Goal: Information Seeking & Learning: Learn about a topic

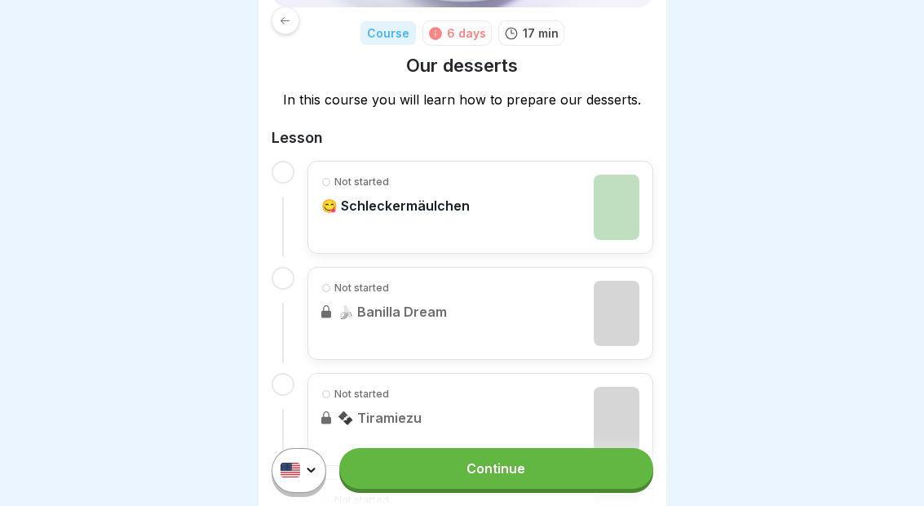
scroll to position [219, 0]
click at [542, 236] on div "Not started 😋 Schleckermäulchen" at bounding box center [480, 207] width 318 height 65
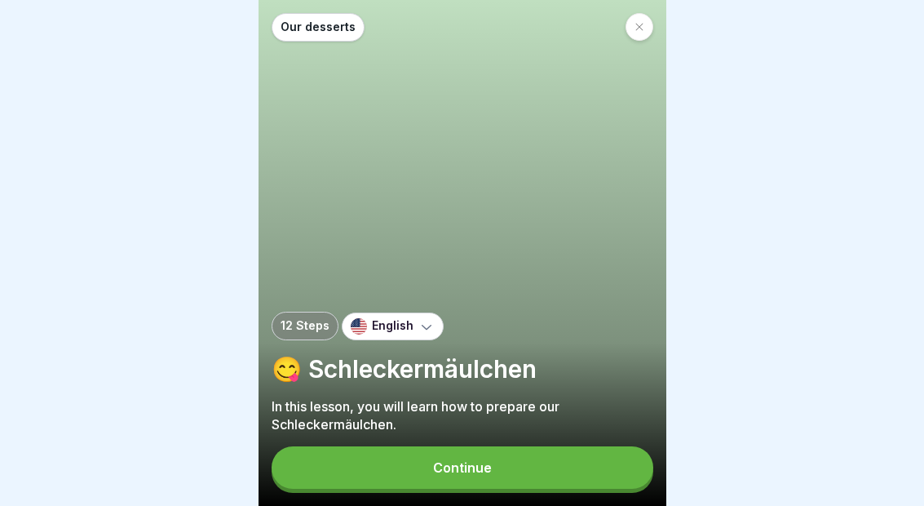
click at [529, 469] on button "Continue" at bounding box center [463, 467] width 382 height 42
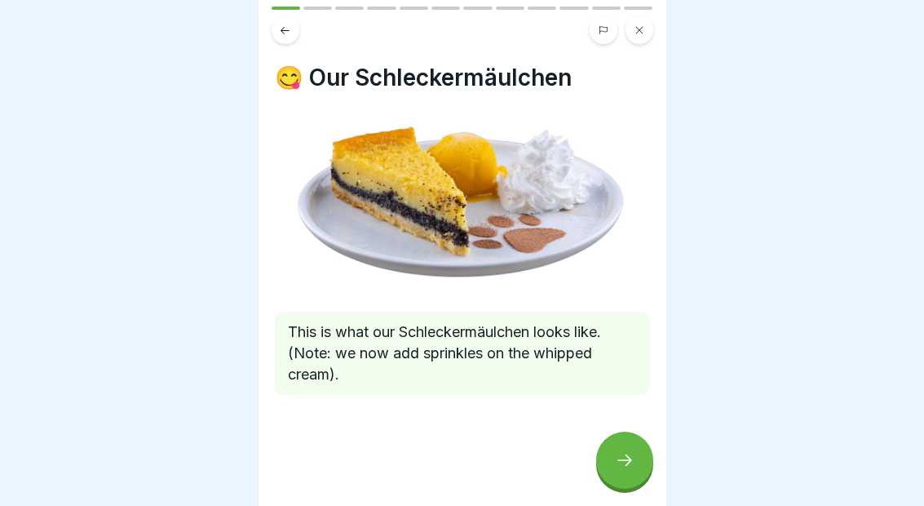
click at [629, 462] on icon at bounding box center [624, 459] width 15 height 11
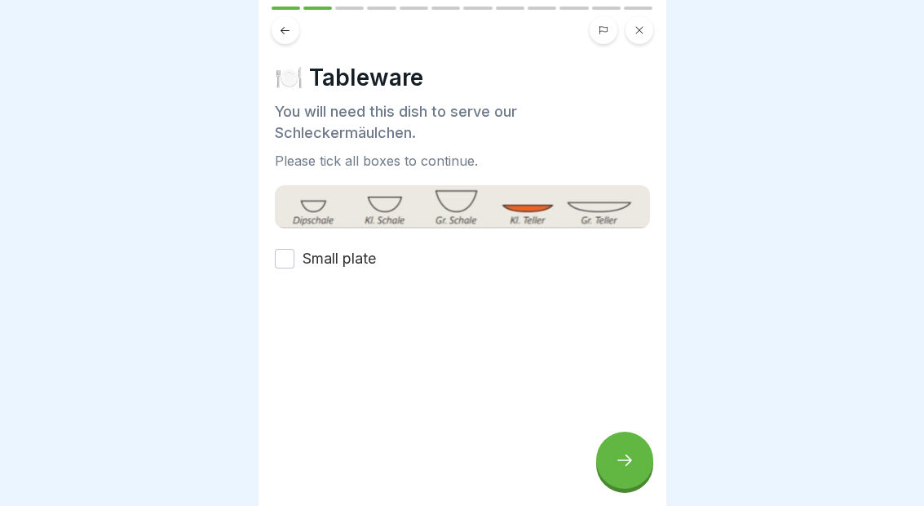
click at [293, 257] on button "Small plate" at bounding box center [285, 259] width 20 height 20
click at [629, 457] on icon at bounding box center [625, 460] width 20 height 20
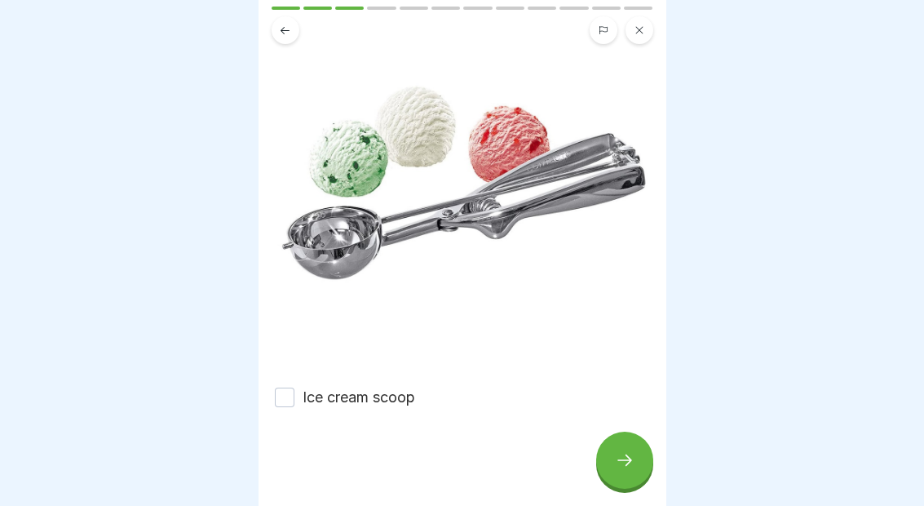
scroll to position [193, 0]
click at [280, 393] on button "Ice cream scoop" at bounding box center [285, 397] width 20 height 20
click at [624, 451] on icon at bounding box center [625, 460] width 20 height 20
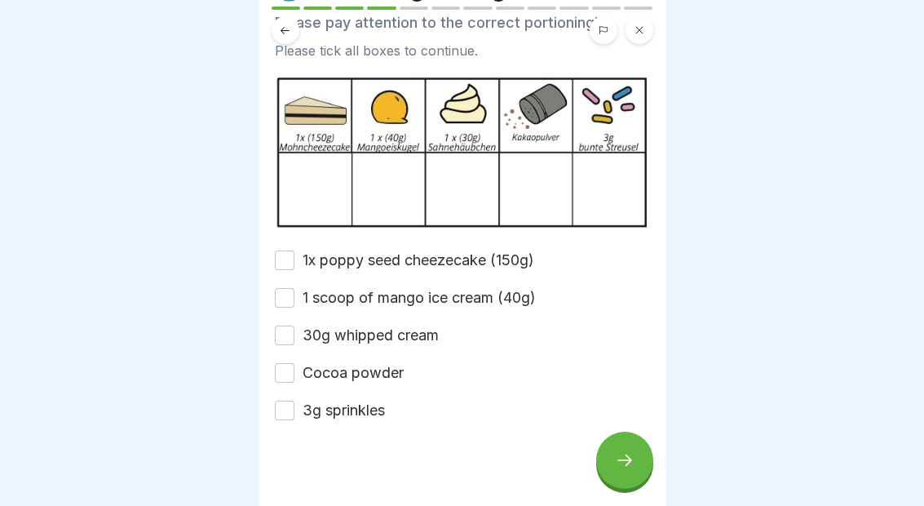
scroll to position [90, 0]
click at [285, 250] on button "1x poppy seed cheezecake (150g)" at bounding box center [285, 260] width 20 height 20
click at [290, 298] on button "1 scoop of mango ice cream (40g)" at bounding box center [285, 297] width 20 height 20
click at [290, 343] on button "30g whipped cream" at bounding box center [285, 335] width 20 height 20
click at [291, 370] on button "Cocoa powder" at bounding box center [285, 372] width 20 height 20
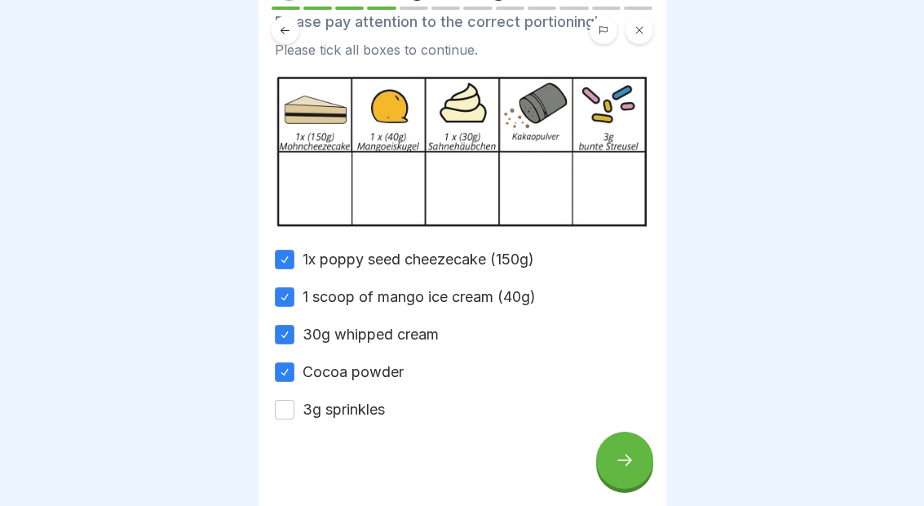
click at [298, 405] on div "3g sprinkles" at bounding box center [330, 409] width 110 height 21
click at [291, 412] on button "3g sprinkles" at bounding box center [285, 410] width 20 height 20
click at [630, 466] on icon at bounding box center [625, 460] width 20 height 20
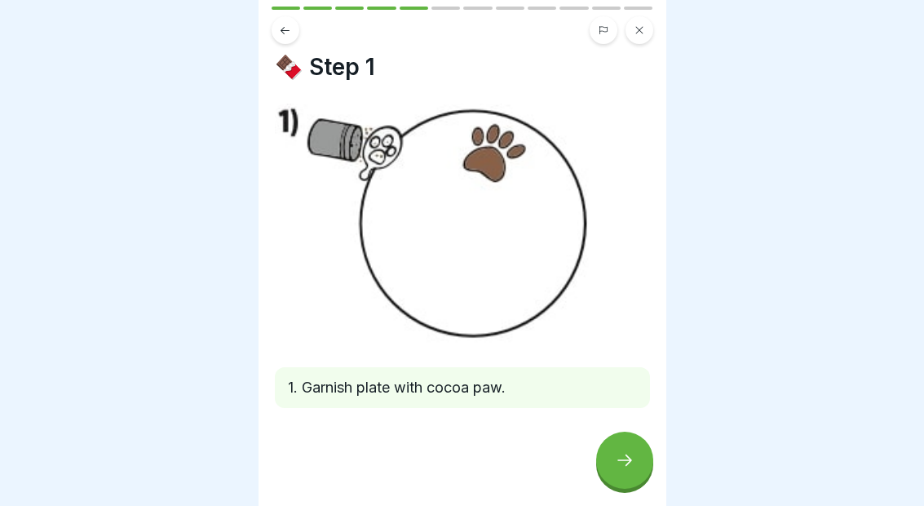
scroll to position [11, 0]
click at [620, 464] on icon at bounding box center [625, 460] width 20 height 20
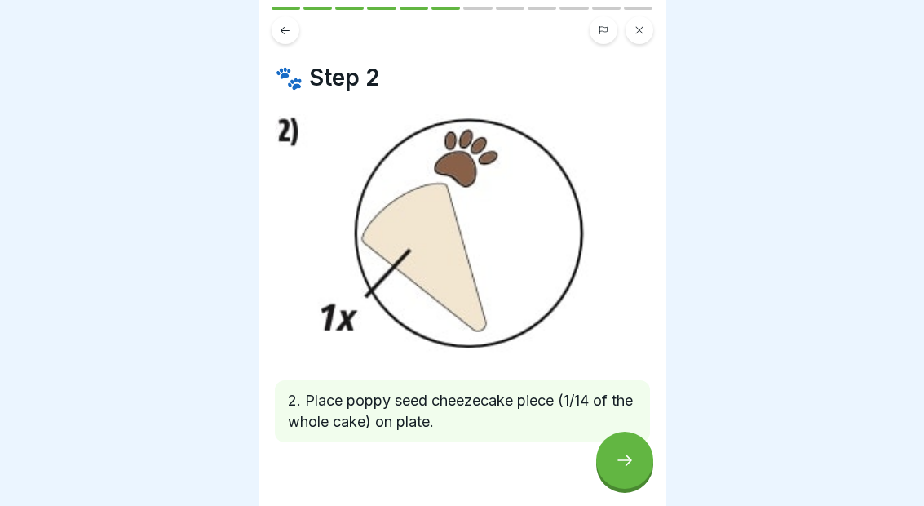
click at [618, 474] on div at bounding box center [624, 459] width 57 height 57
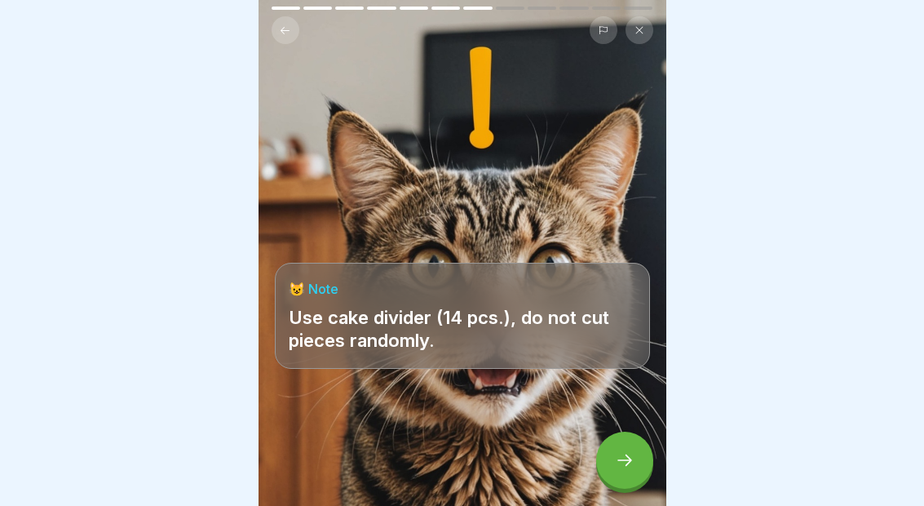
click at [620, 463] on icon at bounding box center [625, 460] width 20 height 20
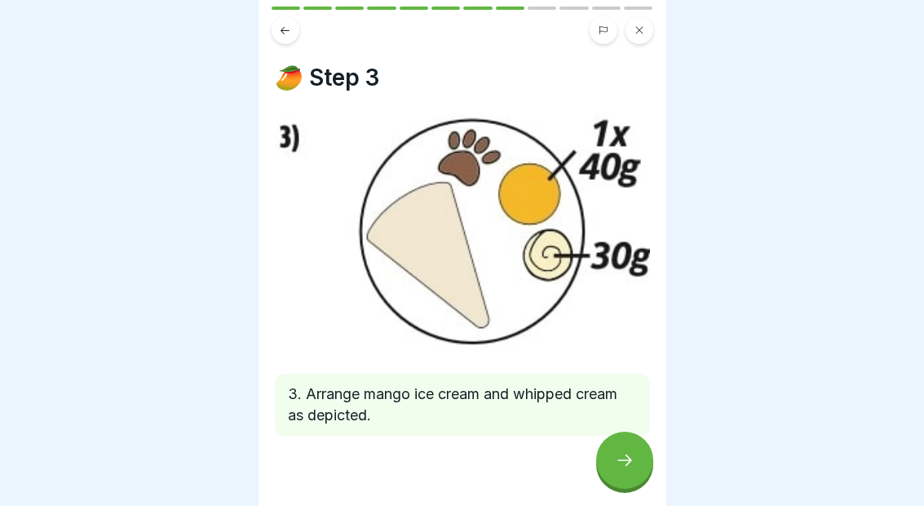
click at [628, 462] on icon at bounding box center [624, 459] width 15 height 11
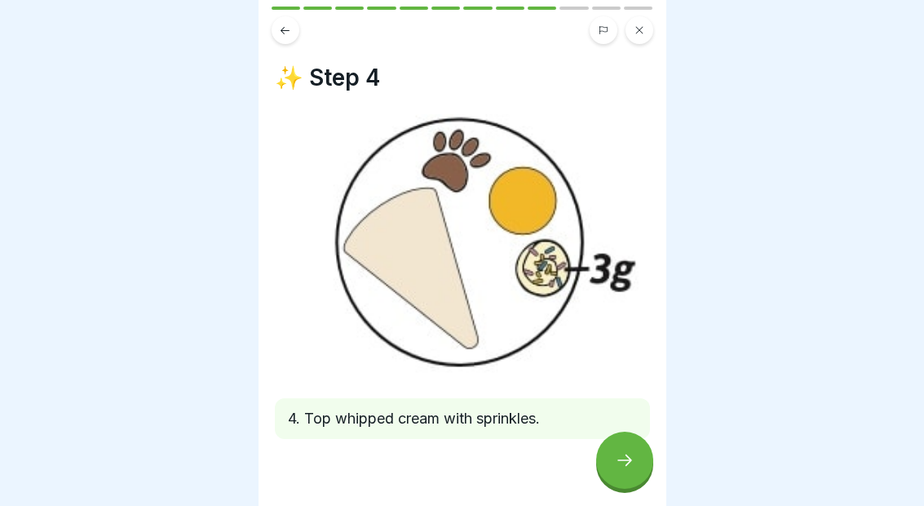
click at [616, 457] on icon at bounding box center [625, 460] width 20 height 20
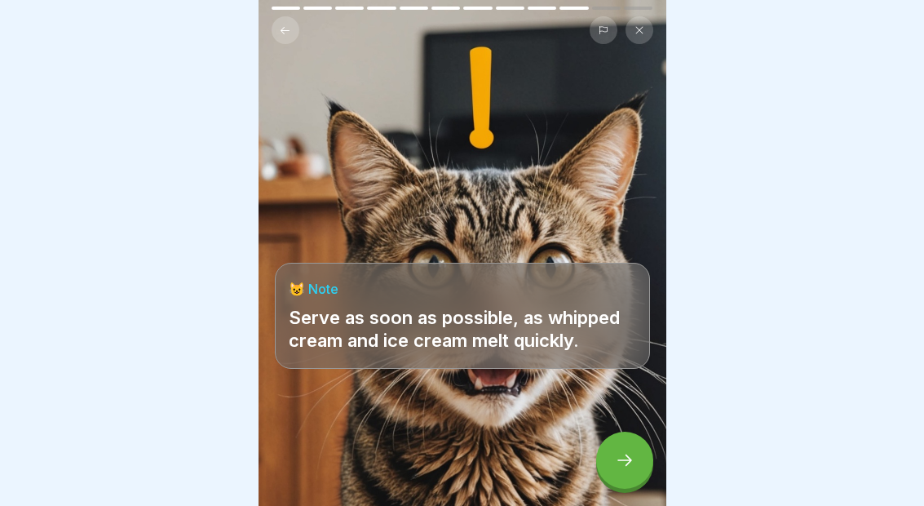
click at [621, 465] on icon at bounding box center [625, 460] width 20 height 20
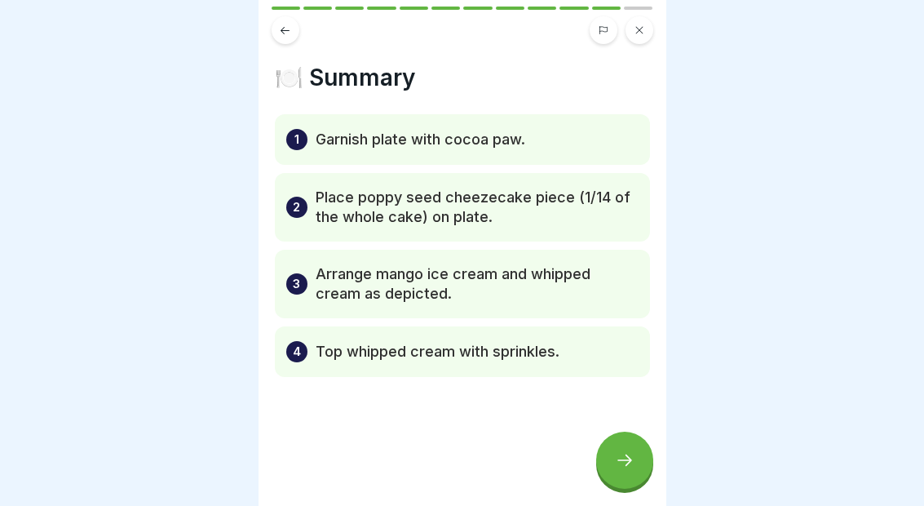
click at [627, 452] on icon at bounding box center [625, 460] width 20 height 20
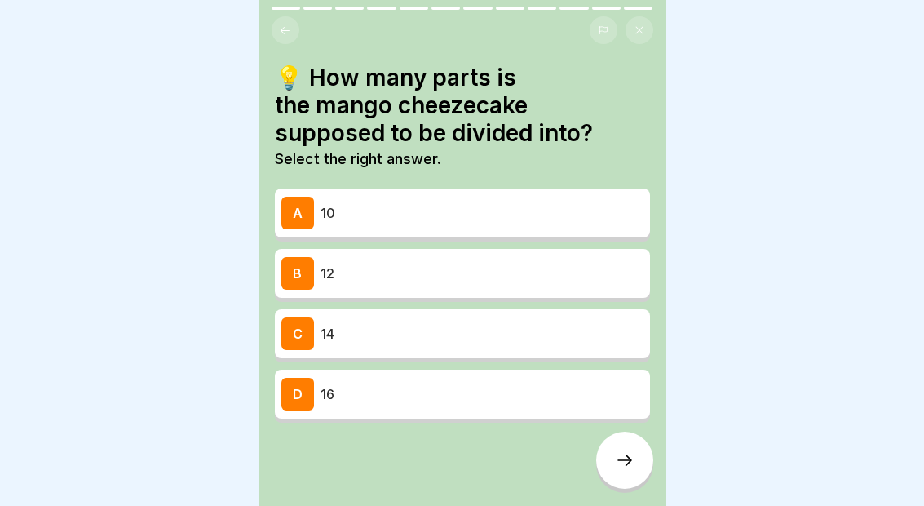
click at [277, 25] on button at bounding box center [286, 30] width 28 height 28
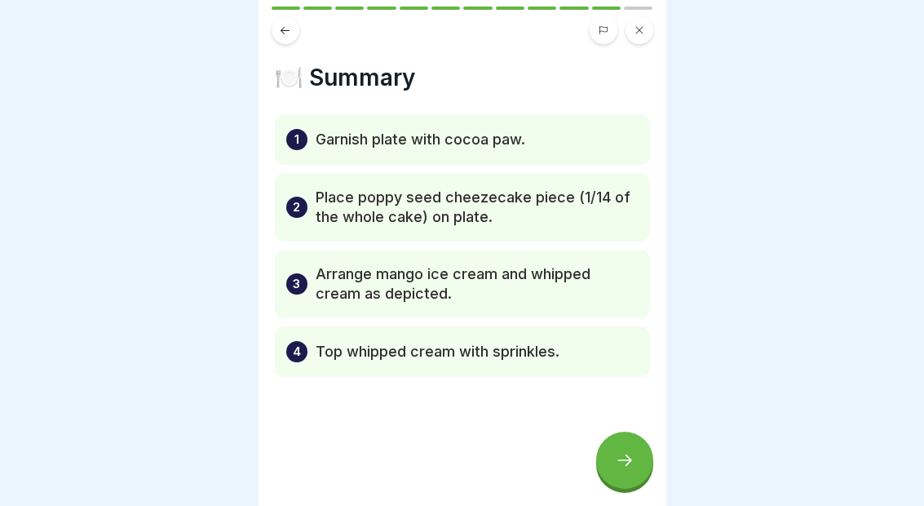
click at [285, 24] on icon at bounding box center [285, 30] width 12 height 12
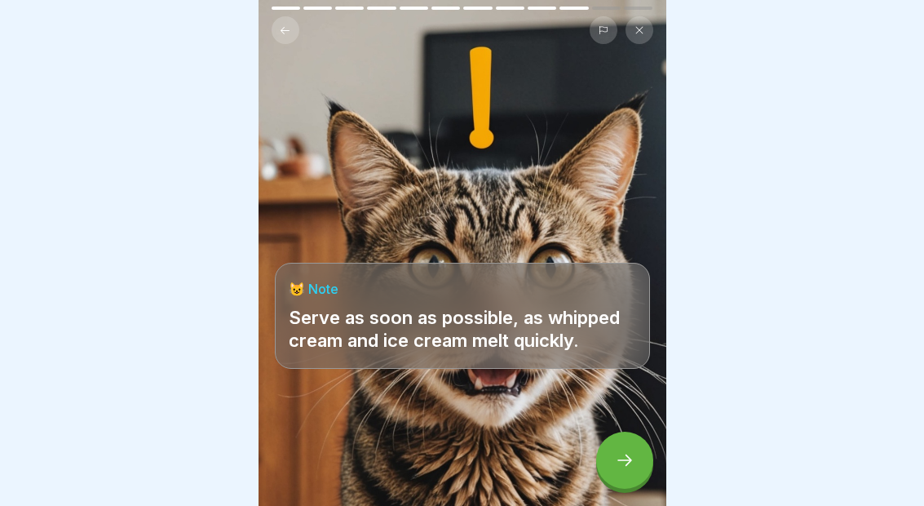
click at [287, 29] on icon at bounding box center [285, 30] width 12 height 12
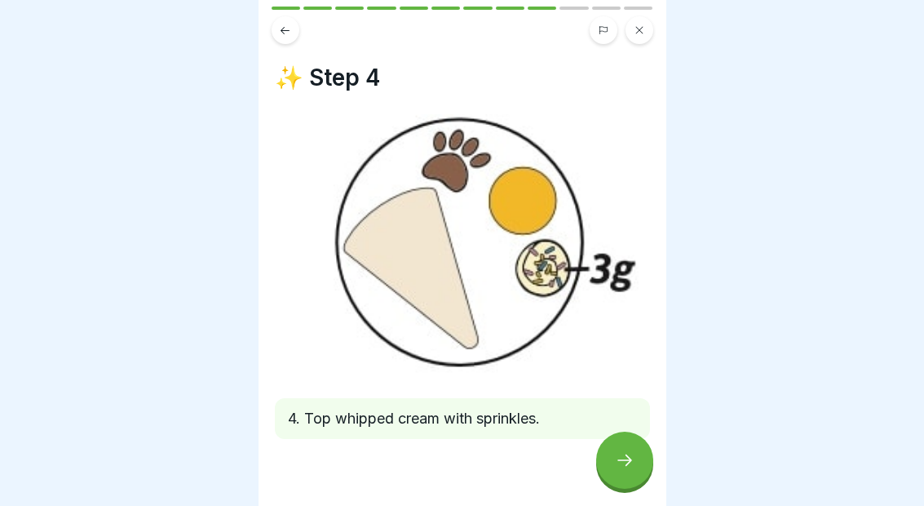
click at [281, 29] on icon at bounding box center [285, 30] width 12 height 12
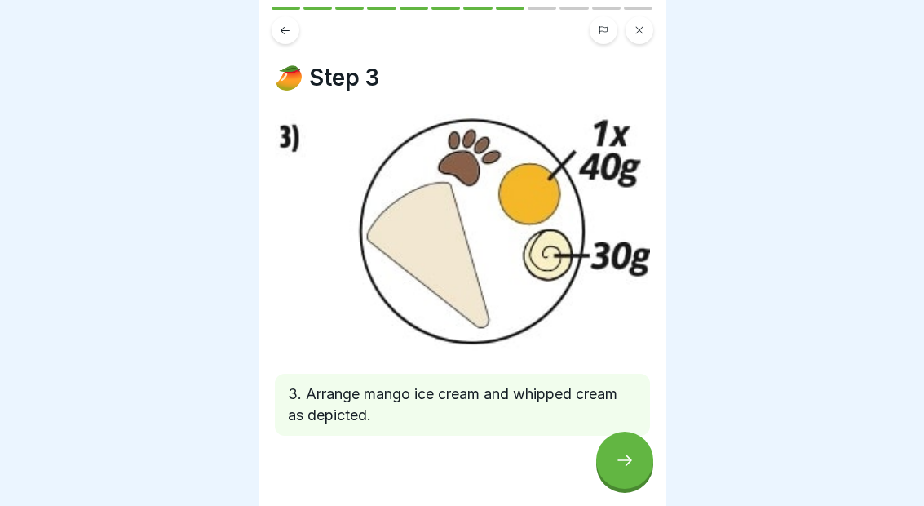
click at [296, 22] on button at bounding box center [286, 30] width 28 height 28
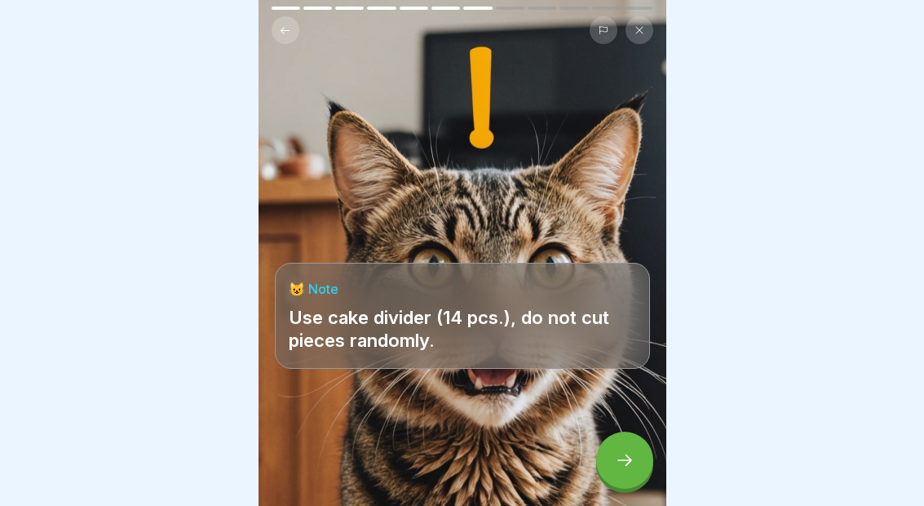
click at [621, 452] on icon at bounding box center [625, 460] width 20 height 20
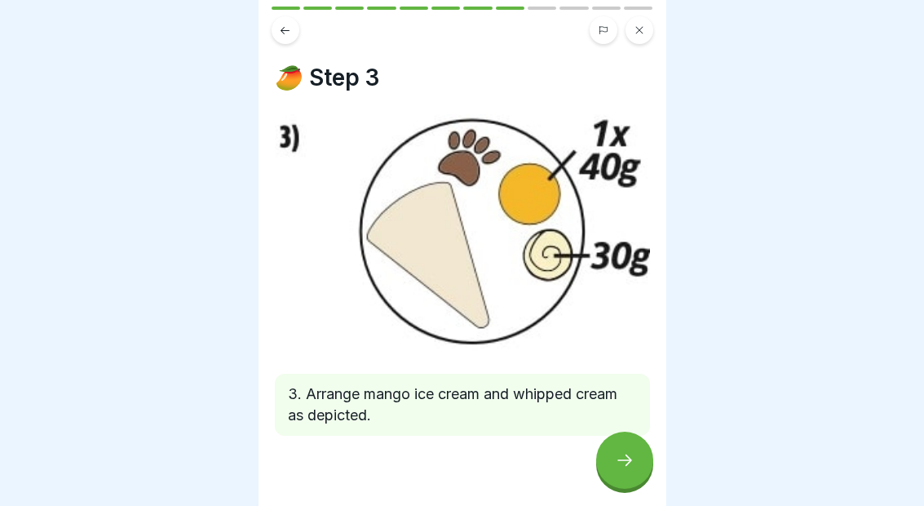
click at [621, 452] on icon at bounding box center [625, 460] width 20 height 20
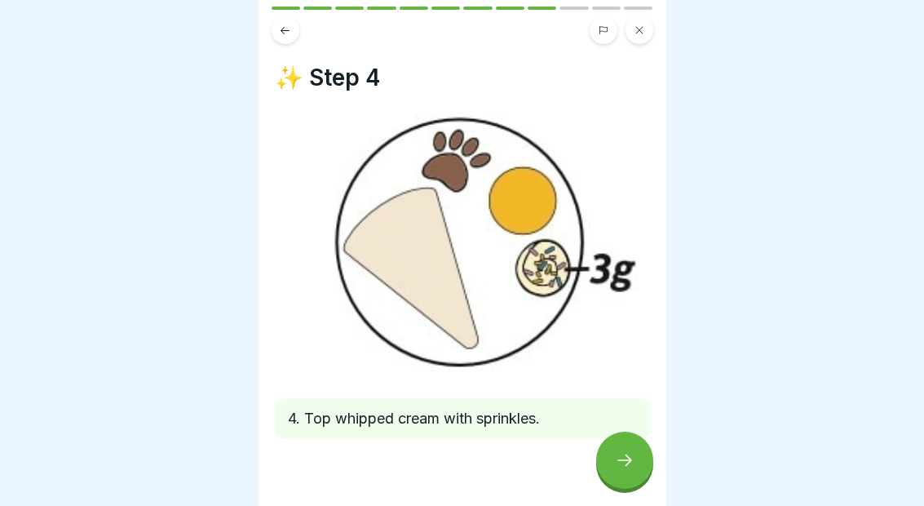
click at [625, 441] on div at bounding box center [624, 459] width 57 height 57
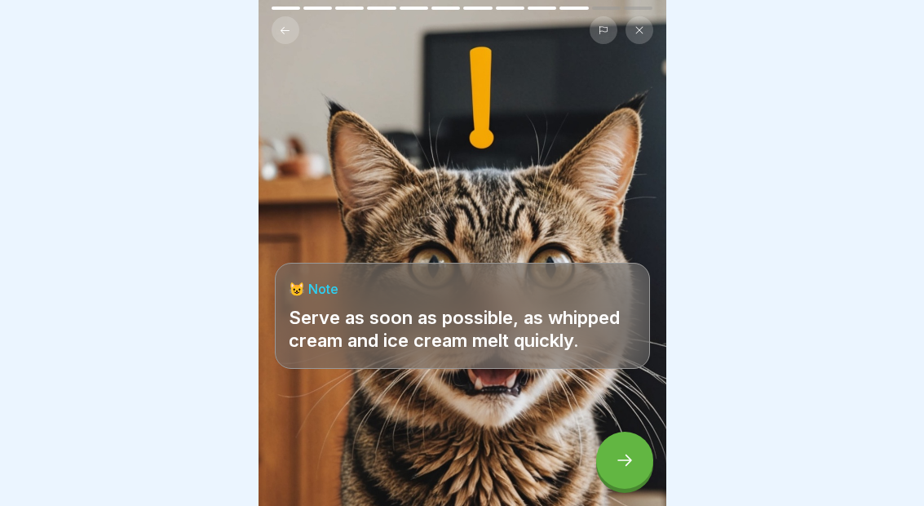
click at [626, 455] on icon at bounding box center [624, 459] width 15 height 11
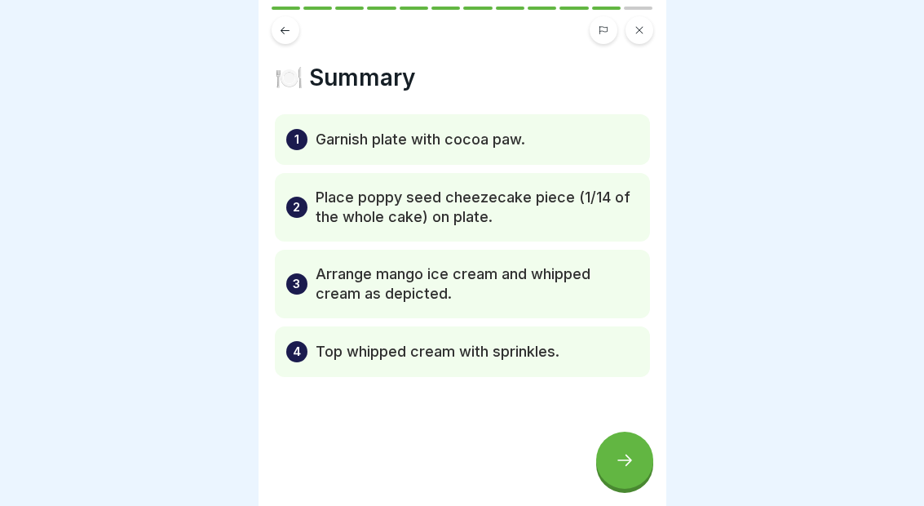
click at [615, 440] on div at bounding box center [624, 459] width 57 height 57
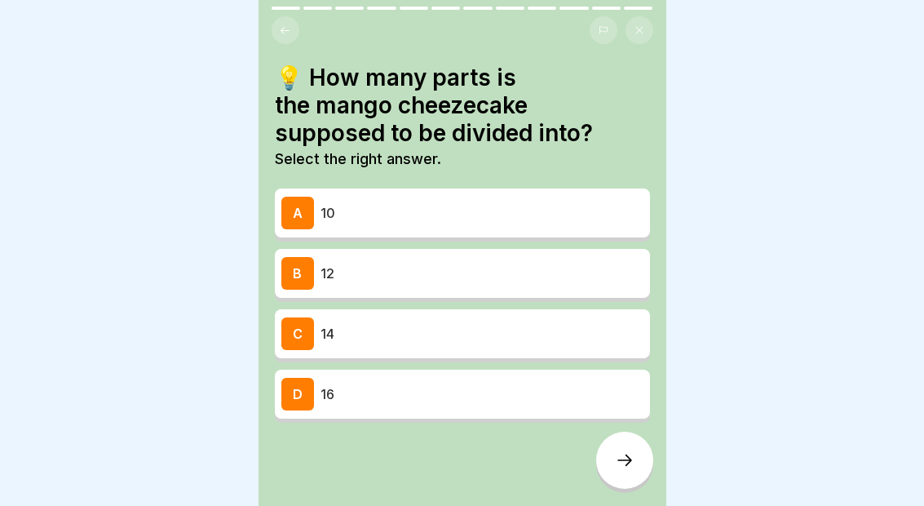
click at [569, 328] on p "14" at bounding box center [482, 334] width 323 height 20
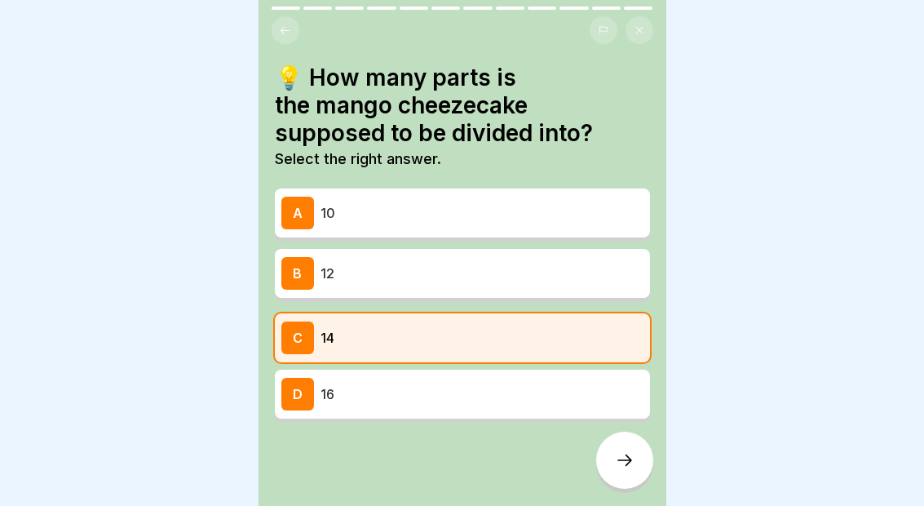
click at [627, 470] on div at bounding box center [624, 459] width 57 height 57
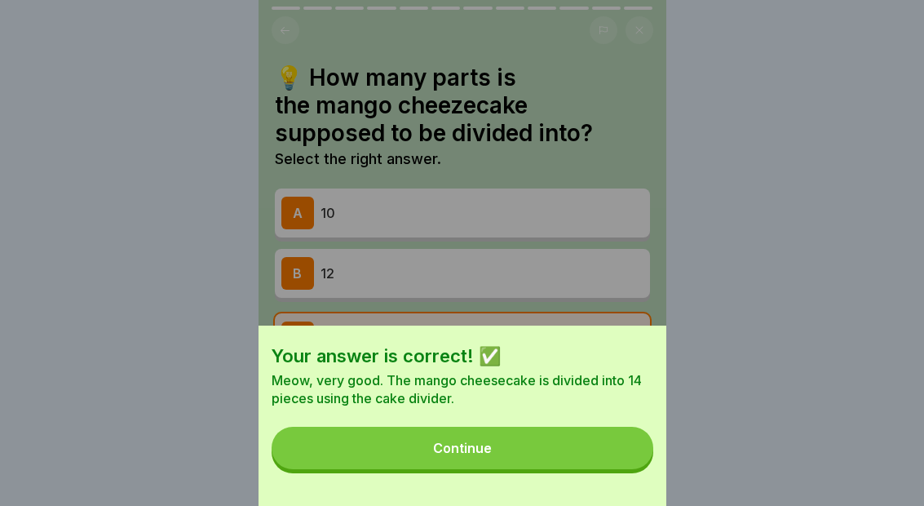
click at [553, 444] on button "Continue" at bounding box center [463, 448] width 382 height 42
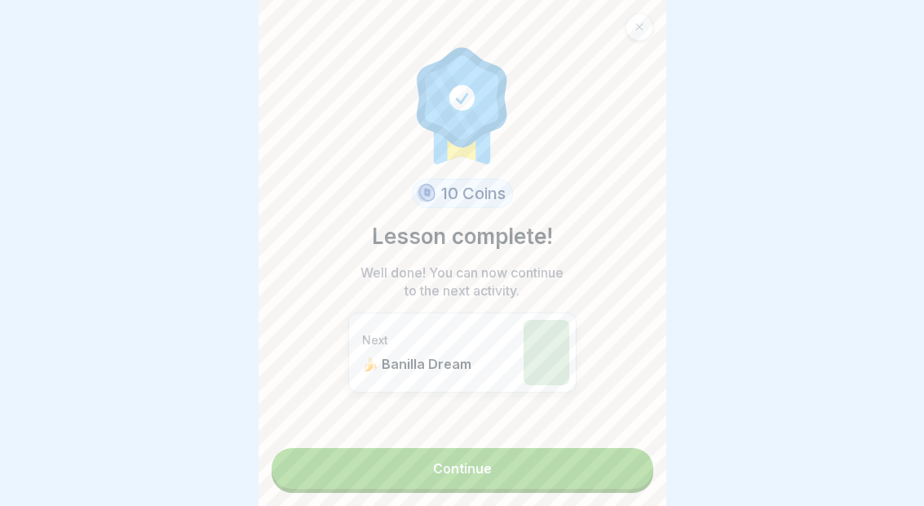
click at [546, 465] on link "Continue" at bounding box center [463, 468] width 382 height 41
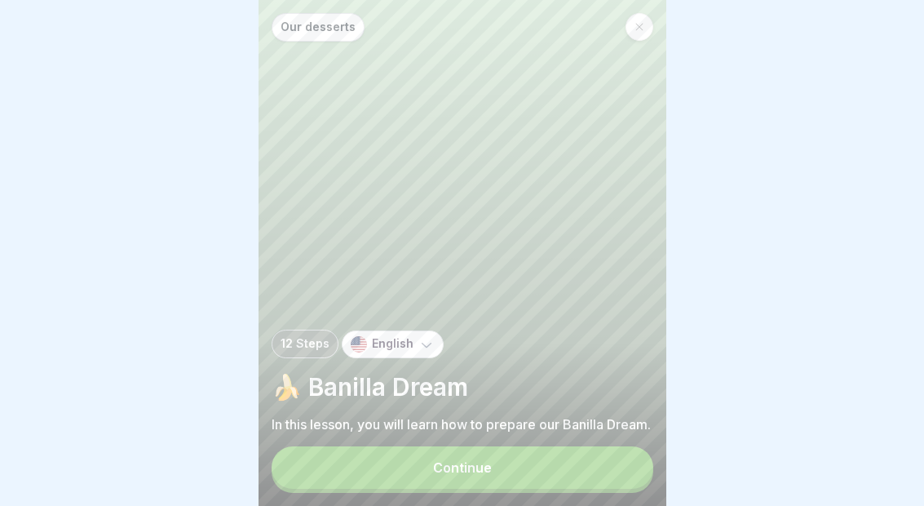
click at [467, 484] on button "Continue" at bounding box center [463, 467] width 382 height 42
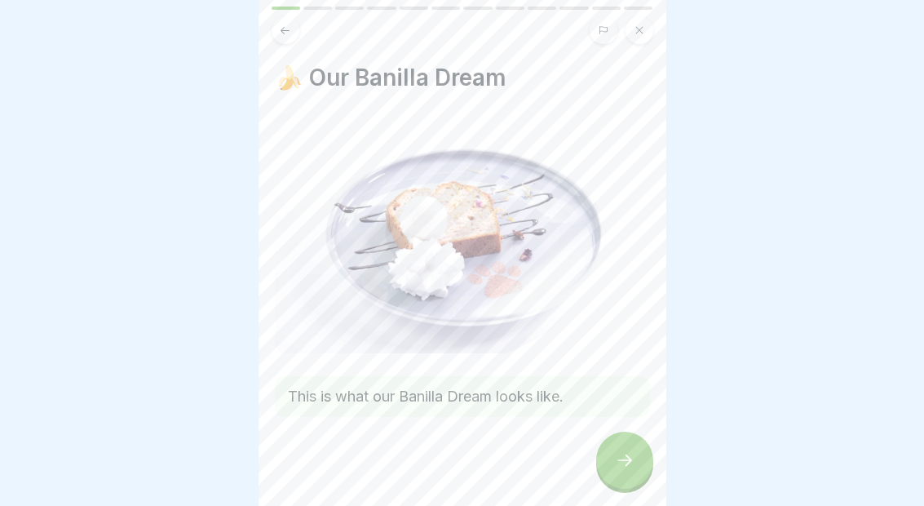
click at [633, 474] on div at bounding box center [624, 459] width 57 height 57
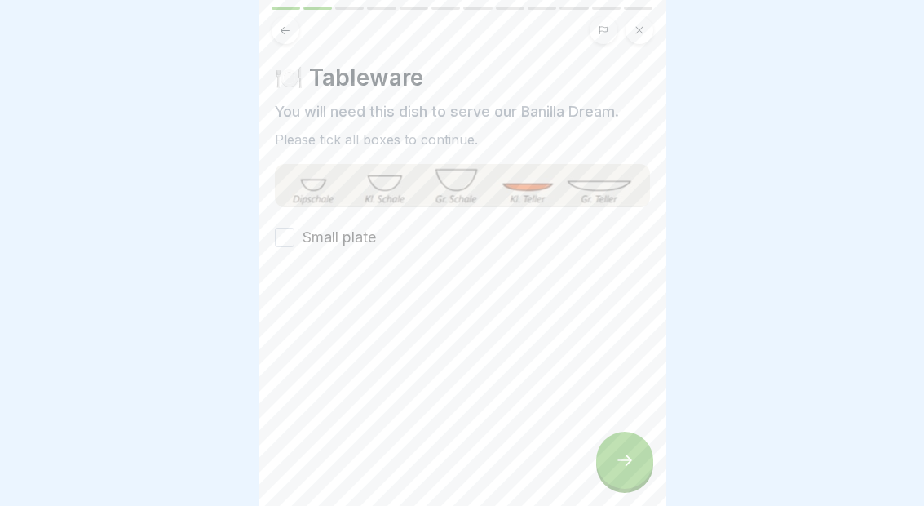
click at [286, 230] on button "Small plate" at bounding box center [285, 238] width 20 height 20
click at [617, 464] on icon at bounding box center [625, 460] width 20 height 20
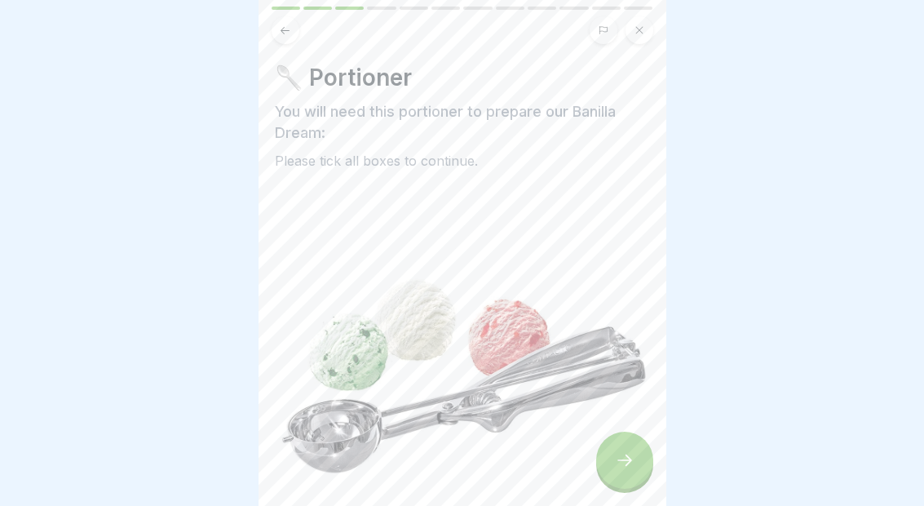
click at [608, 452] on div at bounding box center [624, 459] width 57 height 57
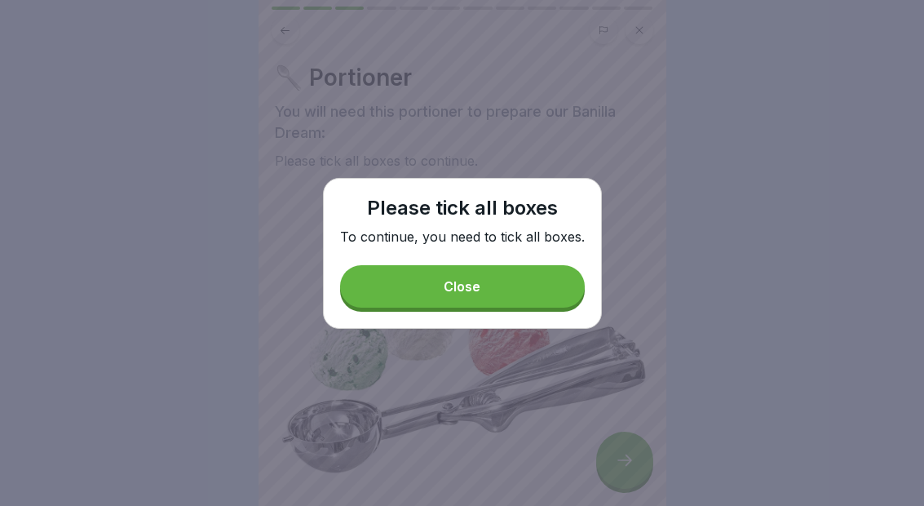
click at [551, 284] on button "Close" at bounding box center [462, 286] width 245 height 42
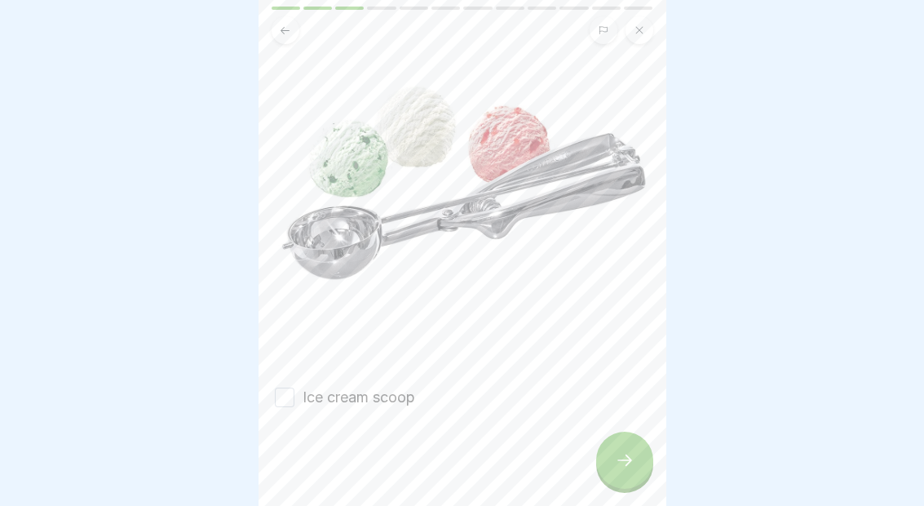
scroll to position [193, 0]
click at [285, 395] on button "Ice cream scoop" at bounding box center [285, 397] width 20 height 20
click at [610, 471] on div at bounding box center [624, 459] width 57 height 57
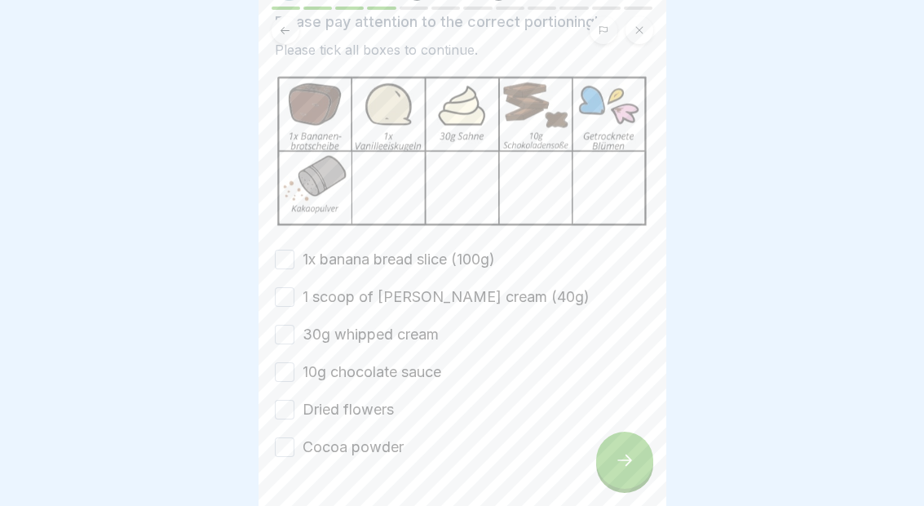
scroll to position [95, 0]
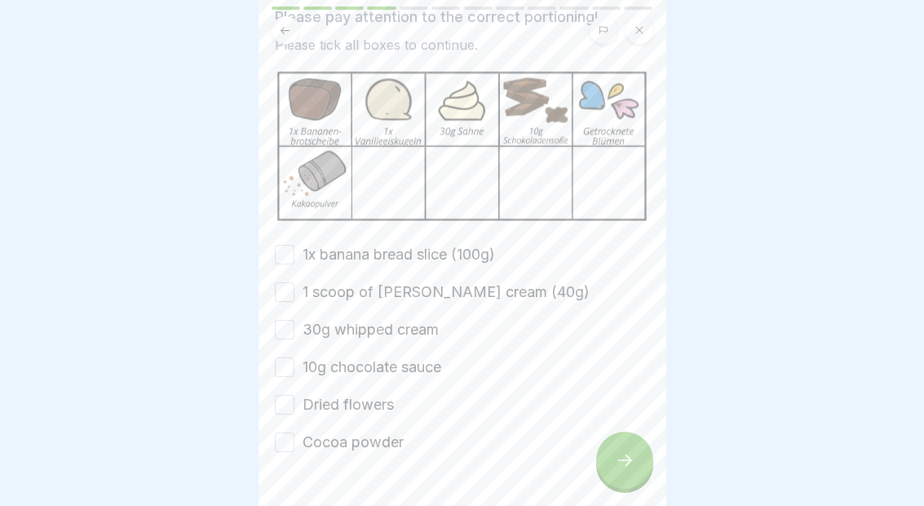
click at [303, 234] on div "⚖️ Portioning the ingredients Please pay attention to the correct portioning! P…" at bounding box center [462, 211] width 375 height 484
click at [290, 254] on button "1x banana bread slice (100g)" at bounding box center [285, 254] width 20 height 20
click at [288, 283] on button "1 scoop of [PERSON_NAME] cream (40g)" at bounding box center [285, 291] width 20 height 20
click at [291, 328] on button "30g whipped cream" at bounding box center [285, 329] width 20 height 20
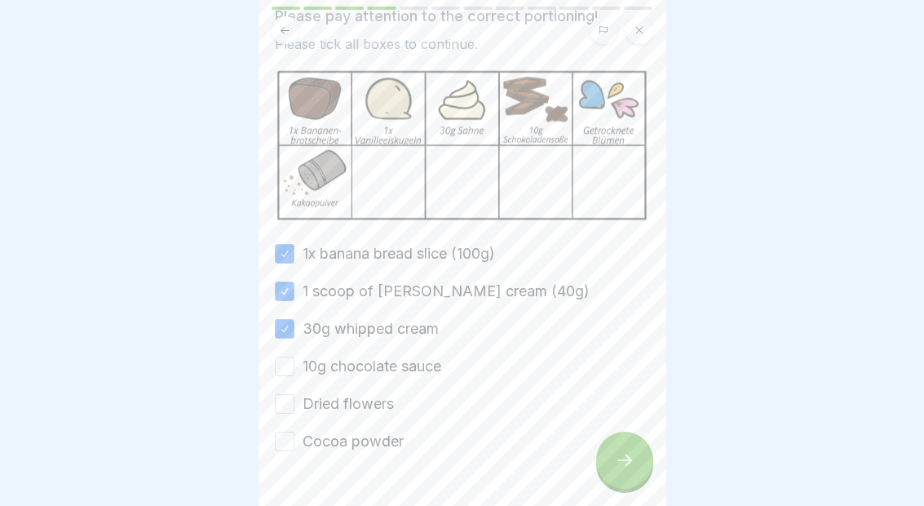
click at [297, 354] on div "1x banana bread slice (100g) 1 scoop of [PERSON_NAME] cream (40g) 30g whipped c…" at bounding box center [462, 347] width 375 height 209
click at [291, 361] on button "10g chocolate sauce" at bounding box center [285, 366] width 20 height 20
click at [290, 407] on button "Dried flowers" at bounding box center [285, 404] width 20 height 20
click at [292, 444] on button "Cocoa powder" at bounding box center [285, 441] width 20 height 20
click at [612, 470] on div at bounding box center [624, 459] width 57 height 57
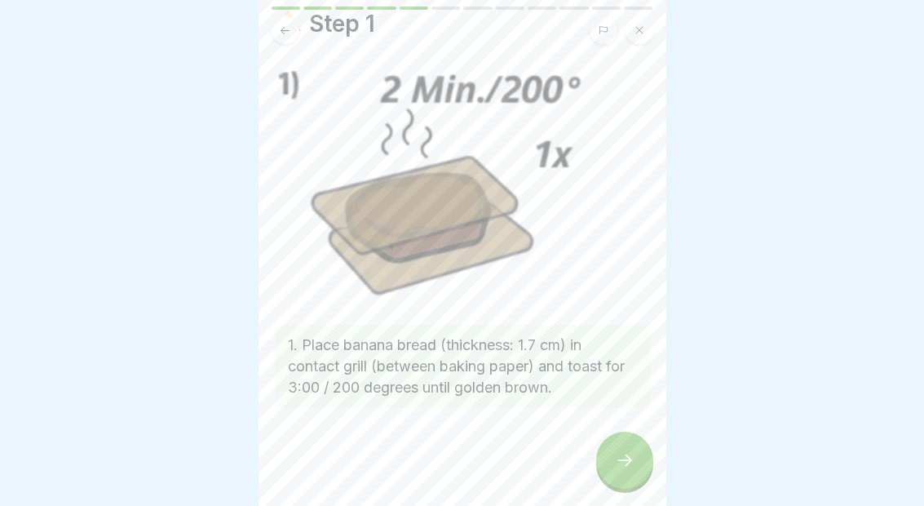
scroll to position [54, 0]
click at [625, 458] on icon at bounding box center [625, 460] width 20 height 20
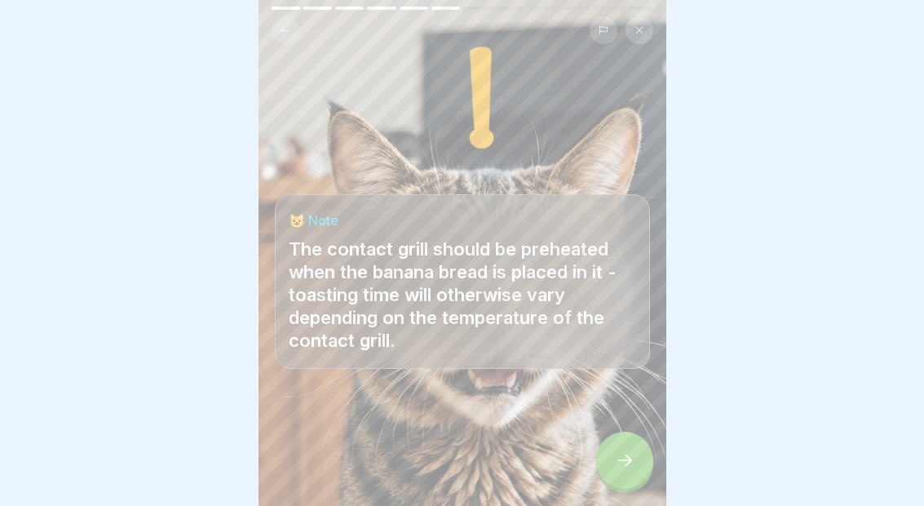
click at [620, 453] on icon at bounding box center [625, 460] width 20 height 20
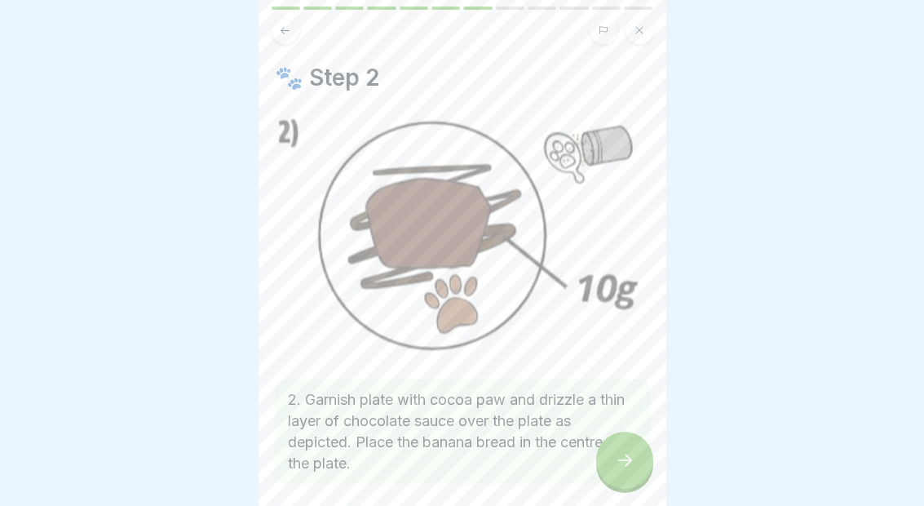
click at [621, 453] on icon at bounding box center [625, 460] width 20 height 20
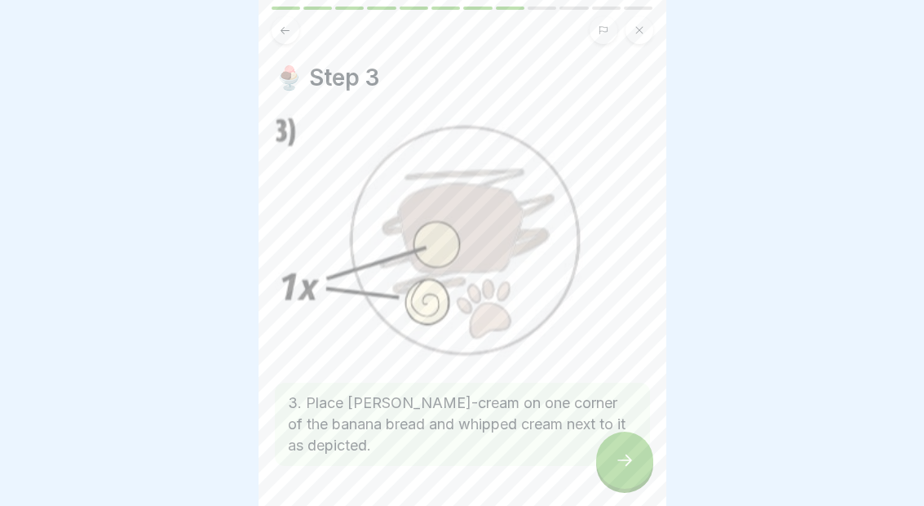
click at [631, 471] on div at bounding box center [624, 459] width 57 height 57
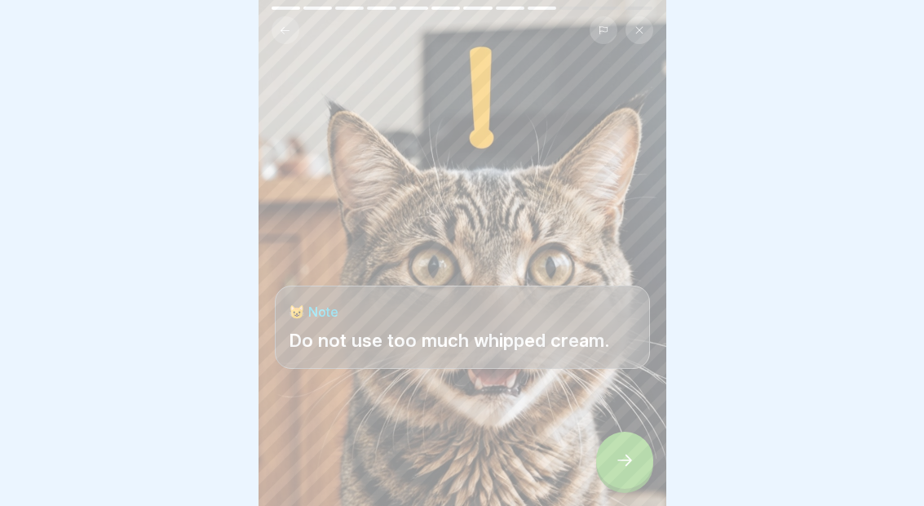
click at [630, 451] on icon at bounding box center [625, 460] width 20 height 20
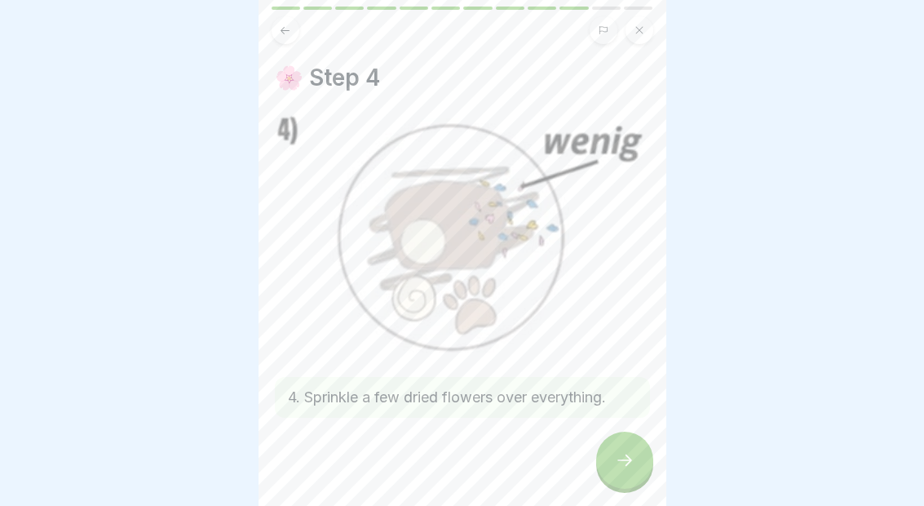
click at [621, 466] on icon at bounding box center [625, 460] width 20 height 20
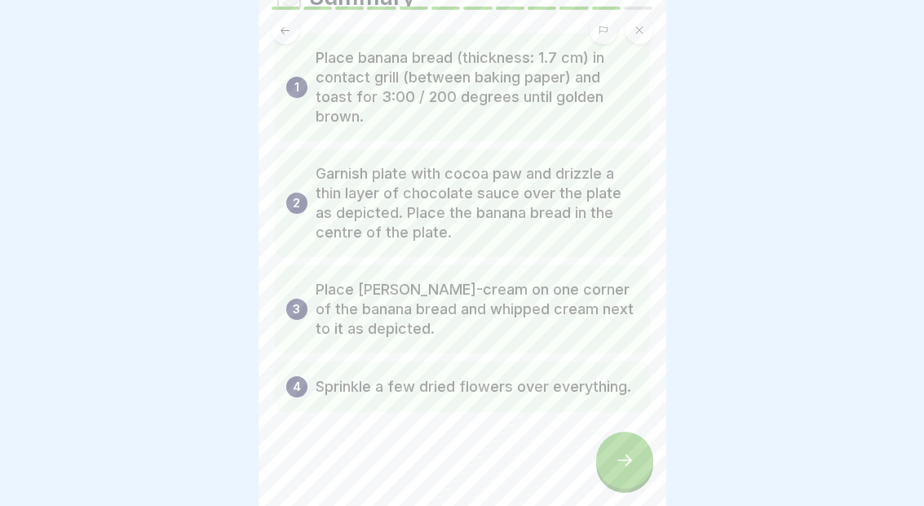
scroll to position [84, 0]
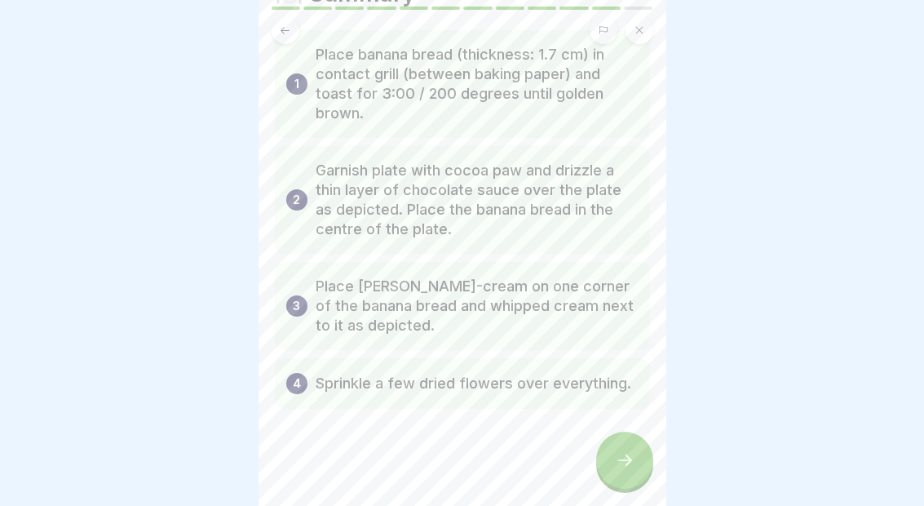
click at [624, 461] on icon at bounding box center [625, 460] width 20 height 20
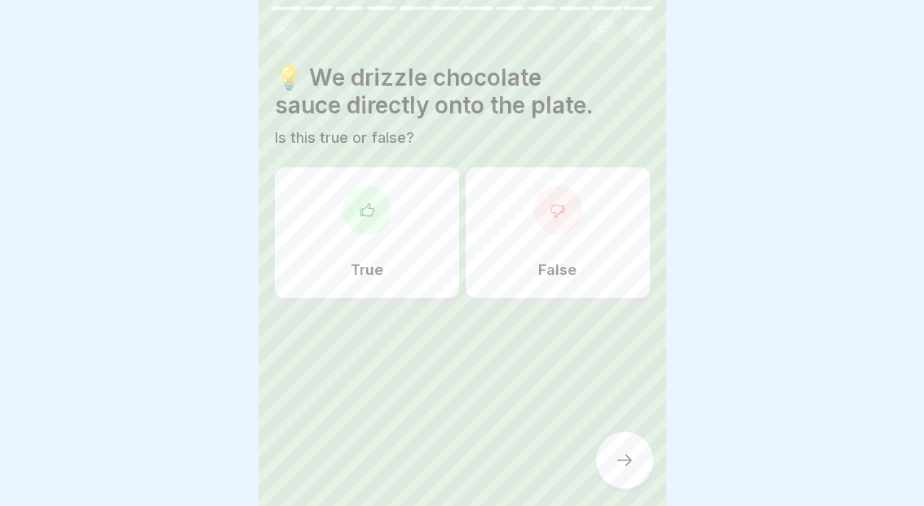
click at [363, 244] on div "True" at bounding box center [367, 232] width 184 height 130
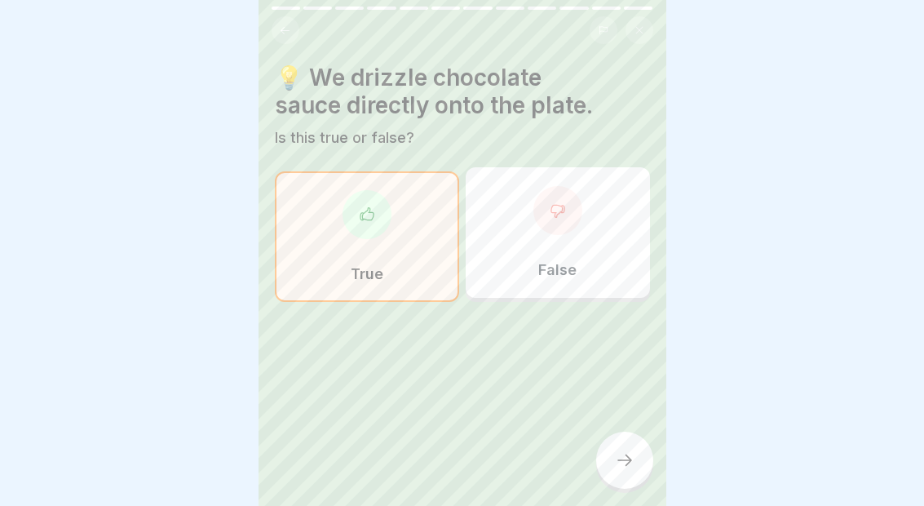
click at [624, 487] on div at bounding box center [624, 459] width 57 height 57
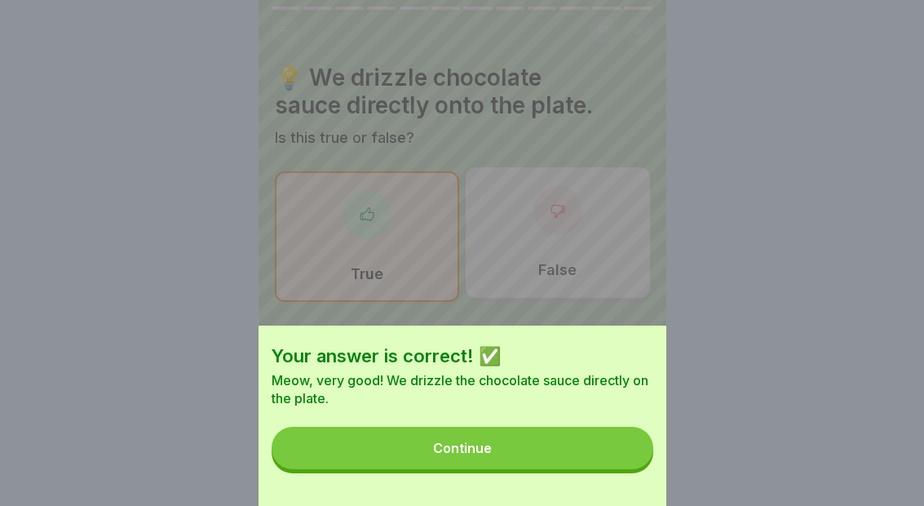
click at [589, 440] on button "Continue" at bounding box center [463, 448] width 382 height 42
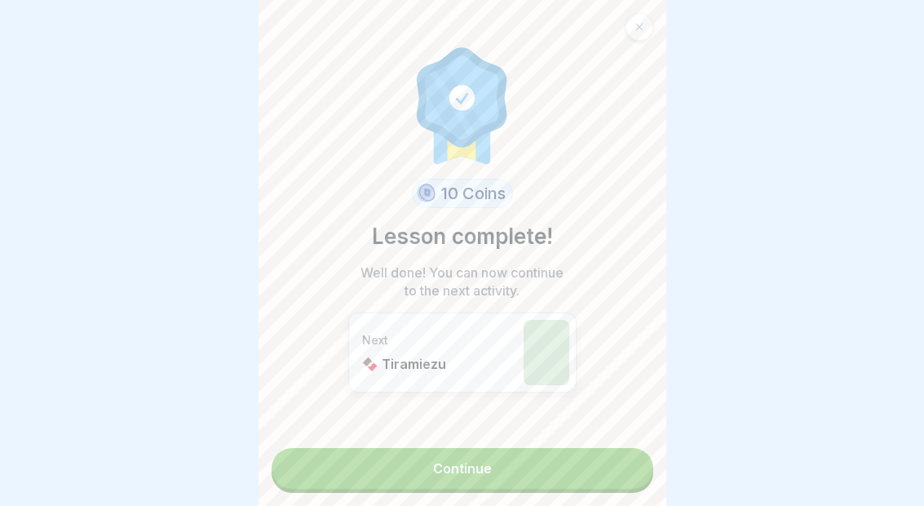
click at [413, 458] on link "Continue" at bounding box center [463, 468] width 382 height 41
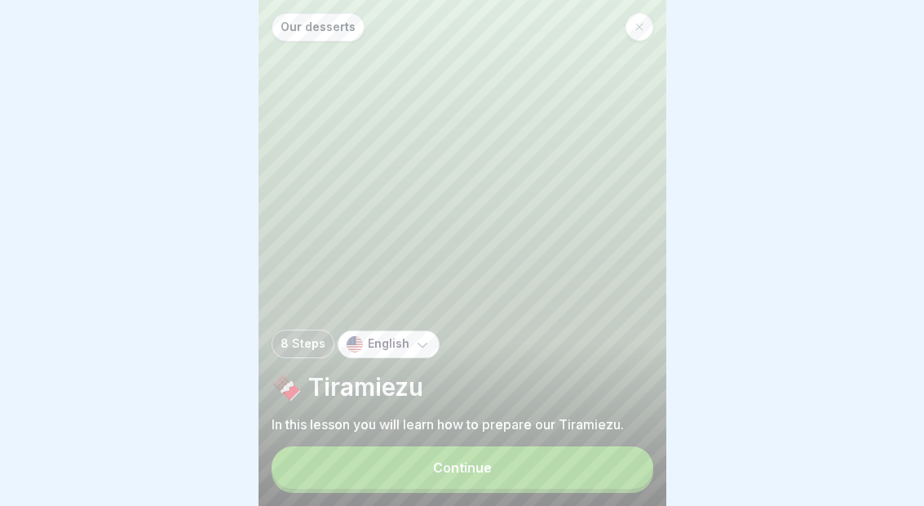
click at [423, 453] on button "Continue" at bounding box center [463, 467] width 382 height 42
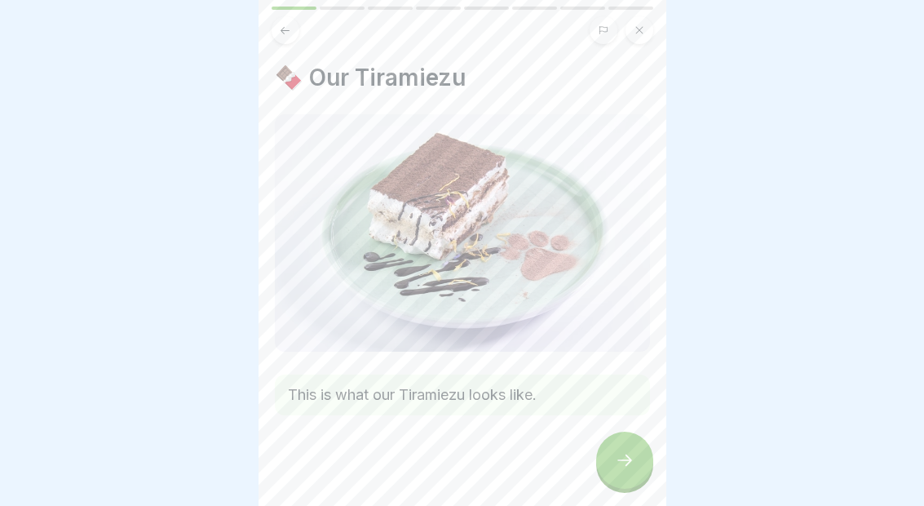
click at [635, 457] on div at bounding box center [624, 459] width 57 height 57
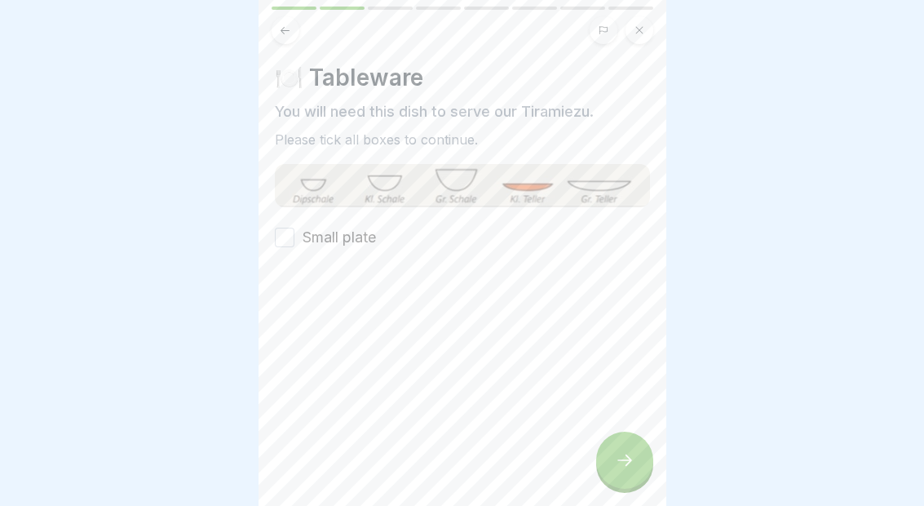
click at [324, 239] on label "Small plate" at bounding box center [339, 237] width 73 height 21
click at [294, 239] on button "Small plate" at bounding box center [285, 238] width 20 height 20
click at [610, 459] on div at bounding box center [624, 459] width 57 height 57
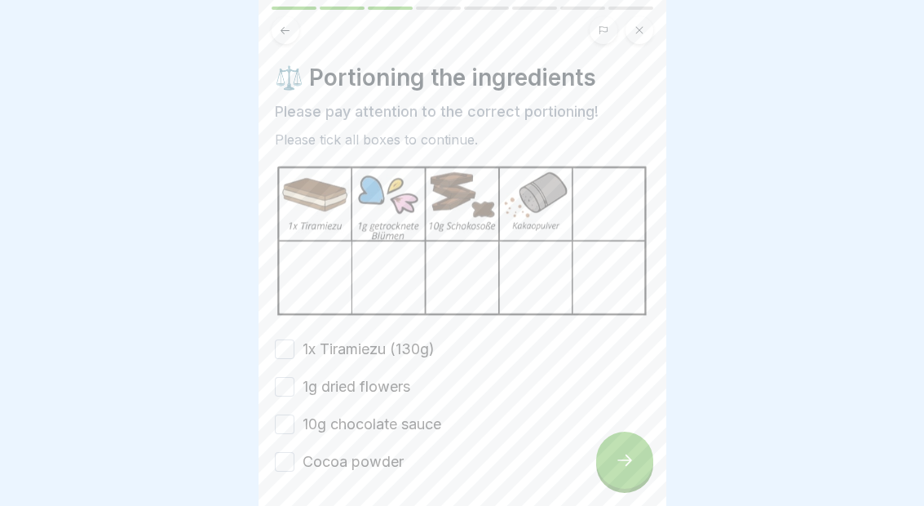
click at [391, 352] on label "1x Tiramiezu (130g)" at bounding box center [369, 348] width 132 height 21
click at [294, 352] on button "1x Tiramiezu (130g)" at bounding box center [285, 349] width 20 height 20
click at [405, 387] on label "1g dried flowers" at bounding box center [357, 386] width 108 height 21
click at [294, 387] on button "1g dried flowers" at bounding box center [285, 387] width 20 height 20
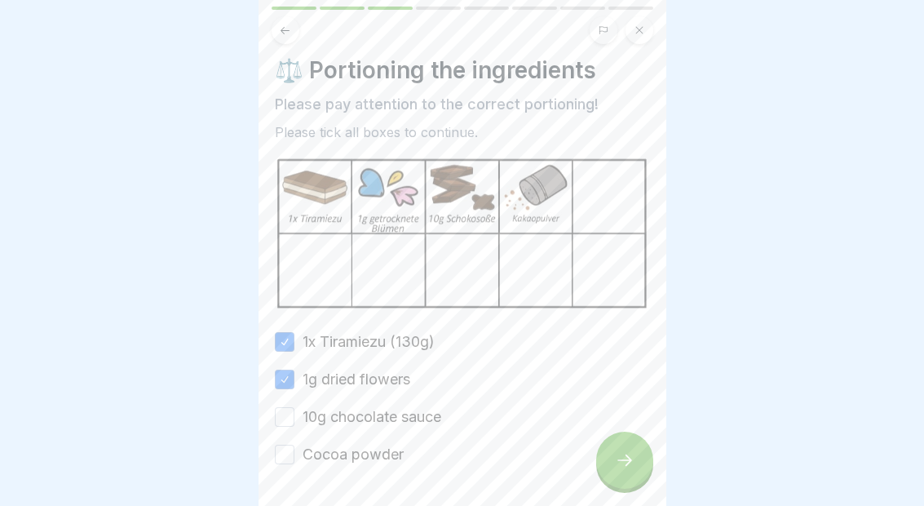
scroll to position [10, 0]
click at [421, 418] on label "10g chocolate sauce" at bounding box center [372, 414] width 139 height 21
click at [294, 418] on button "10g chocolate sauce" at bounding box center [285, 415] width 20 height 20
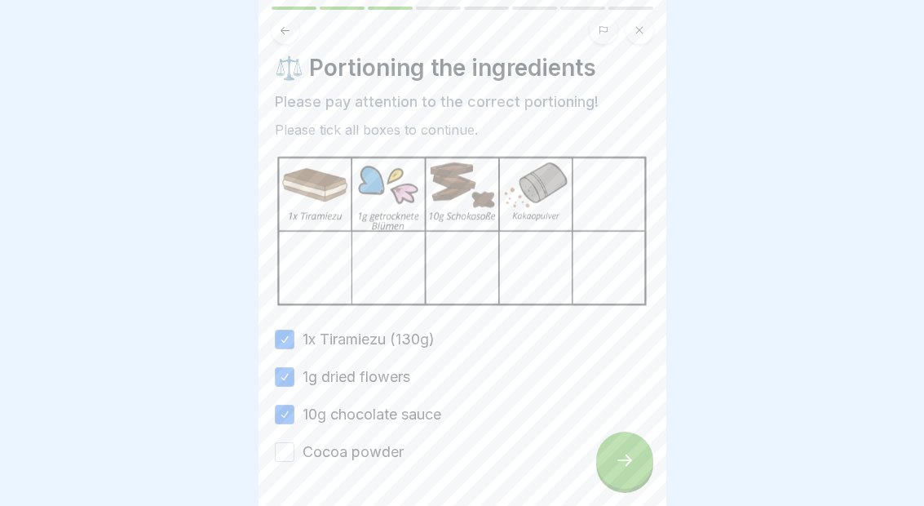
click at [420, 422] on label "10g chocolate sauce" at bounding box center [372, 414] width 139 height 21
click at [294, 422] on button "10g chocolate sauce" at bounding box center [285, 415] width 20 height 20
click at [406, 412] on label "10g chocolate sauce" at bounding box center [372, 414] width 139 height 21
click at [294, 412] on button "10g chocolate sauce" at bounding box center [285, 415] width 20 height 20
click at [395, 456] on label "Cocoa powder" at bounding box center [353, 451] width 101 height 21
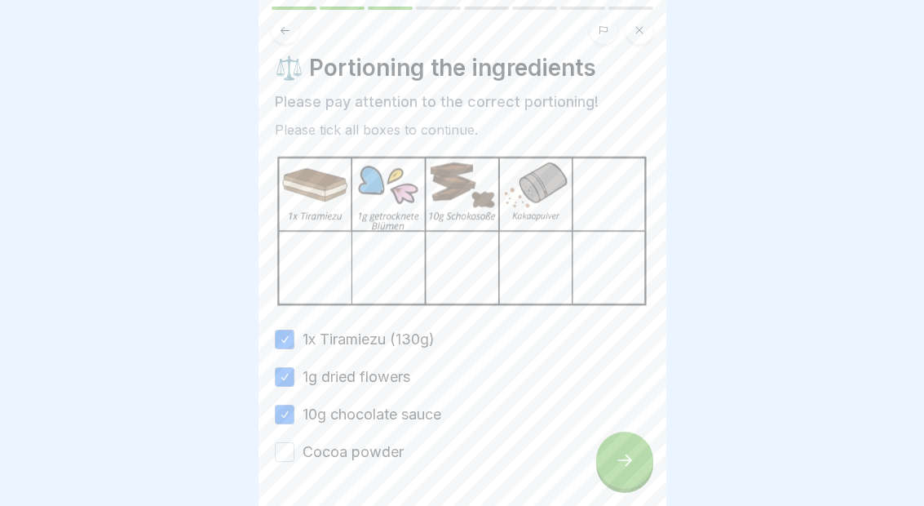
click at [294, 456] on button "Cocoa powder" at bounding box center [285, 452] width 20 height 20
click at [626, 442] on div at bounding box center [624, 459] width 57 height 57
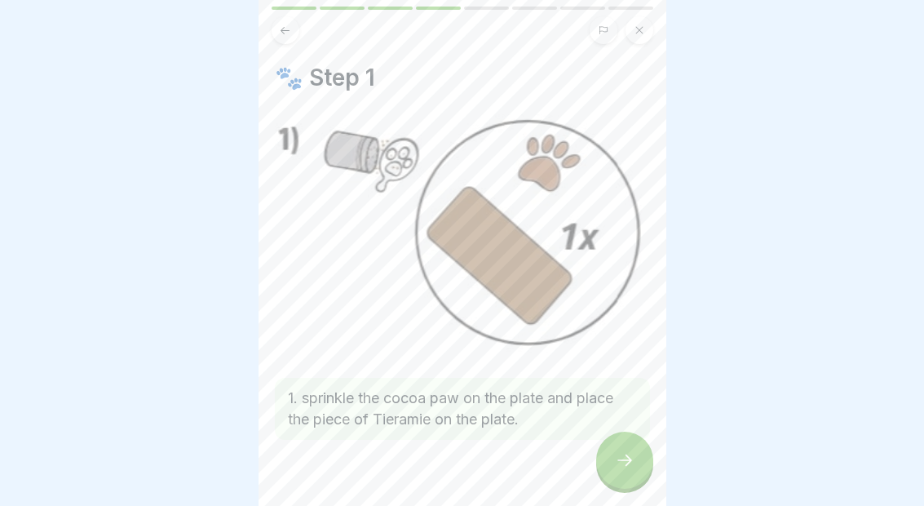
click at [619, 470] on div at bounding box center [624, 459] width 57 height 57
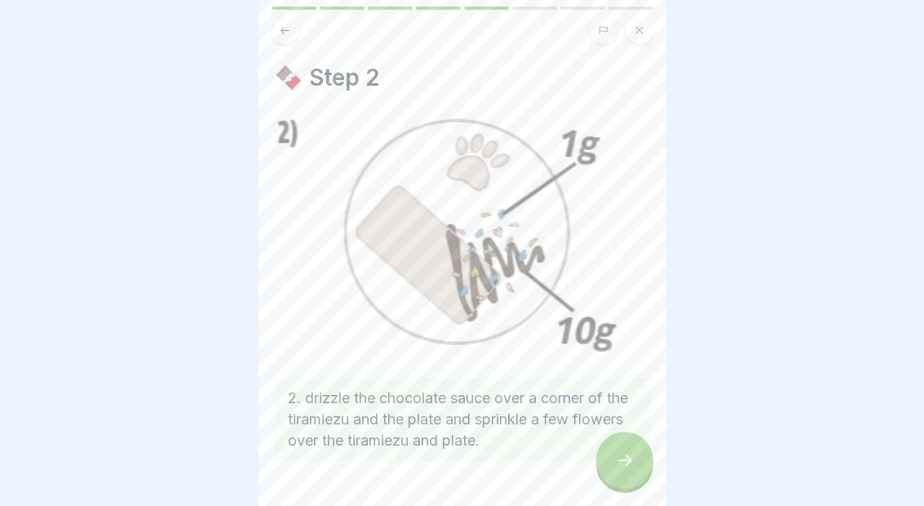
click at [611, 467] on div at bounding box center [624, 459] width 57 height 57
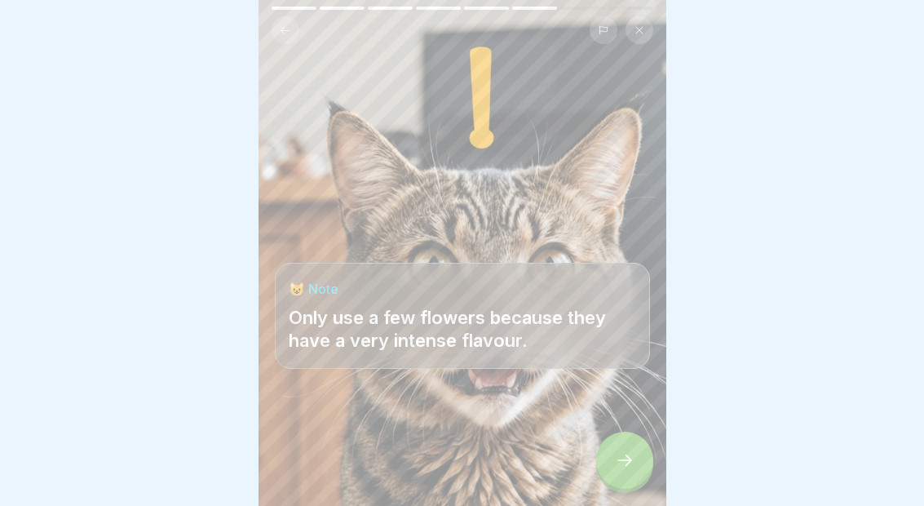
click at [630, 454] on icon at bounding box center [625, 460] width 20 height 20
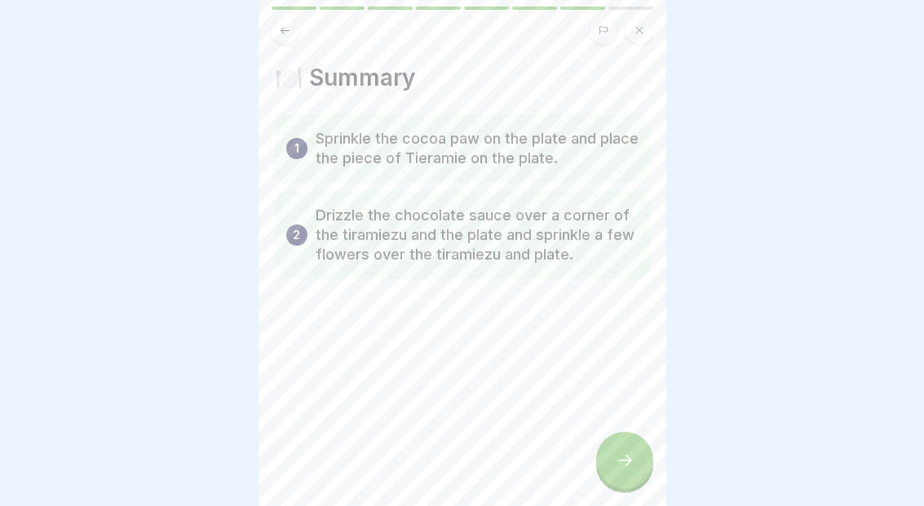
click at [618, 453] on icon at bounding box center [625, 460] width 20 height 20
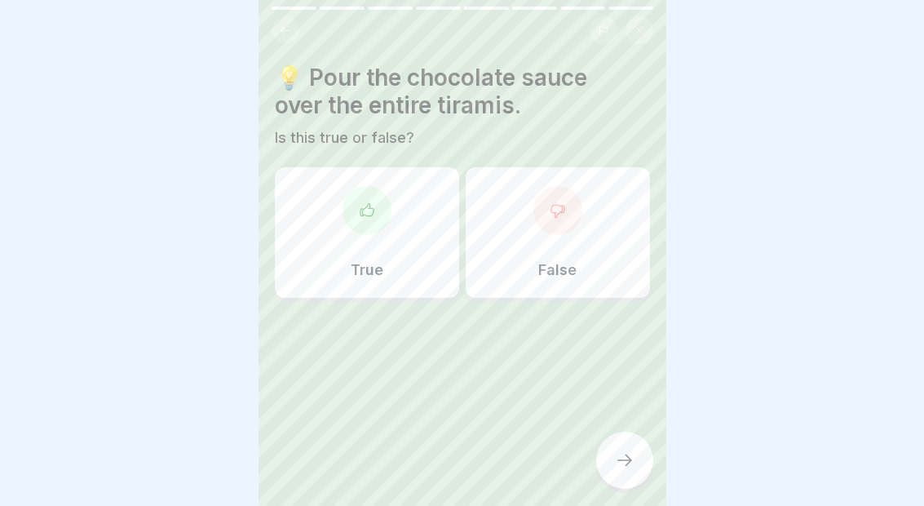
click at [596, 241] on div "False" at bounding box center [558, 232] width 184 height 130
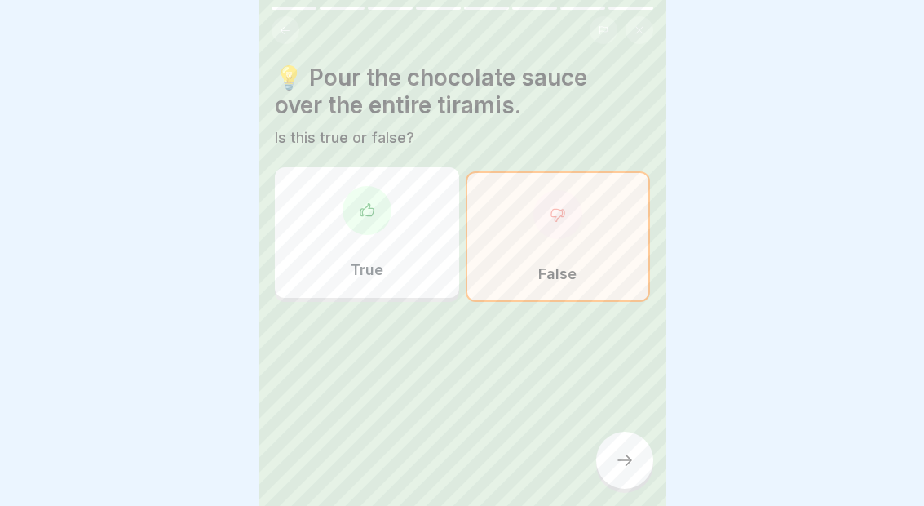
click at [613, 458] on div at bounding box center [624, 459] width 57 height 57
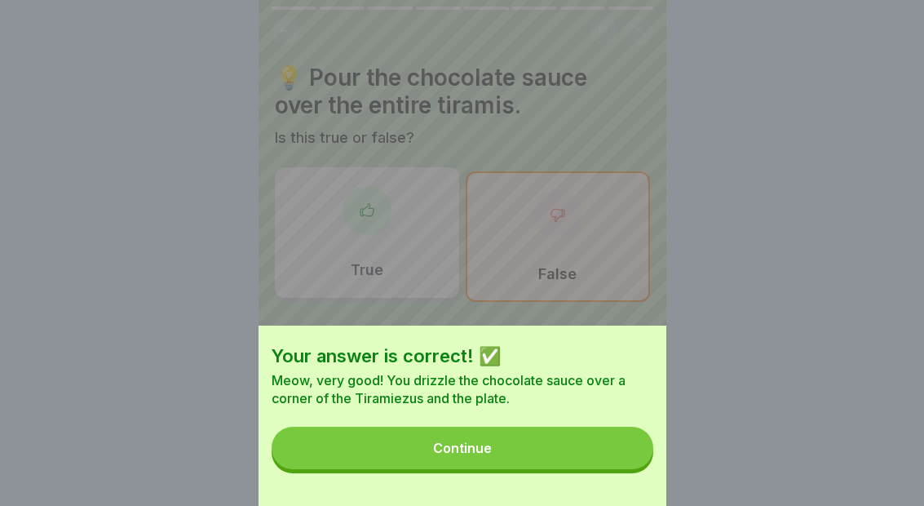
click at [525, 450] on button "Continue" at bounding box center [463, 448] width 382 height 42
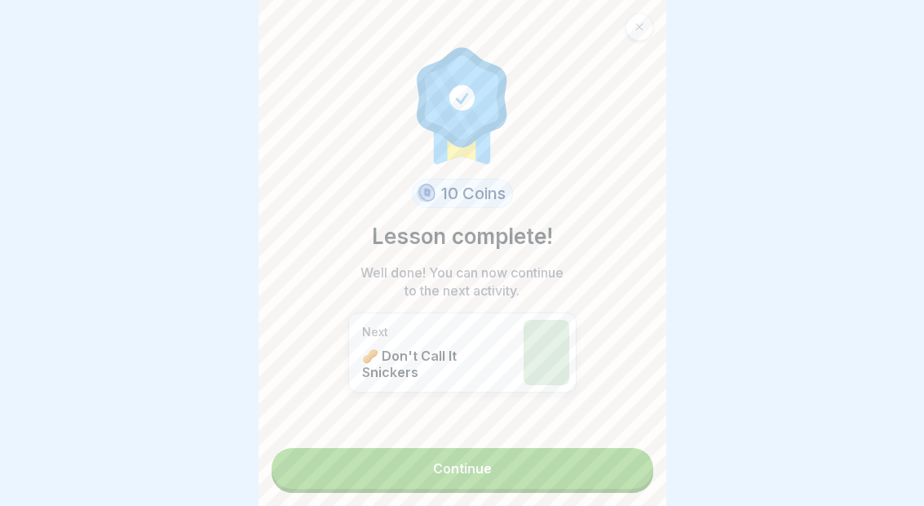
click at [468, 472] on link "Continue" at bounding box center [463, 468] width 382 height 41
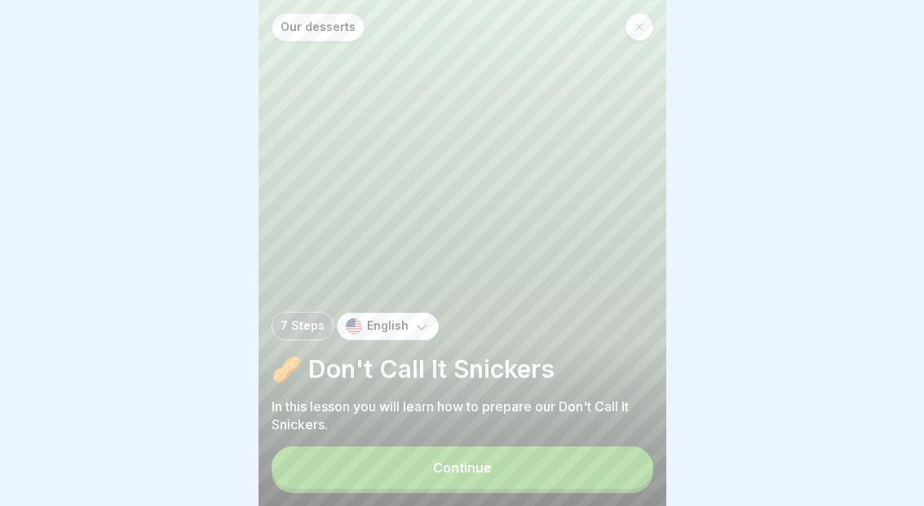
click at [479, 471] on div "Continue" at bounding box center [462, 467] width 59 height 15
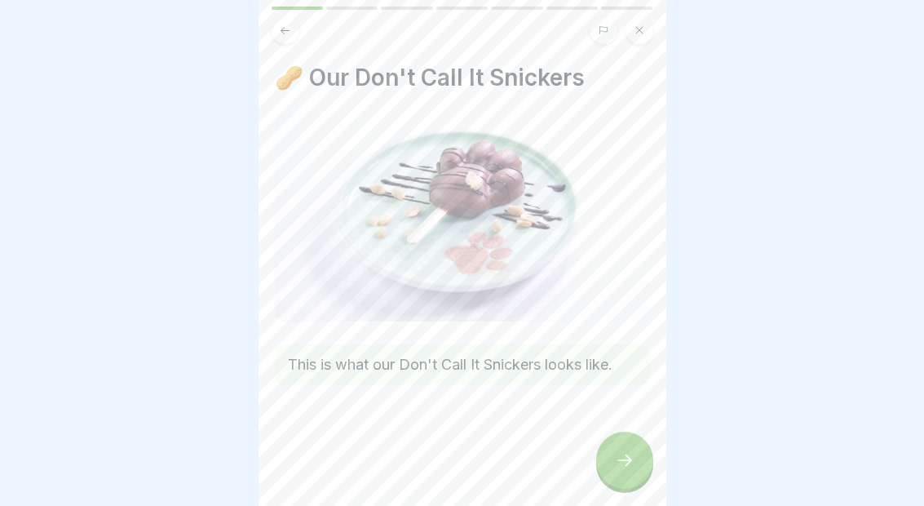
click at [617, 468] on icon at bounding box center [625, 460] width 20 height 20
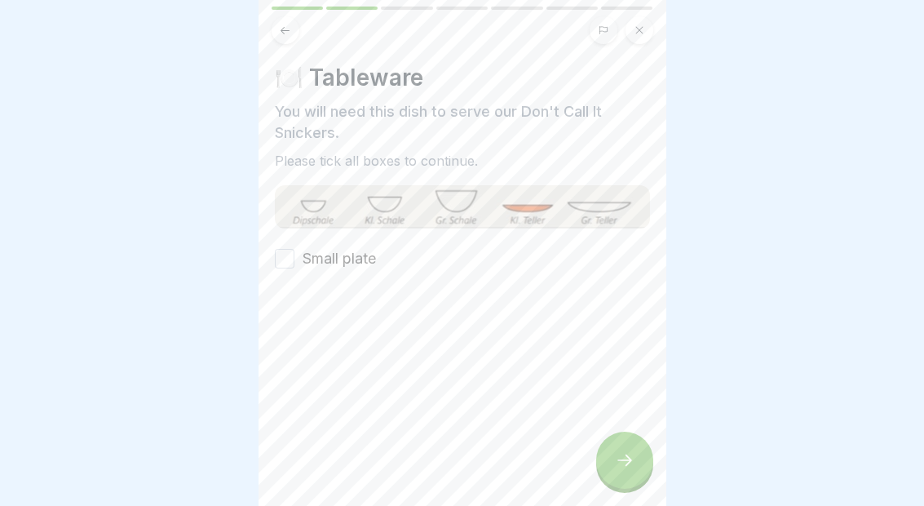
click at [361, 251] on label "Small plate" at bounding box center [339, 258] width 73 height 21
click at [294, 251] on button "Small plate" at bounding box center [285, 259] width 20 height 20
click at [631, 473] on div at bounding box center [624, 459] width 57 height 57
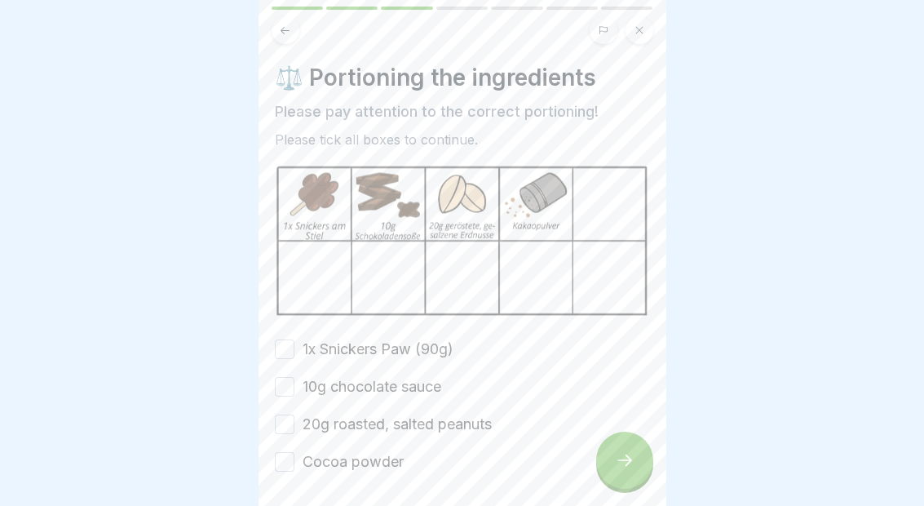
click at [444, 350] on label "1x Snickers Paw (90g)" at bounding box center [378, 348] width 151 height 21
click at [294, 350] on button "1x Snickers Paw (90g)" at bounding box center [285, 349] width 20 height 20
click at [440, 384] on label "10g chocolate sauce" at bounding box center [372, 386] width 139 height 21
click at [294, 384] on button "10g chocolate sauce" at bounding box center [285, 387] width 20 height 20
click at [424, 425] on label "20g roasted, salted peanuts" at bounding box center [397, 423] width 189 height 21
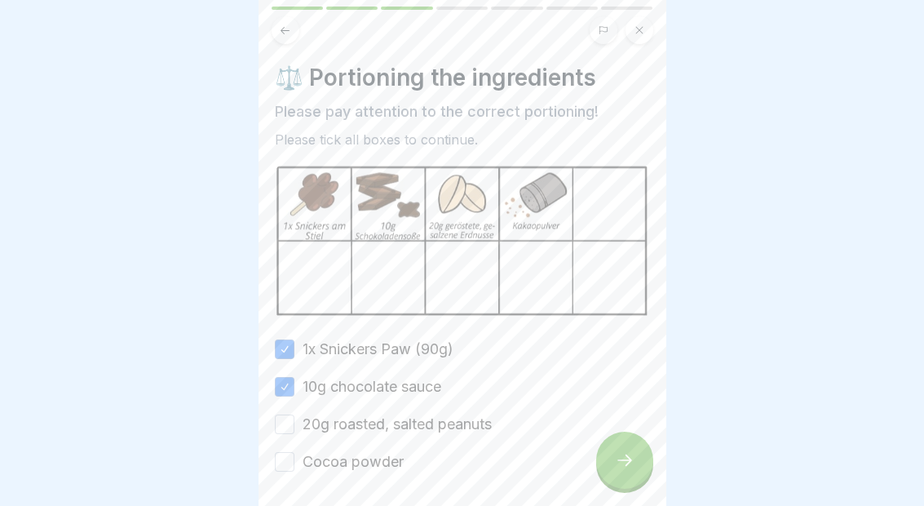
click at [294, 425] on button "20g roasted, salted peanuts" at bounding box center [285, 424] width 20 height 20
click at [391, 464] on label "Cocoa powder" at bounding box center [353, 461] width 101 height 21
click at [294, 464] on button "Cocoa powder" at bounding box center [285, 462] width 20 height 20
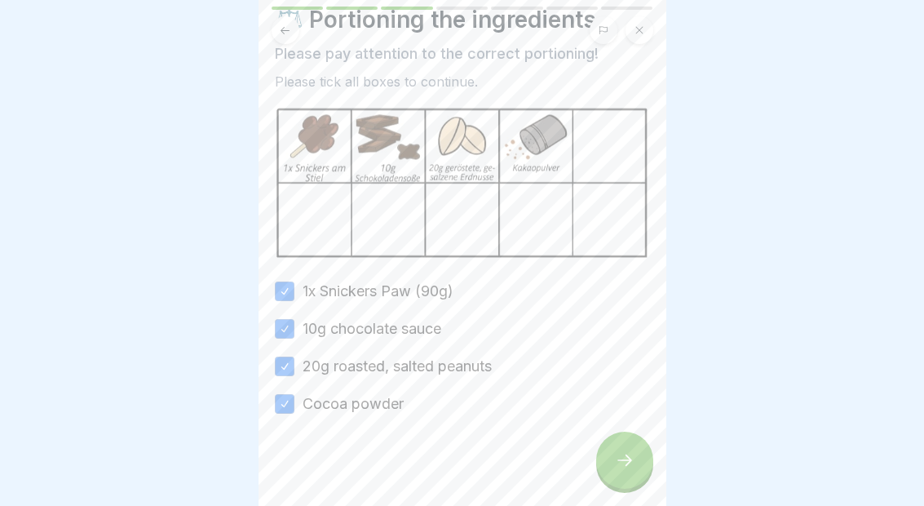
scroll to position [59, 0]
click at [612, 458] on div at bounding box center [624, 459] width 57 height 57
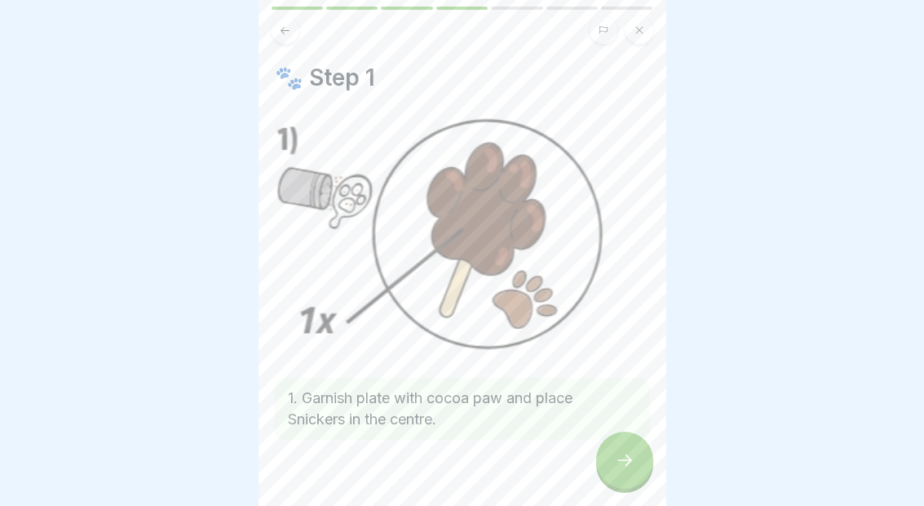
click at [622, 460] on icon at bounding box center [624, 459] width 15 height 11
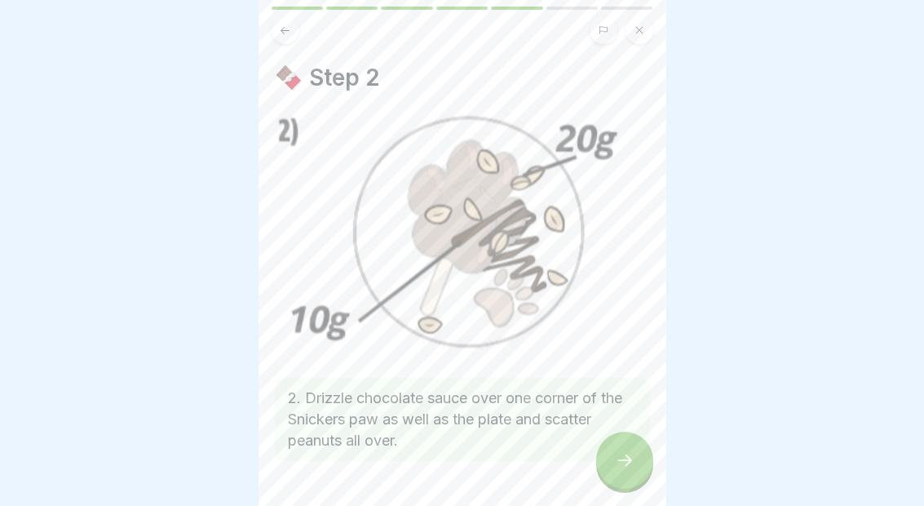
click at [628, 462] on icon at bounding box center [625, 460] width 20 height 20
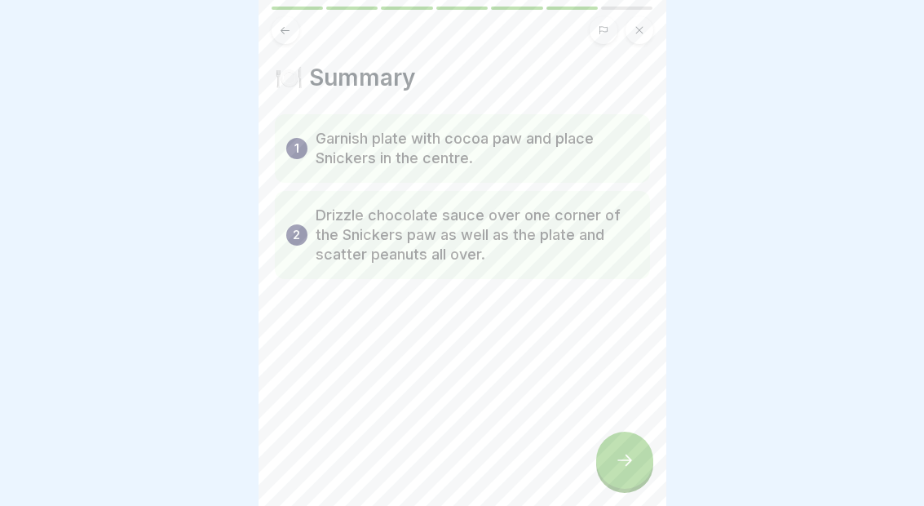
click at [612, 465] on div at bounding box center [624, 459] width 57 height 57
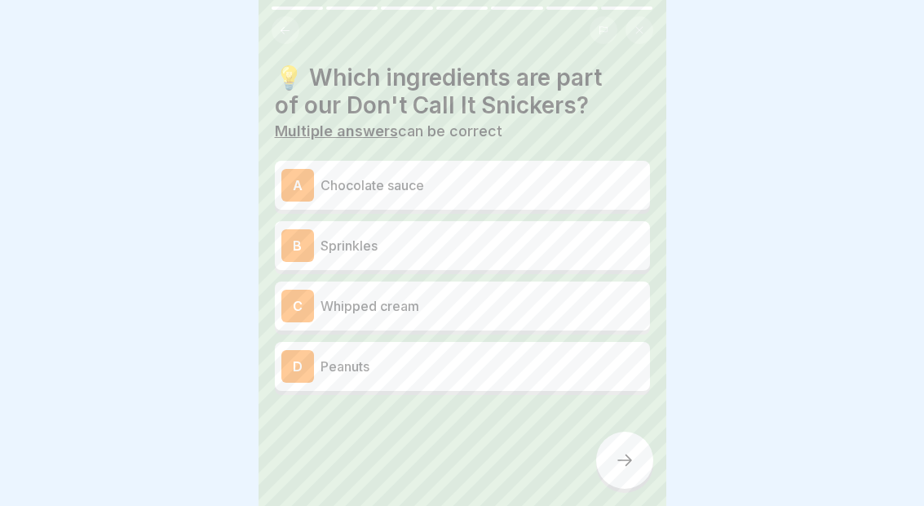
click at [594, 185] on p "Chocolate sauce" at bounding box center [482, 185] width 323 height 20
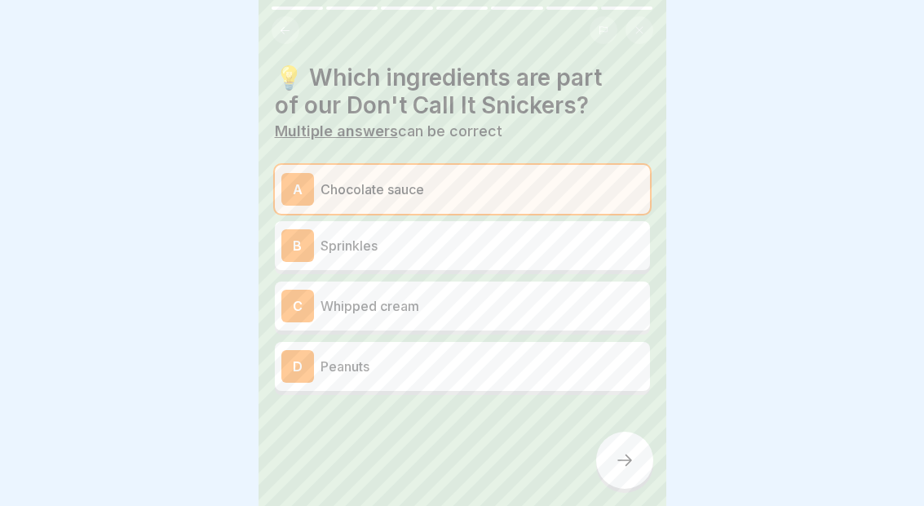
click at [439, 369] on p "Peanuts" at bounding box center [482, 366] width 323 height 20
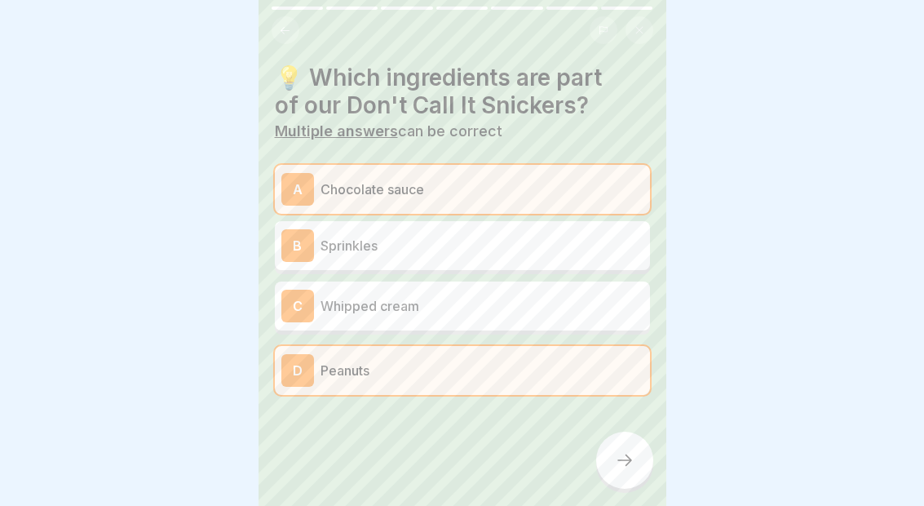
click at [613, 471] on div at bounding box center [624, 459] width 57 height 57
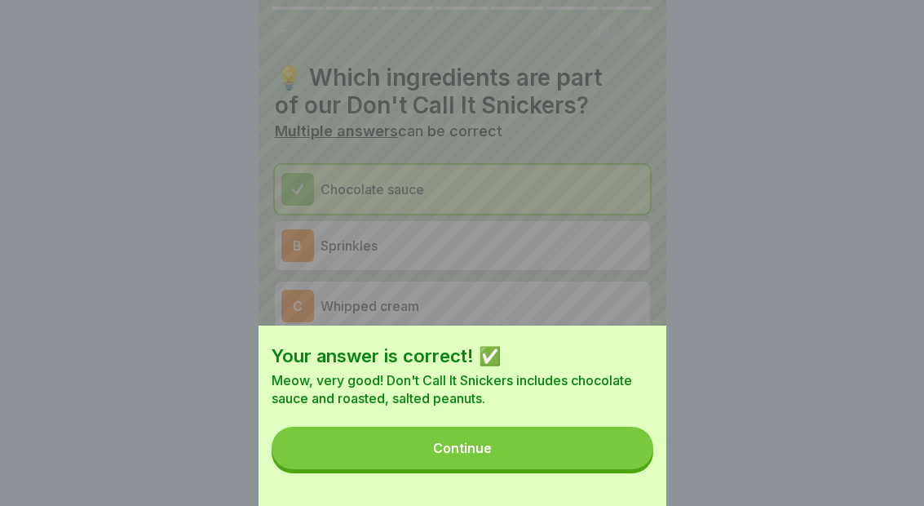
click at [498, 458] on button "Continue" at bounding box center [463, 448] width 382 height 42
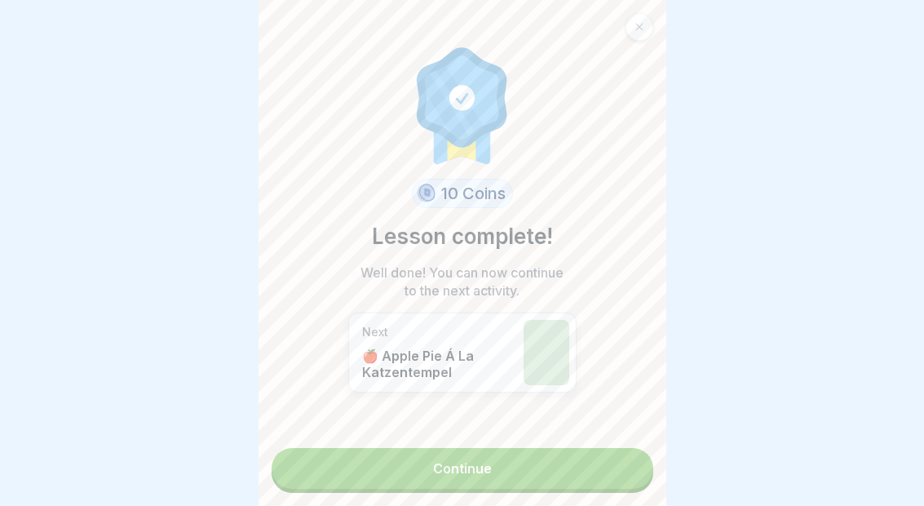
click at [482, 468] on link "Continue" at bounding box center [463, 468] width 382 height 41
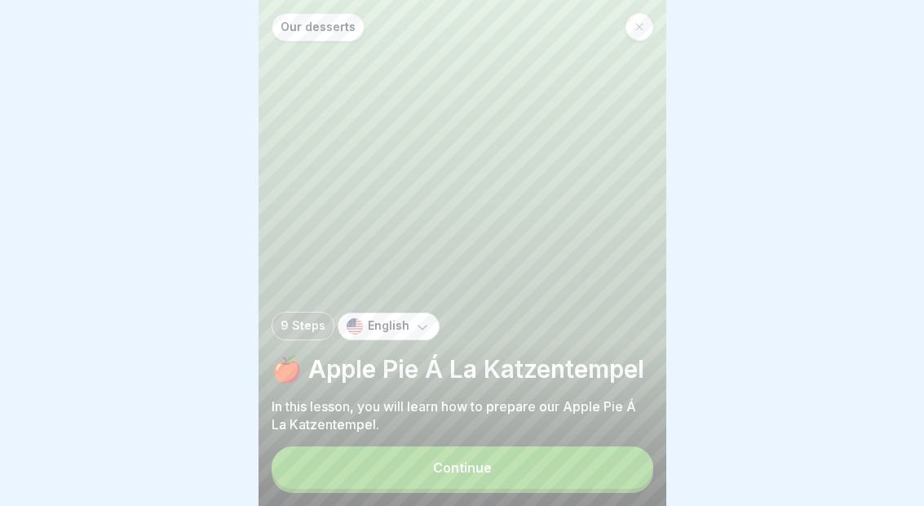
click at [375, 457] on button "Continue" at bounding box center [463, 467] width 382 height 42
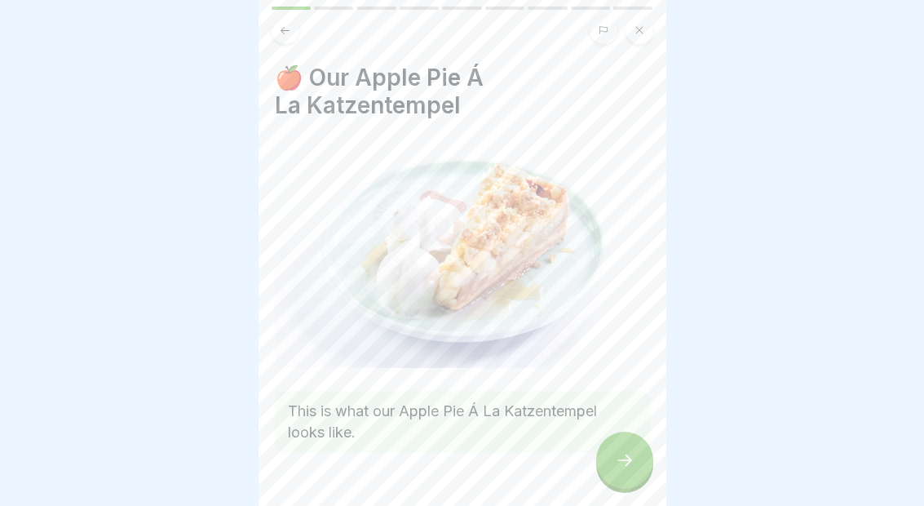
click at [612, 464] on div at bounding box center [624, 459] width 57 height 57
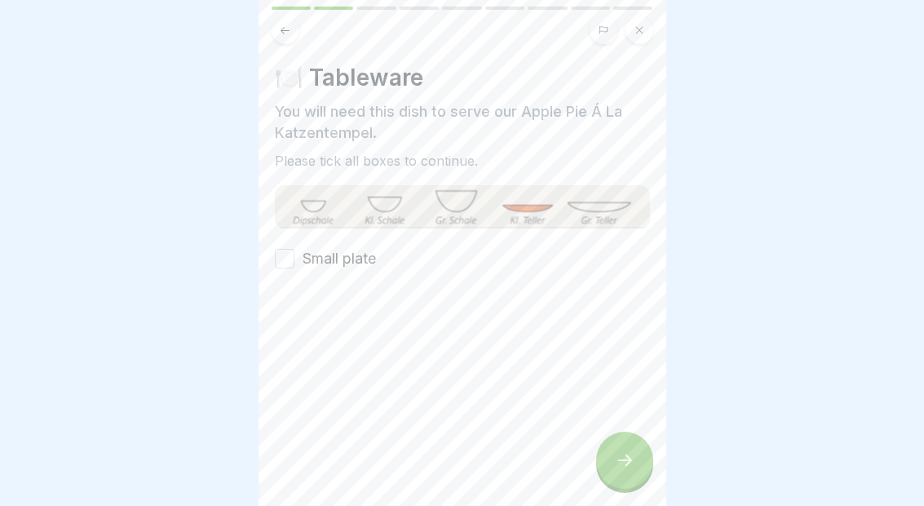
click at [351, 263] on label "Small plate" at bounding box center [339, 258] width 73 height 21
click at [294, 263] on button "Small plate" at bounding box center [285, 259] width 20 height 20
click at [618, 460] on icon at bounding box center [624, 459] width 15 height 11
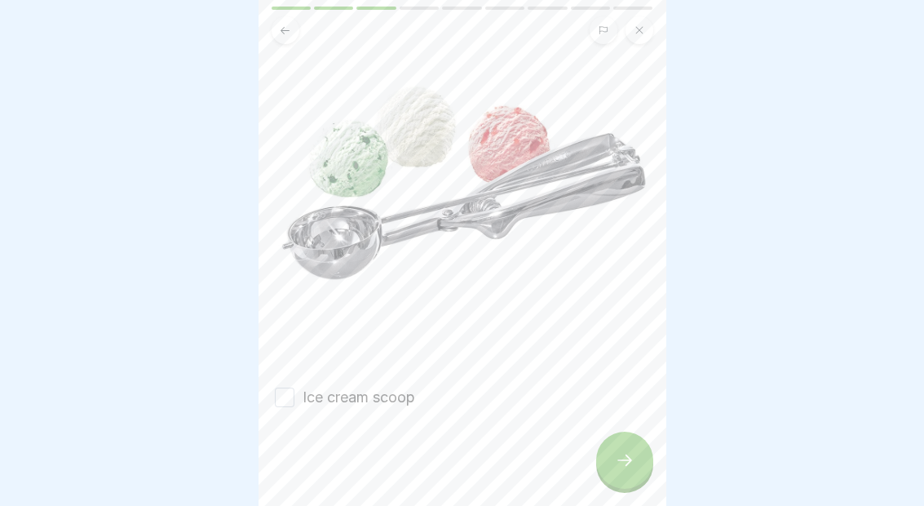
scroll to position [193, 0]
click at [287, 400] on button "Ice cream scoop" at bounding box center [285, 397] width 20 height 20
click at [617, 454] on icon at bounding box center [625, 460] width 20 height 20
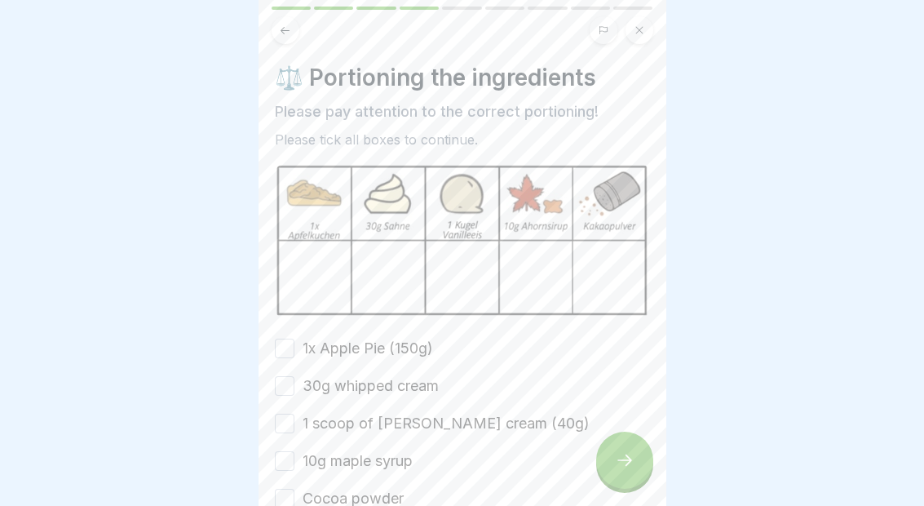
click at [405, 352] on label "1x Apple Pie (150g)" at bounding box center [368, 348] width 130 height 21
click at [294, 352] on button "1x Apple Pie (150g)" at bounding box center [285, 348] width 20 height 20
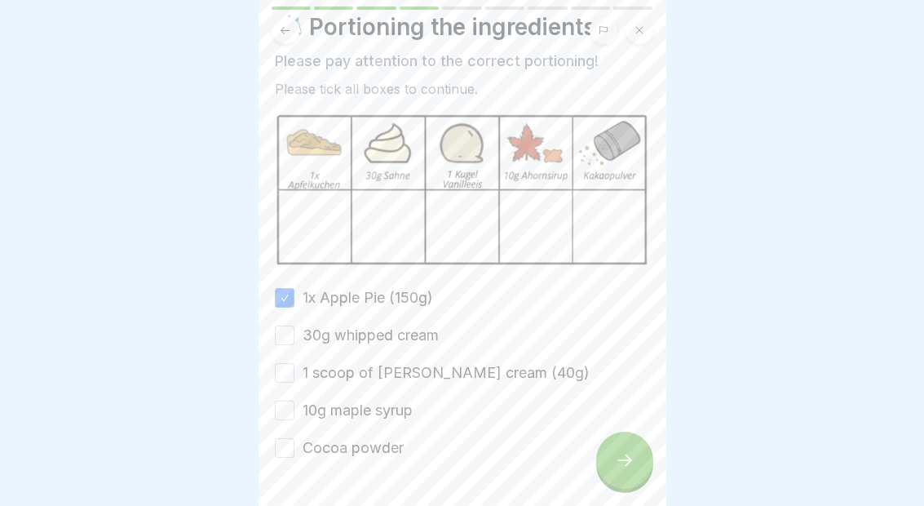
scroll to position [52, 0]
click at [427, 329] on label "30g whipped cream" at bounding box center [371, 333] width 136 height 21
click at [294, 329] on button "30g whipped cream" at bounding box center [285, 334] width 20 height 20
click at [430, 380] on label "1 scoop of [PERSON_NAME] cream (40g)" at bounding box center [446, 370] width 287 height 21
click at [294, 380] on button "1 scoop of [PERSON_NAME] cream (40g)" at bounding box center [285, 371] width 20 height 20
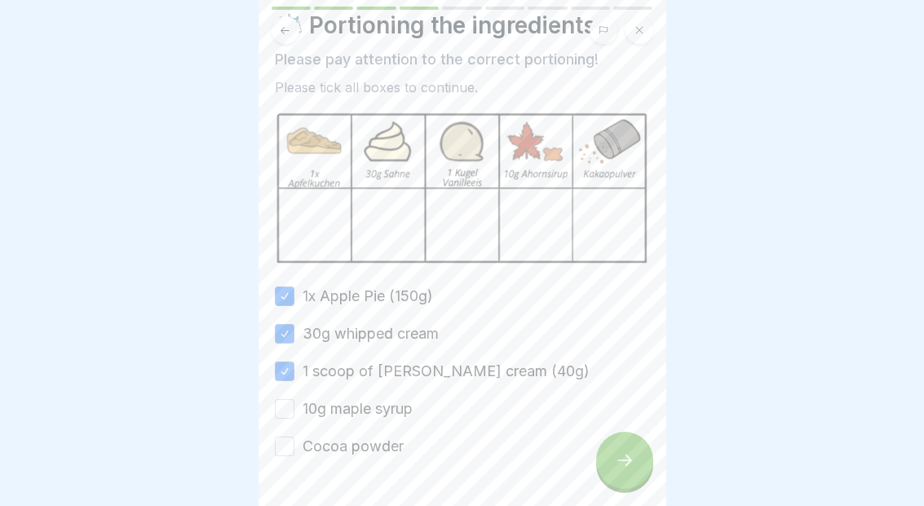
click at [409, 407] on label "10g maple syrup" at bounding box center [358, 408] width 110 height 21
click at [294, 407] on button "10g maple syrup" at bounding box center [285, 409] width 20 height 20
click at [391, 439] on label "Cocoa powder" at bounding box center [353, 446] width 101 height 21
click at [294, 439] on button "Cocoa powder" at bounding box center [285, 446] width 20 height 20
click at [620, 454] on icon at bounding box center [625, 460] width 20 height 20
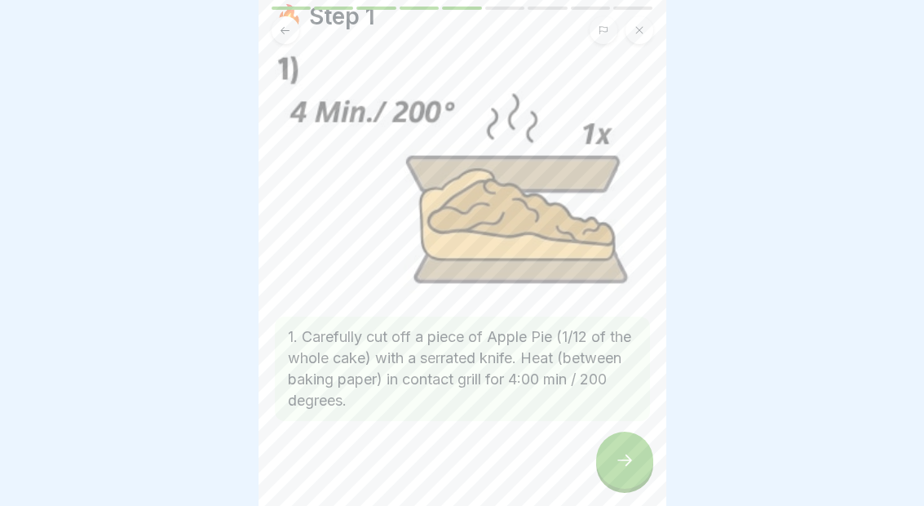
scroll to position [60, 0]
click at [622, 465] on icon at bounding box center [625, 460] width 20 height 20
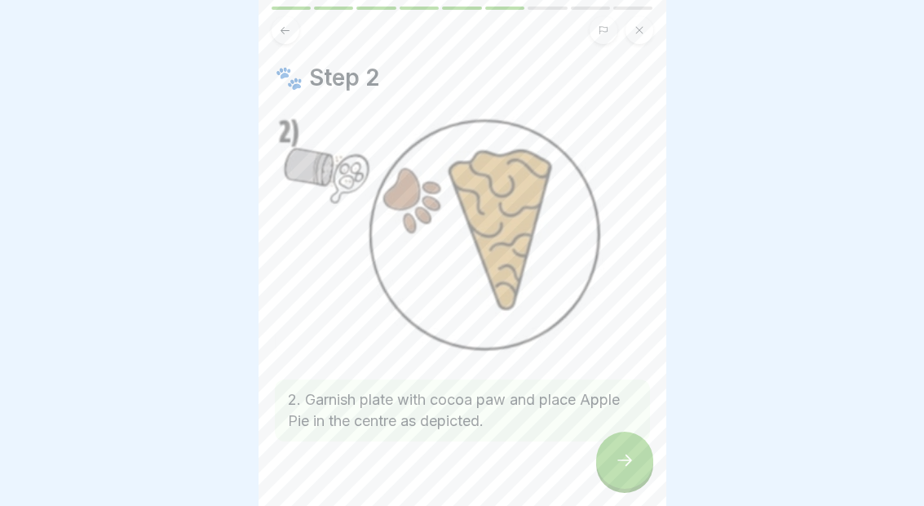
scroll to position [0, 0]
click at [290, 19] on button at bounding box center [286, 30] width 28 height 28
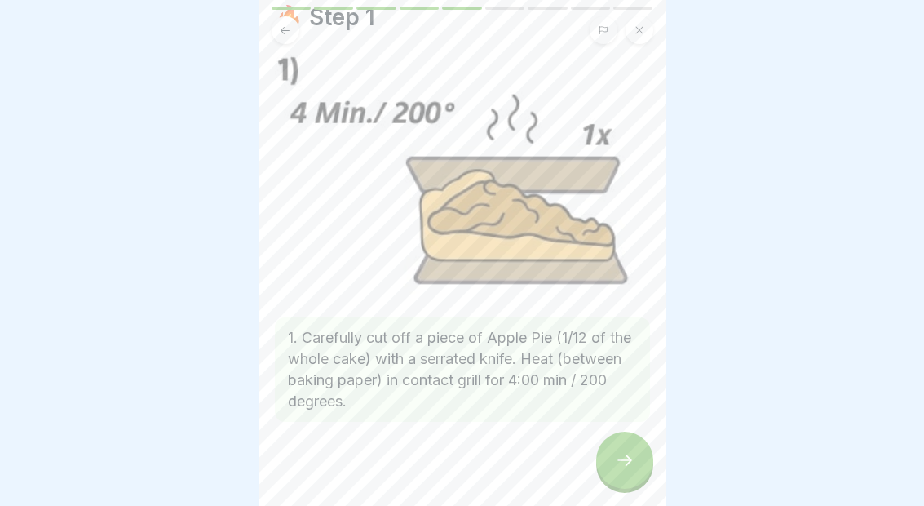
click at [630, 457] on icon at bounding box center [625, 460] width 20 height 20
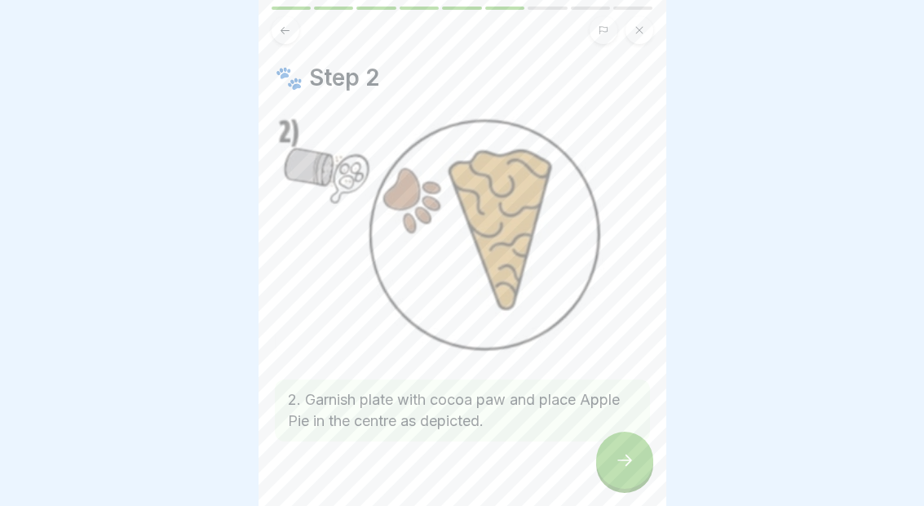
click at [628, 472] on div at bounding box center [624, 459] width 57 height 57
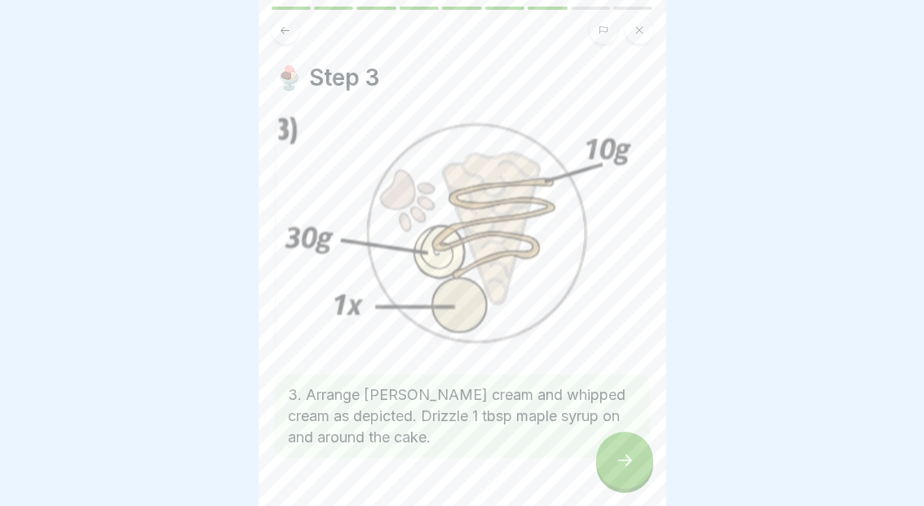
click at [627, 471] on div at bounding box center [624, 459] width 57 height 57
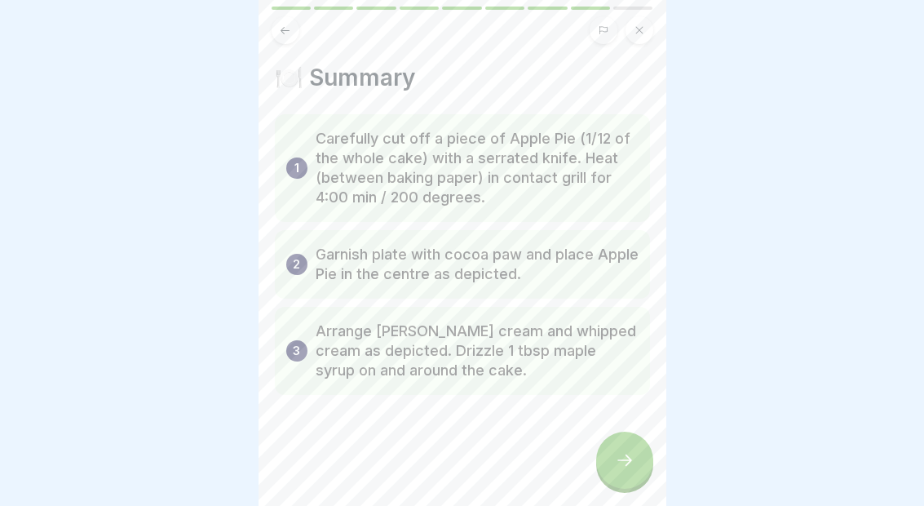
click at [620, 461] on icon at bounding box center [625, 460] width 20 height 20
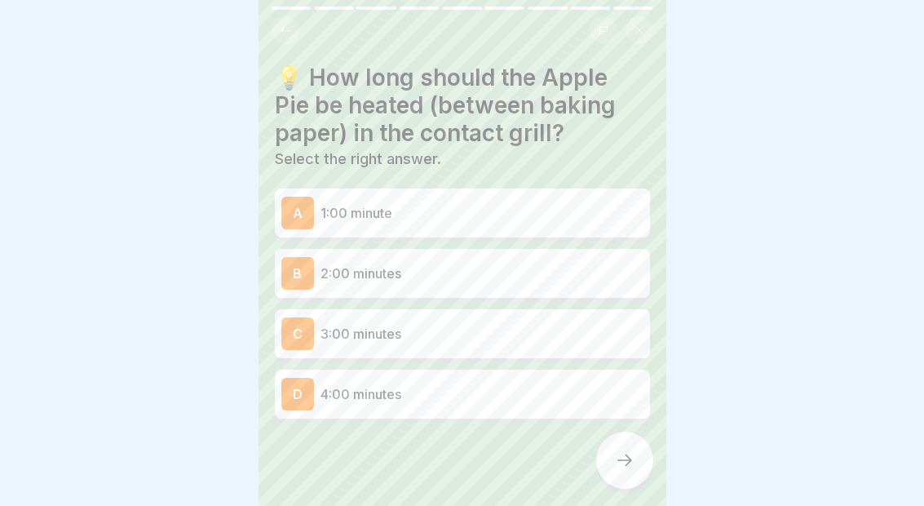
click at [580, 411] on div "D 4:00 minutes" at bounding box center [462, 393] width 375 height 49
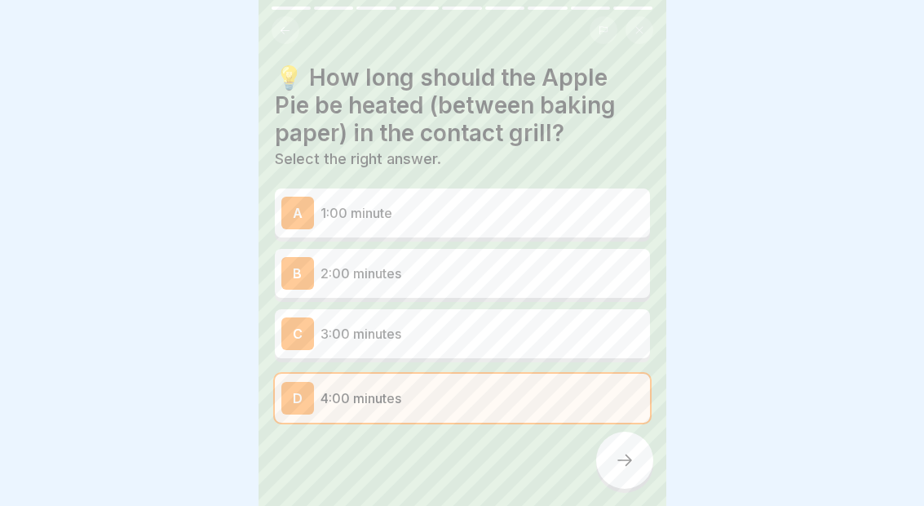
click at [604, 462] on div at bounding box center [624, 459] width 57 height 57
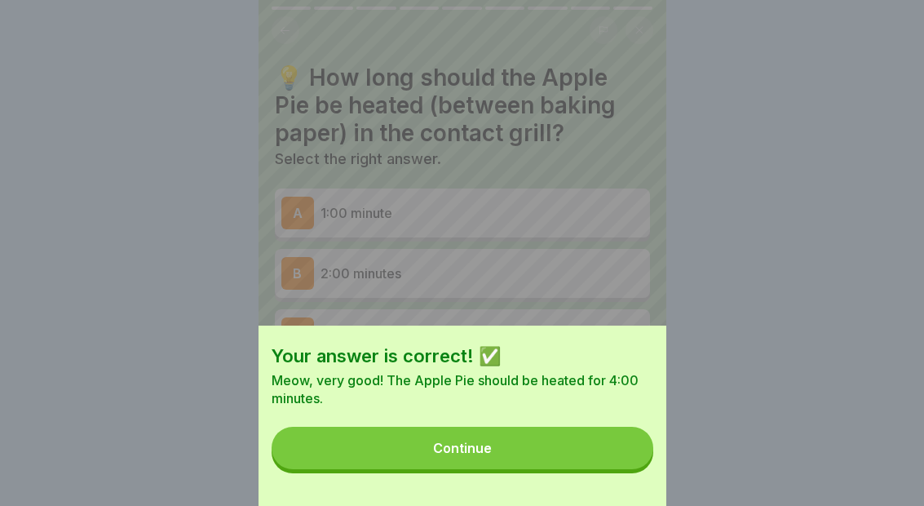
click at [593, 441] on button "Continue" at bounding box center [463, 448] width 382 height 42
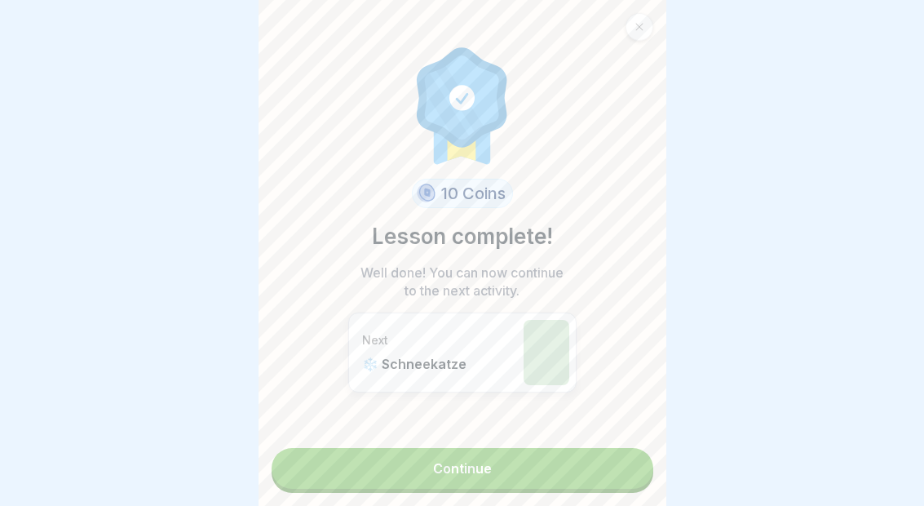
click at [567, 466] on link "Continue" at bounding box center [463, 468] width 382 height 41
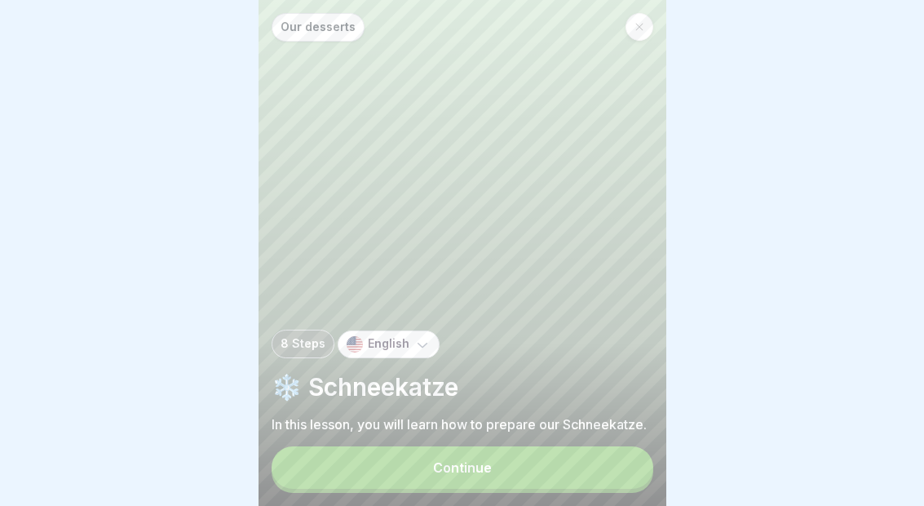
click at [573, 469] on button "Continue" at bounding box center [463, 467] width 382 height 42
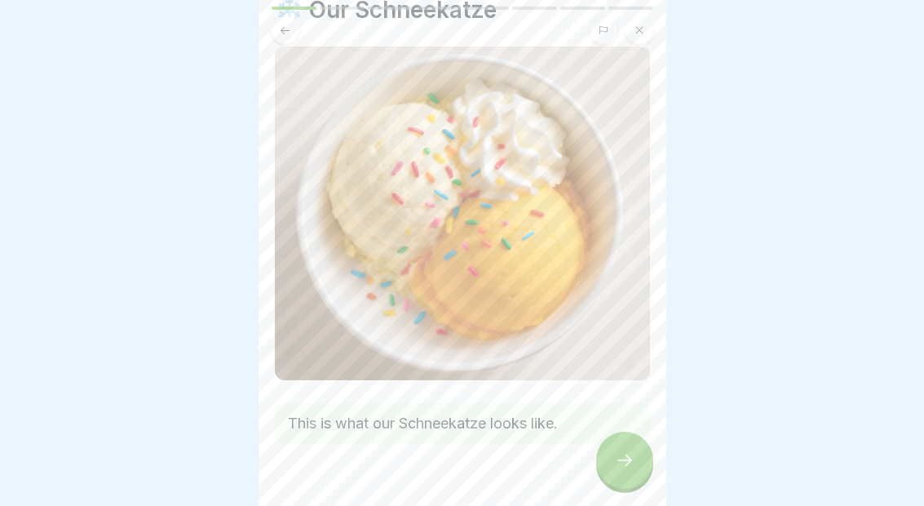
scroll to position [63, 0]
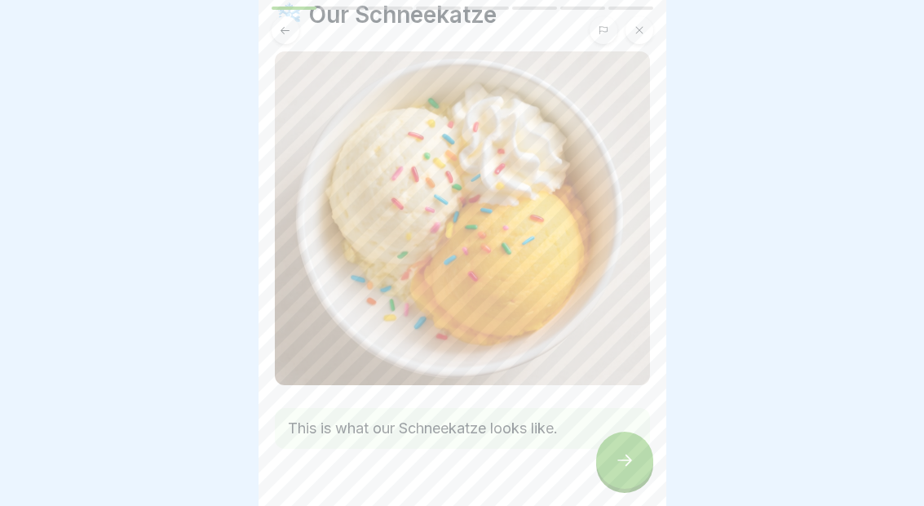
click at [621, 464] on icon at bounding box center [625, 460] width 20 height 20
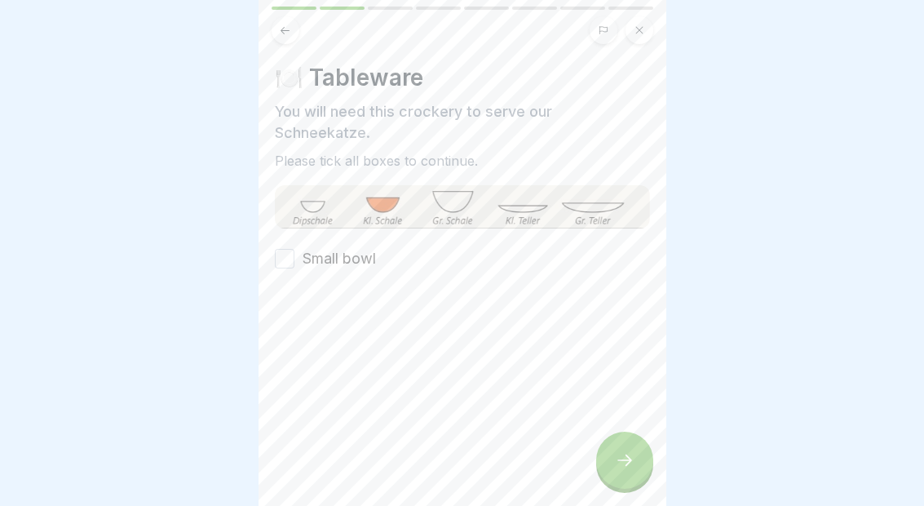
click at [364, 252] on label "Small bowl" at bounding box center [339, 258] width 73 height 21
click at [294, 252] on button "Small bowl" at bounding box center [285, 259] width 20 height 20
click at [625, 457] on icon at bounding box center [625, 460] width 20 height 20
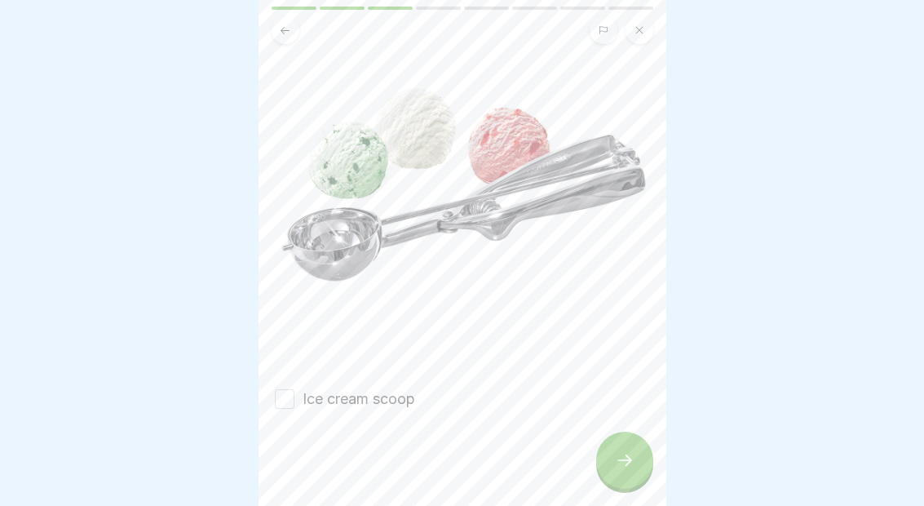
scroll to position [192, 0]
click at [329, 396] on label "Ice cream scoop" at bounding box center [359, 398] width 113 height 21
click at [294, 396] on button "Ice cream scoop" at bounding box center [285, 399] width 20 height 20
click at [608, 454] on div at bounding box center [624, 459] width 57 height 57
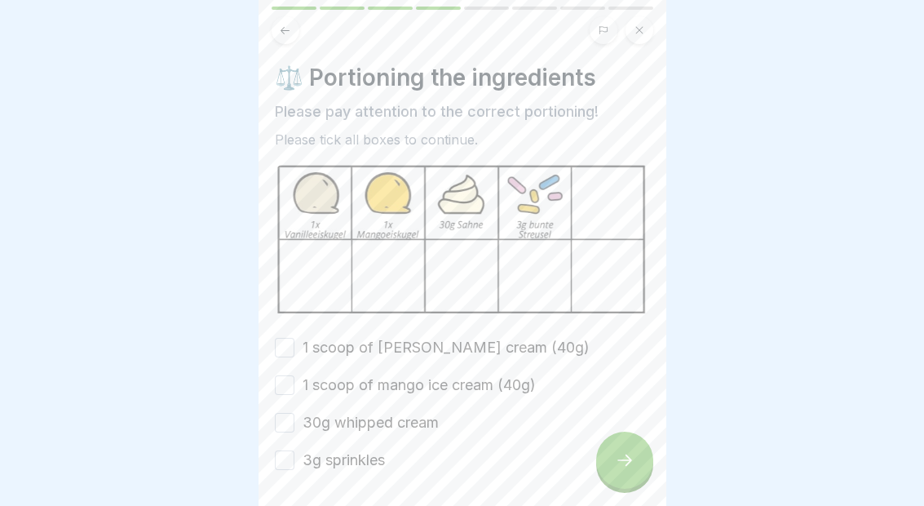
click at [338, 346] on label "1 scoop of [PERSON_NAME] cream (40g)" at bounding box center [446, 347] width 287 height 21
click at [294, 346] on button "1 scoop of [PERSON_NAME] cream (40g)" at bounding box center [285, 348] width 20 height 20
click at [347, 380] on label "1 scoop of mango ice cream (40g)" at bounding box center [419, 384] width 233 height 21
click at [294, 380] on button "1 scoop of mango ice cream (40g)" at bounding box center [285, 385] width 20 height 20
click at [348, 418] on label "30g whipped cream" at bounding box center [371, 422] width 136 height 21
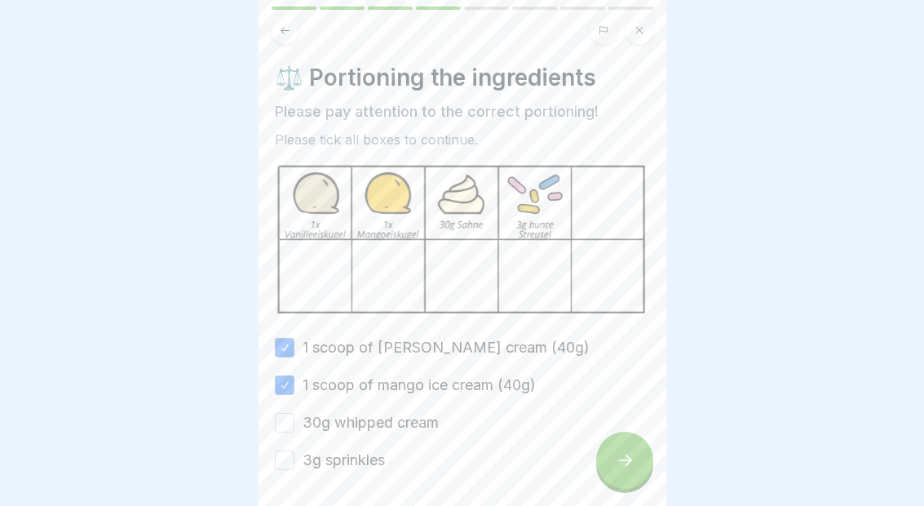
click at [294, 418] on button "30g whipped cream" at bounding box center [285, 423] width 20 height 20
click at [369, 459] on label "3g sprinkles" at bounding box center [344, 459] width 82 height 21
click at [294, 459] on button "3g sprinkles" at bounding box center [285, 460] width 20 height 20
click at [609, 474] on div at bounding box center [624, 459] width 57 height 57
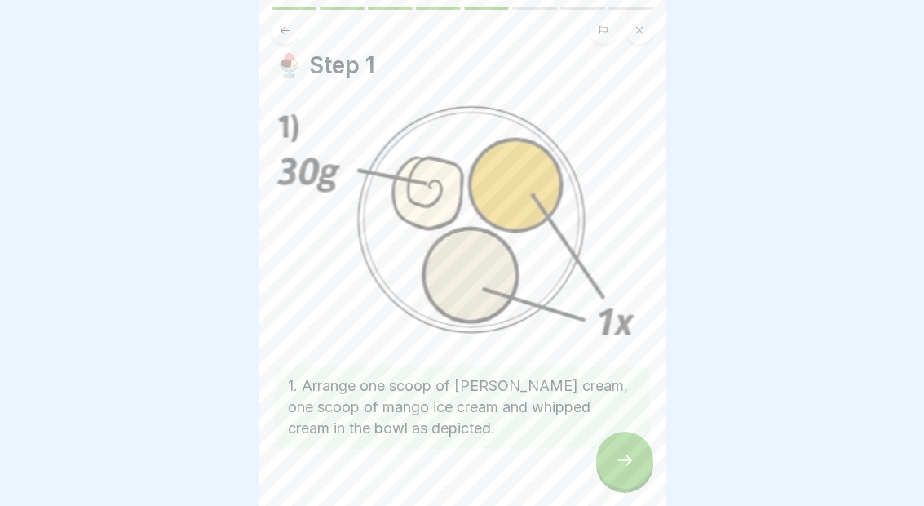
scroll to position [13, 0]
click at [626, 472] on div at bounding box center [624, 459] width 57 height 57
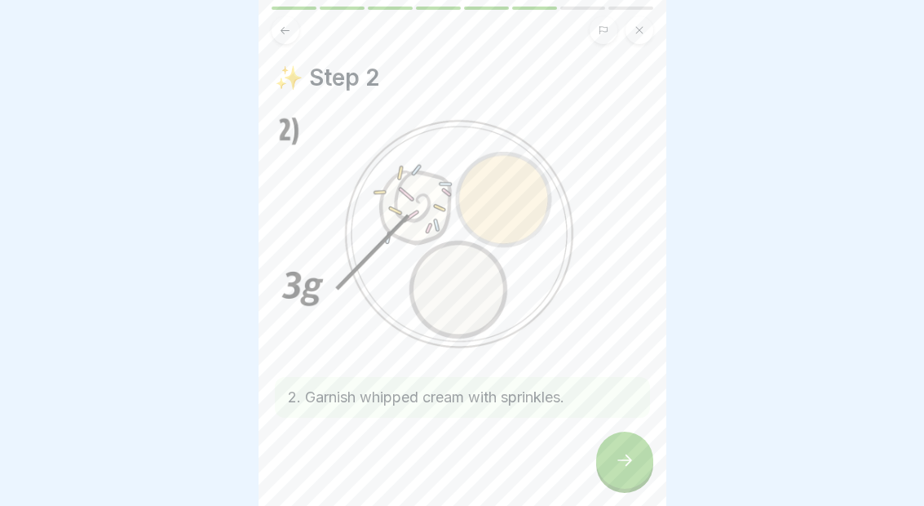
click at [621, 471] on div at bounding box center [624, 459] width 57 height 57
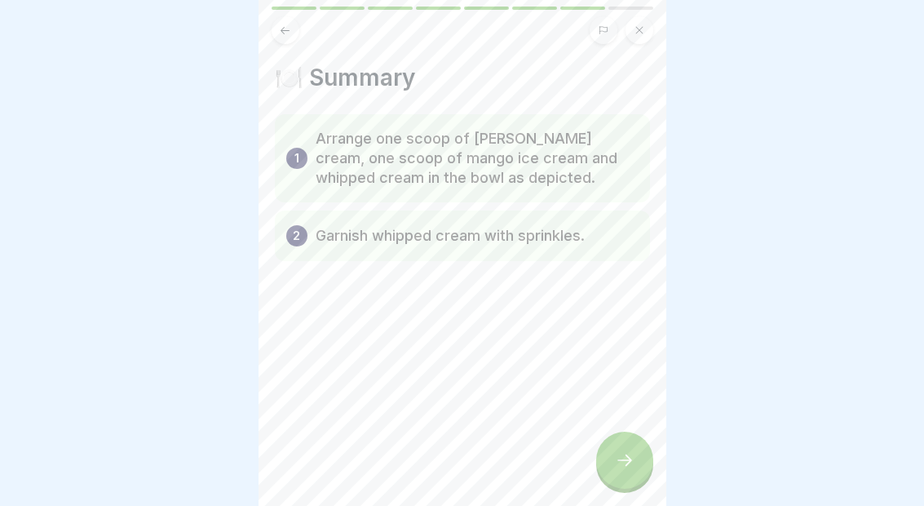
click at [630, 459] on icon at bounding box center [624, 459] width 15 height 11
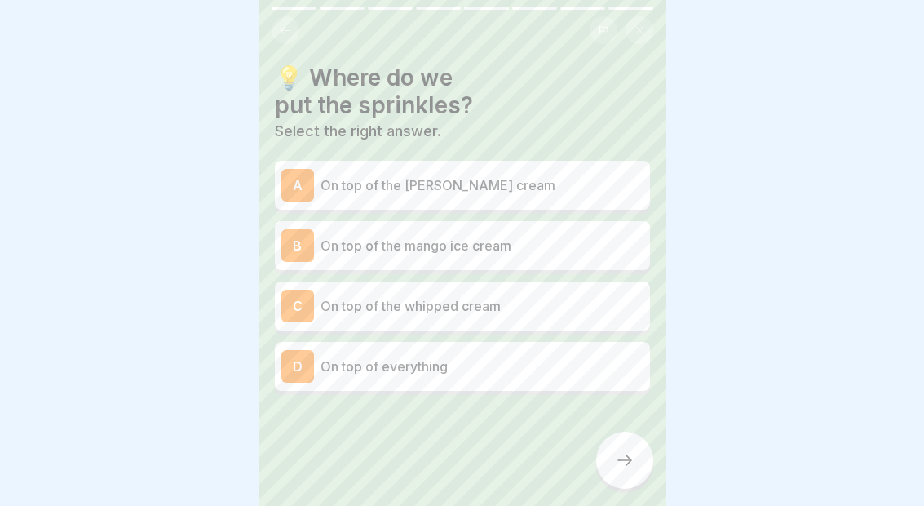
click at [287, 38] on button at bounding box center [286, 30] width 28 height 28
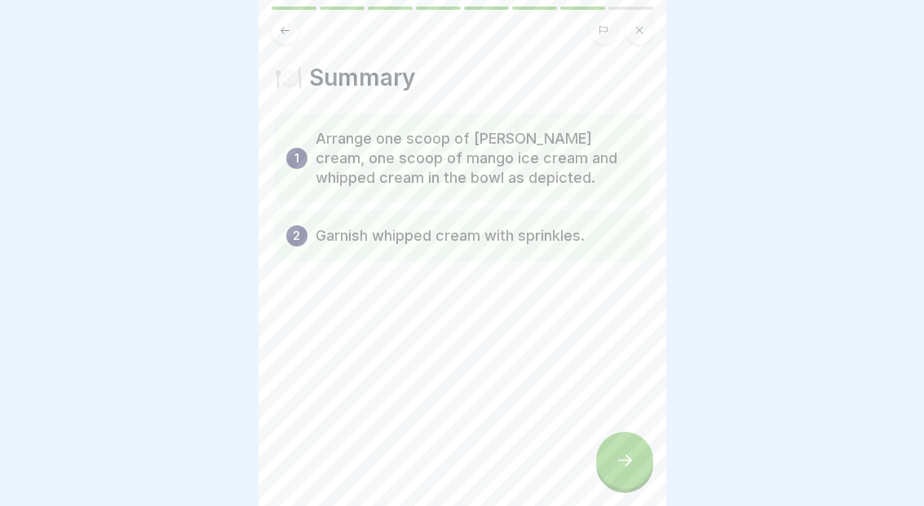
click at [281, 38] on button at bounding box center [286, 30] width 28 height 28
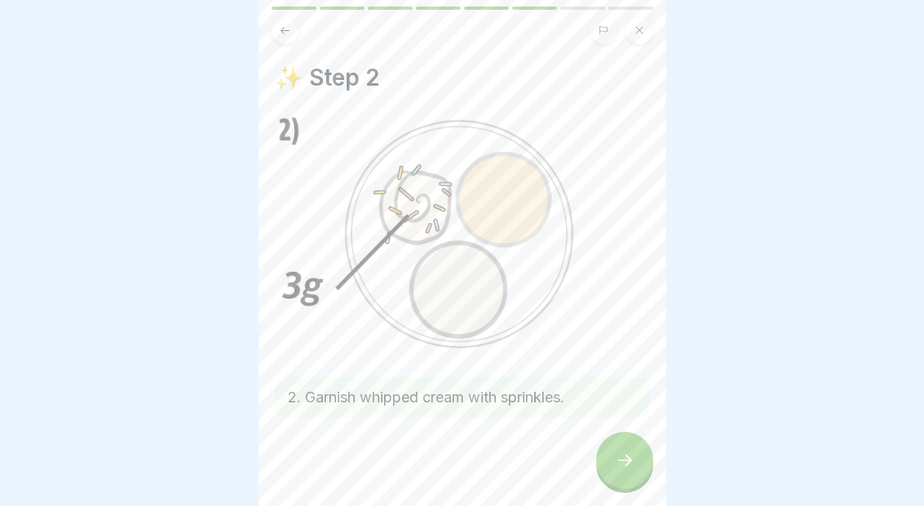
click at [620, 454] on icon at bounding box center [625, 460] width 20 height 20
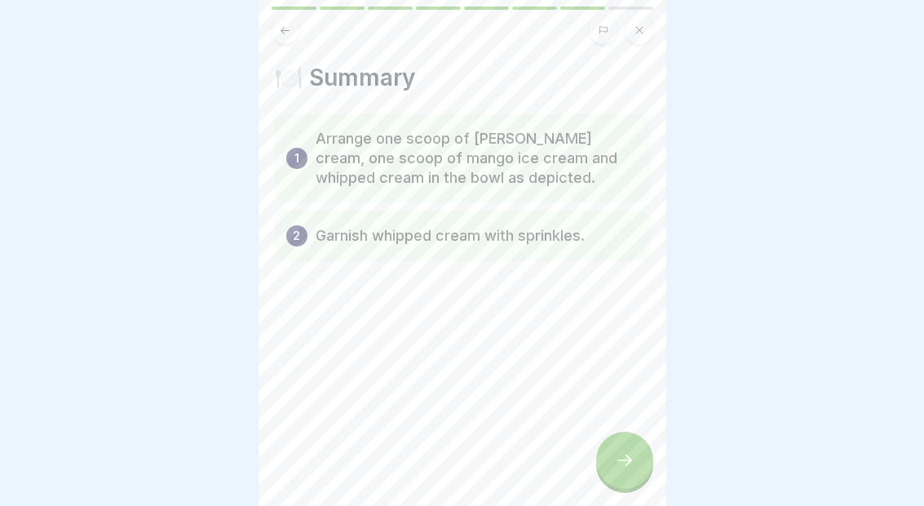
click at [621, 449] on div at bounding box center [624, 459] width 57 height 57
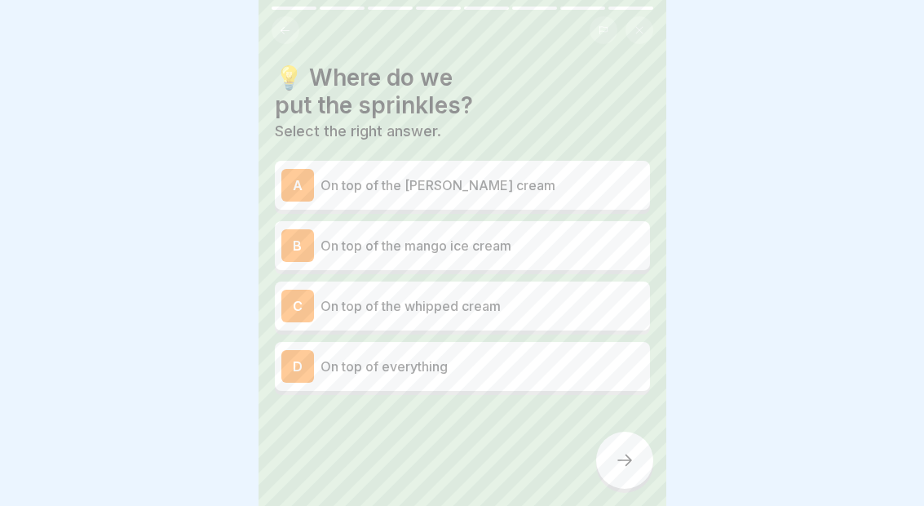
click at [537, 291] on div "C On top of the whipped cream" at bounding box center [462, 306] width 362 height 33
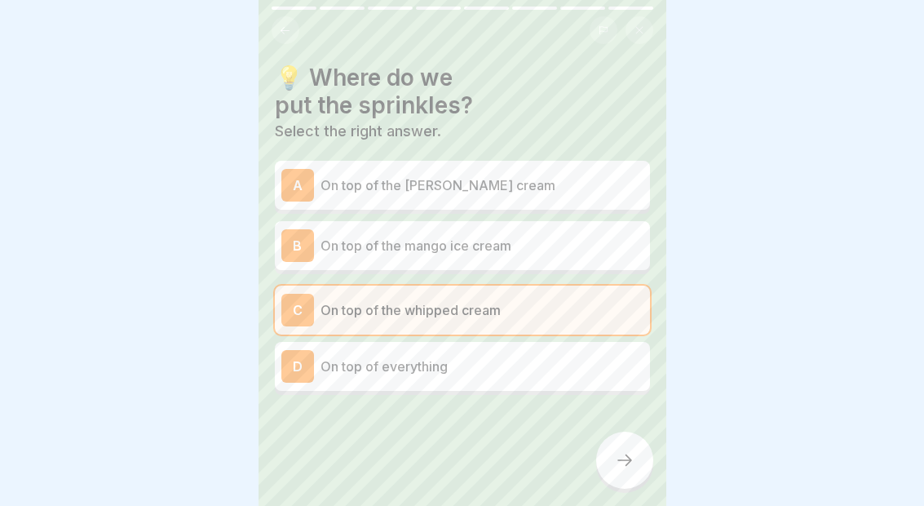
click at [626, 466] on icon at bounding box center [625, 460] width 20 height 20
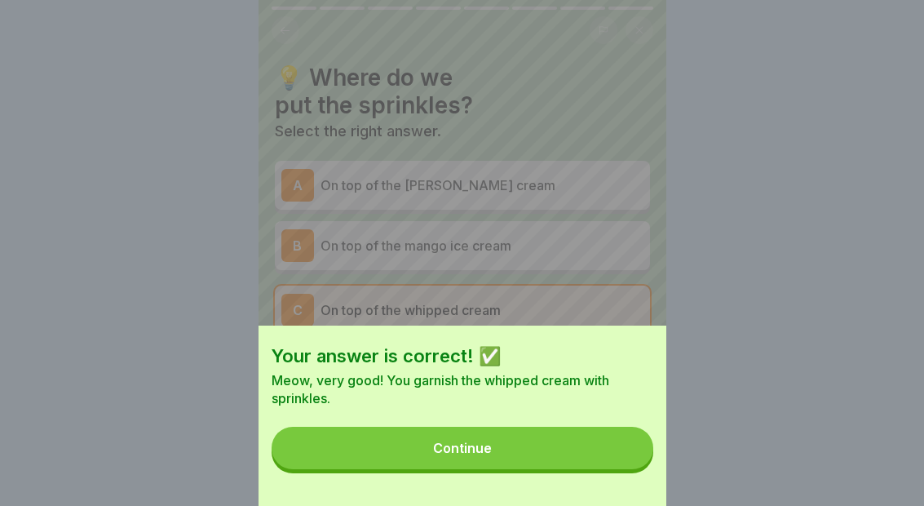
click at [573, 466] on button "Continue" at bounding box center [463, 448] width 382 height 42
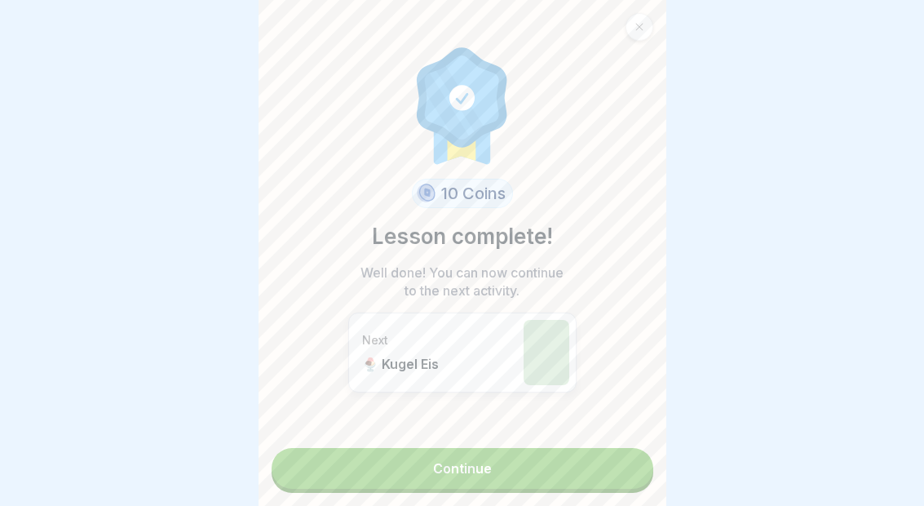
click at [549, 466] on link "Continue" at bounding box center [463, 468] width 382 height 41
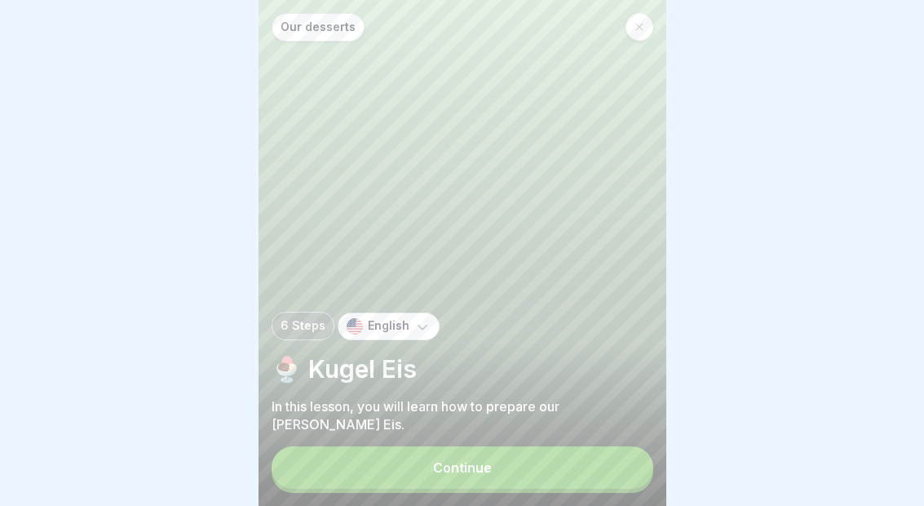
click at [550, 471] on button "Continue" at bounding box center [463, 467] width 382 height 42
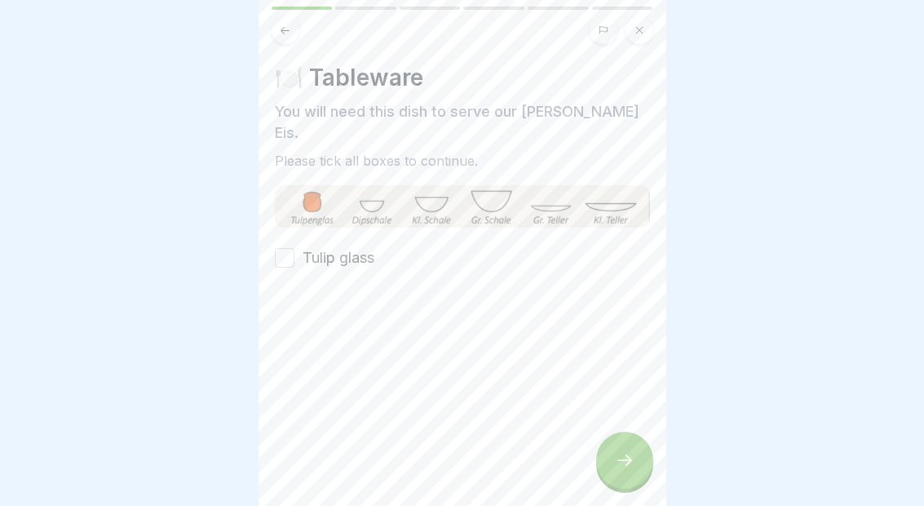
click at [363, 247] on label "Tulip glass" at bounding box center [339, 257] width 72 height 21
click at [294, 248] on button "Tulip glass" at bounding box center [285, 258] width 20 height 20
click at [630, 473] on div at bounding box center [624, 459] width 57 height 57
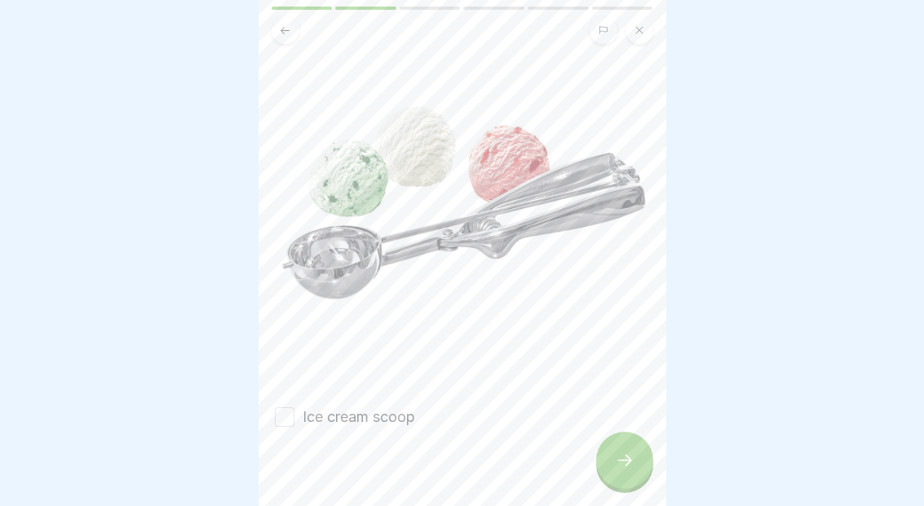
scroll to position [172, 0]
click at [307, 408] on label "Ice cream scoop" at bounding box center [359, 418] width 113 height 21
click at [294, 409] on button "Ice cream scoop" at bounding box center [285, 419] width 20 height 20
click at [632, 461] on icon at bounding box center [625, 460] width 20 height 20
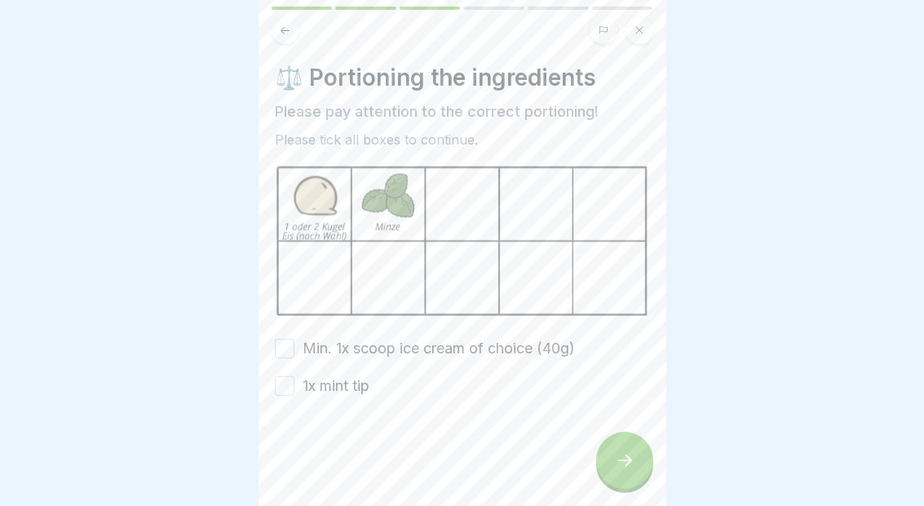
click at [372, 344] on label "Min. 1x scoop ice cream of choice (40g)" at bounding box center [439, 348] width 272 height 21
click at [294, 344] on button "Min. 1x scoop ice cream of choice (40g)" at bounding box center [285, 348] width 20 height 20
click at [367, 377] on label "1x mint tip" at bounding box center [336, 385] width 67 height 21
click at [294, 377] on button "1x mint tip" at bounding box center [285, 386] width 20 height 20
click at [608, 499] on div "⚖️ Portioning the ingredients Please pay attention to the correct portioning! P…" at bounding box center [463, 253] width 408 height 506
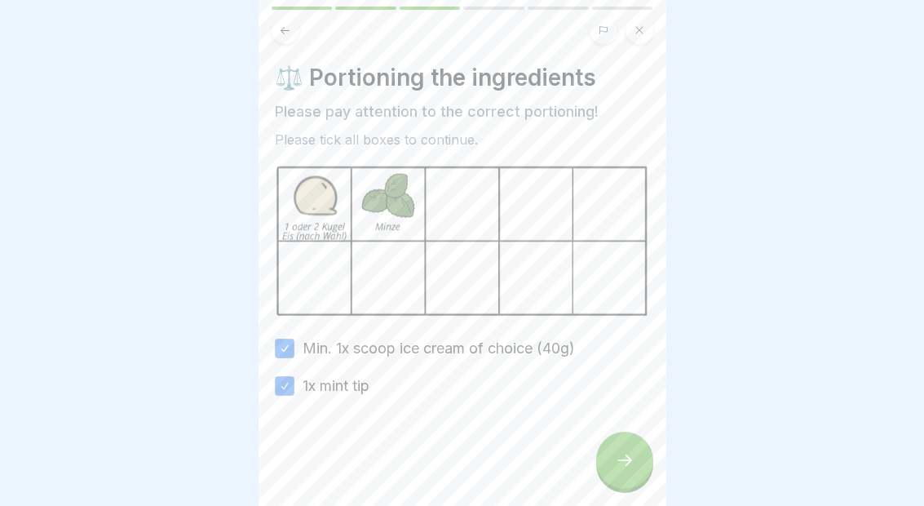
click at [631, 455] on icon at bounding box center [625, 460] width 20 height 20
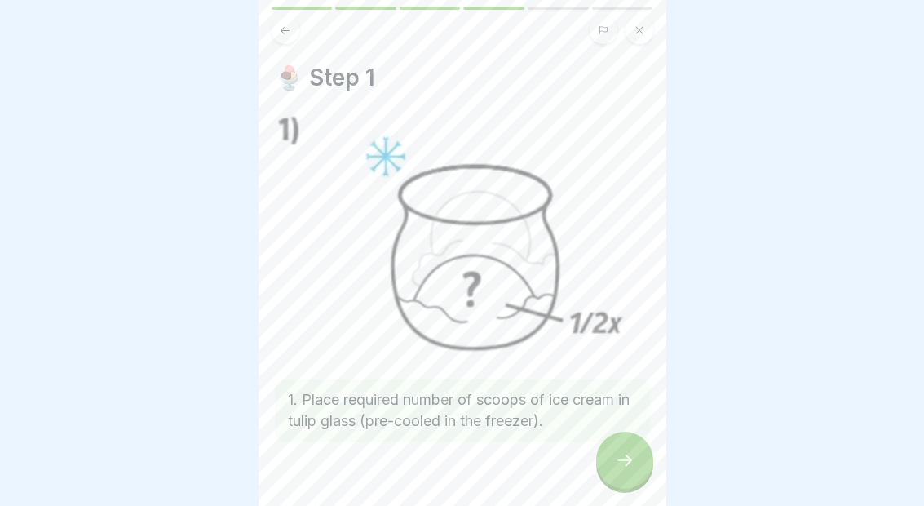
click at [630, 466] on icon at bounding box center [625, 460] width 20 height 20
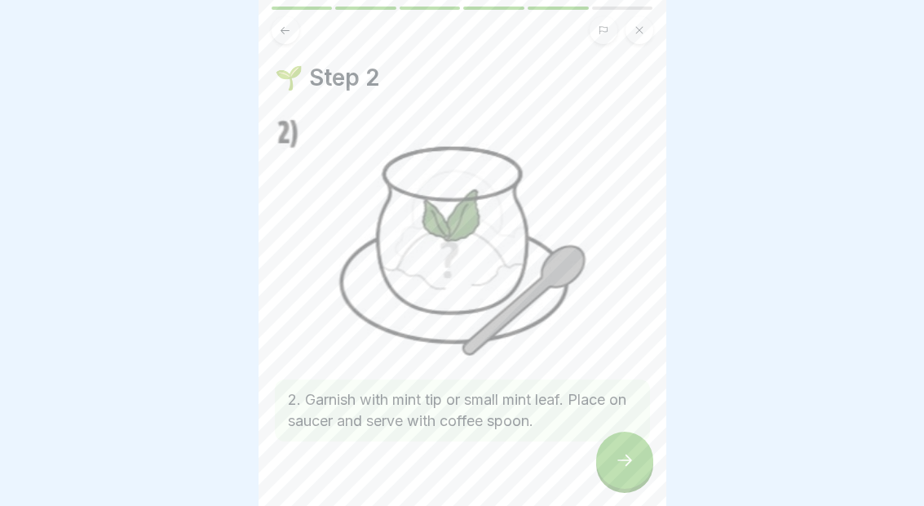
click at [626, 471] on div at bounding box center [624, 459] width 57 height 57
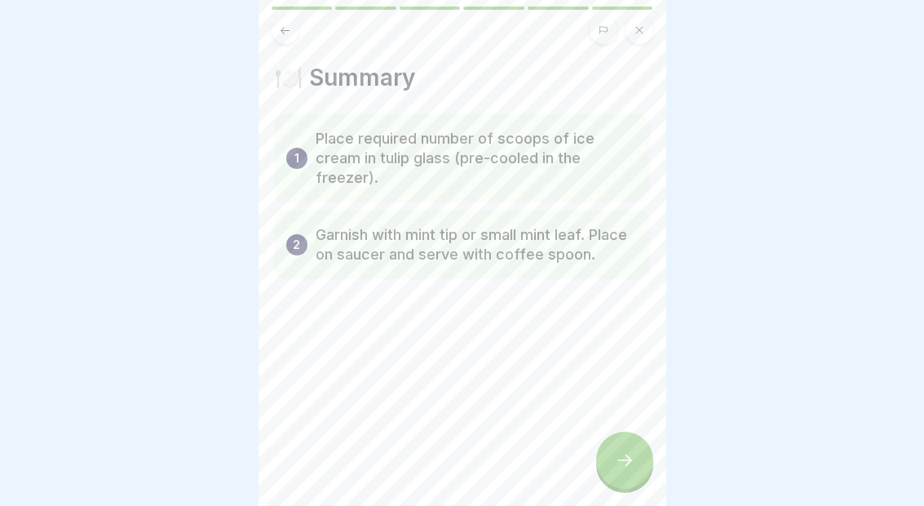
click at [621, 463] on icon at bounding box center [625, 460] width 20 height 20
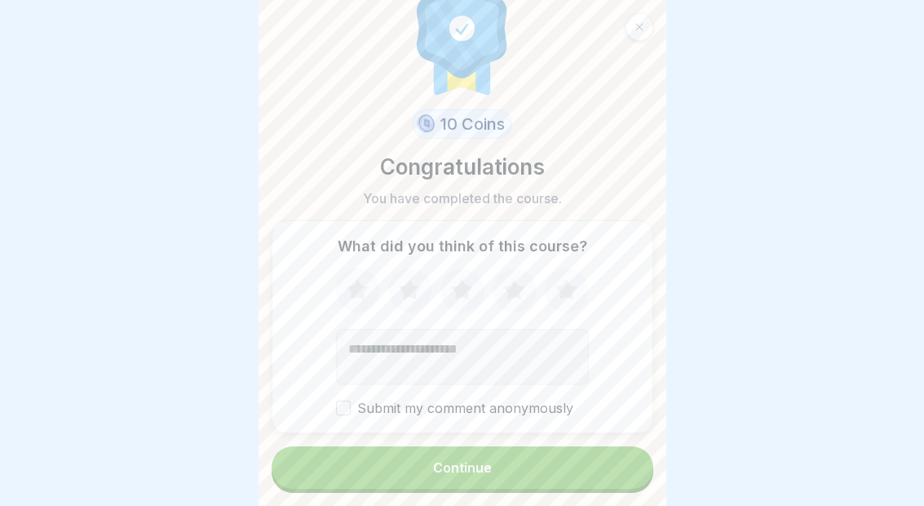
scroll to position [38, 0]
click at [569, 290] on icon at bounding box center [565, 290] width 21 height 20
click at [497, 471] on button "Continue" at bounding box center [463, 468] width 382 height 42
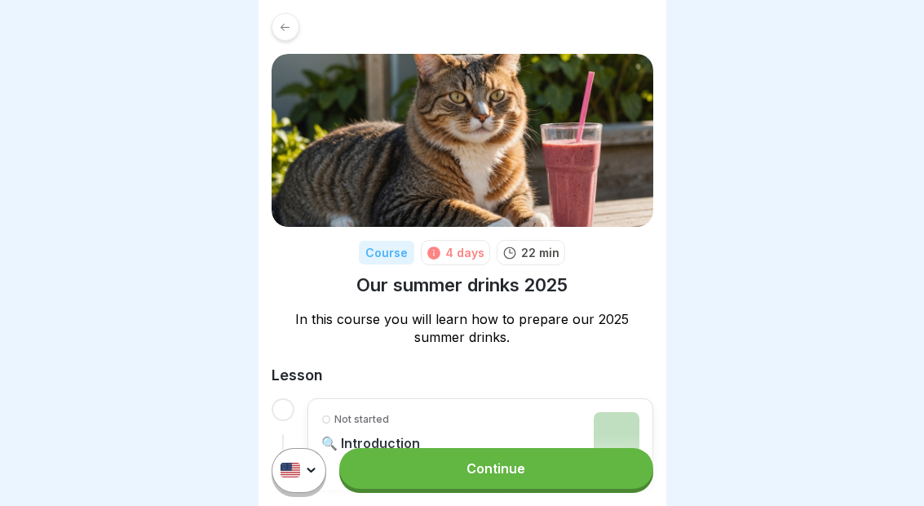
click at [555, 482] on link "Continue" at bounding box center [495, 468] width 313 height 41
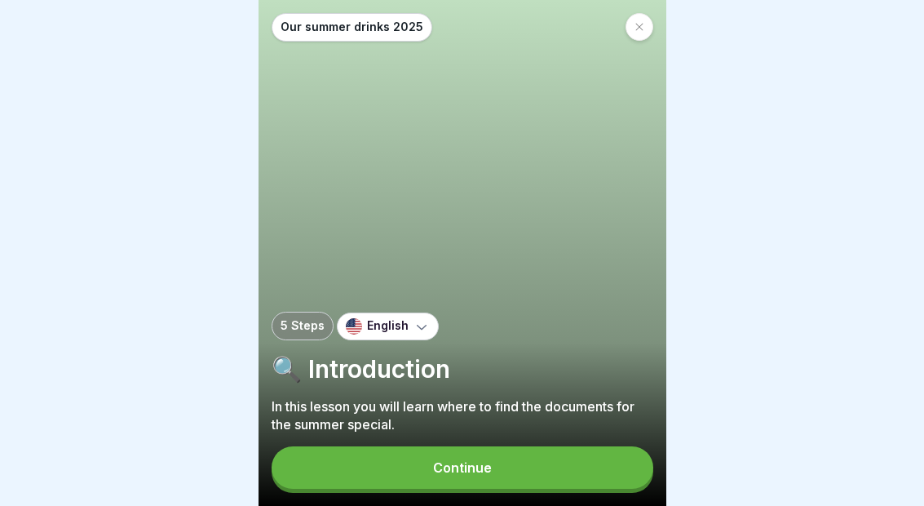
click at [356, 475] on button "Continue" at bounding box center [463, 467] width 382 height 42
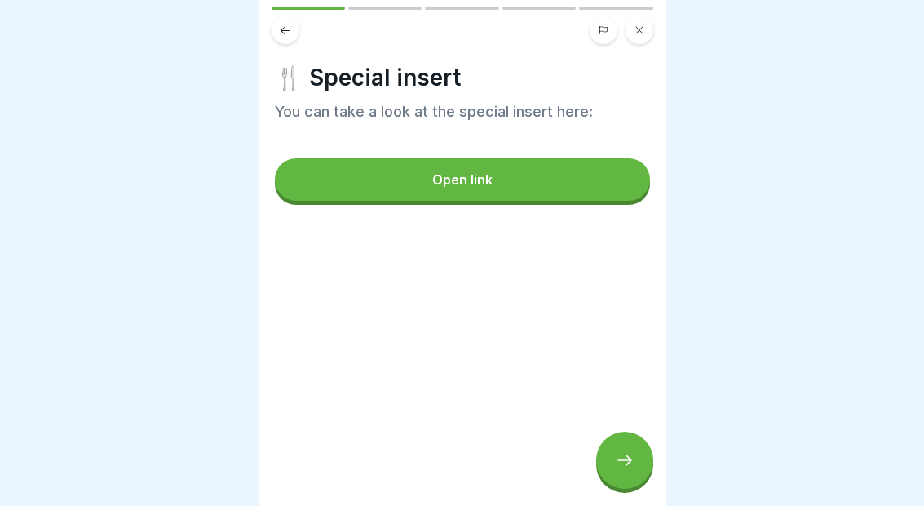
click at [475, 192] on button "Open link" at bounding box center [462, 179] width 375 height 42
click at [504, 174] on button "Open link" at bounding box center [462, 179] width 375 height 42
click at [643, 448] on div at bounding box center [624, 459] width 57 height 57
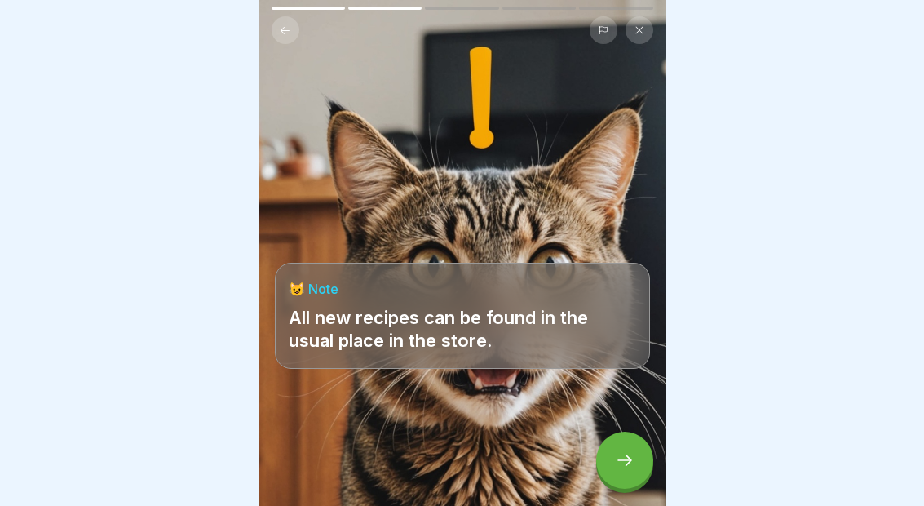
click at [627, 452] on icon at bounding box center [625, 460] width 20 height 20
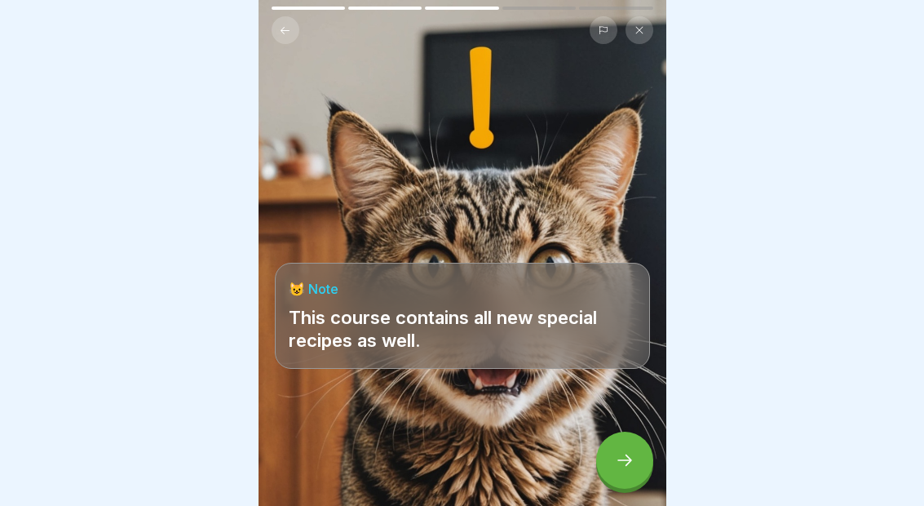
click at [631, 451] on icon at bounding box center [625, 460] width 20 height 20
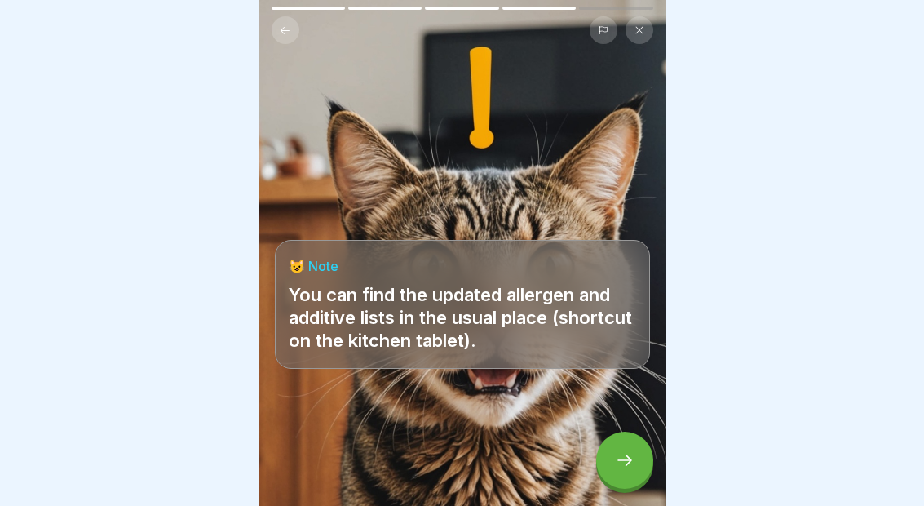
click at [627, 470] on div at bounding box center [624, 459] width 57 height 57
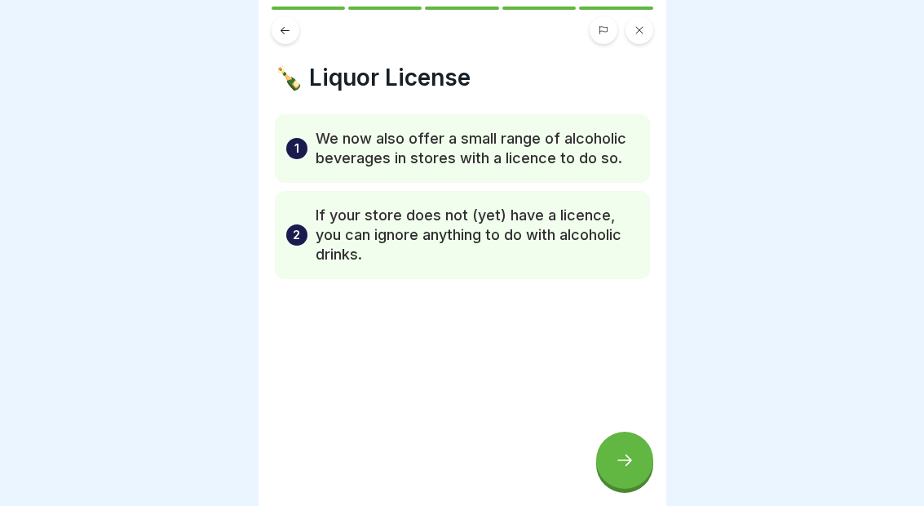
click at [621, 462] on icon at bounding box center [625, 460] width 20 height 20
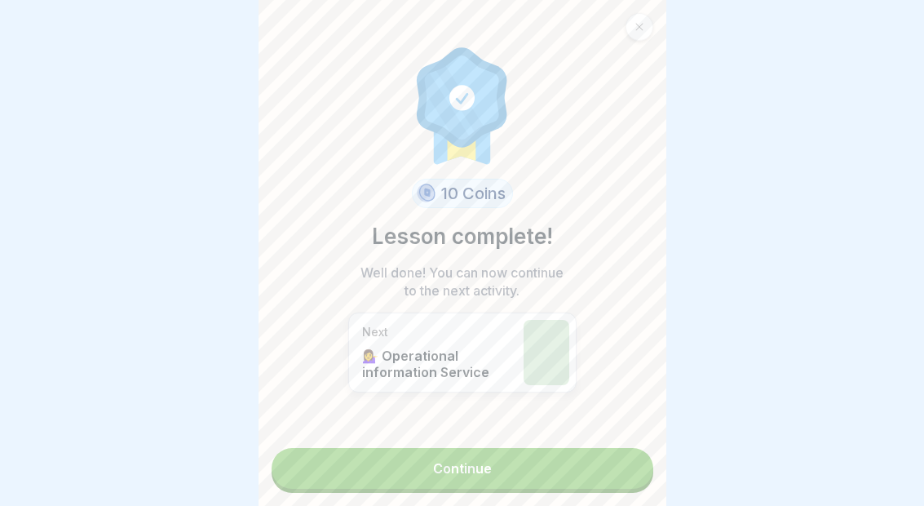
click at [568, 484] on link "Continue" at bounding box center [463, 468] width 382 height 41
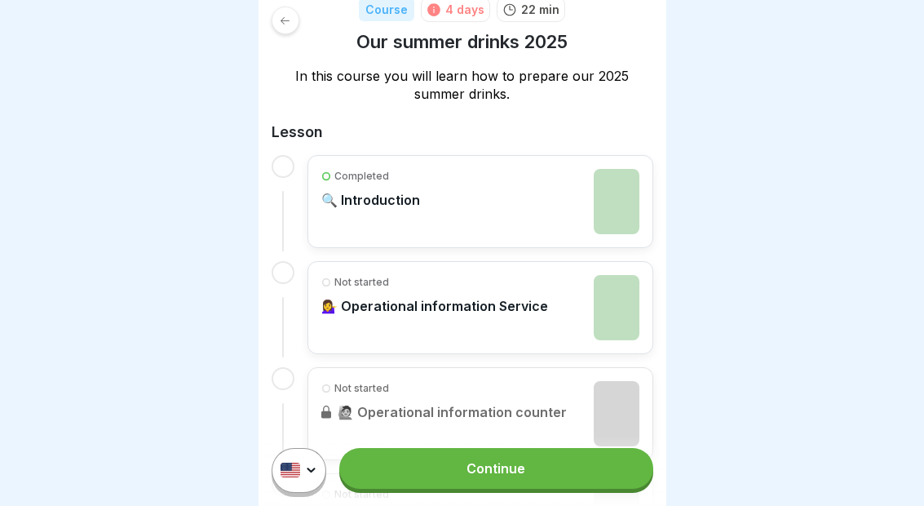
scroll to position [207, 0]
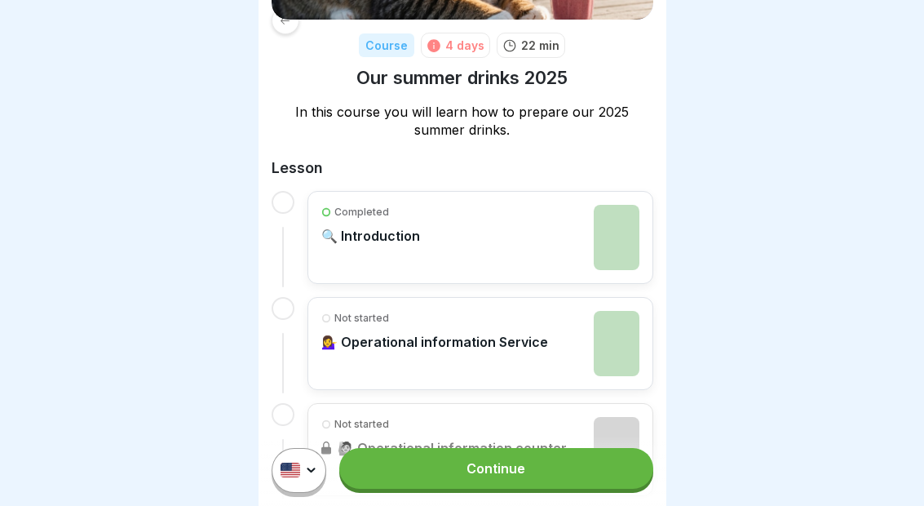
click at [463, 237] on div "Completed 🔍 Introduction" at bounding box center [480, 237] width 318 height 65
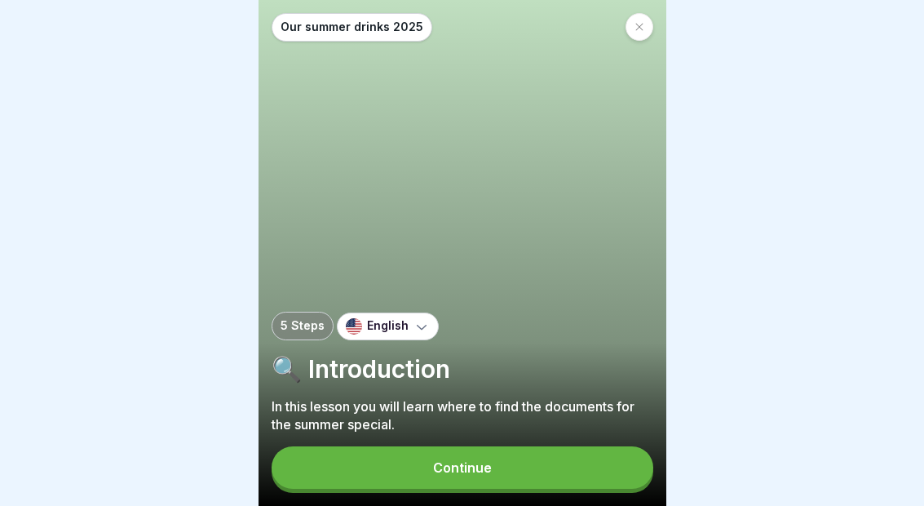
click at [476, 473] on div "Continue" at bounding box center [462, 467] width 59 height 15
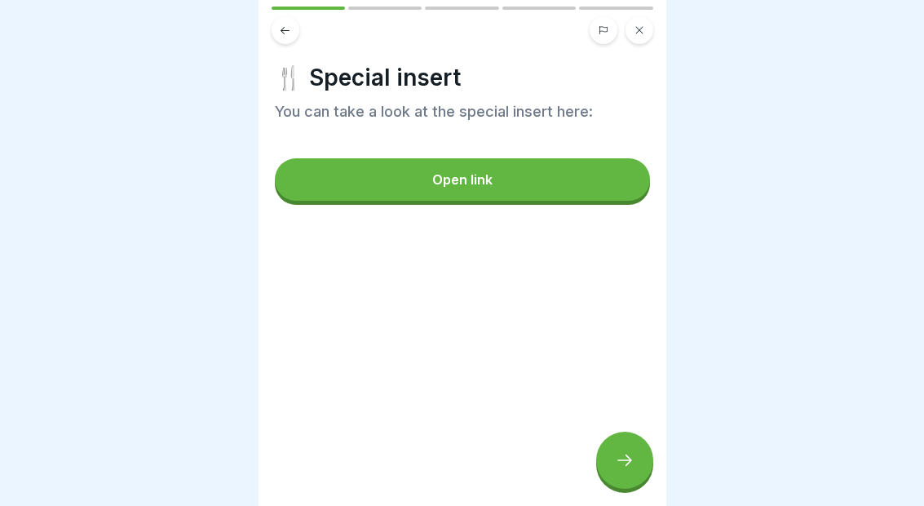
click at [548, 192] on button "Open link" at bounding box center [462, 179] width 375 height 42
click at [647, 466] on div at bounding box center [624, 459] width 57 height 57
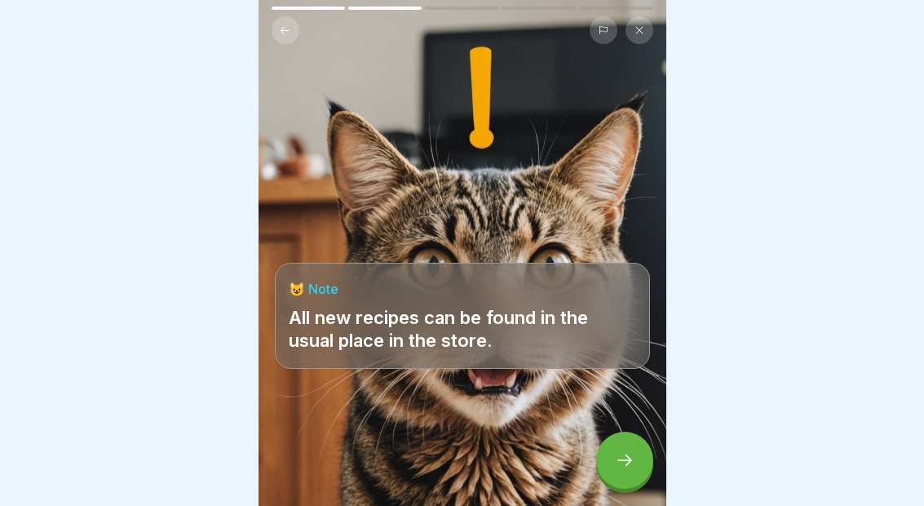
click at [637, 453] on div at bounding box center [624, 459] width 57 height 57
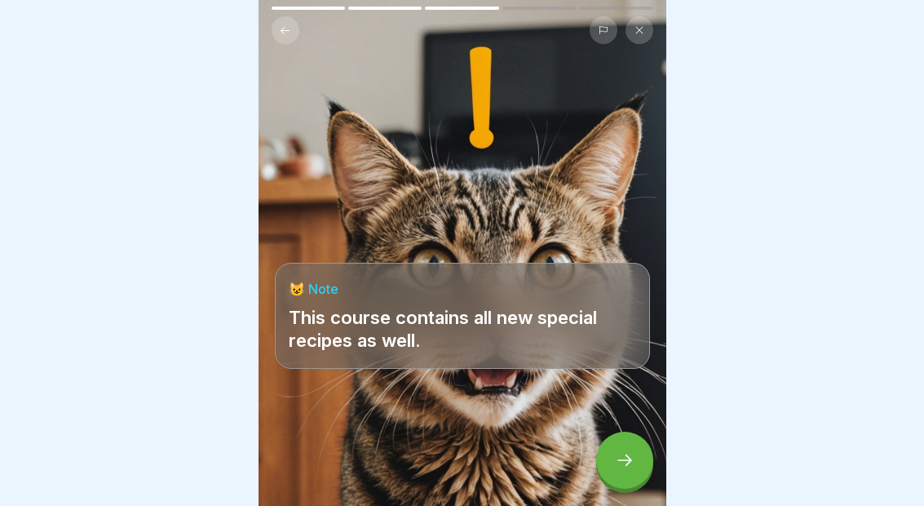
click at [631, 453] on icon at bounding box center [625, 460] width 20 height 20
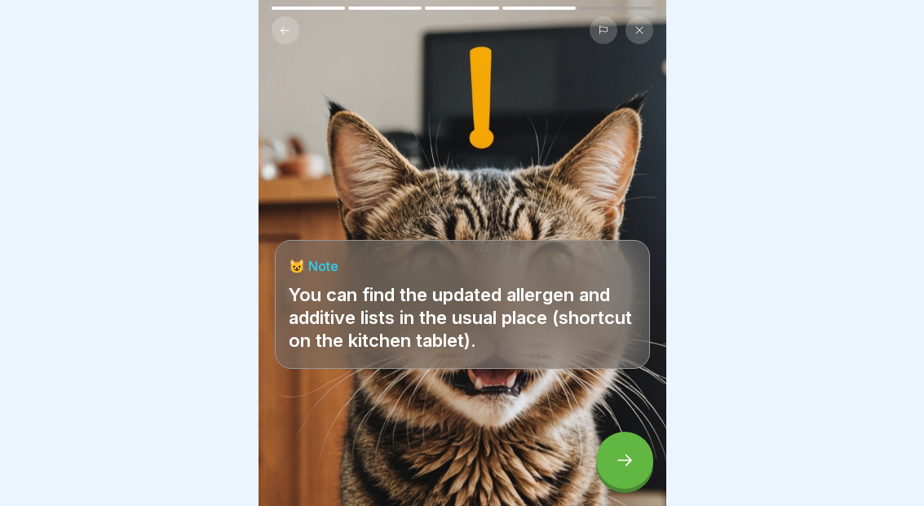
click at [631, 452] on icon at bounding box center [625, 460] width 20 height 20
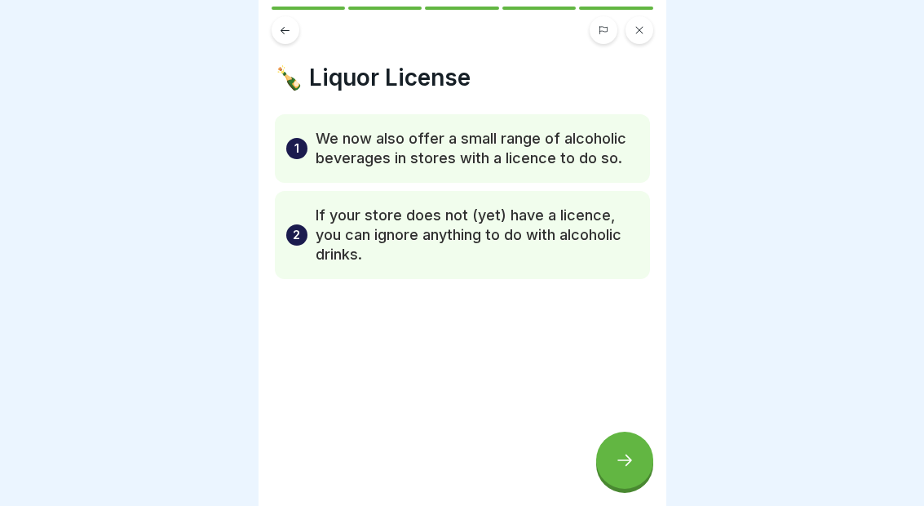
click at [632, 462] on icon at bounding box center [625, 460] width 20 height 20
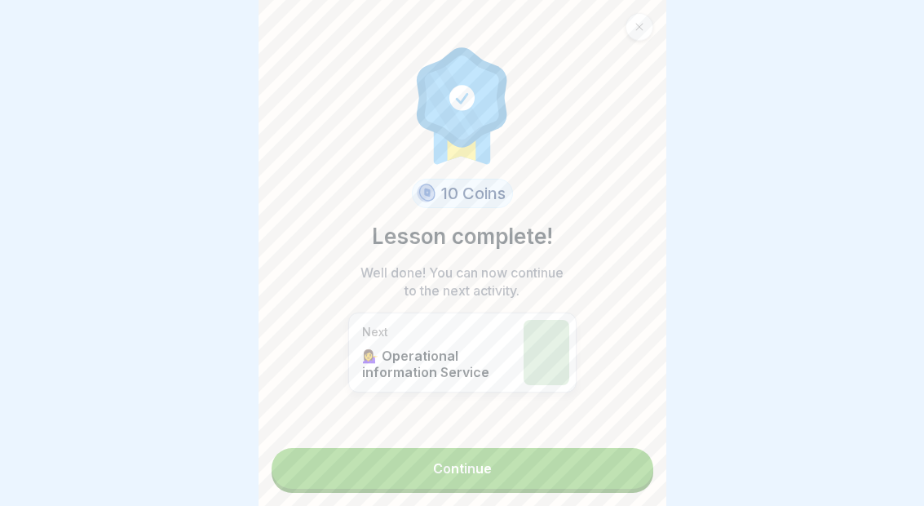
click at [515, 356] on div "Next 💁‍♀️ Operational information Service" at bounding box center [462, 352] width 228 height 80
click at [511, 339] on div "Next 💁‍♀️ Operational information Service" at bounding box center [438, 352] width 153 height 55
click at [533, 476] on link "Continue" at bounding box center [463, 468] width 382 height 41
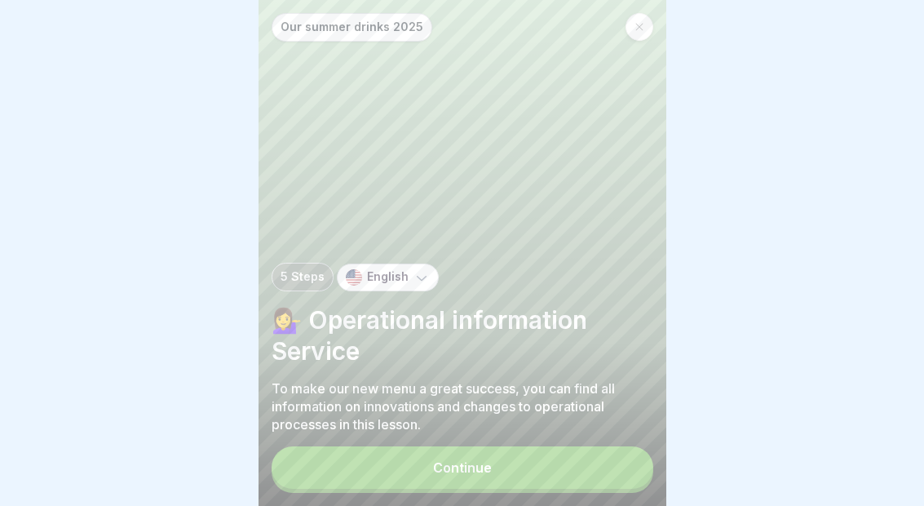
click at [525, 468] on button "Continue" at bounding box center [463, 467] width 382 height 42
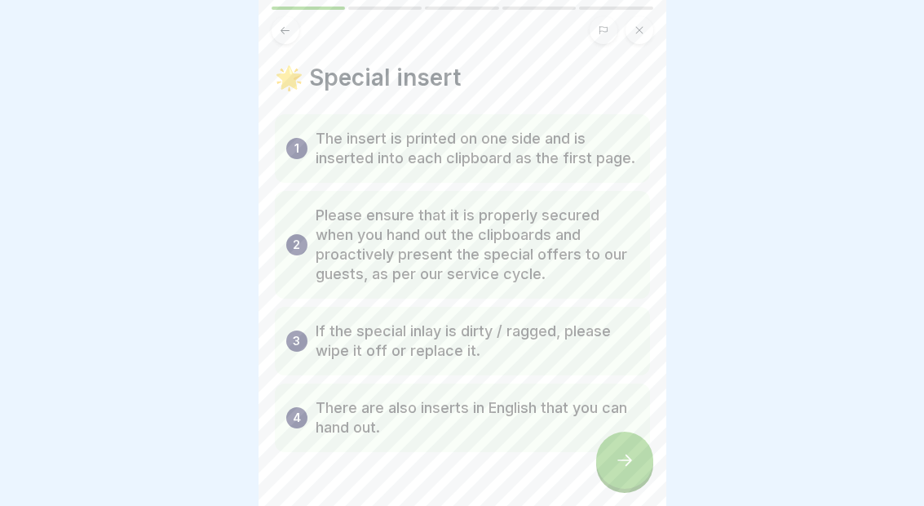
click at [633, 474] on div at bounding box center [624, 459] width 57 height 57
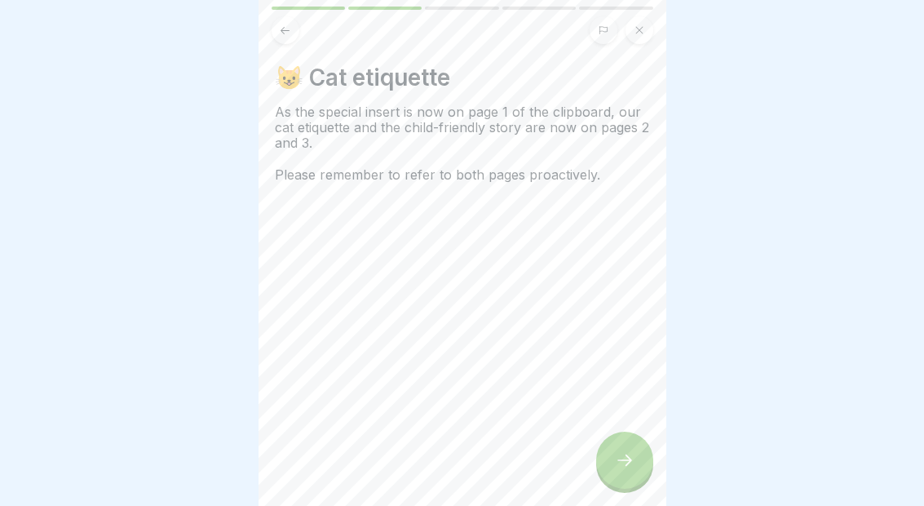
click at [606, 454] on div at bounding box center [624, 459] width 57 height 57
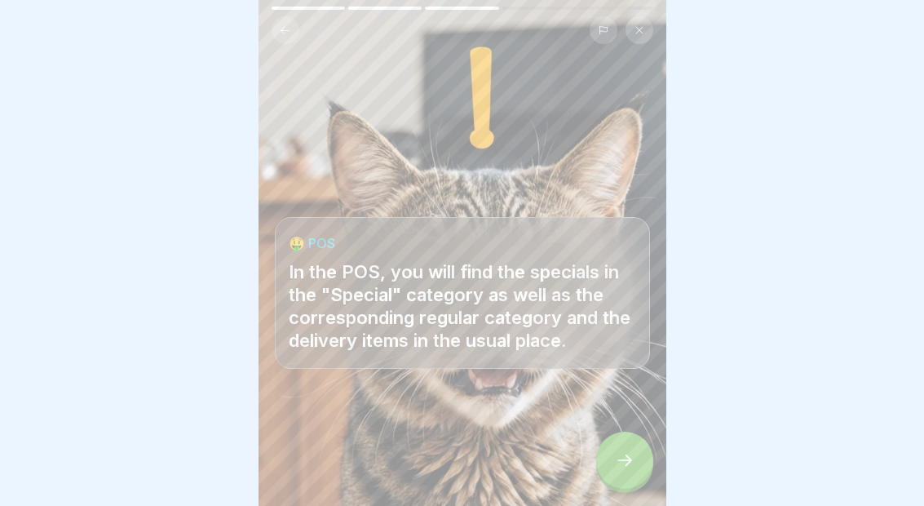
click at [630, 452] on icon at bounding box center [625, 460] width 20 height 20
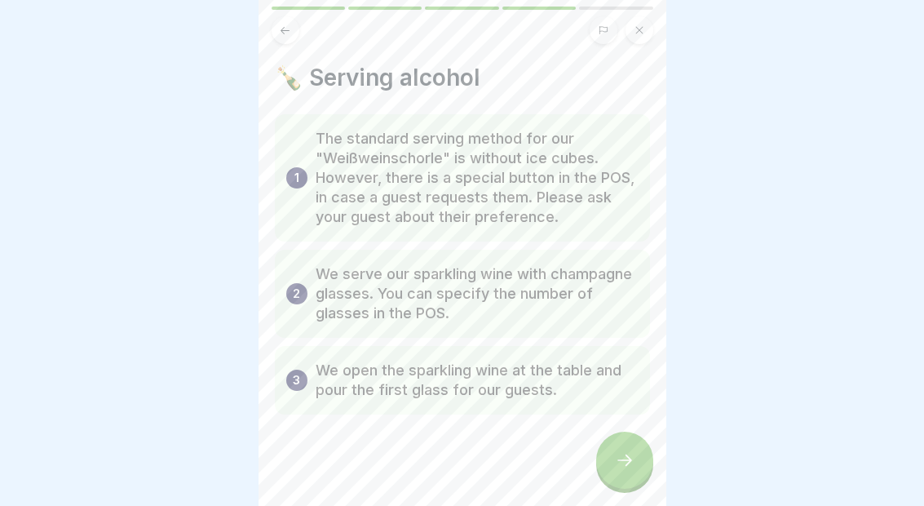
click at [627, 452] on icon at bounding box center [625, 460] width 20 height 20
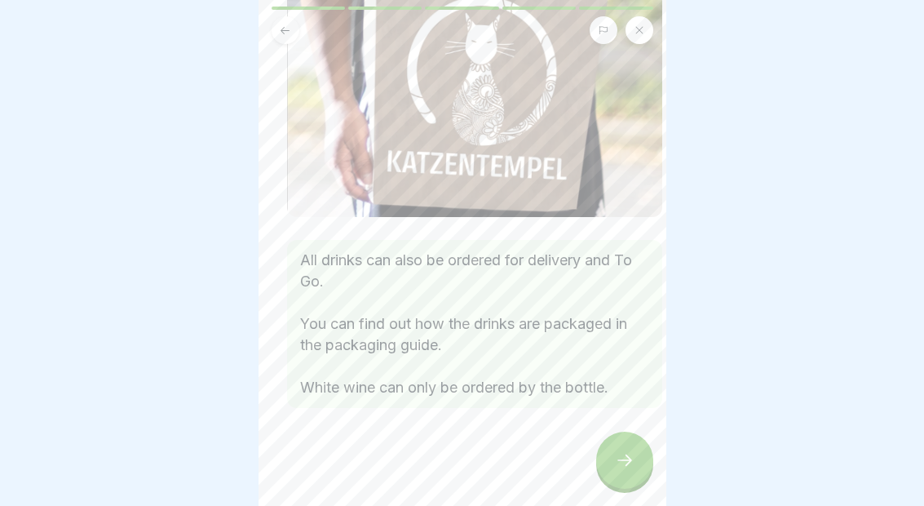
scroll to position [192, 0]
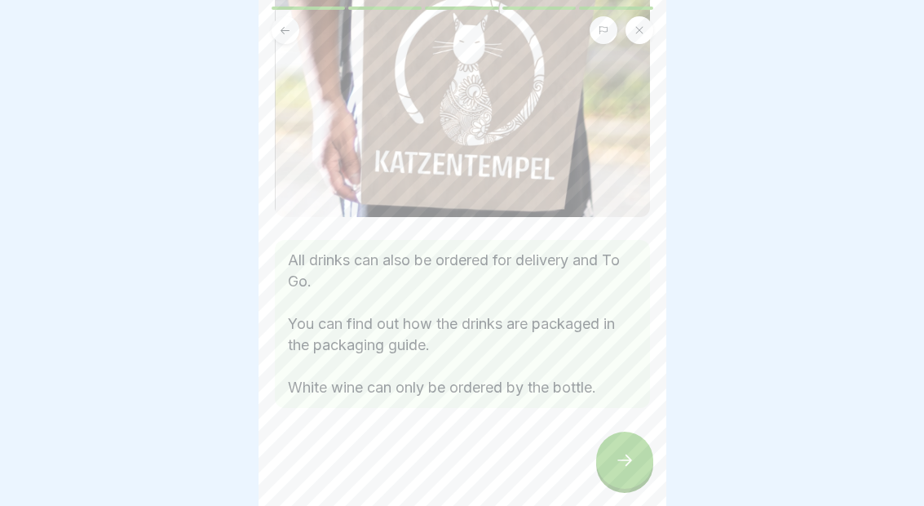
click at [631, 472] on div at bounding box center [624, 459] width 57 height 57
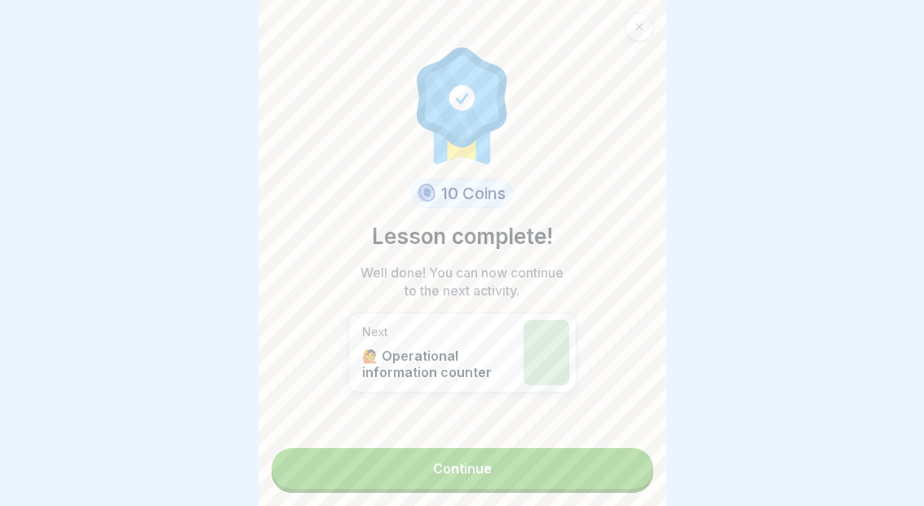
click at [573, 454] on link "Continue" at bounding box center [463, 468] width 382 height 41
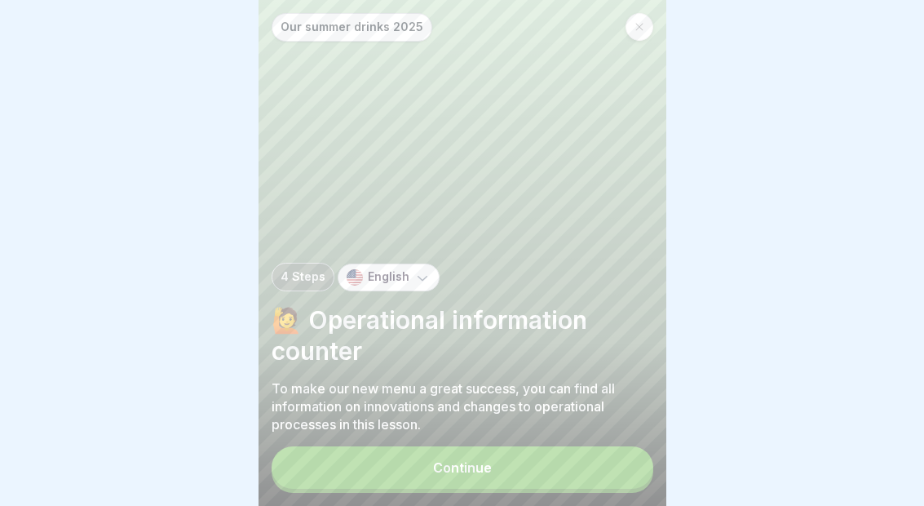
click at [586, 451] on button "Continue" at bounding box center [463, 467] width 382 height 42
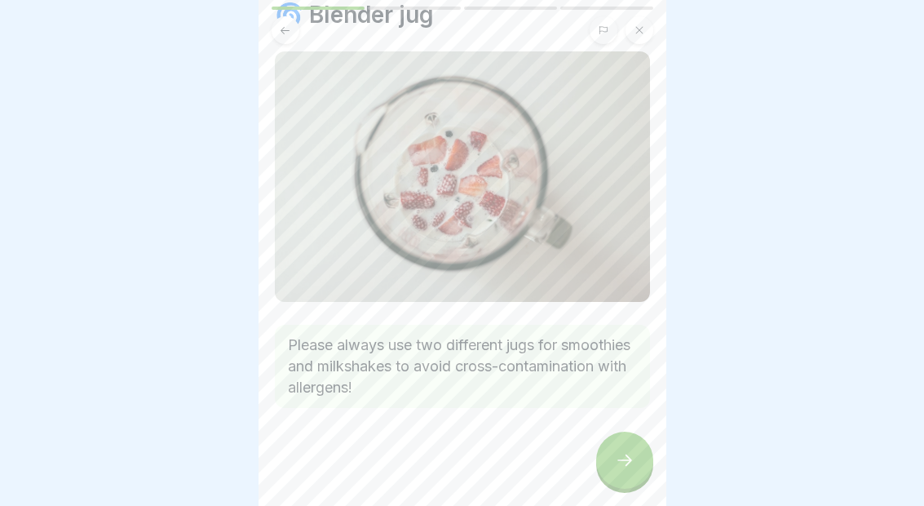
scroll to position [63, 0]
click at [631, 459] on icon at bounding box center [625, 460] width 20 height 20
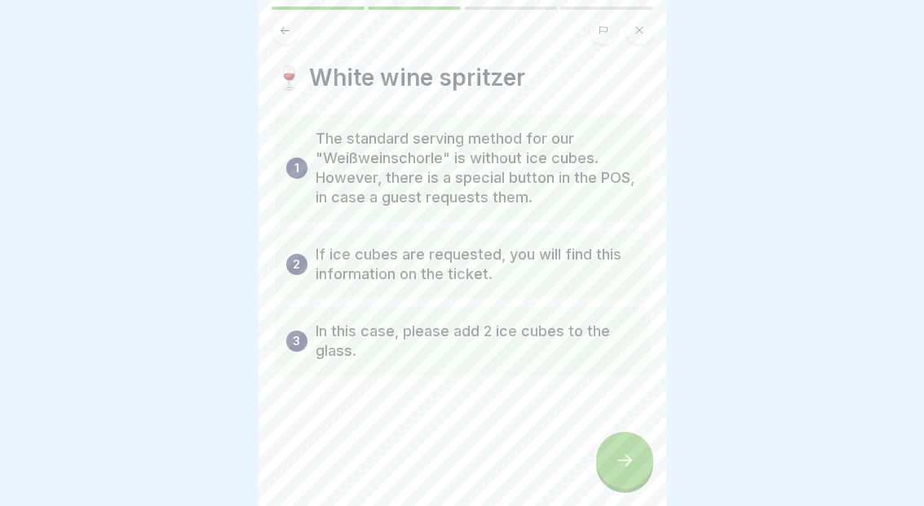
click at [621, 449] on div at bounding box center [624, 459] width 57 height 57
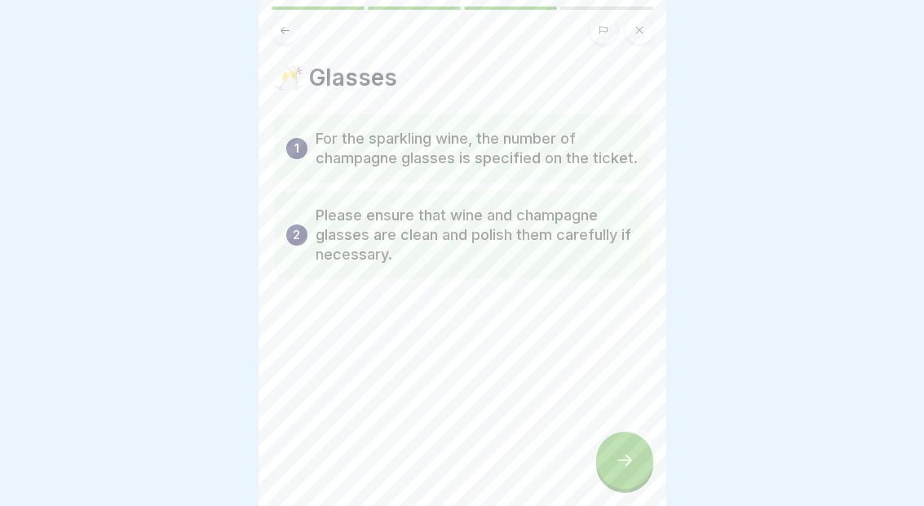
click at [624, 443] on div at bounding box center [624, 459] width 57 height 57
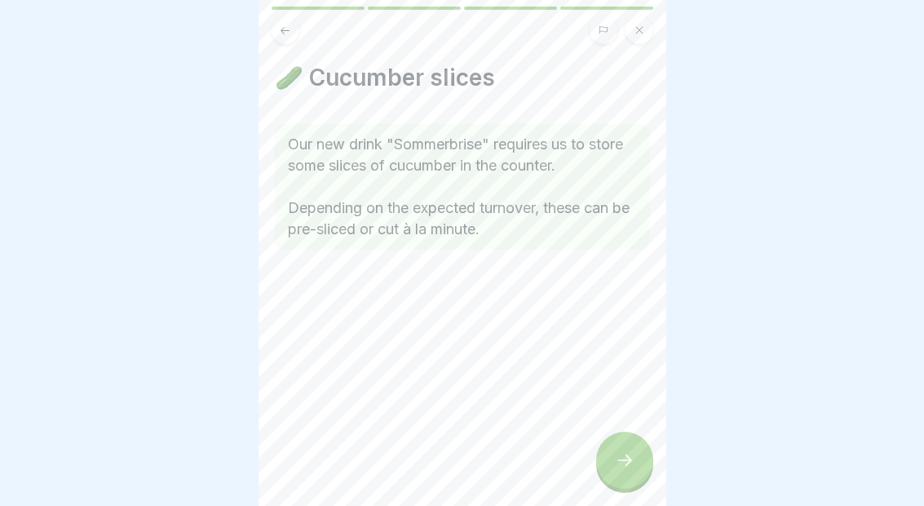
click at [630, 455] on icon at bounding box center [625, 460] width 20 height 20
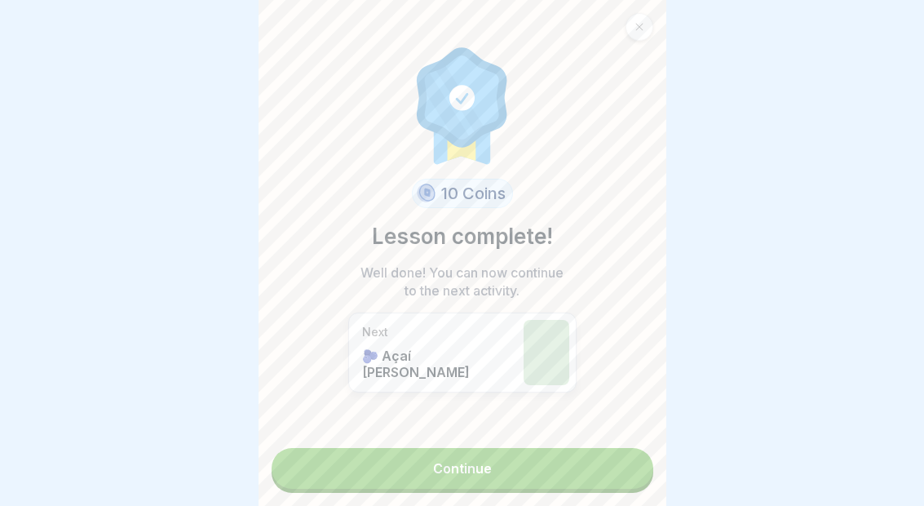
click at [570, 467] on link "Continue" at bounding box center [463, 468] width 382 height 41
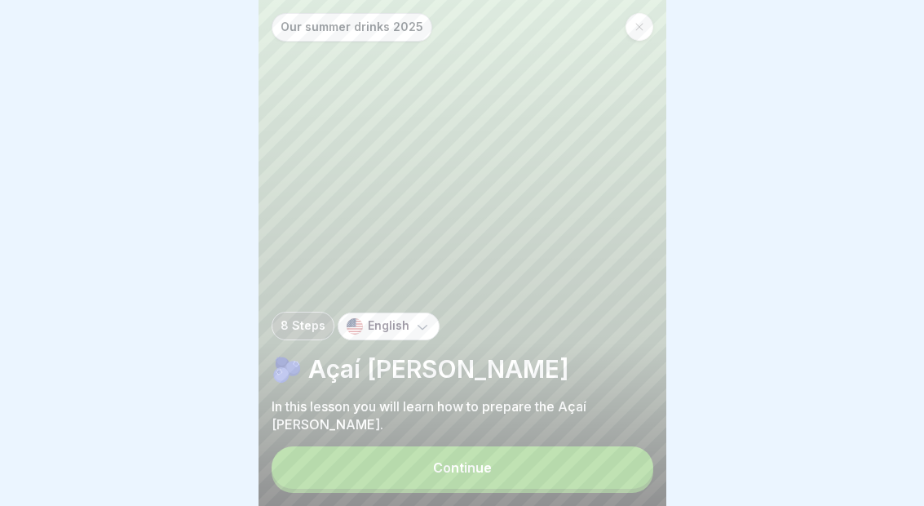
click at [571, 463] on button "Continue" at bounding box center [463, 467] width 382 height 42
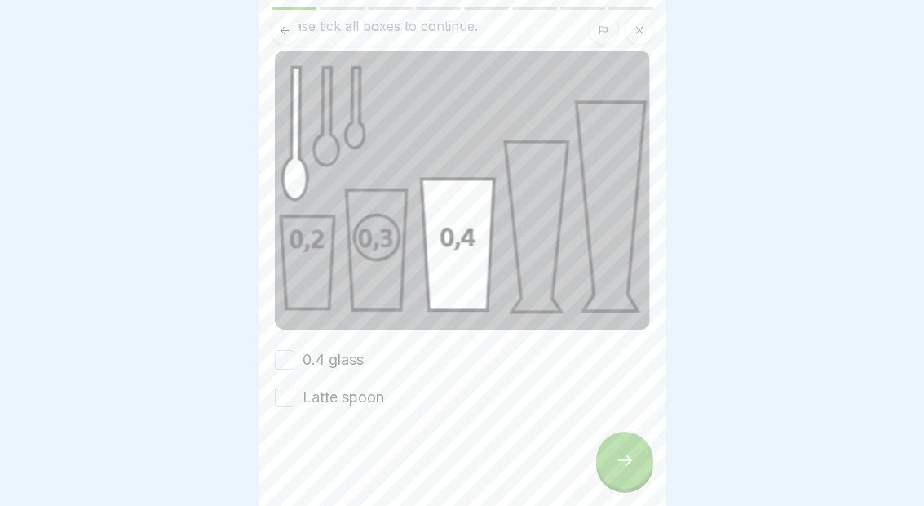
scroll to position [92, 0]
click at [346, 367] on label "0.4 glass" at bounding box center [333, 359] width 61 height 21
click at [294, 367] on button "0.4 glass" at bounding box center [285, 360] width 20 height 20
click at [617, 454] on icon at bounding box center [625, 460] width 20 height 20
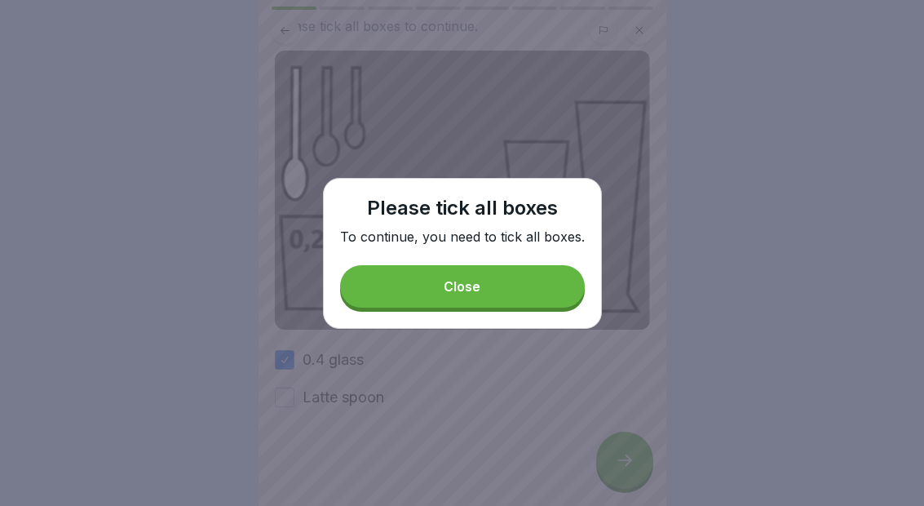
click at [528, 285] on button "Close" at bounding box center [462, 286] width 245 height 42
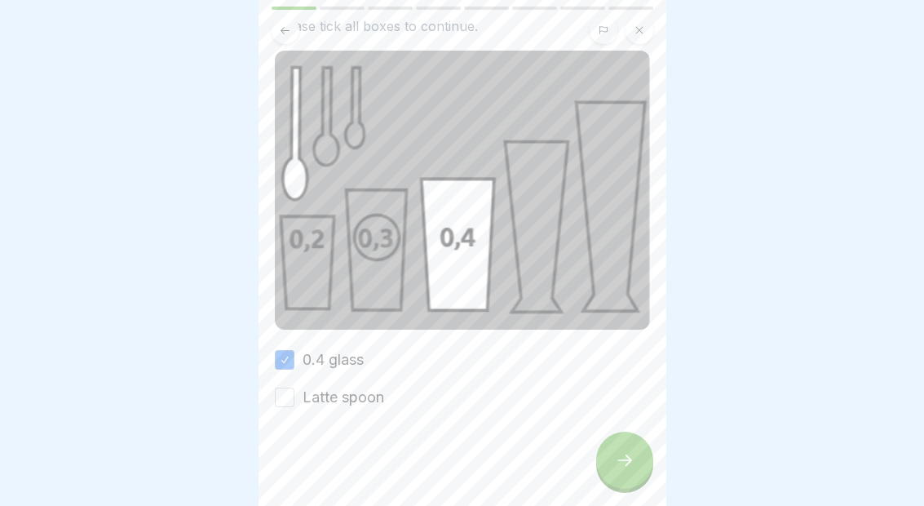
click at [359, 395] on label "Latte spoon" at bounding box center [344, 397] width 82 height 21
click at [294, 395] on button "Latte spoon" at bounding box center [285, 397] width 20 height 20
click at [639, 457] on div at bounding box center [624, 459] width 57 height 57
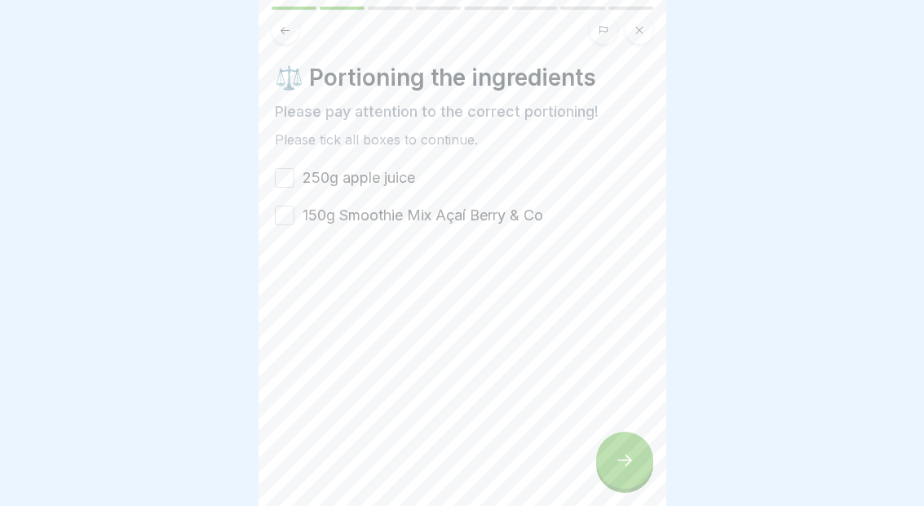
click at [374, 175] on label "250g apple juice" at bounding box center [359, 177] width 113 height 21
click at [294, 175] on button "250g apple juice" at bounding box center [285, 178] width 20 height 20
click at [443, 216] on label "150g Smoothie Mix Açaí Berry & Co" at bounding box center [423, 215] width 241 height 21
click at [294, 216] on button "150g Smoothie Mix Açaí Berry & Co" at bounding box center [285, 216] width 20 height 20
click at [617, 460] on icon at bounding box center [625, 460] width 20 height 20
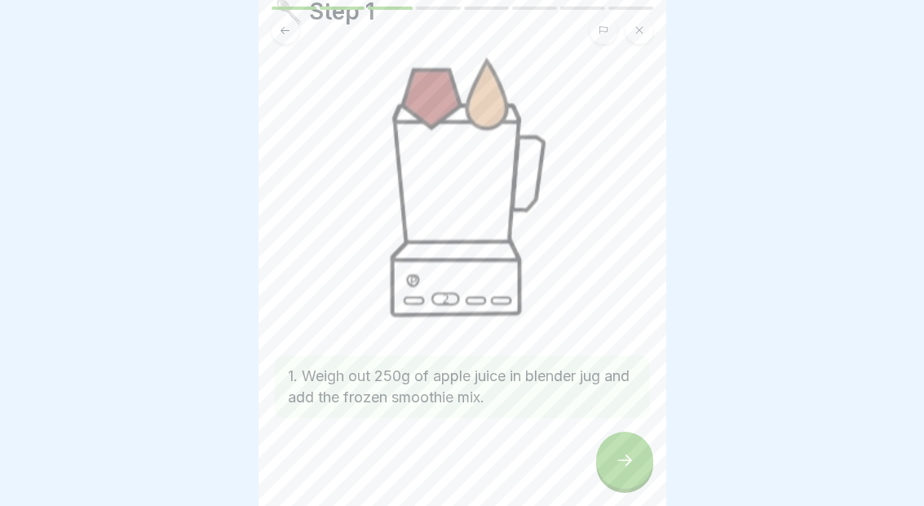
scroll to position [73, 0]
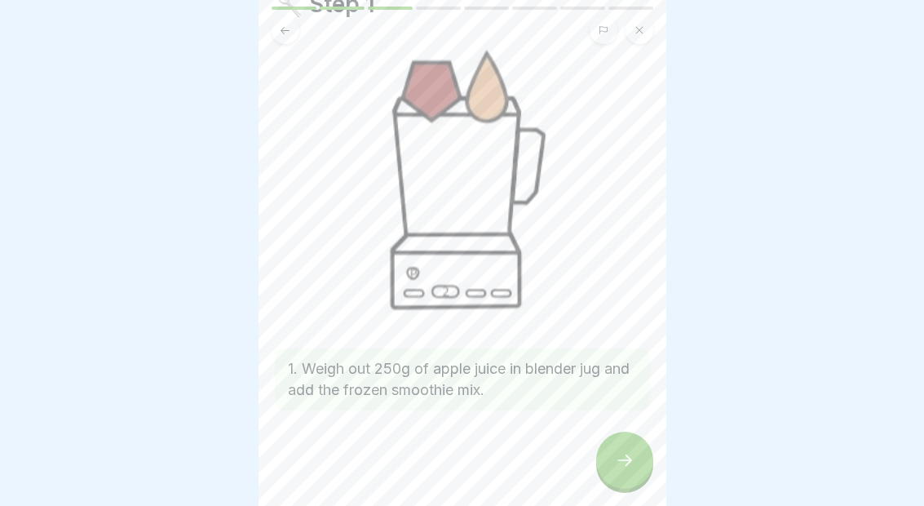
click at [620, 449] on div at bounding box center [624, 459] width 57 height 57
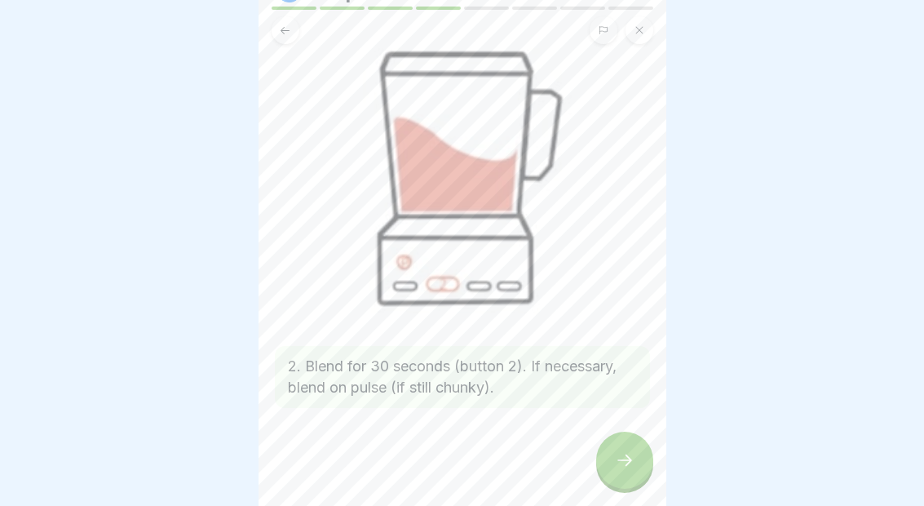
scroll to position [88, 0]
click at [635, 457] on div at bounding box center [624, 459] width 57 height 57
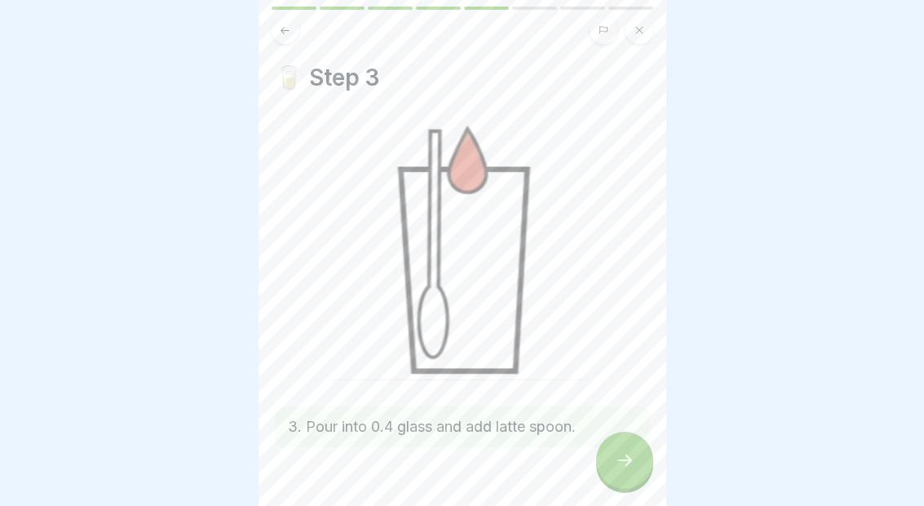
click at [635, 448] on div at bounding box center [624, 459] width 57 height 57
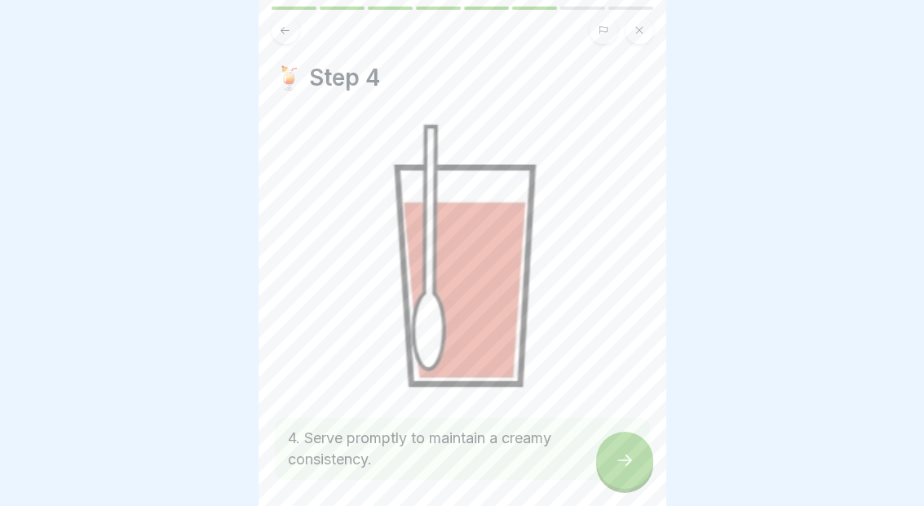
click at [626, 463] on icon at bounding box center [625, 460] width 20 height 20
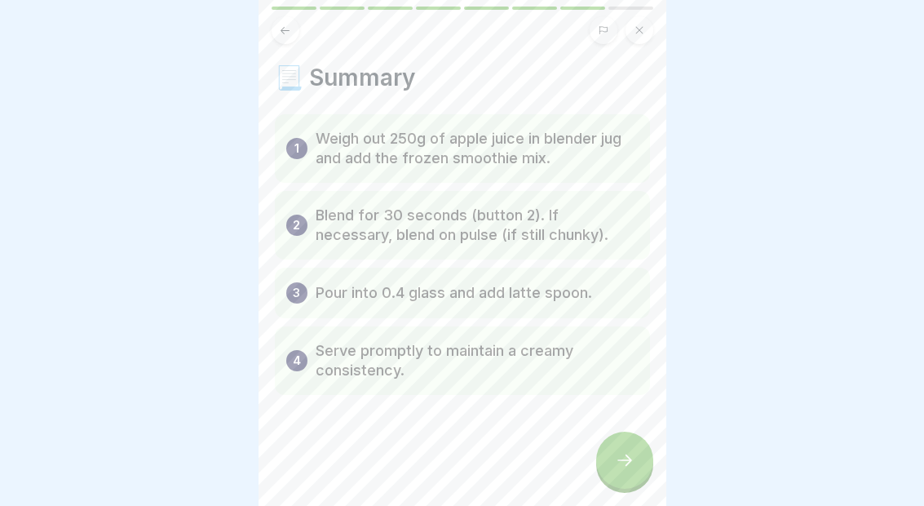
click at [621, 452] on icon at bounding box center [625, 460] width 20 height 20
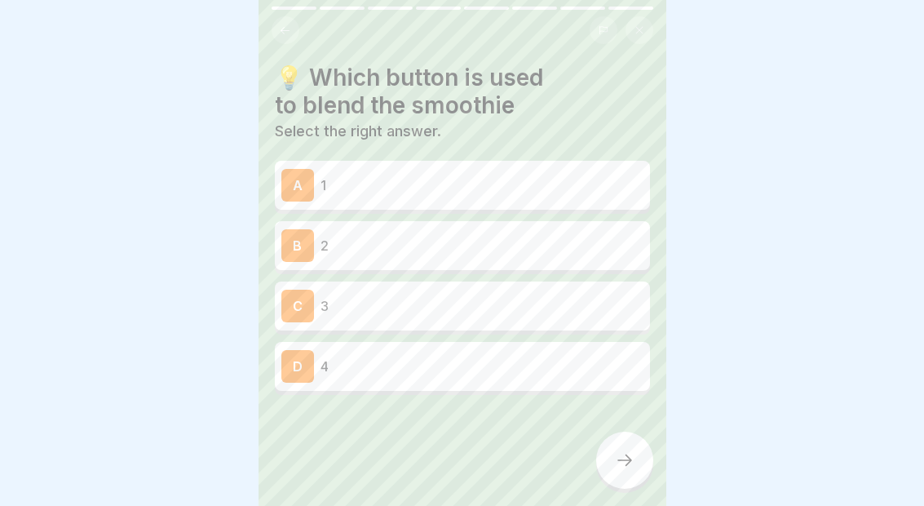
click at [275, 25] on button at bounding box center [286, 30] width 28 height 28
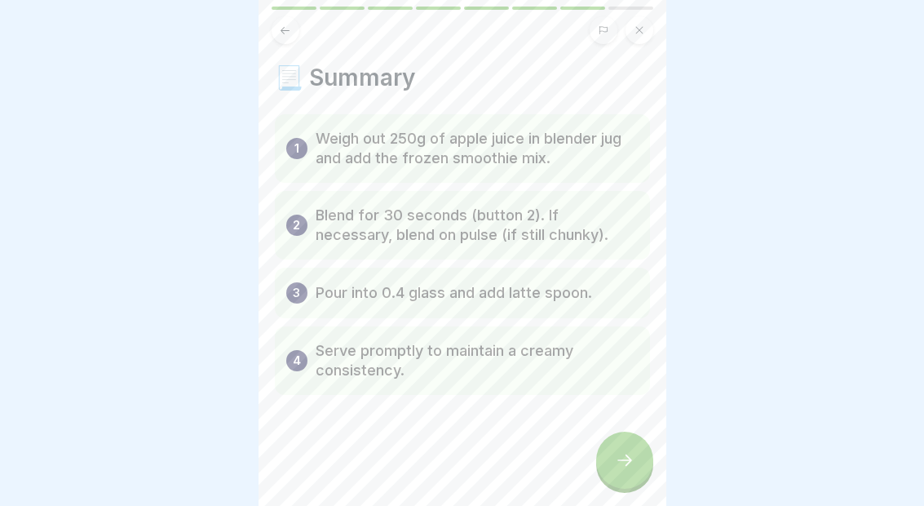
click at [282, 26] on icon at bounding box center [285, 30] width 12 height 12
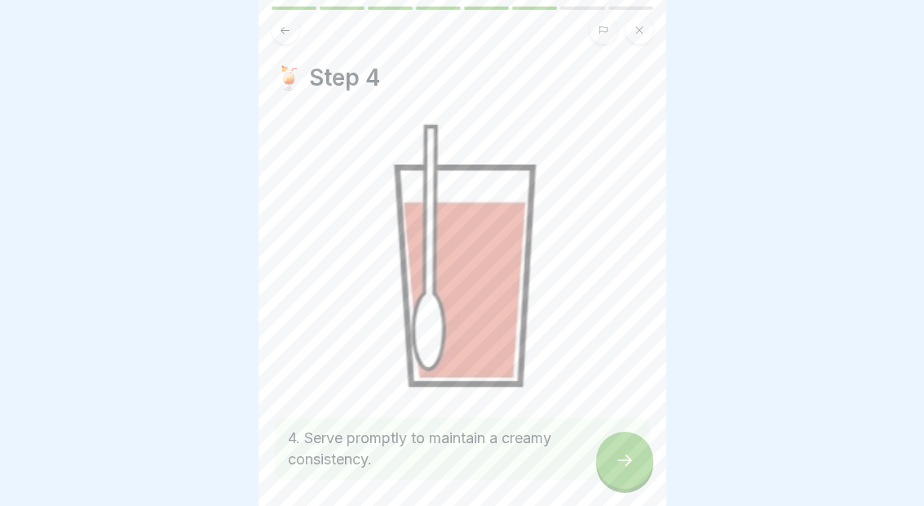
click at [294, 44] on div "🍹 Step 4 4. Serve promptly to maintain a creamy consistency." at bounding box center [463, 253] width 408 height 506
click at [292, 25] on button at bounding box center [286, 30] width 28 height 28
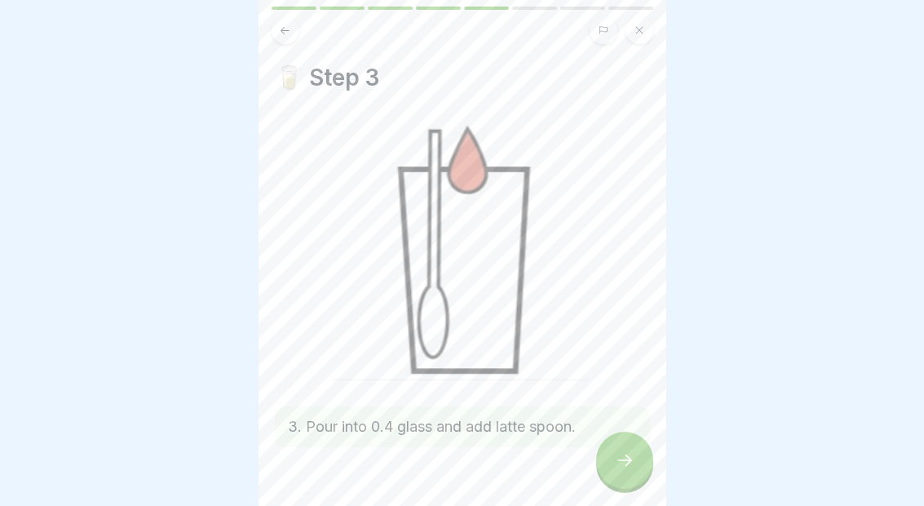
click at [289, 21] on button at bounding box center [286, 30] width 28 height 28
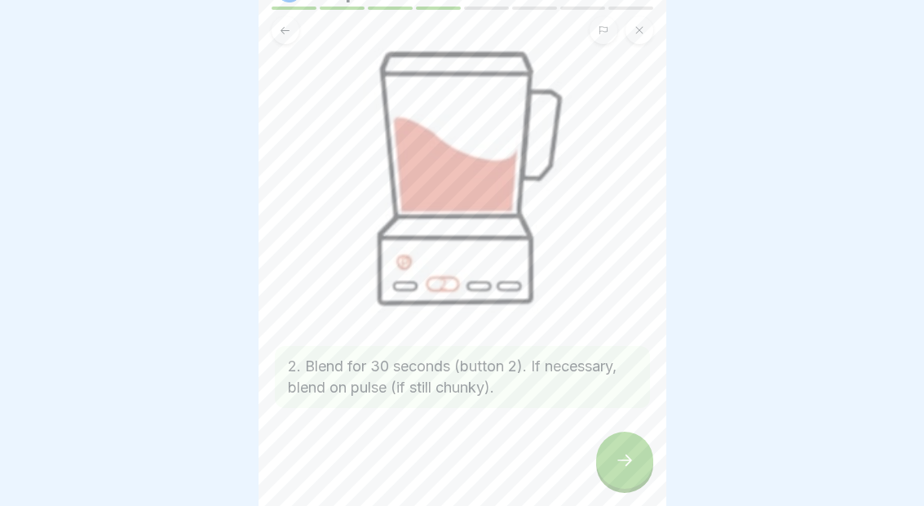
click at [626, 458] on icon at bounding box center [625, 460] width 20 height 20
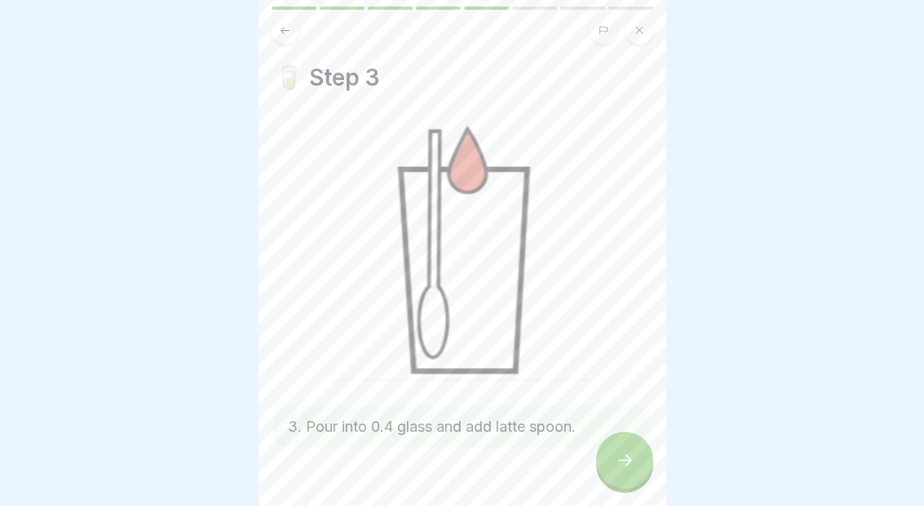
click at [614, 460] on div at bounding box center [624, 459] width 57 height 57
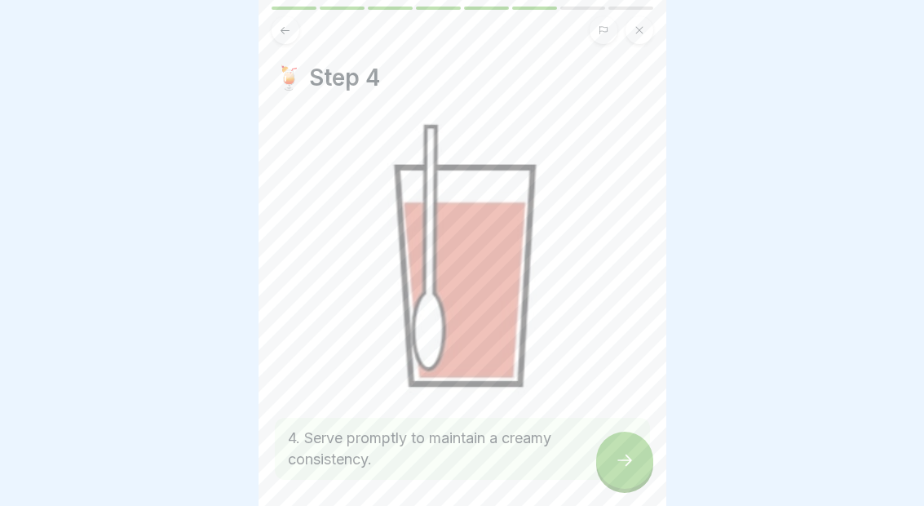
click at [617, 449] on div at bounding box center [624, 459] width 57 height 57
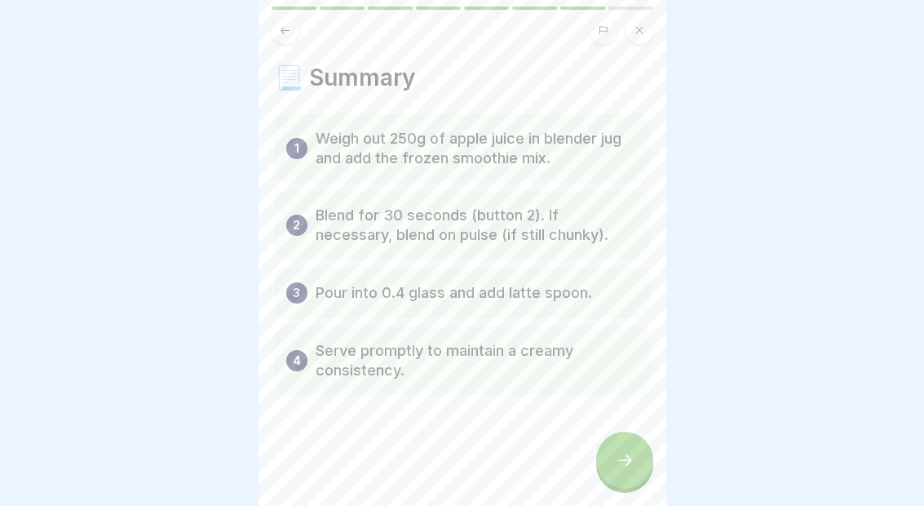
click at [621, 447] on div at bounding box center [624, 459] width 57 height 57
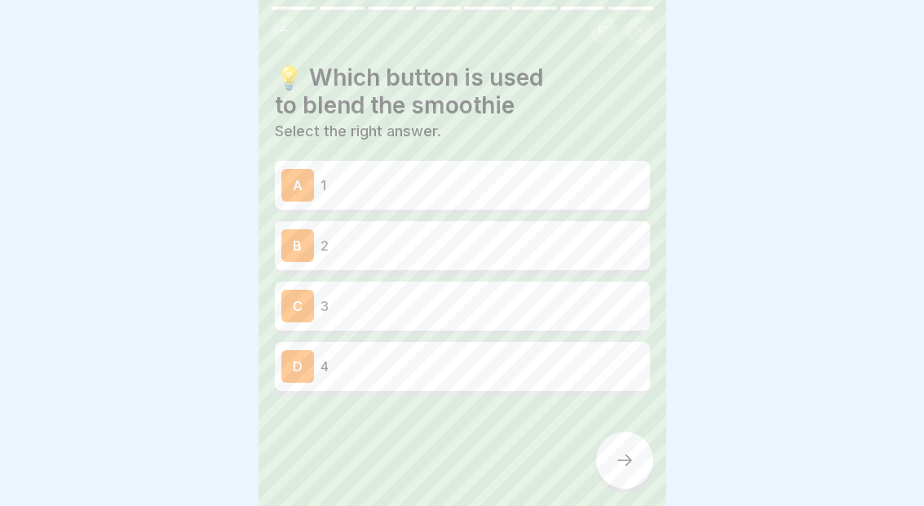
click at [584, 246] on p "2" at bounding box center [482, 246] width 323 height 20
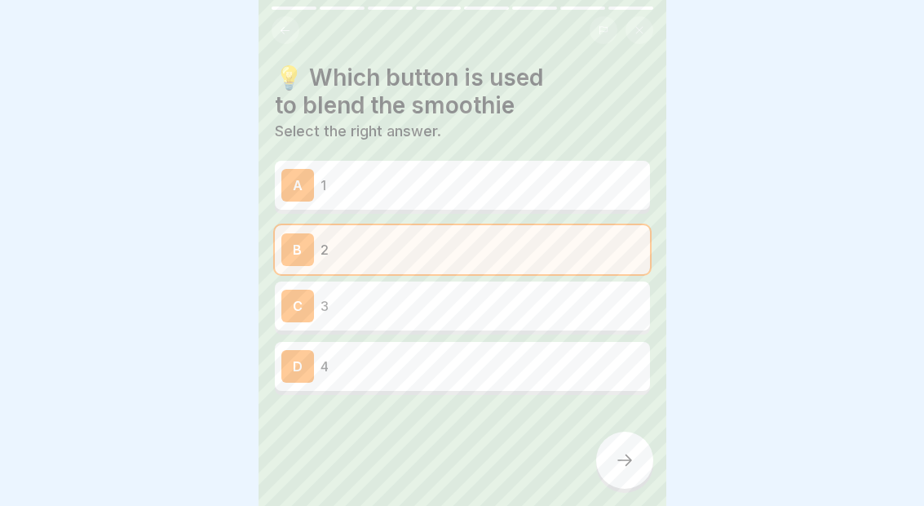
click at [641, 473] on div at bounding box center [624, 459] width 57 height 57
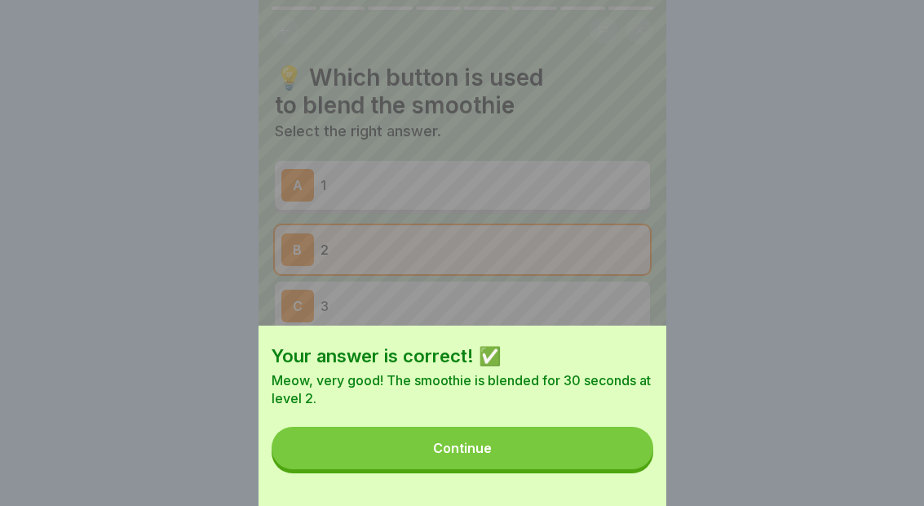
click at [604, 444] on button "Continue" at bounding box center [463, 448] width 382 height 42
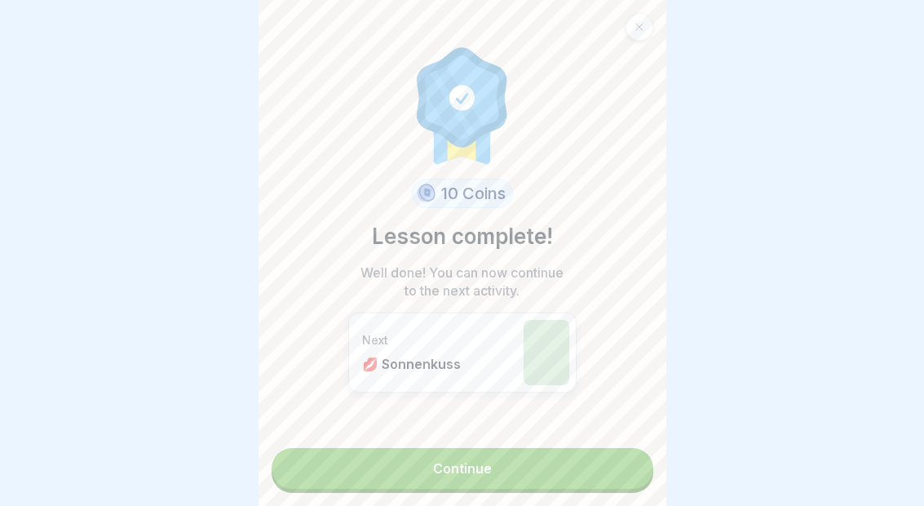
click at [553, 453] on link "Continue" at bounding box center [463, 468] width 382 height 41
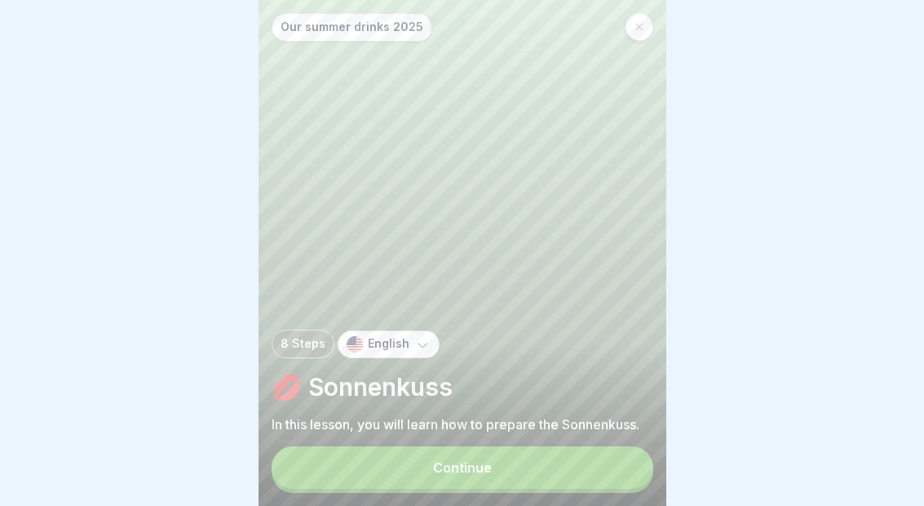
click at [581, 466] on button "Continue" at bounding box center [463, 467] width 382 height 42
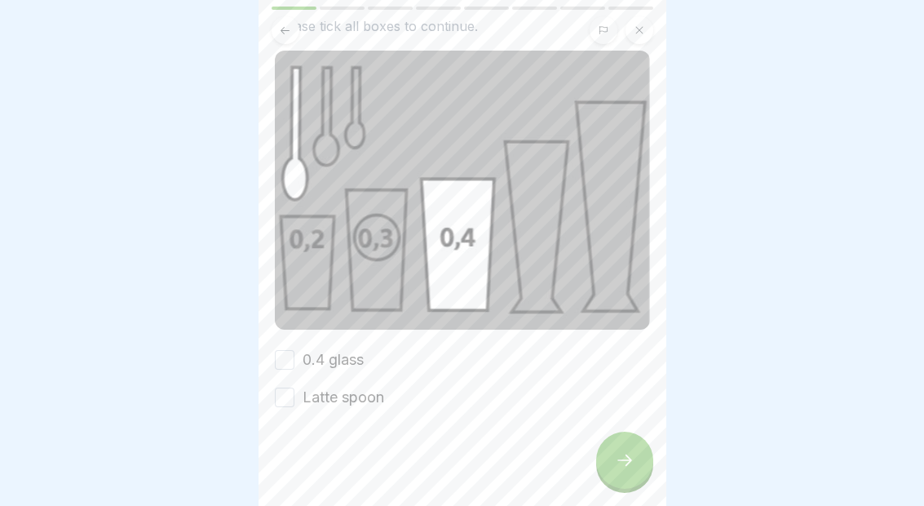
scroll to position [92, 0]
click at [364, 354] on label "0.4 glass" at bounding box center [333, 359] width 61 height 21
click at [294, 354] on button "0.4 glass" at bounding box center [285, 360] width 20 height 20
click at [352, 406] on label "Latte spoon" at bounding box center [344, 397] width 82 height 21
click at [294, 406] on button "Latte spoon" at bounding box center [285, 397] width 20 height 20
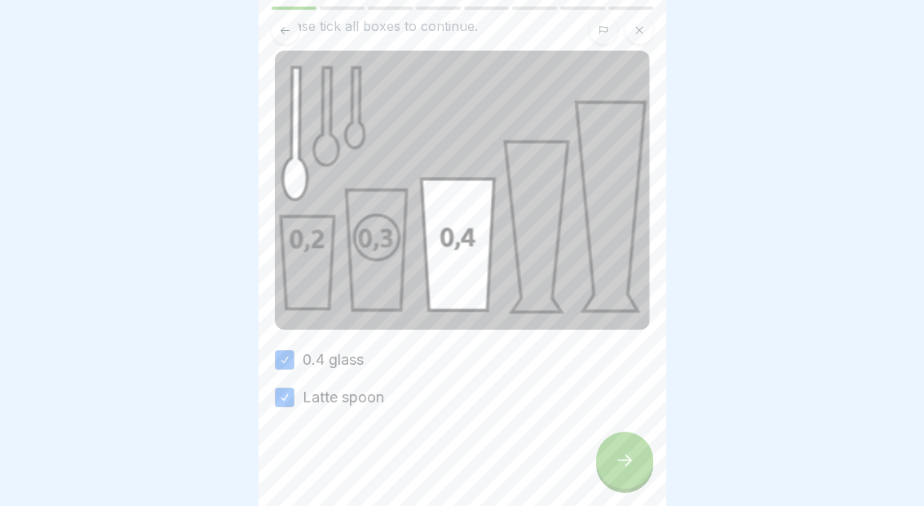
click at [637, 459] on div at bounding box center [624, 459] width 57 height 57
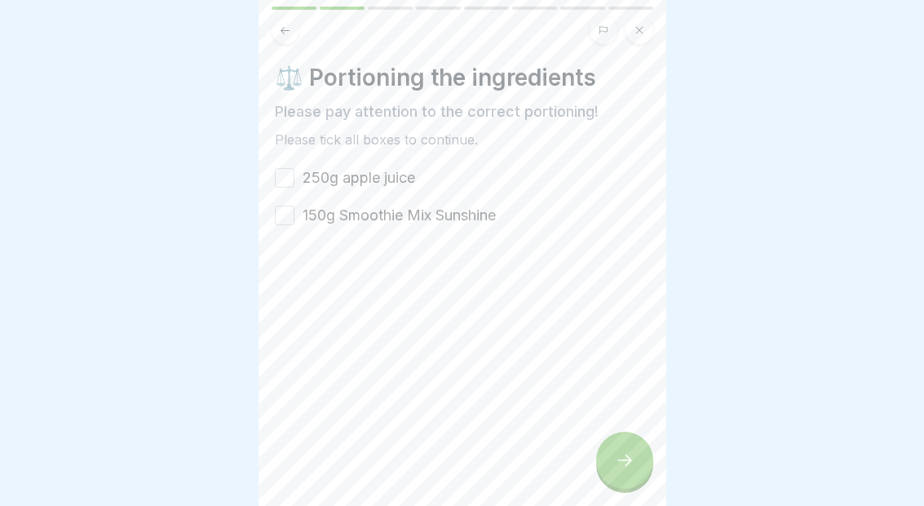
click at [410, 182] on label "250g apple juice" at bounding box center [359, 177] width 113 height 21
click at [294, 182] on button "250g apple juice" at bounding box center [285, 178] width 20 height 20
click at [446, 217] on label "150g Smoothie Mix Sunshine" at bounding box center [399, 215] width 193 height 21
click at [294, 217] on button "150g Smoothie Mix Sunshine" at bounding box center [285, 216] width 20 height 20
click at [642, 460] on div at bounding box center [624, 459] width 57 height 57
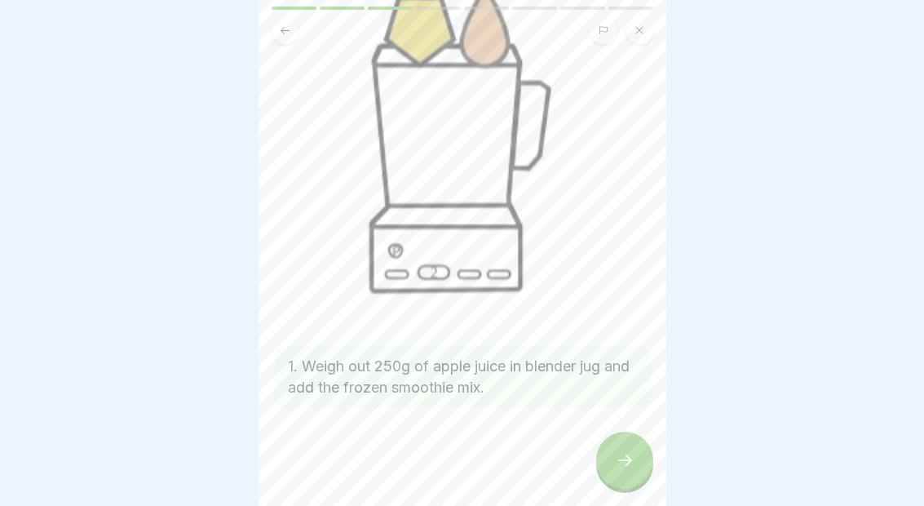
scroll to position [148, 0]
click at [627, 466] on icon at bounding box center [625, 460] width 20 height 20
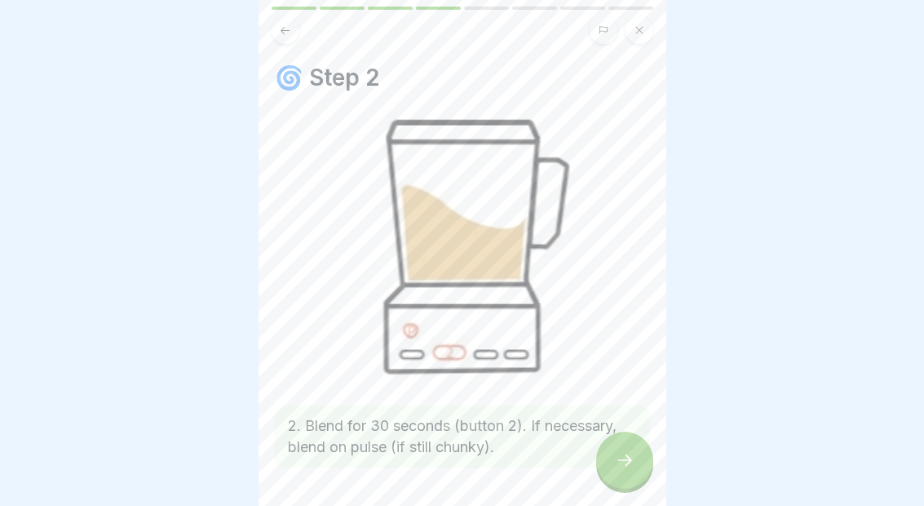
click at [630, 327] on img at bounding box center [462, 248] width 375 height 268
click at [629, 451] on icon at bounding box center [625, 460] width 20 height 20
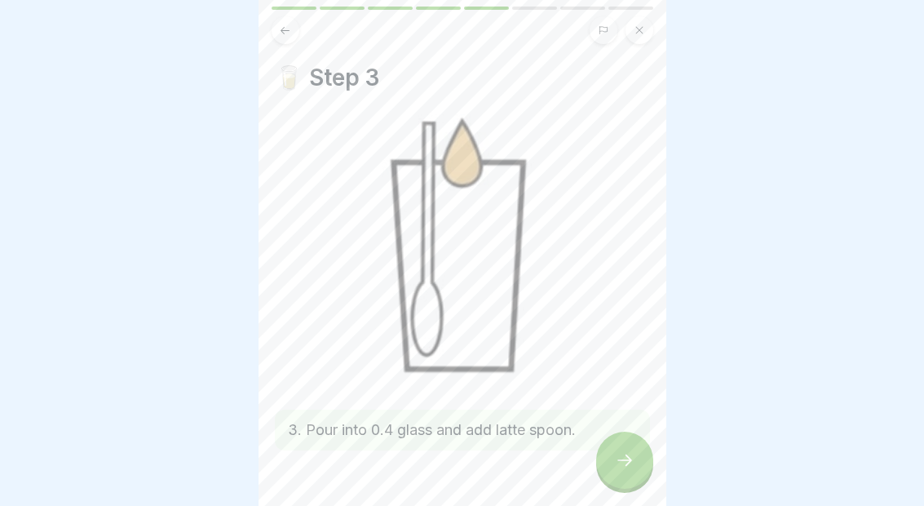
click at [626, 466] on icon at bounding box center [625, 460] width 20 height 20
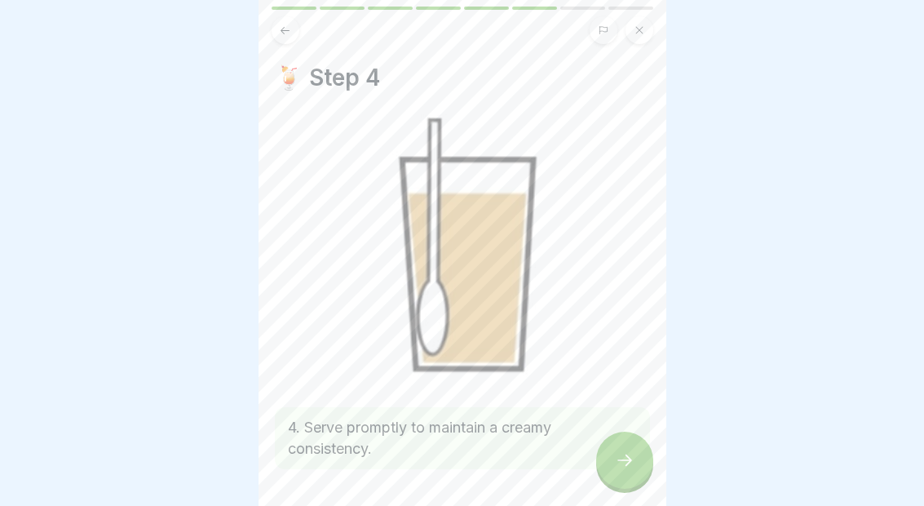
click at [619, 450] on icon at bounding box center [625, 460] width 20 height 20
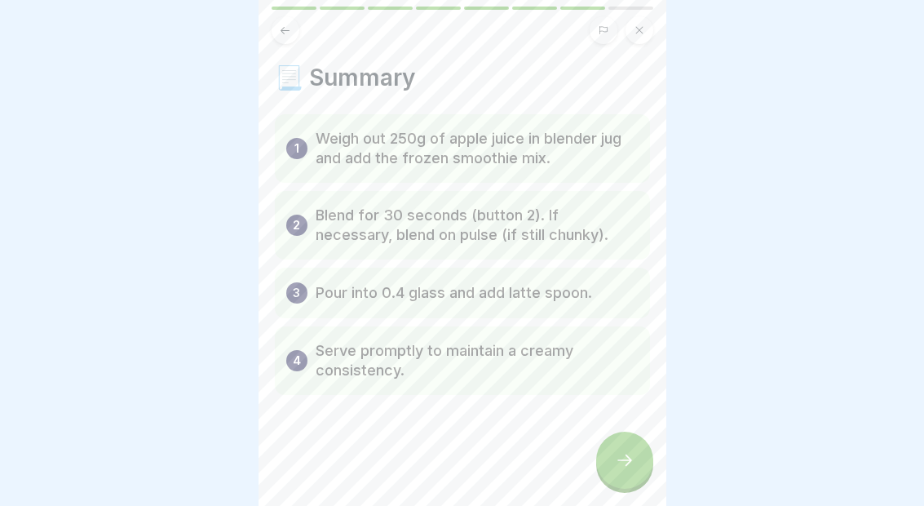
click at [621, 458] on icon at bounding box center [625, 460] width 20 height 20
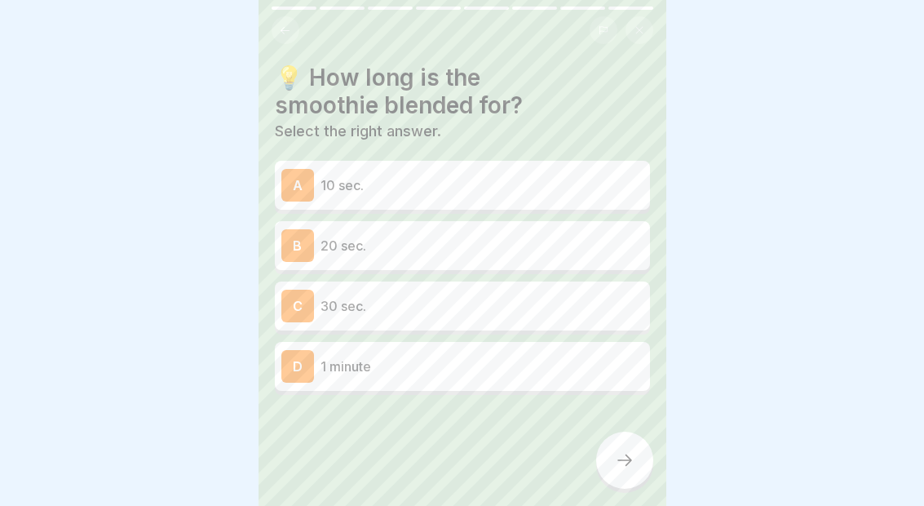
click at [285, 29] on icon at bounding box center [285, 30] width 12 height 12
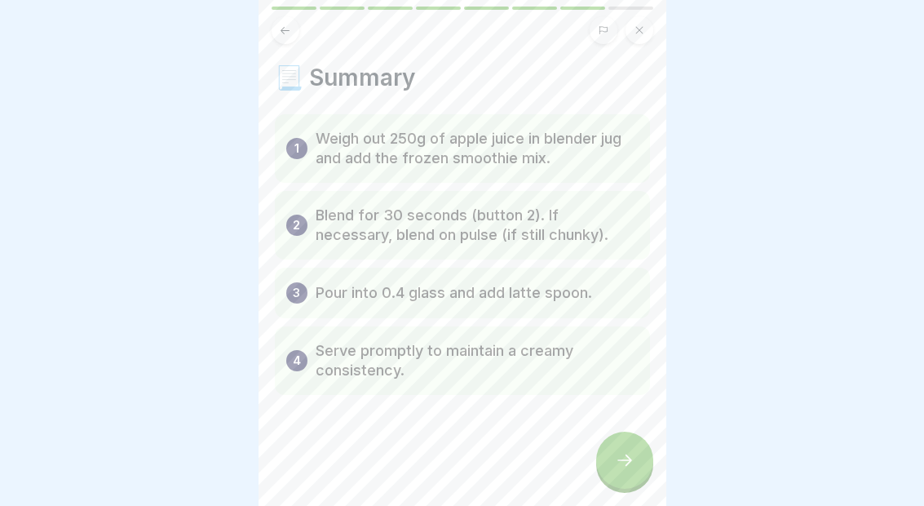
click at [613, 461] on div at bounding box center [624, 459] width 57 height 57
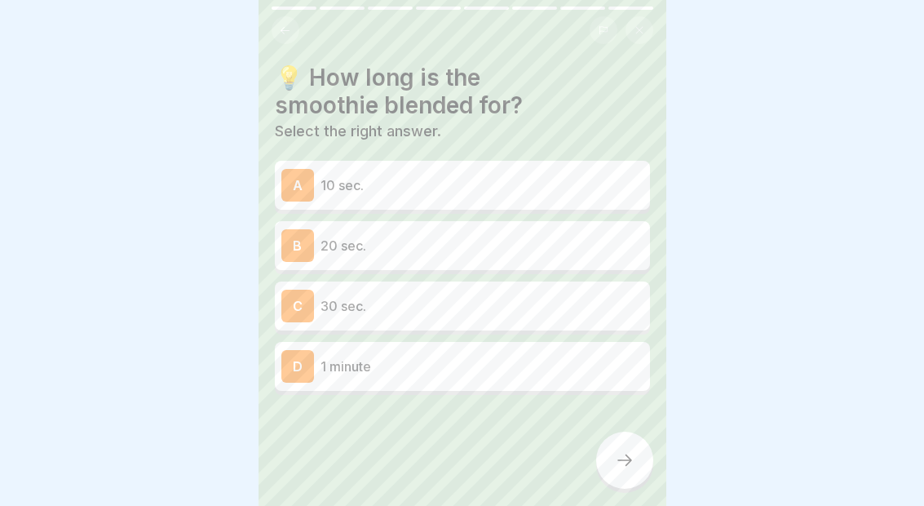
click at [337, 301] on p "30 sec." at bounding box center [482, 306] width 323 height 20
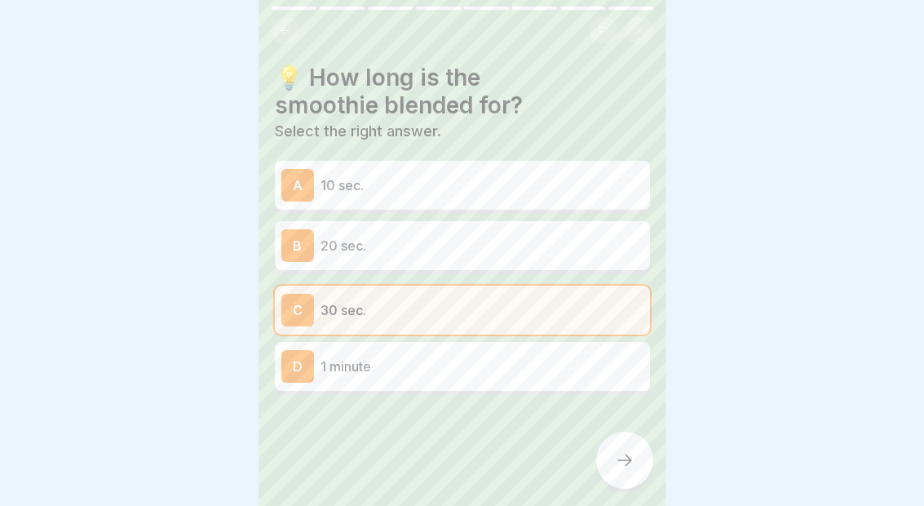
click at [639, 469] on div at bounding box center [624, 459] width 57 height 57
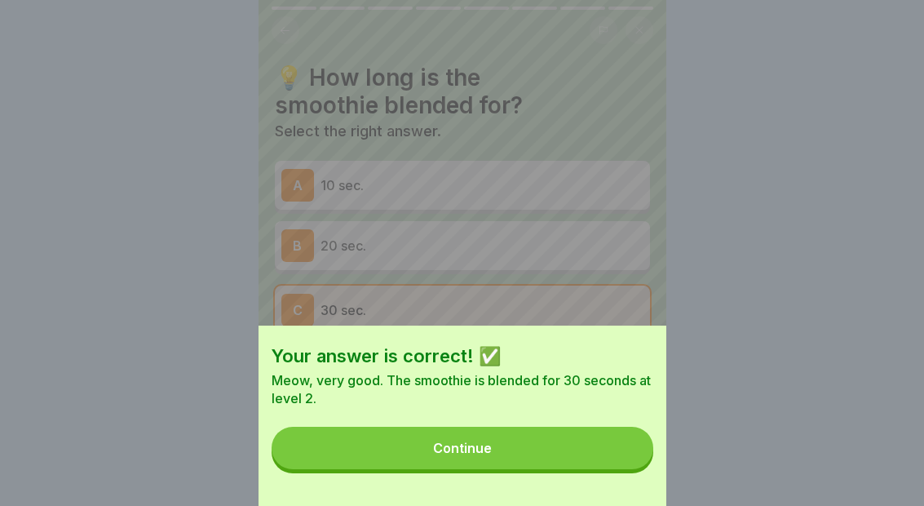
click at [586, 437] on button "Continue" at bounding box center [463, 448] width 382 height 42
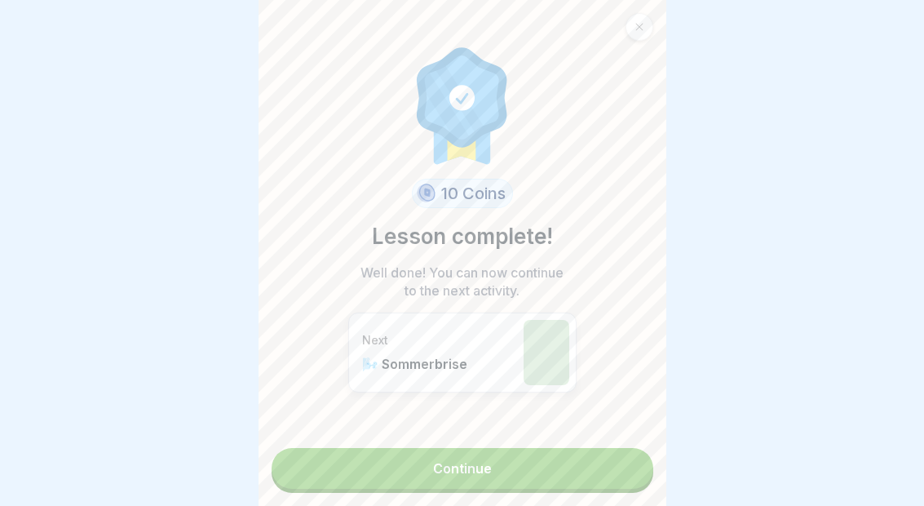
click at [547, 484] on link "Continue" at bounding box center [463, 468] width 382 height 41
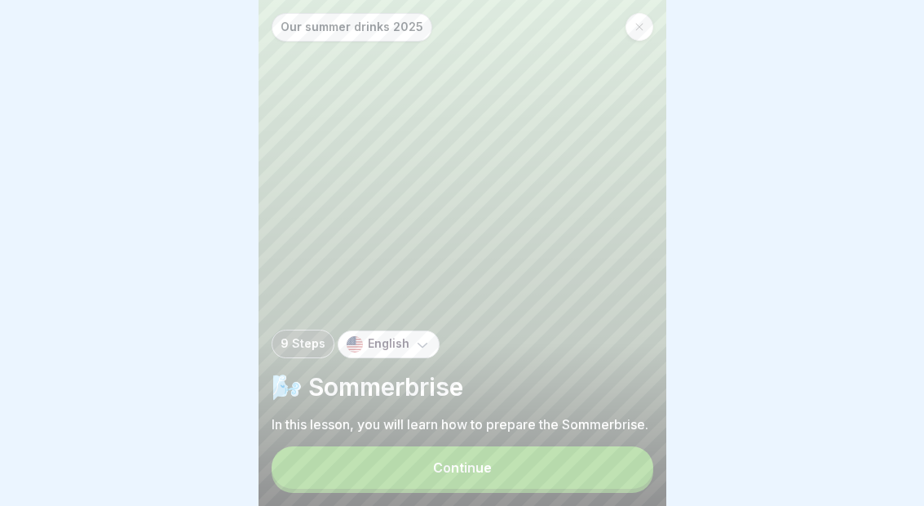
click at [532, 476] on button "Continue" at bounding box center [463, 467] width 382 height 42
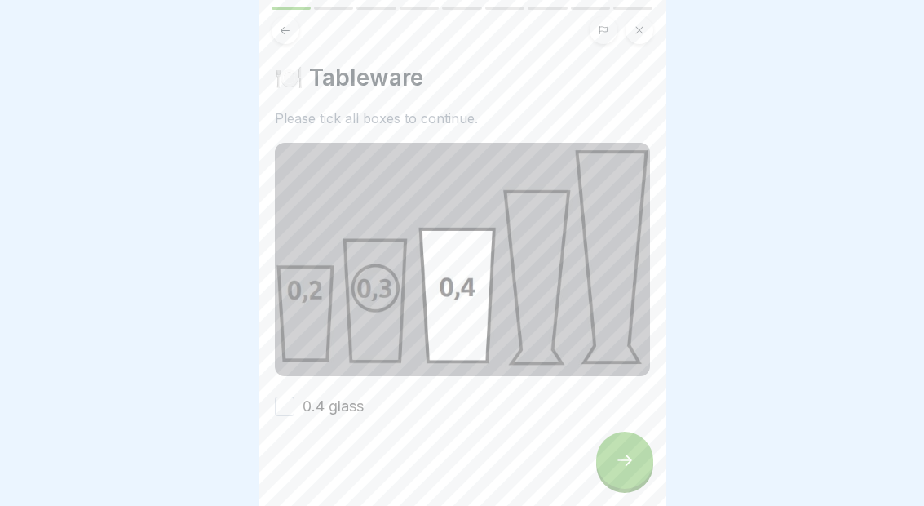
click at [291, 386] on div "🍽️ Tableware Please tick all boxes to continue. 0.4 glass" at bounding box center [462, 240] width 375 height 353
click at [285, 405] on button "0.4 glass" at bounding box center [285, 406] width 20 height 20
click at [633, 485] on div at bounding box center [624, 459] width 57 height 57
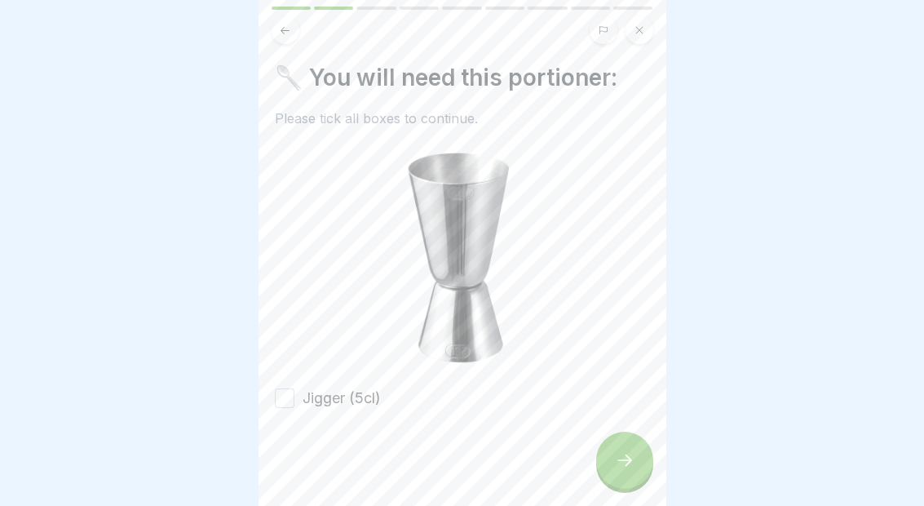
click at [281, 394] on button "Jigger (5cl)" at bounding box center [285, 398] width 20 height 20
click at [625, 462] on icon at bounding box center [625, 460] width 20 height 20
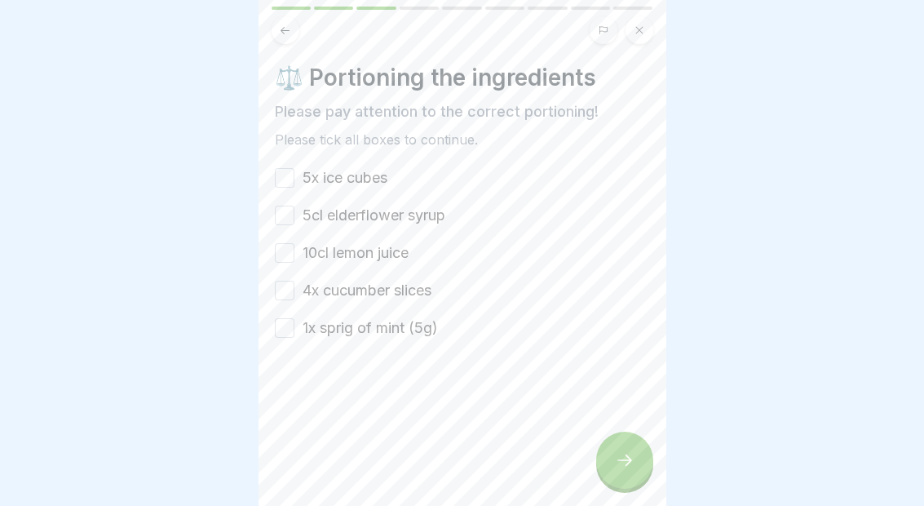
click at [290, 171] on button "5x ice cubes" at bounding box center [285, 178] width 20 height 20
click at [282, 207] on button "5cl elderflower syrup" at bounding box center [285, 216] width 20 height 20
click at [290, 246] on button "10cl lemon juice" at bounding box center [285, 253] width 20 height 20
click at [294, 290] on button "4x cucumber slices" at bounding box center [285, 291] width 20 height 20
click at [292, 351] on div at bounding box center [462, 387] width 375 height 98
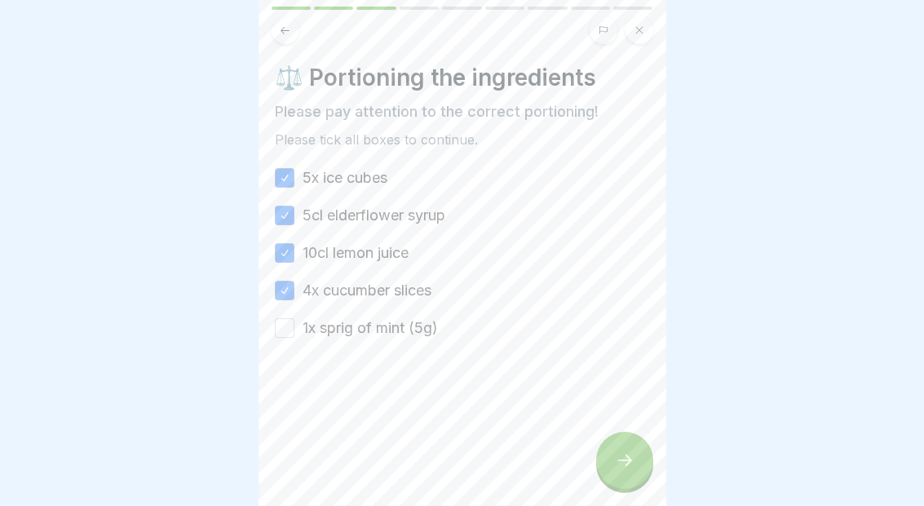
click at [293, 323] on button "1x sprig of mint (5g)" at bounding box center [285, 328] width 20 height 20
click at [612, 451] on div at bounding box center [624, 459] width 57 height 57
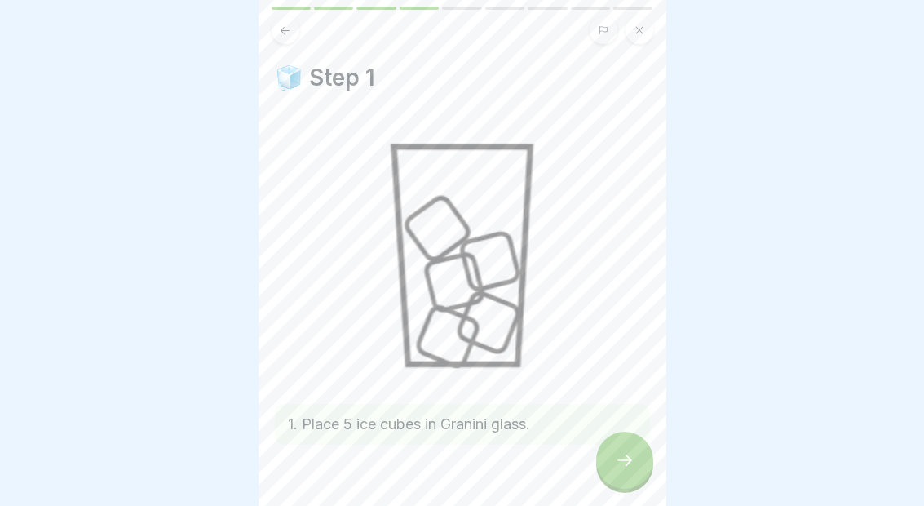
click at [620, 458] on icon at bounding box center [625, 460] width 20 height 20
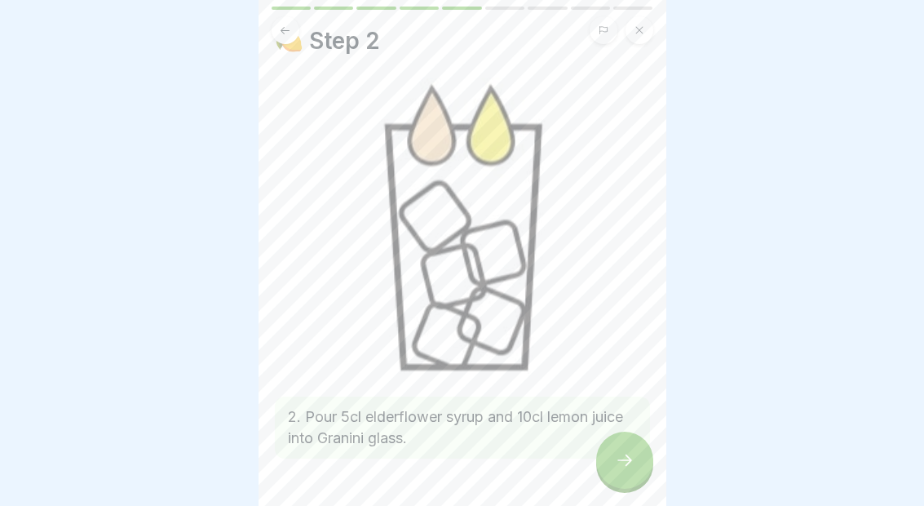
scroll to position [66, 0]
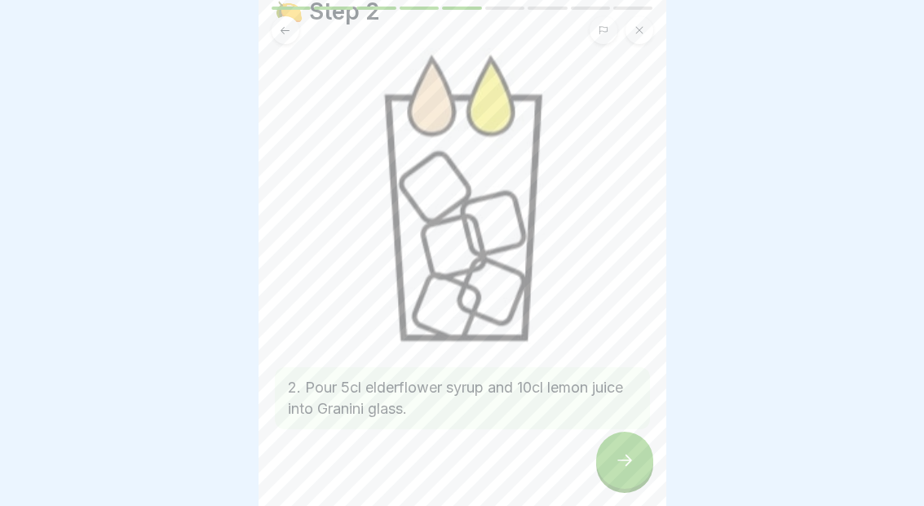
click at [613, 453] on div at bounding box center [624, 459] width 57 height 57
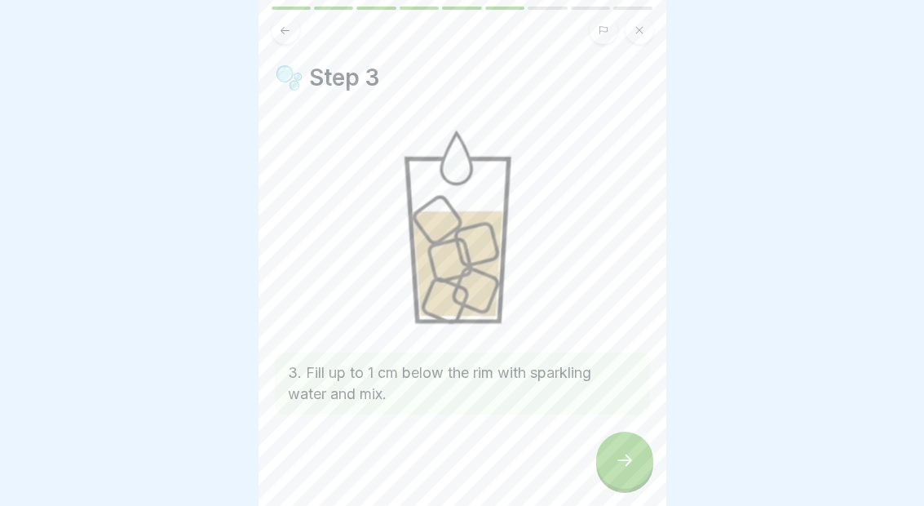
click at [630, 444] on div at bounding box center [624, 459] width 57 height 57
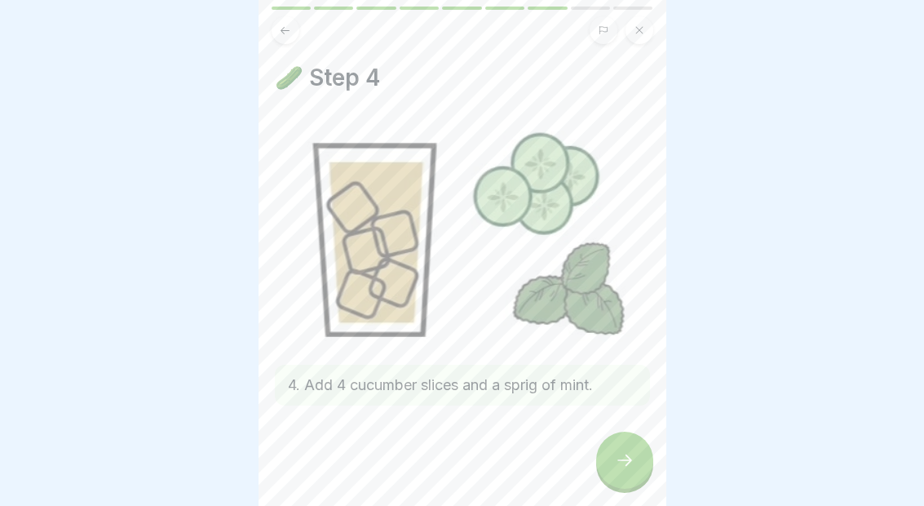
click at [287, 29] on icon at bounding box center [285, 30] width 12 height 12
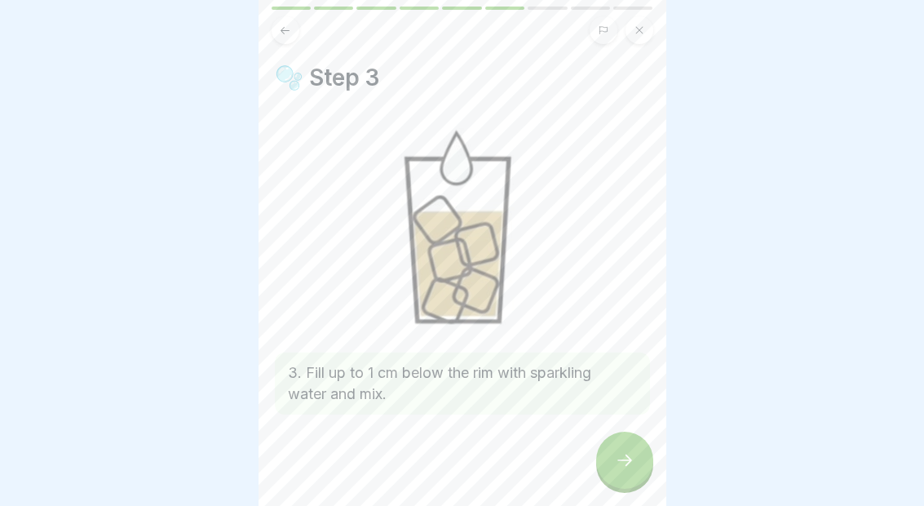
click at [633, 446] on div at bounding box center [624, 459] width 57 height 57
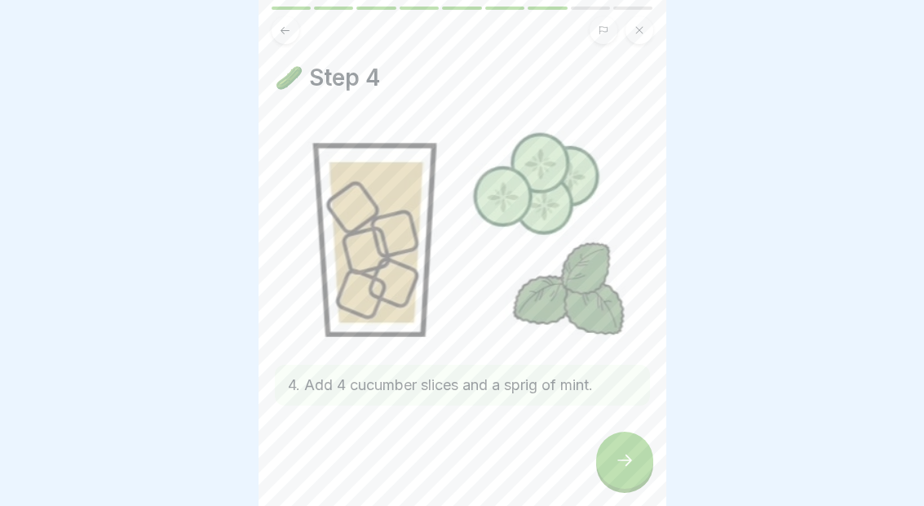
click at [631, 471] on div at bounding box center [624, 459] width 57 height 57
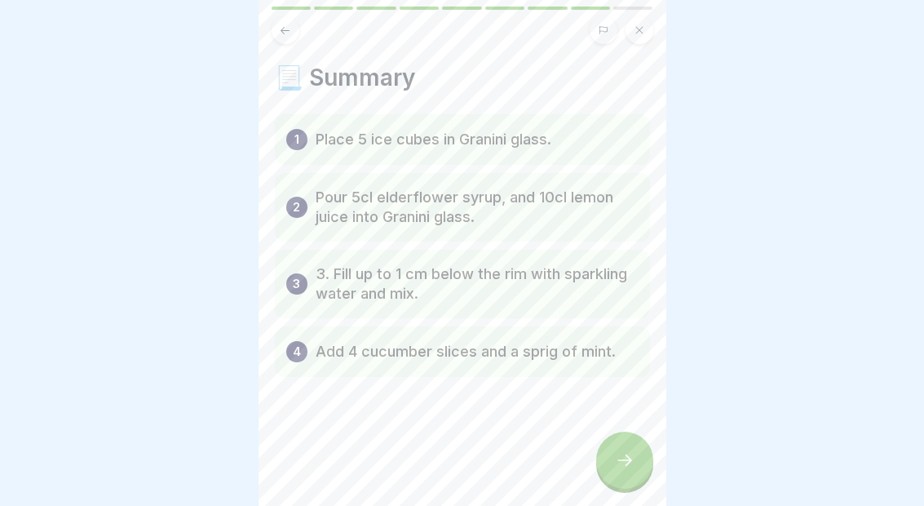
click at [637, 468] on div at bounding box center [624, 459] width 57 height 57
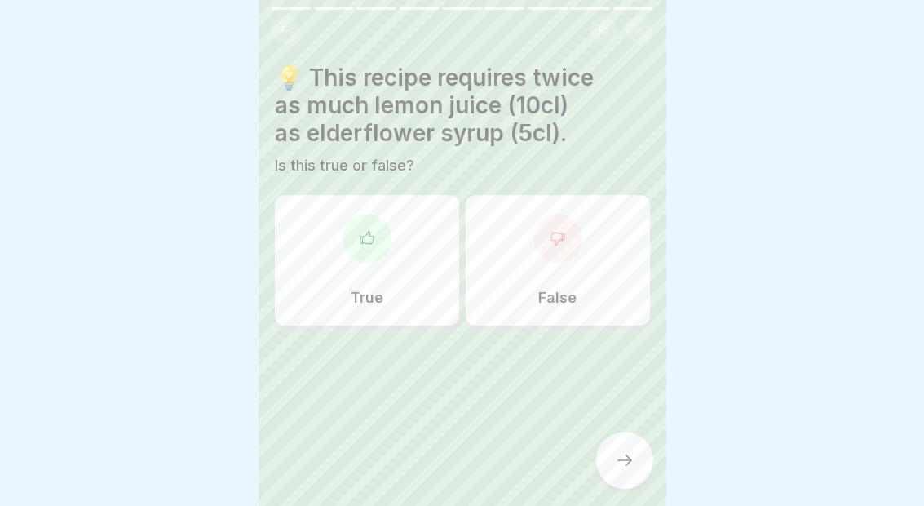
click at [347, 269] on div "True" at bounding box center [367, 260] width 184 height 130
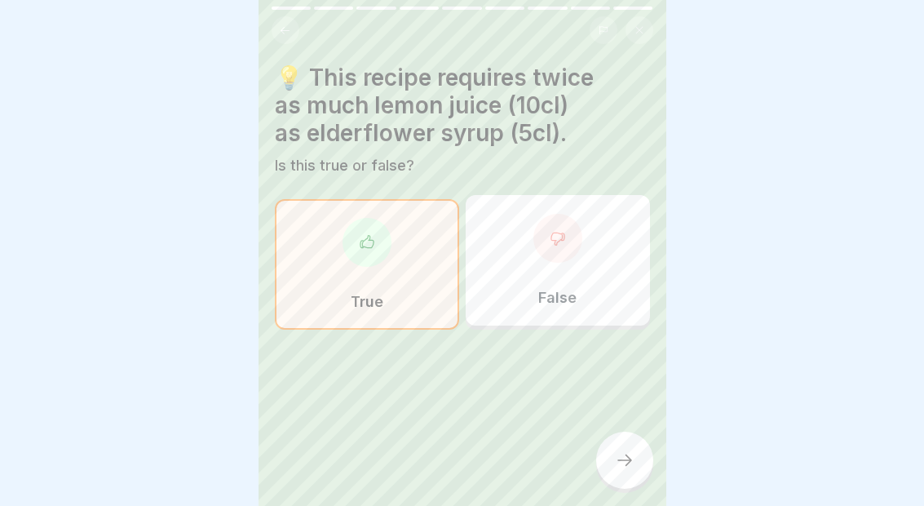
click at [627, 468] on icon at bounding box center [625, 460] width 20 height 20
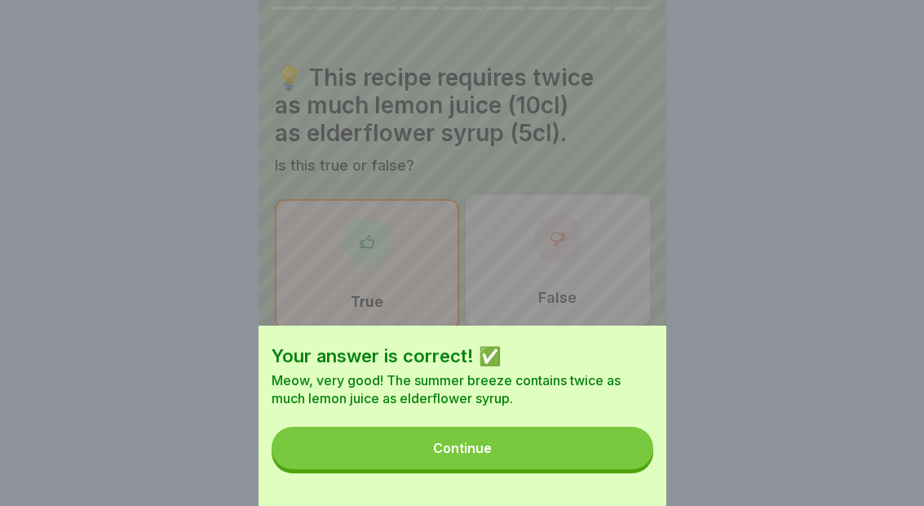
click at [595, 462] on button "Continue" at bounding box center [463, 448] width 382 height 42
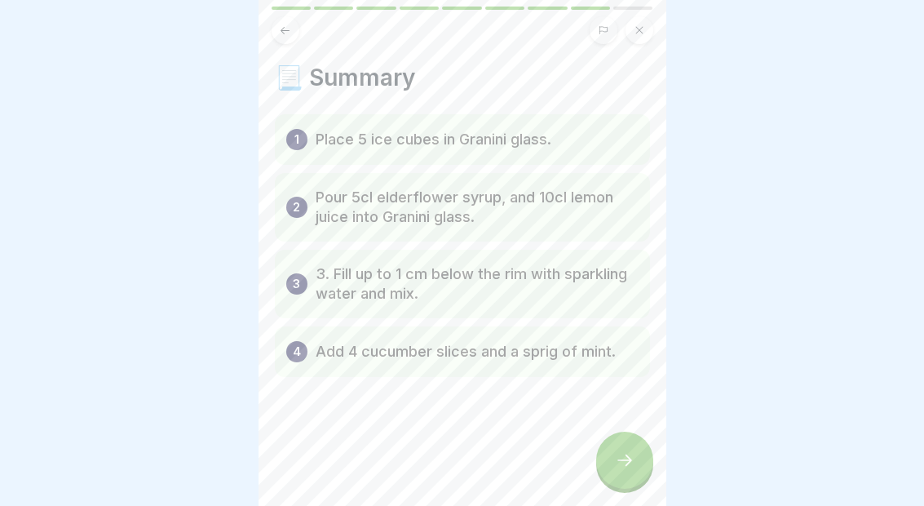
click at [630, 440] on div at bounding box center [624, 459] width 57 height 57
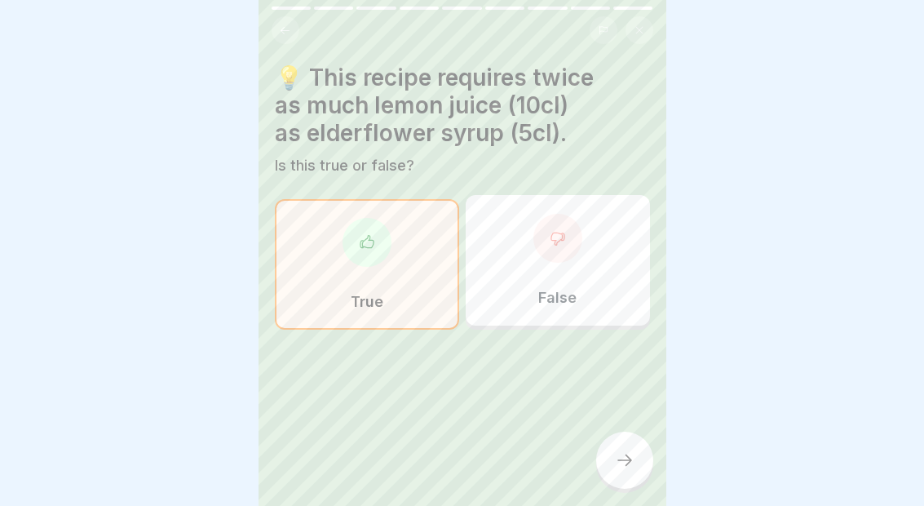
click at [643, 449] on div at bounding box center [624, 459] width 57 height 57
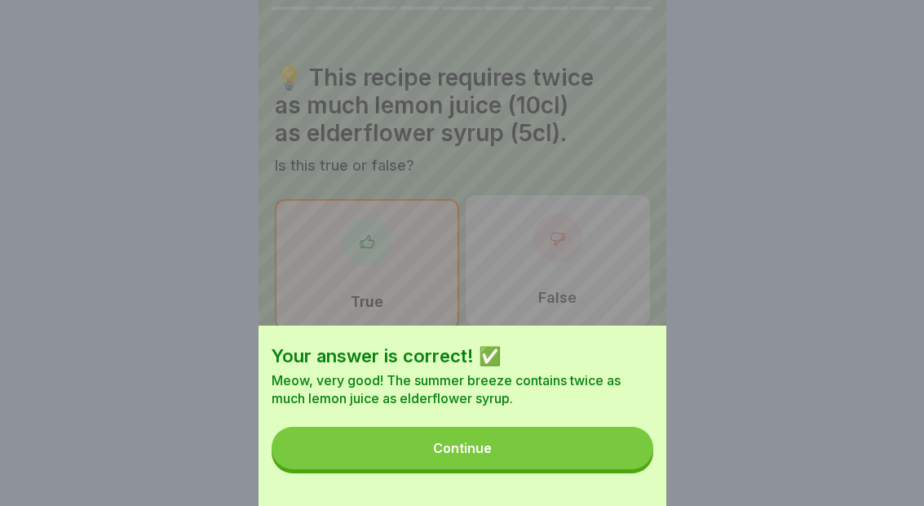
click at [605, 440] on button "Continue" at bounding box center [463, 448] width 382 height 42
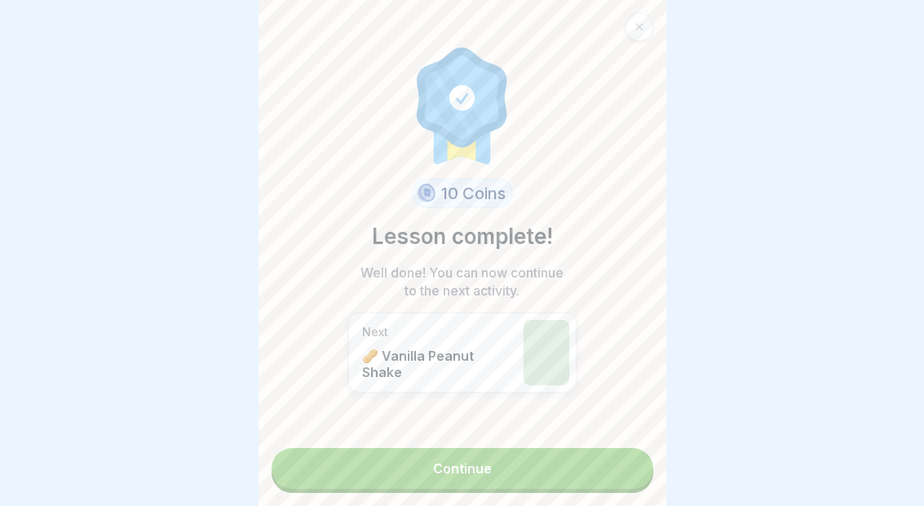
click at [559, 454] on link "Continue" at bounding box center [463, 468] width 382 height 41
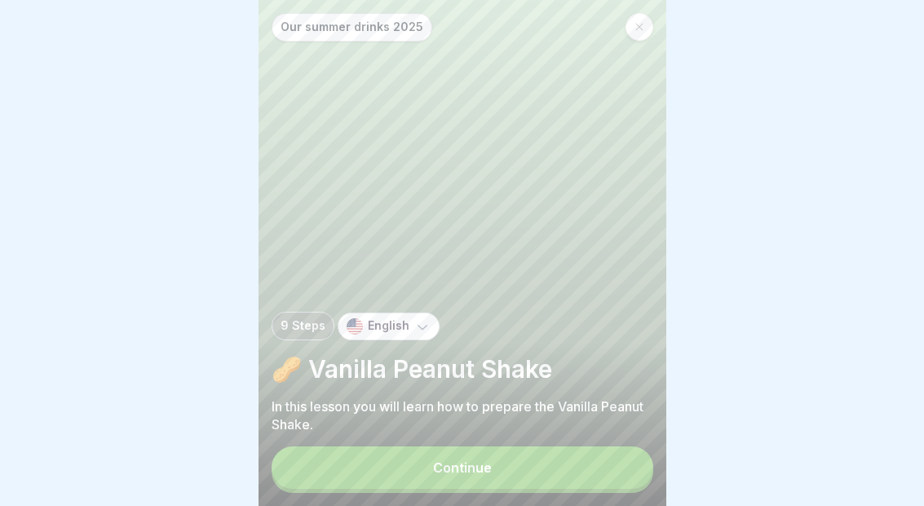
click at [546, 467] on button "Continue" at bounding box center [463, 467] width 382 height 42
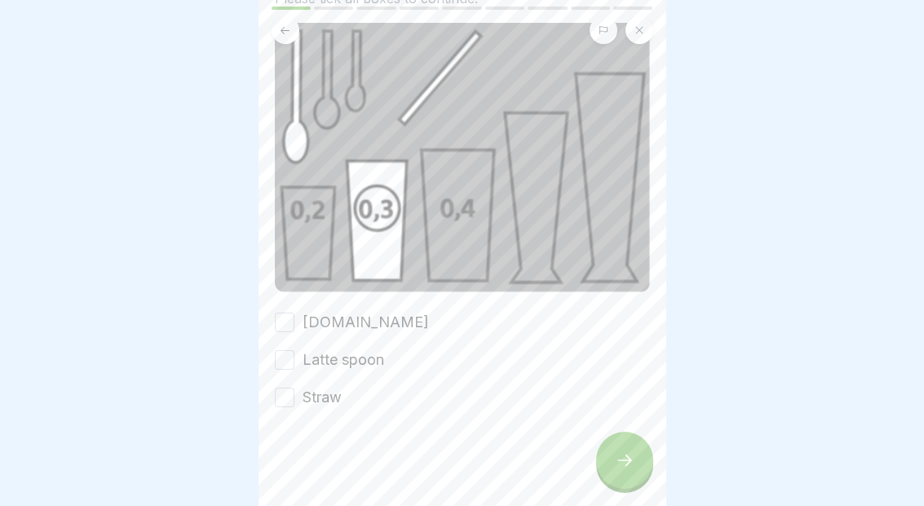
scroll to position [120, 0]
click at [511, 338] on div "katzentempel.glass Latte spoon Straw" at bounding box center [462, 360] width 375 height 96
click at [452, 316] on div "katzentempel.glass Latte spoon Straw" at bounding box center [462, 360] width 375 height 96
click at [287, 305] on div "🍽️ Tableware Please tick all boxes to continue. katzentempel.glass Latte spoon …" at bounding box center [462, 176] width 375 height 464
click at [295, 315] on div "katzentempel.glass" at bounding box center [352, 322] width 154 height 21
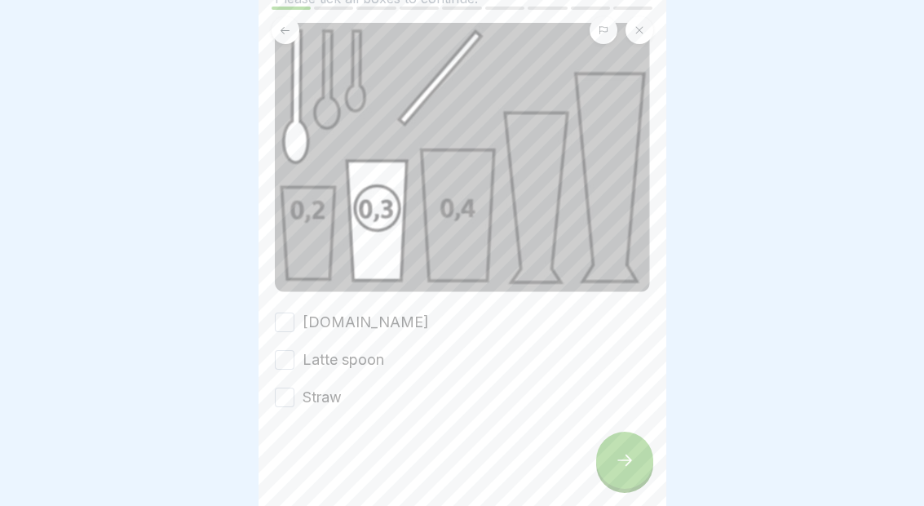
click at [286, 314] on button "katzentempel.glass" at bounding box center [285, 322] width 20 height 20
click at [292, 356] on button "Latte spoon" at bounding box center [285, 360] width 20 height 20
click at [292, 402] on button "Straw" at bounding box center [285, 397] width 20 height 20
click at [643, 462] on div at bounding box center [624, 459] width 57 height 57
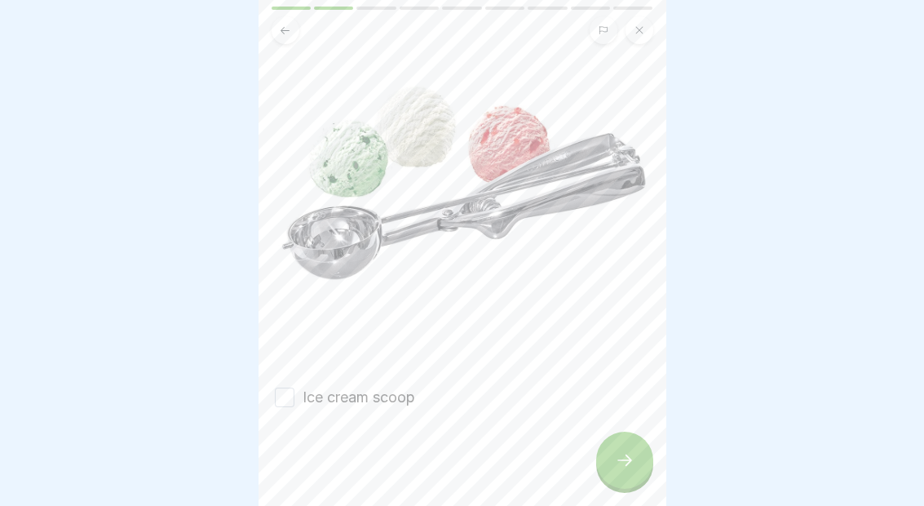
scroll to position [151, 0]
click at [289, 402] on button "Ice cream scoop" at bounding box center [285, 397] width 20 height 20
click at [621, 469] on icon at bounding box center [625, 460] width 20 height 20
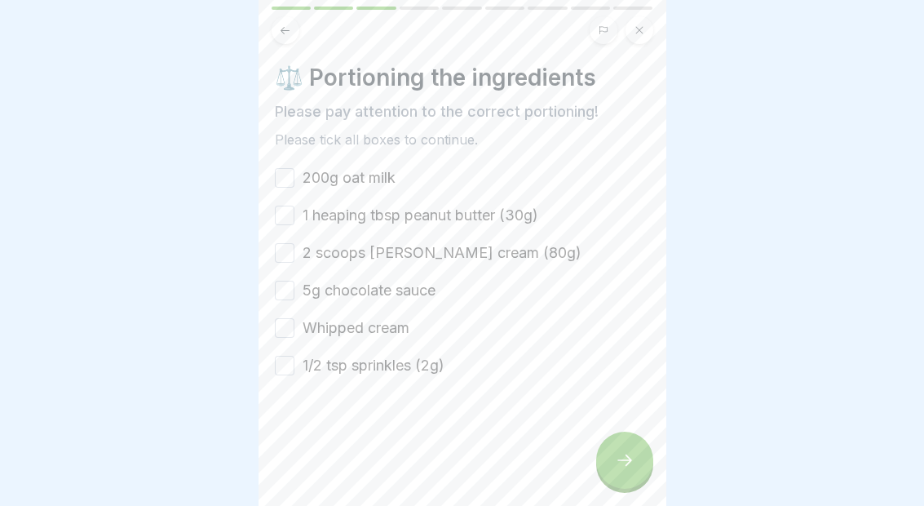
click at [280, 178] on button "200g oat milk" at bounding box center [285, 178] width 20 height 20
click at [286, 217] on button "1 heaping tbsp peanut butter (30g)" at bounding box center [285, 216] width 20 height 20
click at [292, 246] on button "2 scoops vanilla ice cream (80g)" at bounding box center [285, 253] width 20 height 20
click at [303, 285] on label "5g chocolate sauce" at bounding box center [369, 290] width 133 height 21
click at [294, 285] on button "5g chocolate sauce" at bounding box center [285, 291] width 20 height 20
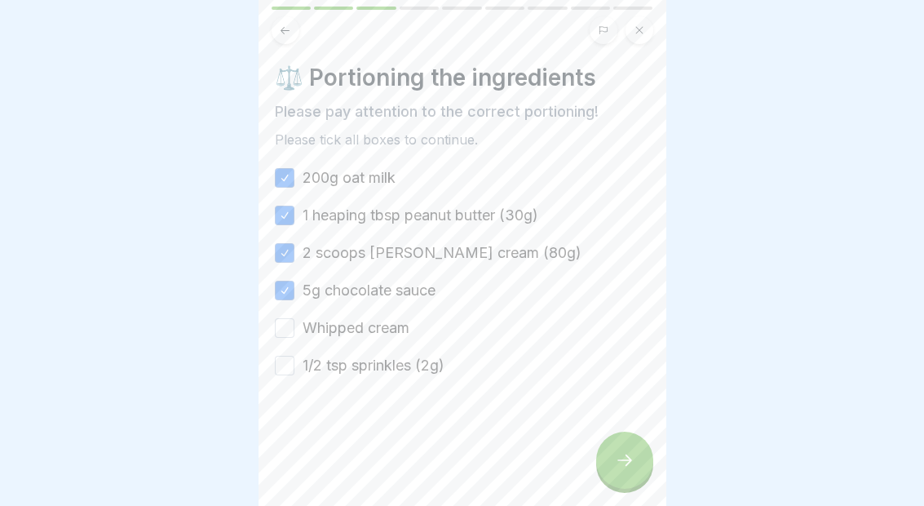
click at [286, 326] on button "Whipped cream" at bounding box center [285, 328] width 20 height 20
click at [293, 369] on button "1/2 tsp sprinkles (2g)" at bounding box center [285, 366] width 20 height 20
click at [642, 478] on div at bounding box center [624, 459] width 57 height 57
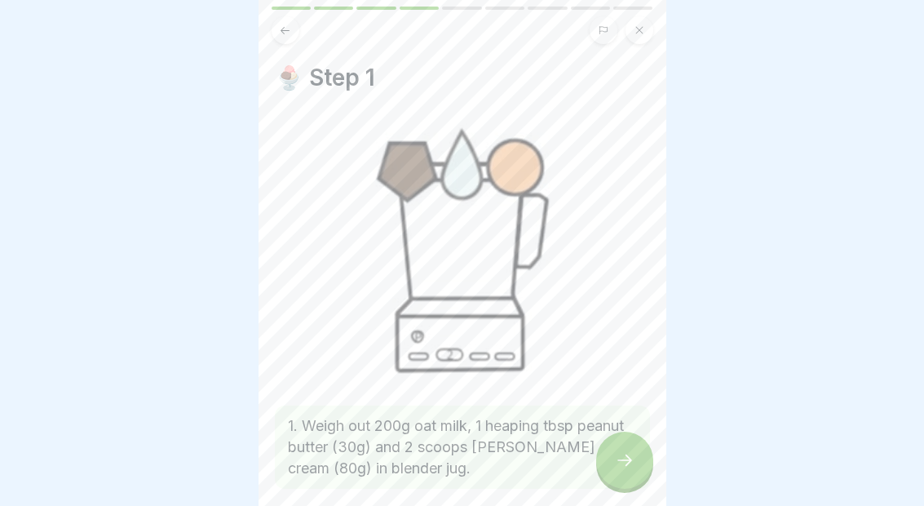
click at [542, 290] on img at bounding box center [462, 248] width 375 height 268
click at [653, 376] on div "🍨 Step 1 1. Weigh out 200g oat milk, 1 heaping tbsp peanut butter (30g) and 2 s…" at bounding box center [463, 253] width 408 height 506
click at [627, 486] on div at bounding box center [624, 459] width 57 height 57
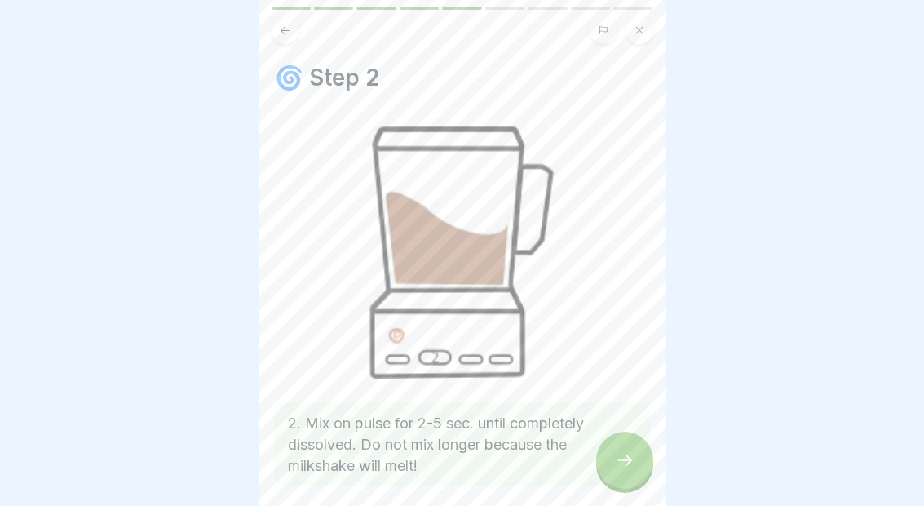
click at [620, 450] on icon at bounding box center [625, 460] width 20 height 20
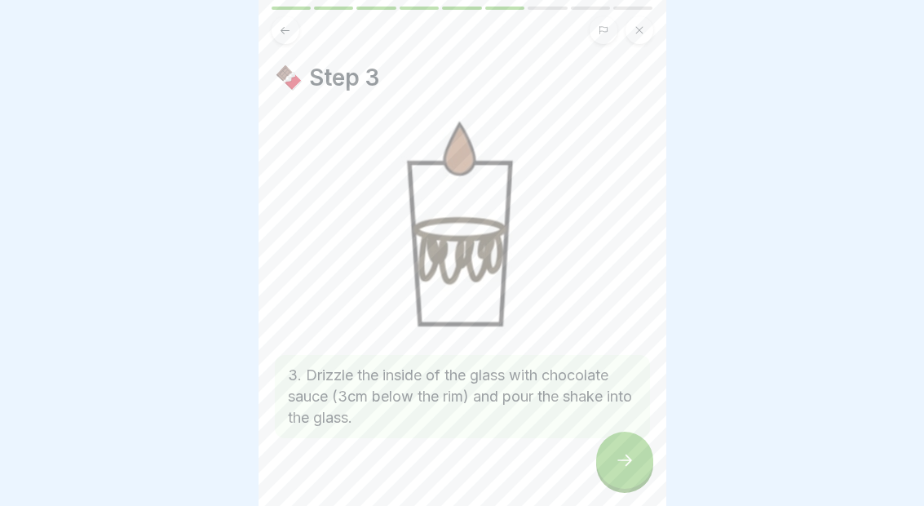
click at [290, 26] on icon at bounding box center [285, 30] width 12 height 12
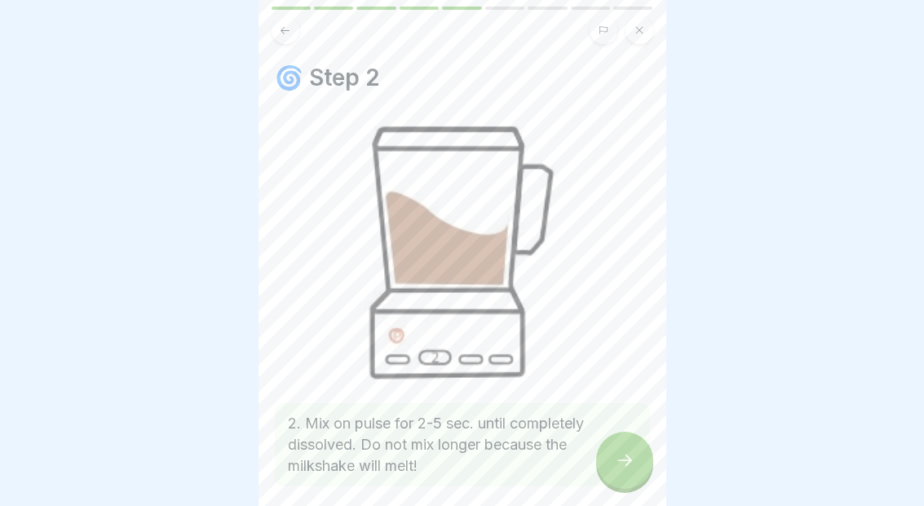
click at [608, 462] on div at bounding box center [624, 459] width 57 height 57
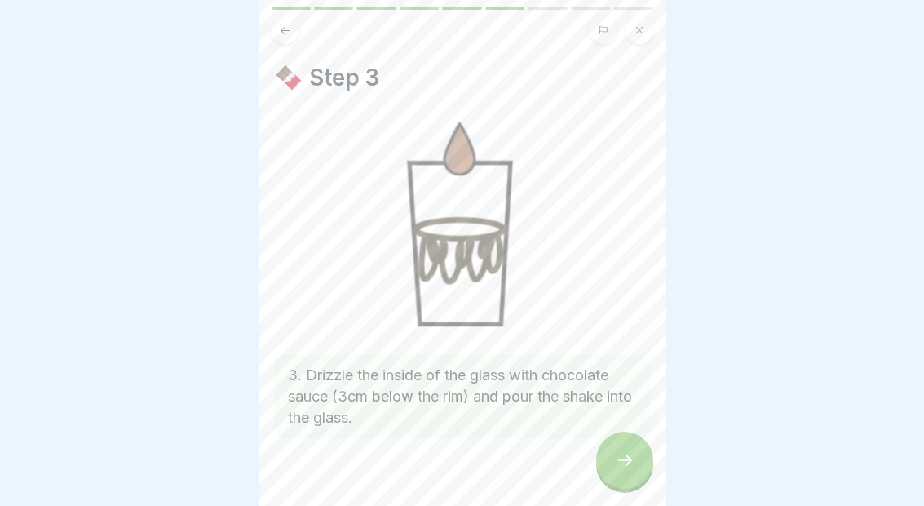
click at [611, 458] on div at bounding box center [624, 459] width 57 height 57
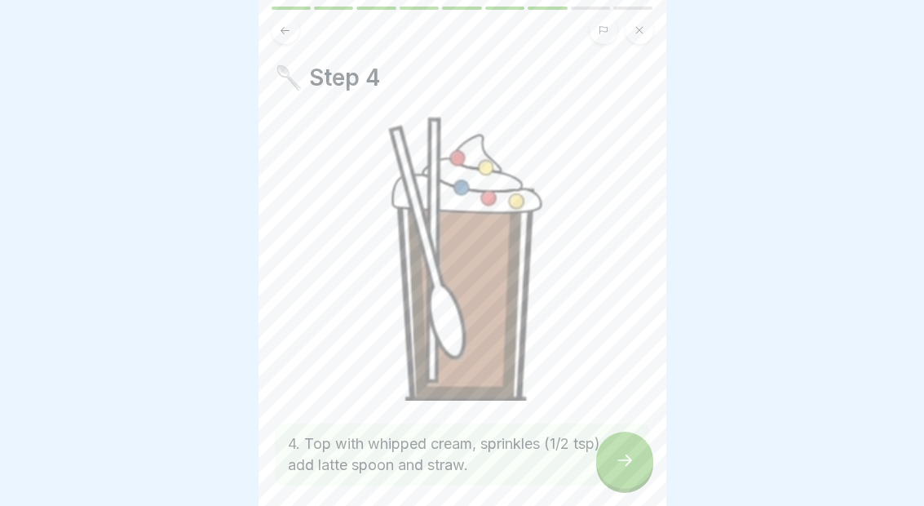
click at [623, 455] on icon at bounding box center [625, 460] width 20 height 20
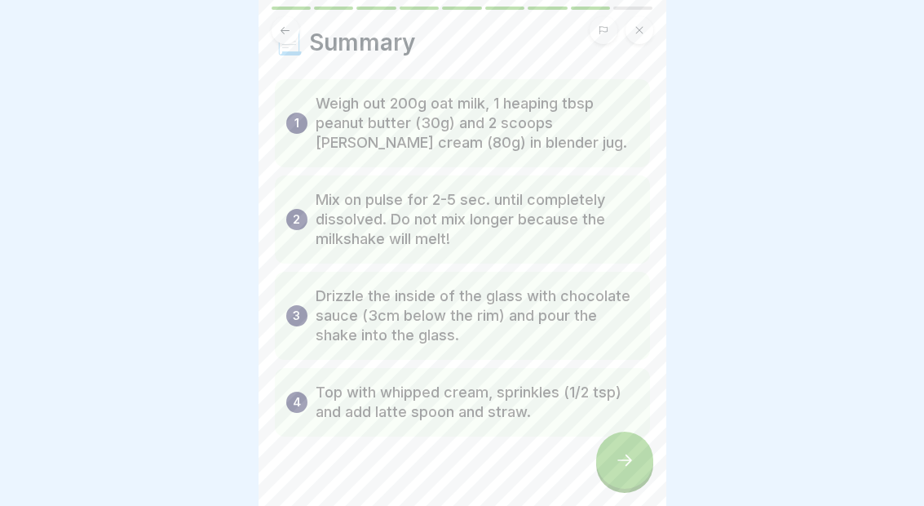
scroll to position [36, 0]
click at [615, 458] on icon at bounding box center [625, 460] width 20 height 20
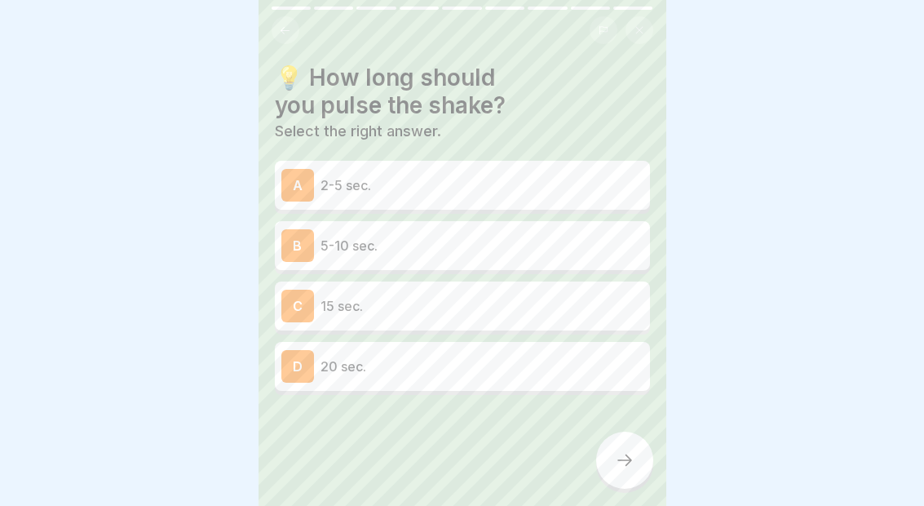
click at [585, 165] on div "A 2-5 sec." at bounding box center [462, 185] width 375 height 49
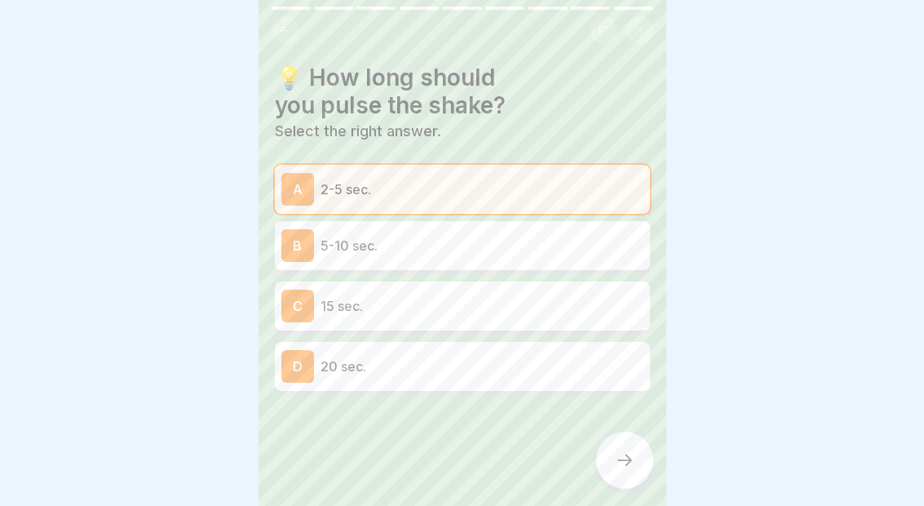
click at [627, 468] on icon at bounding box center [625, 460] width 20 height 20
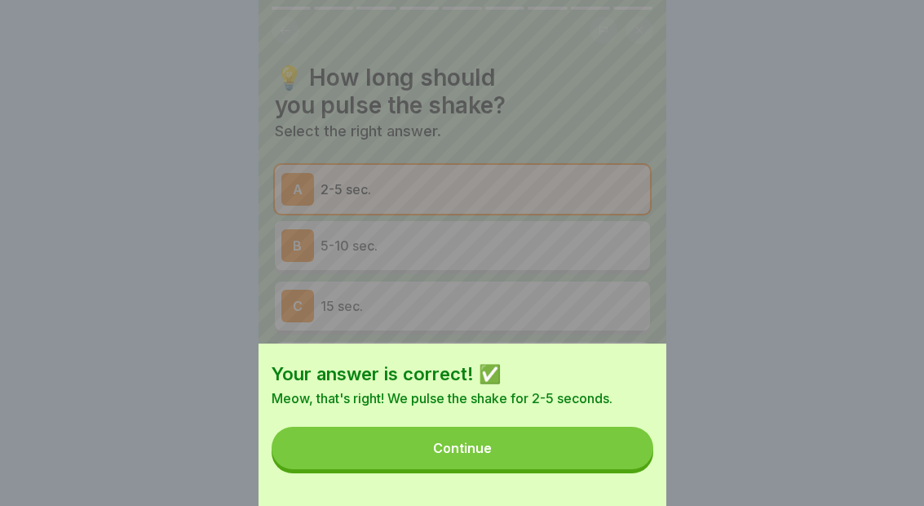
click at [604, 449] on button "Continue" at bounding box center [463, 448] width 382 height 42
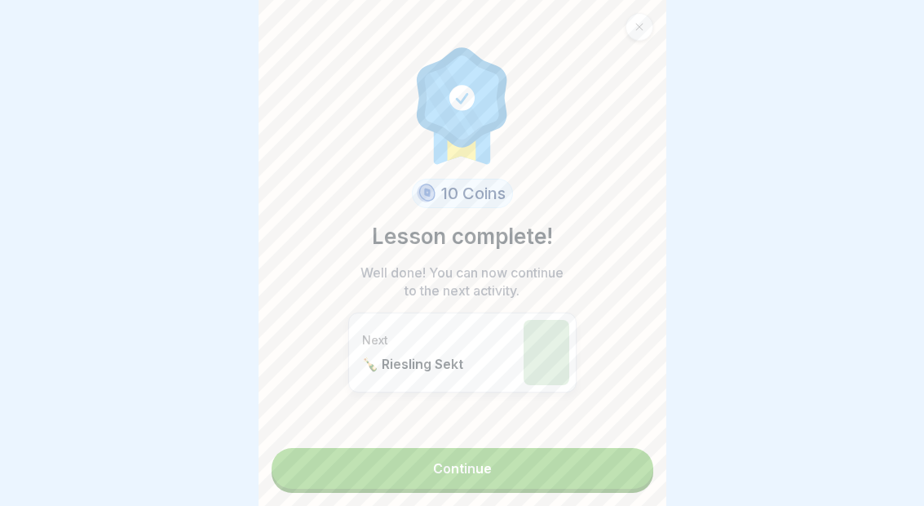
click at [575, 460] on link "Continue" at bounding box center [463, 468] width 382 height 41
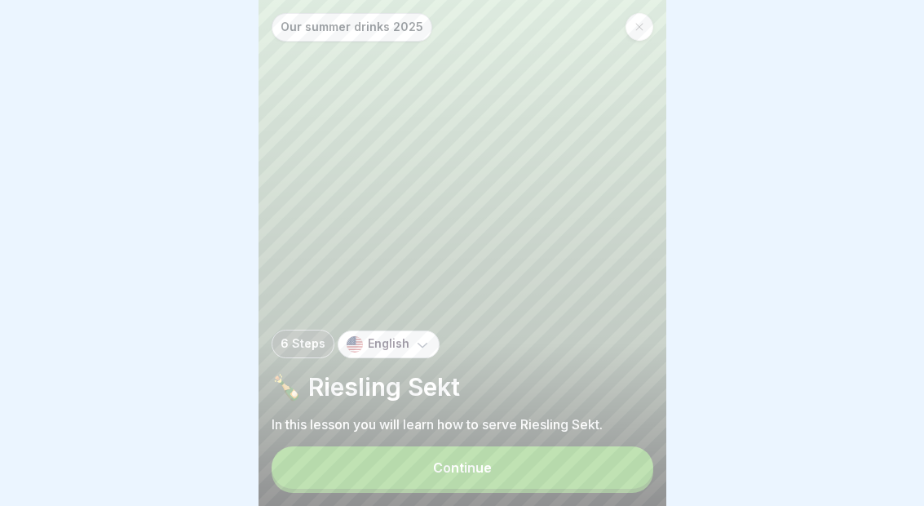
click at [556, 486] on button "Continue" at bounding box center [463, 467] width 382 height 42
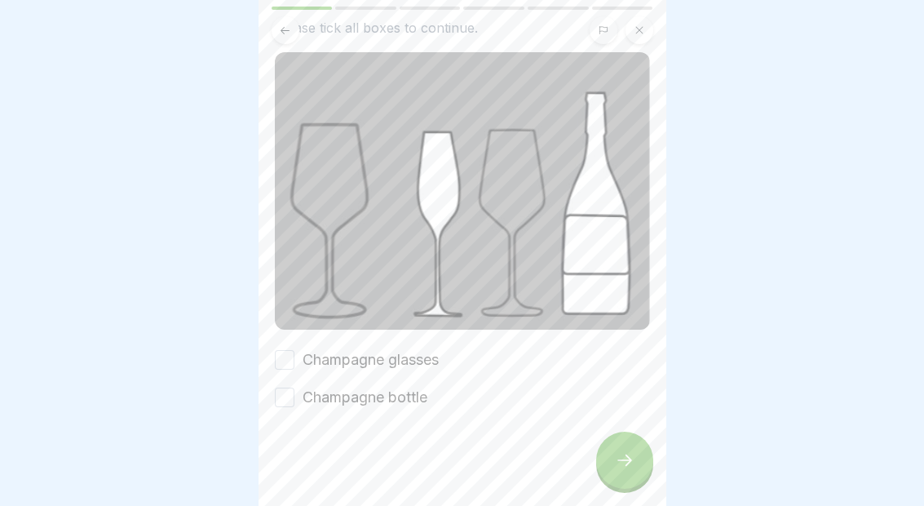
scroll to position [91, 0]
click at [400, 368] on label "Champagne glasses" at bounding box center [371, 359] width 136 height 21
click at [294, 368] on button "Champagne glasses" at bounding box center [285, 360] width 20 height 20
click at [407, 400] on label "Champagne bottle" at bounding box center [365, 397] width 125 height 21
click at [294, 400] on button "Champagne bottle" at bounding box center [285, 397] width 20 height 20
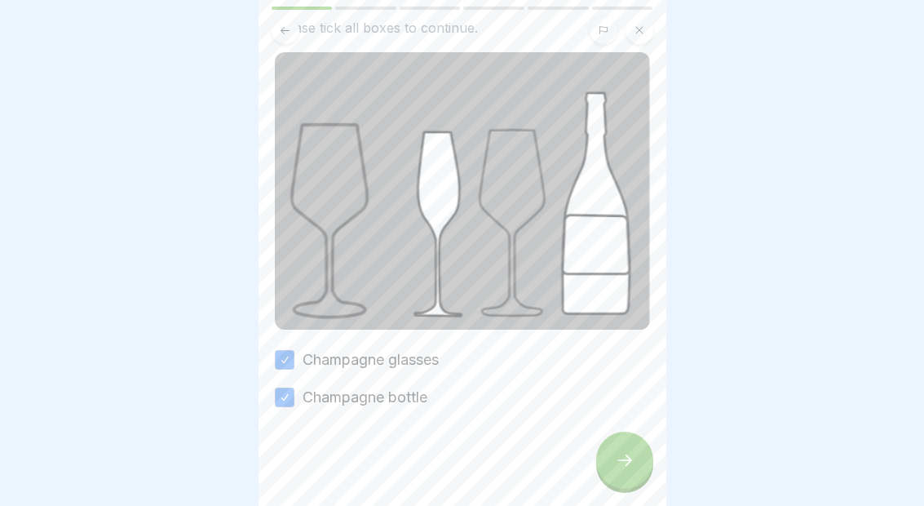
click at [636, 460] on div at bounding box center [624, 459] width 57 height 57
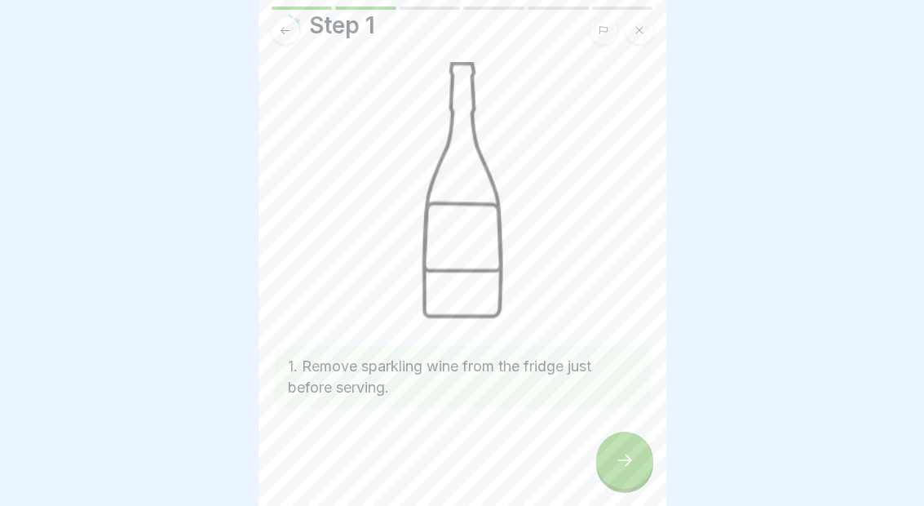
scroll to position [52, 0]
click at [621, 457] on icon at bounding box center [625, 460] width 20 height 20
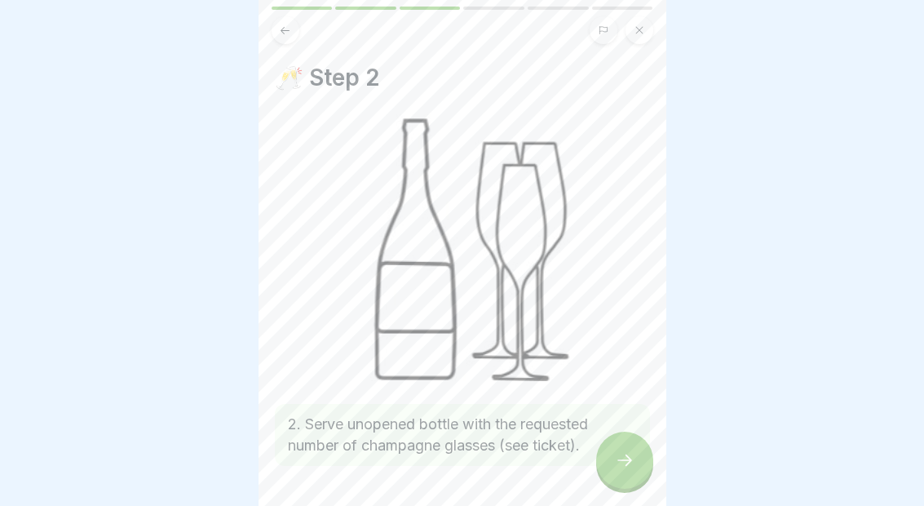
click at [621, 462] on icon at bounding box center [625, 460] width 20 height 20
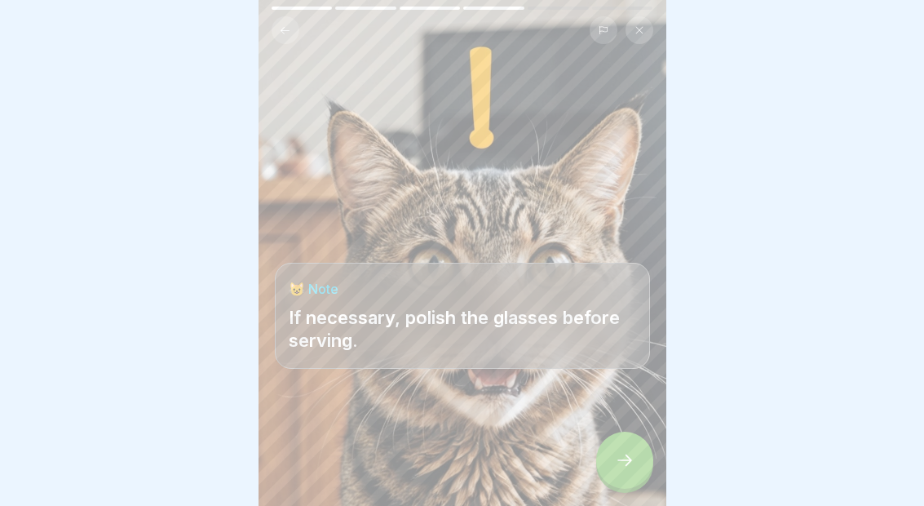
click at [638, 449] on div at bounding box center [624, 459] width 57 height 57
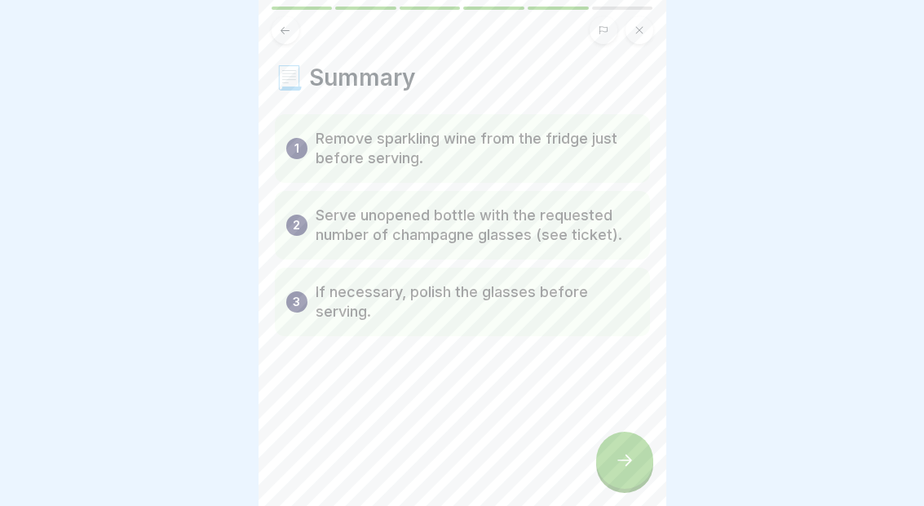
click at [617, 448] on div at bounding box center [624, 459] width 57 height 57
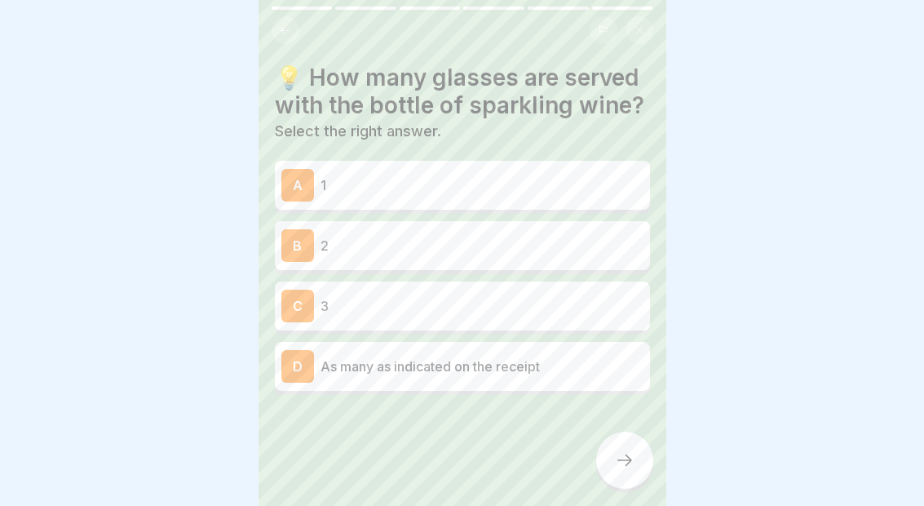
click at [288, 36] on icon at bounding box center [285, 30] width 12 height 12
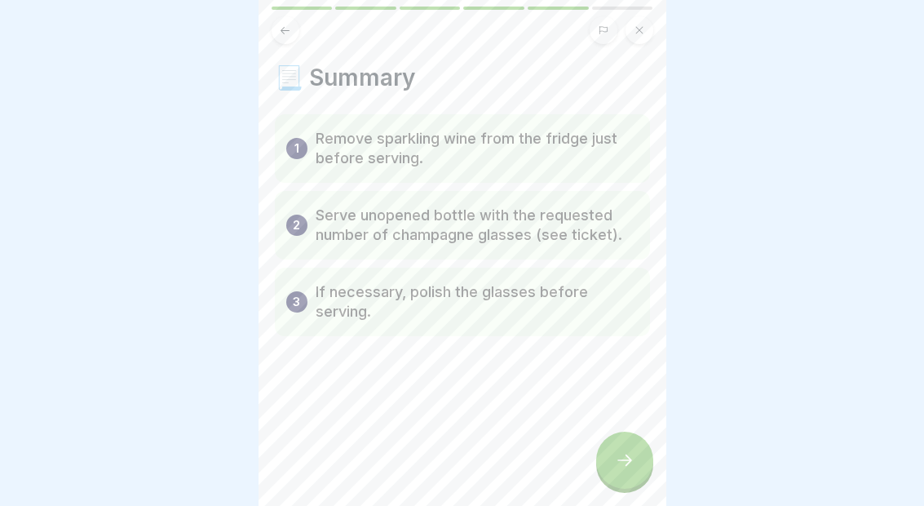
click at [286, 24] on icon at bounding box center [285, 30] width 12 height 12
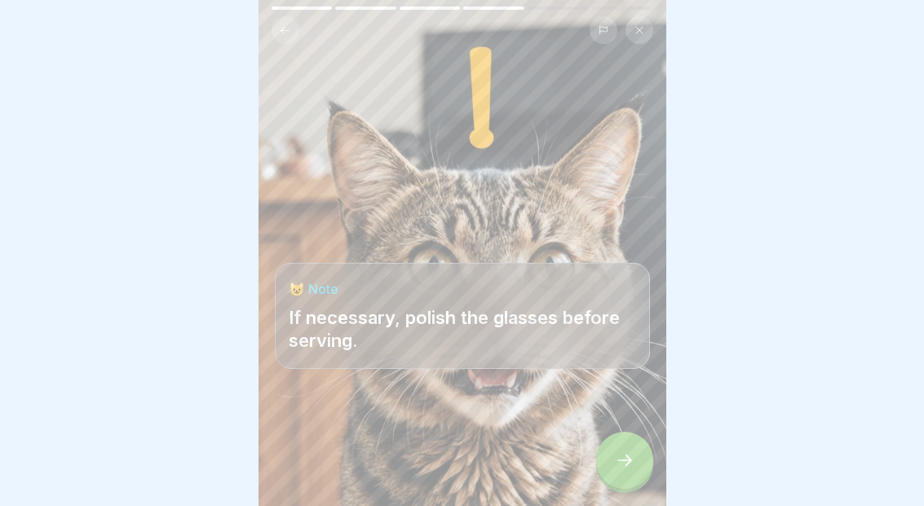
click at [275, 24] on button at bounding box center [286, 30] width 28 height 28
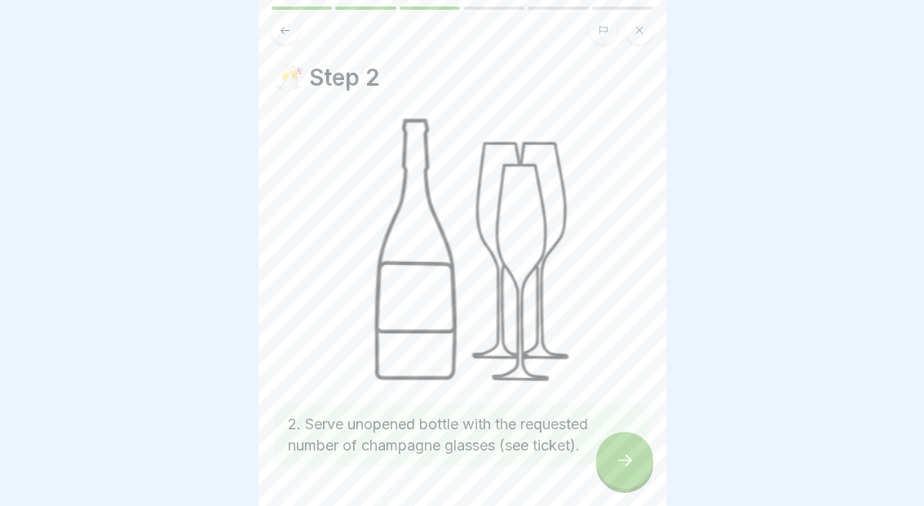
click at [639, 453] on div at bounding box center [624, 459] width 57 height 57
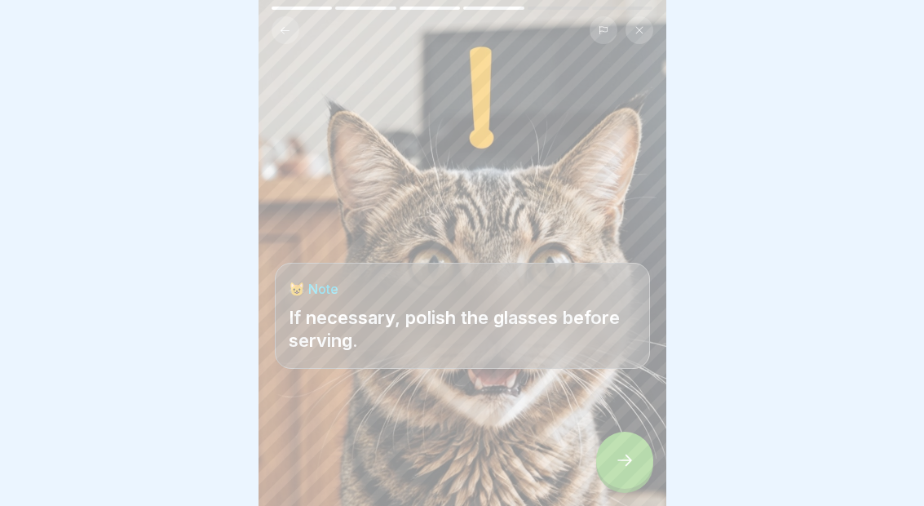
click at [618, 463] on icon at bounding box center [625, 460] width 20 height 20
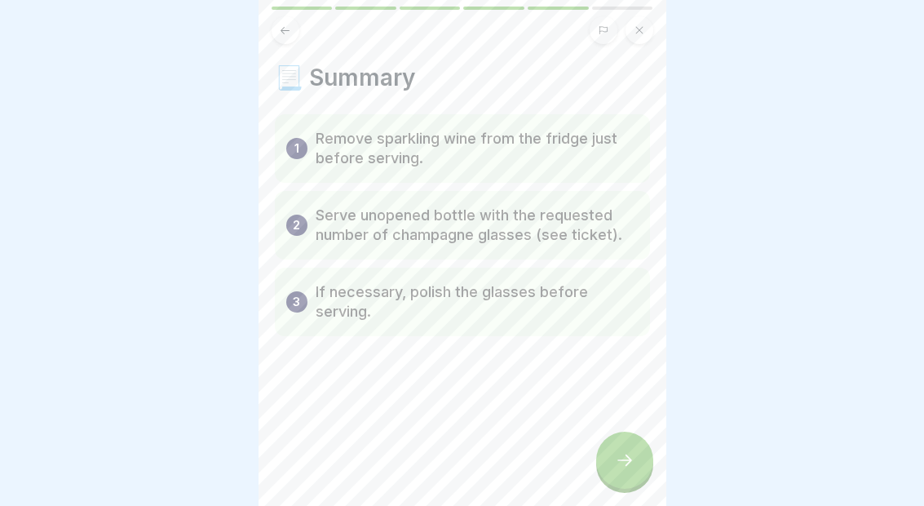
click at [611, 457] on div at bounding box center [624, 459] width 57 height 57
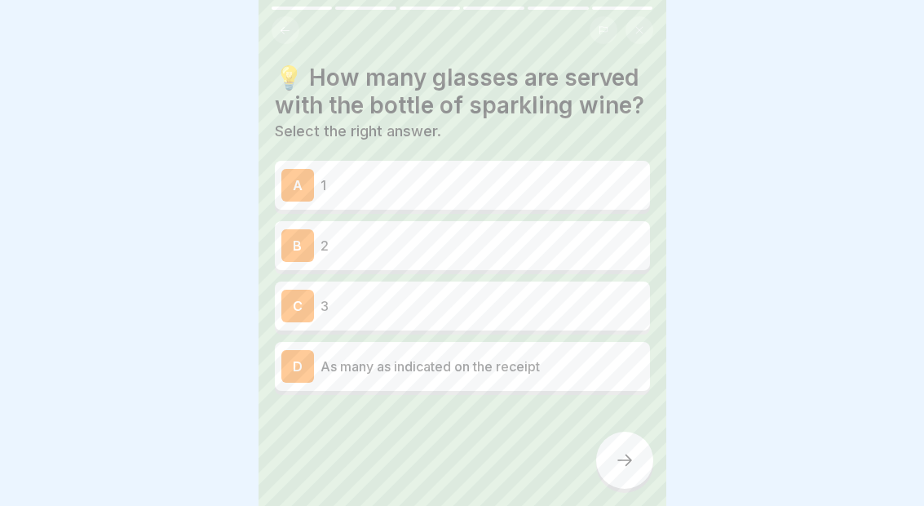
click at [567, 367] on p "As many as indicated on the receipt" at bounding box center [482, 366] width 323 height 20
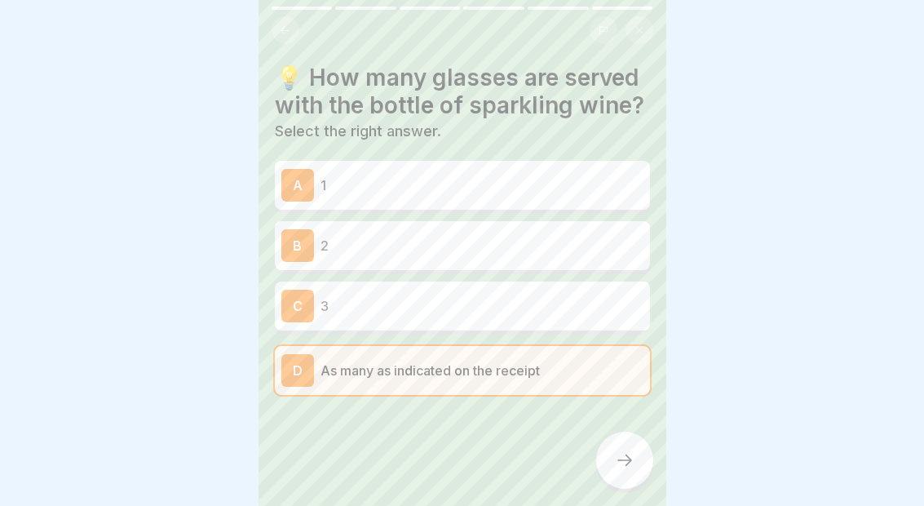
click at [619, 451] on icon at bounding box center [625, 460] width 20 height 20
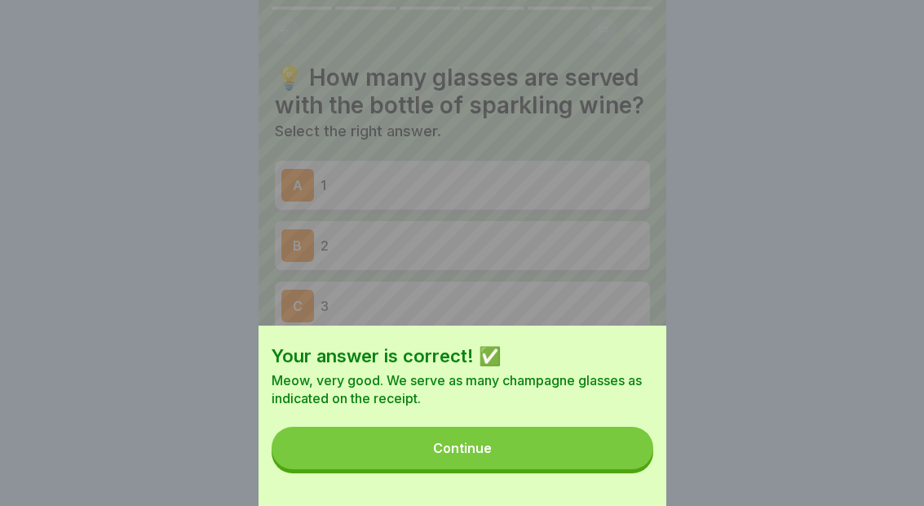
click at [588, 441] on button "Continue" at bounding box center [463, 448] width 382 height 42
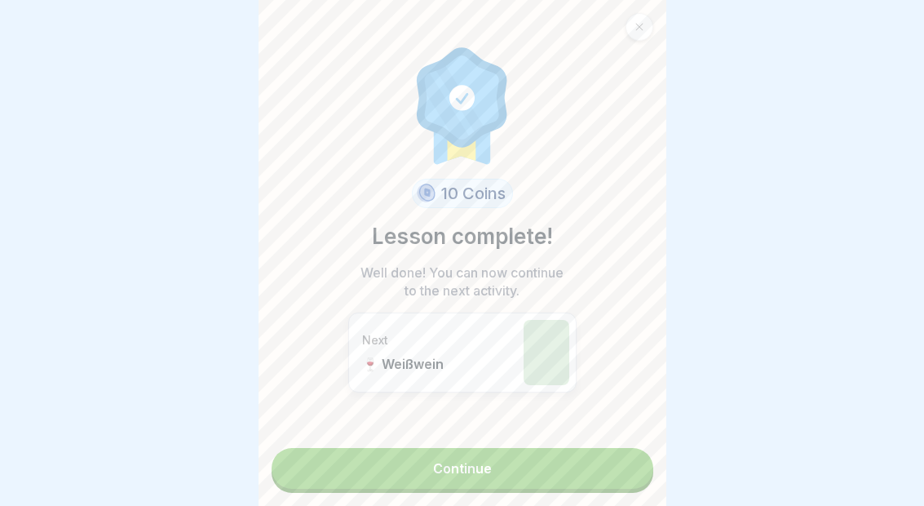
click at [499, 475] on link "Continue" at bounding box center [463, 468] width 382 height 41
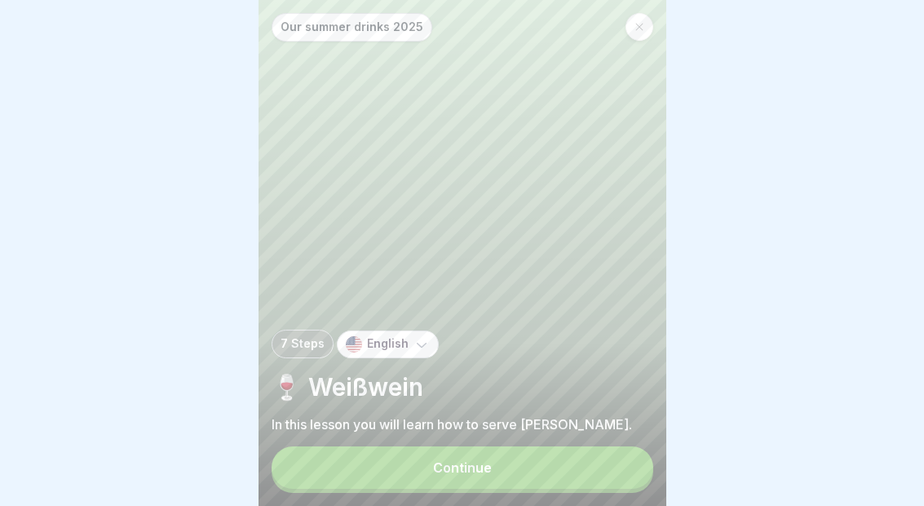
click at [530, 471] on button "Continue" at bounding box center [463, 467] width 382 height 42
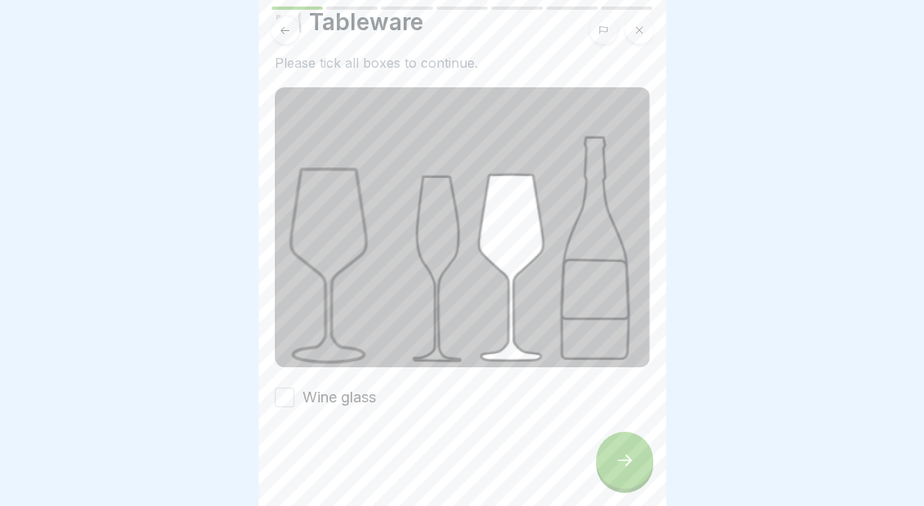
scroll to position [55, 0]
click at [503, 402] on div "Wine glass" at bounding box center [462, 397] width 375 height 21
click at [356, 394] on label "Wine glass" at bounding box center [339, 397] width 73 height 21
click at [294, 394] on button "Wine glass" at bounding box center [285, 398] width 20 height 20
click at [631, 455] on icon at bounding box center [625, 460] width 20 height 20
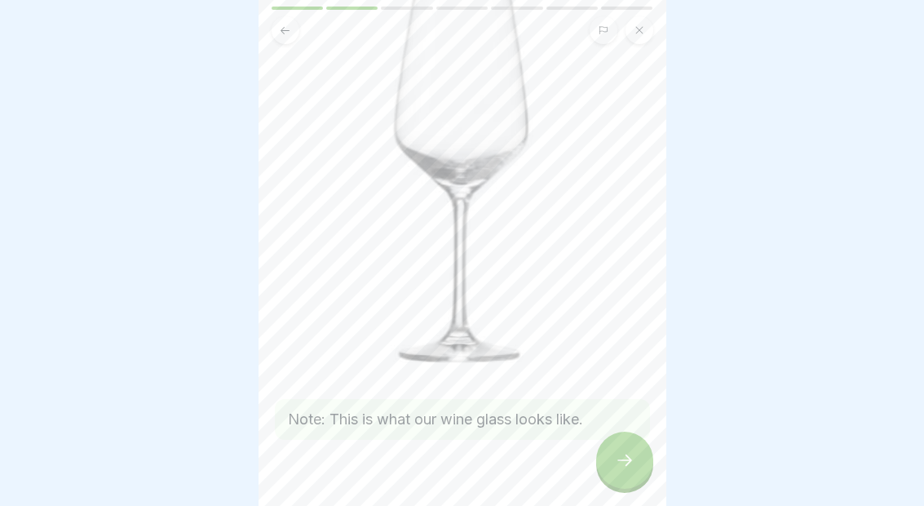
scroll to position [144, 0]
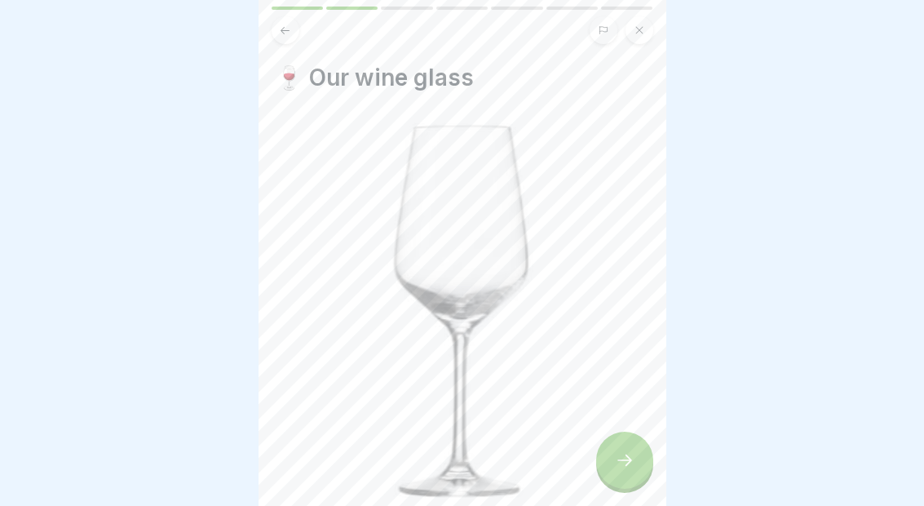
click at [647, 463] on div at bounding box center [624, 459] width 57 height 57
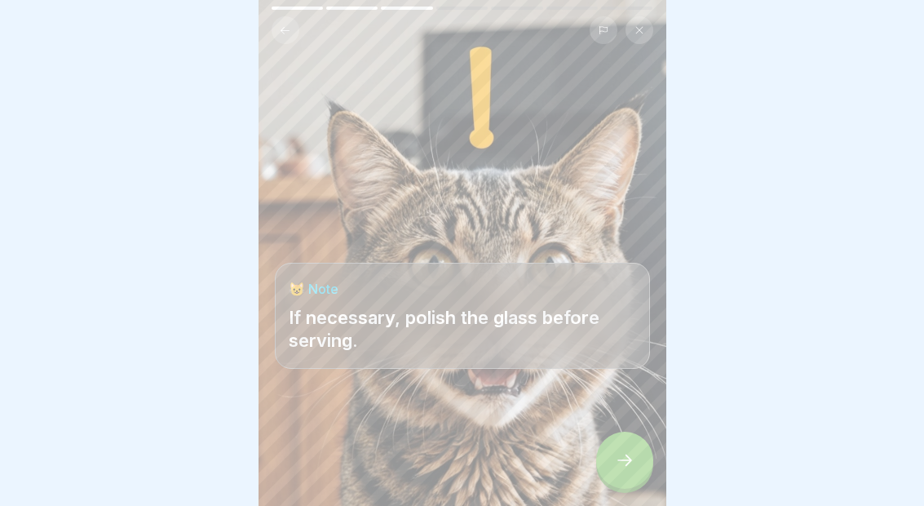
scroll to position [0, 0]
click at [634, 451] on div at bounding box center [624, 459] width 57 height 57
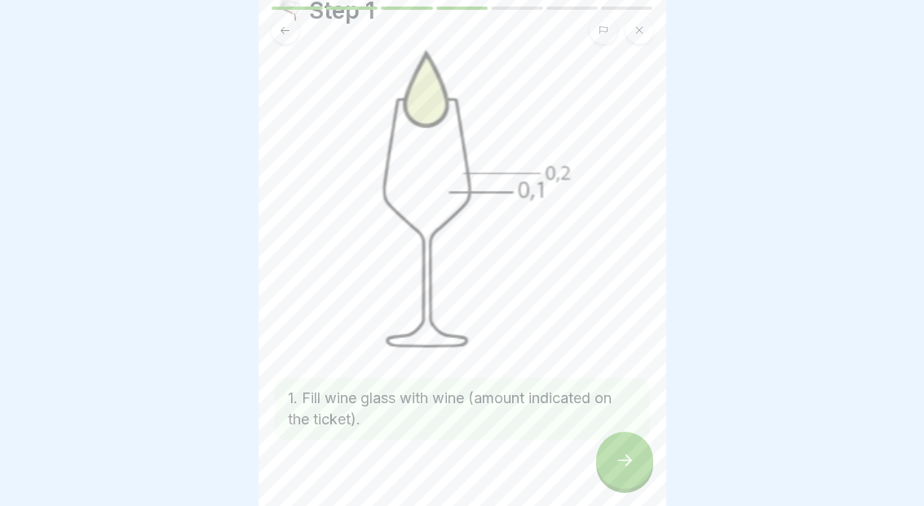
scroll to position [69, 0]
click at [627, 470] on div at bounding box center [624, 459] width 57 height 57
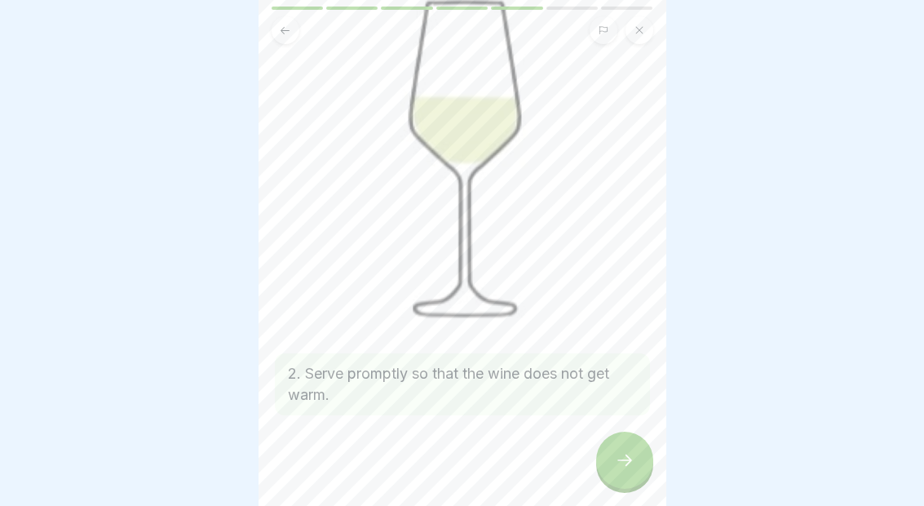
scroll to position [126, 0]
click at [627, 466] on icon at bounding box center [625, 460] width 20 height 20
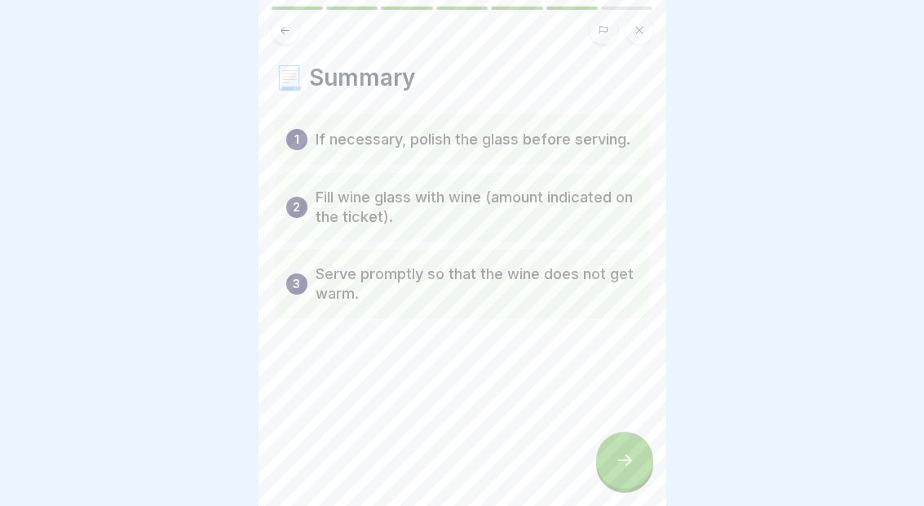
click at [641, 462] on div at bounding box center [624, 459] width 57 height 57
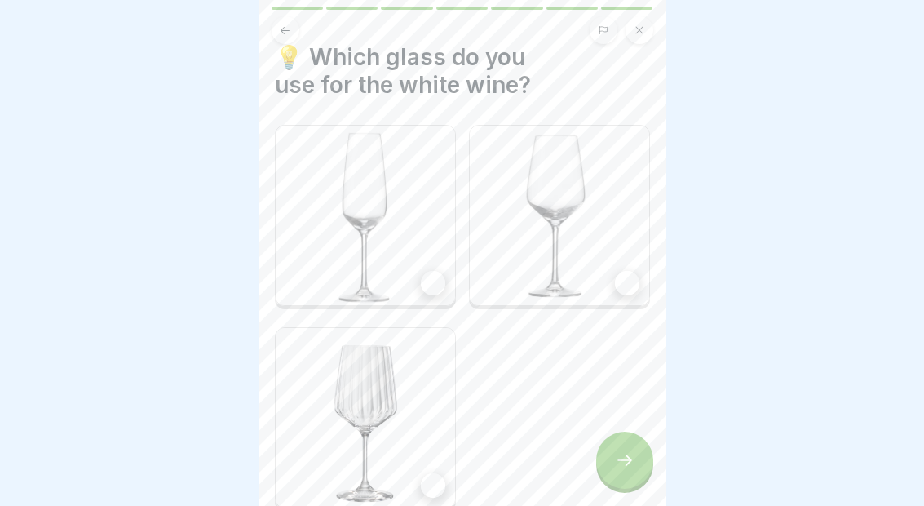
scroll to position [46, 0]
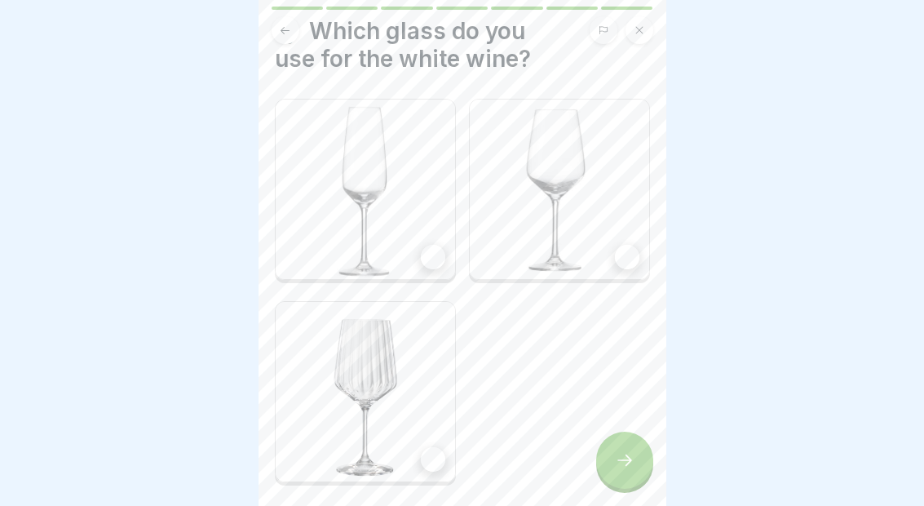
click at [627, 235] on img at bounding box center [559, 188] width 179 height 179
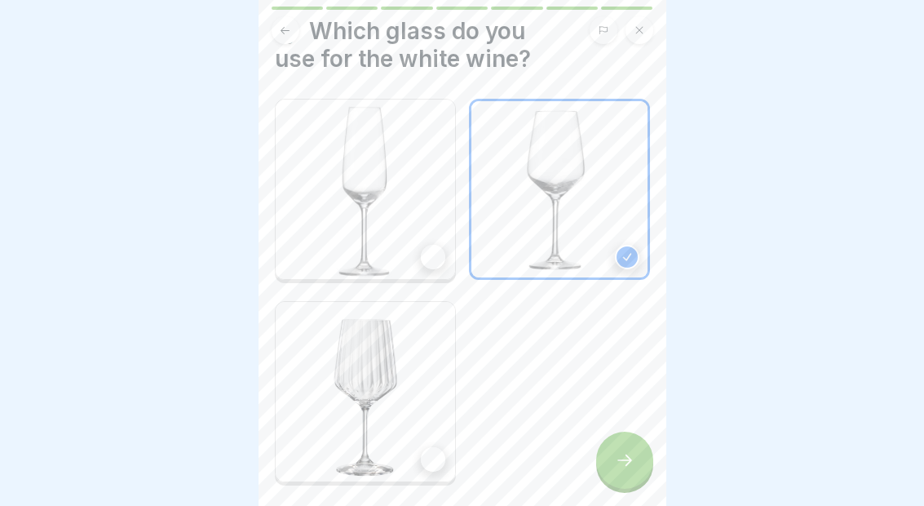
click at [625, 463] on icon at bounding box center [625, 460] width 20 height 20
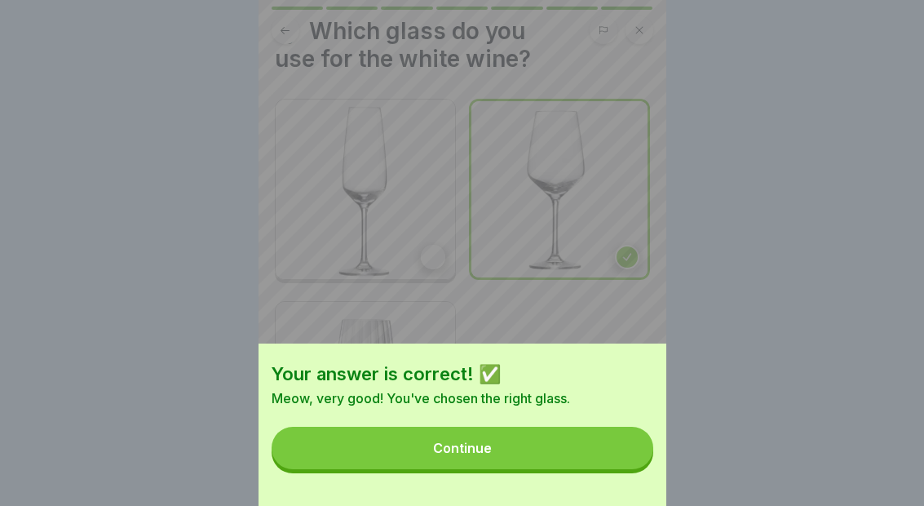
click at [565, 448] on button "Continue" at bounding box center [463, 448] width 382 height 42
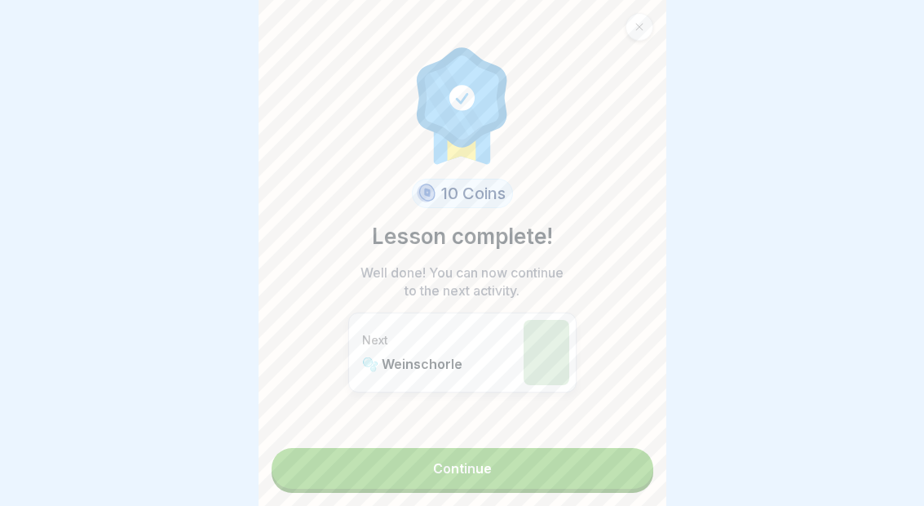
click at [573, 457] on link "Continue" at bounding box center [463, 468] width 382 height 41
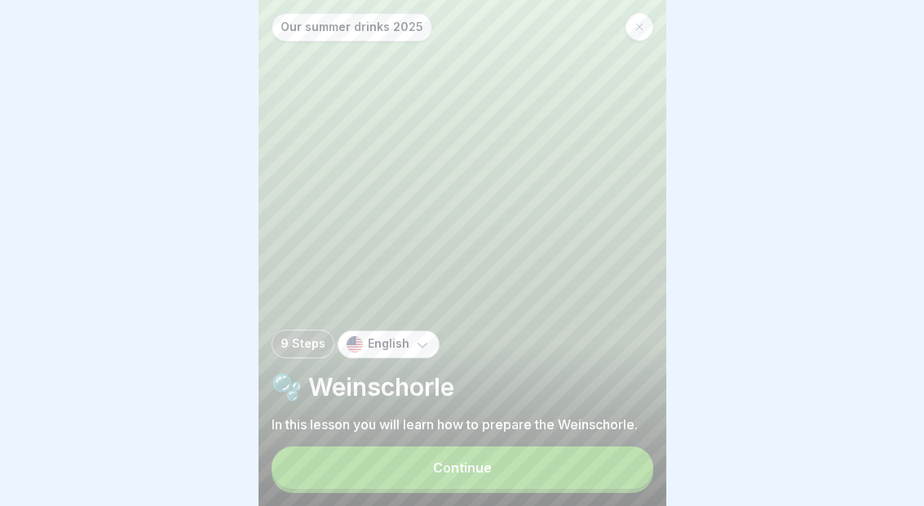
click at [526, 469] on button "Continue" at bounding box center [463, 467] width 382 height 42
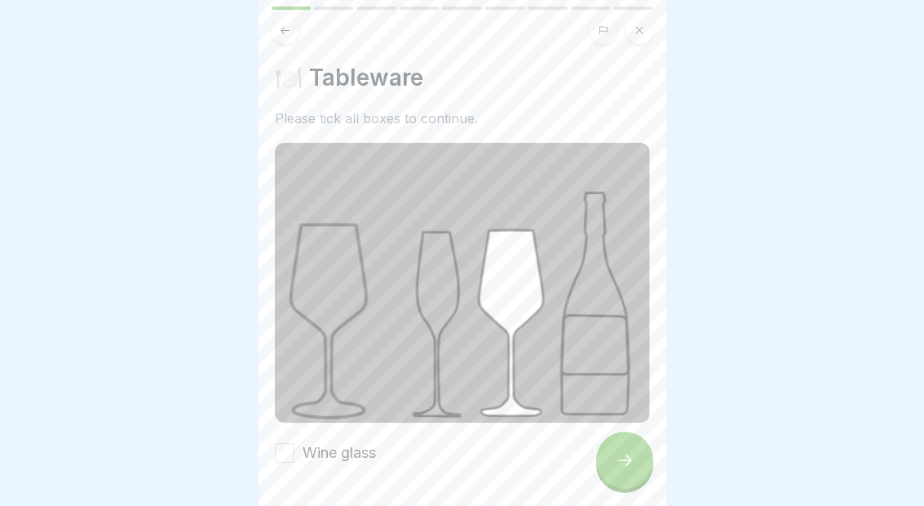
scroll to position [24, 0]
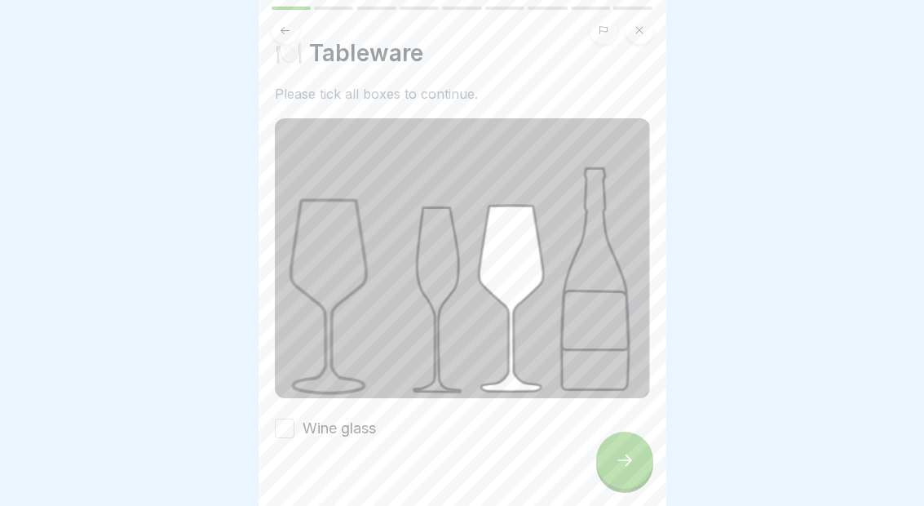
click at [546, 439] on div at bounding box center [462, 488] width 375 height 98
click at [542, 436] on div "Wine glass" at bounding box center [462, 428] width 375 height 21
click at [324, 426] on label "Wine glass" at bounding box center [339, 428] width 73 height 21
click at [294, 426] on button "Wine glass" at bounding box center [285, 428] width 20 height 20
click at [630, 458] on icon at bounding box center [625, 460] width 20 height 20
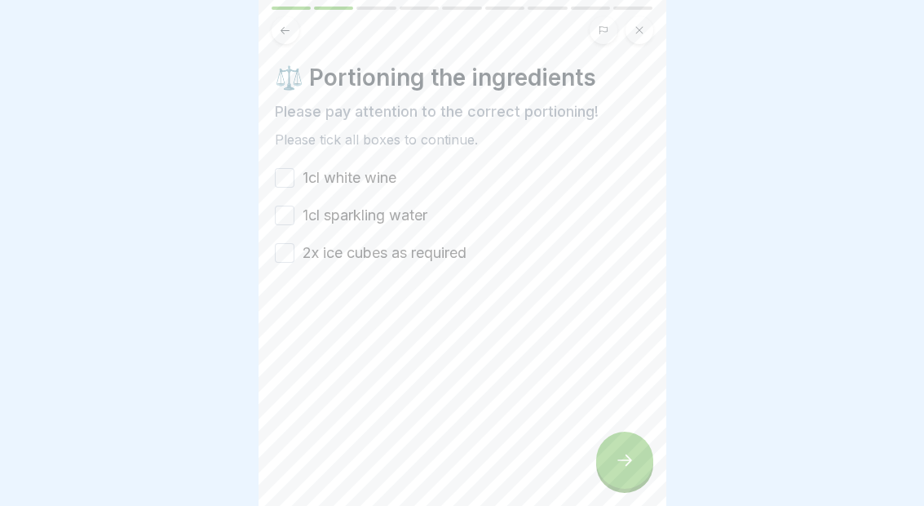
click at [283, 172] on button "1cl white wine" at bounding box center [285, 178] width 20 height 20
click at [277, 216] on button "1cl sparkling water" at bounding box center [285, 216] width 20 height 20
click at [290, 245] on button "2x ice cubes as required" at bounding box center [285, 253] width 20 height 20
click at [626, 458] on icon at bounding box center [625, 460] width 20 height 20
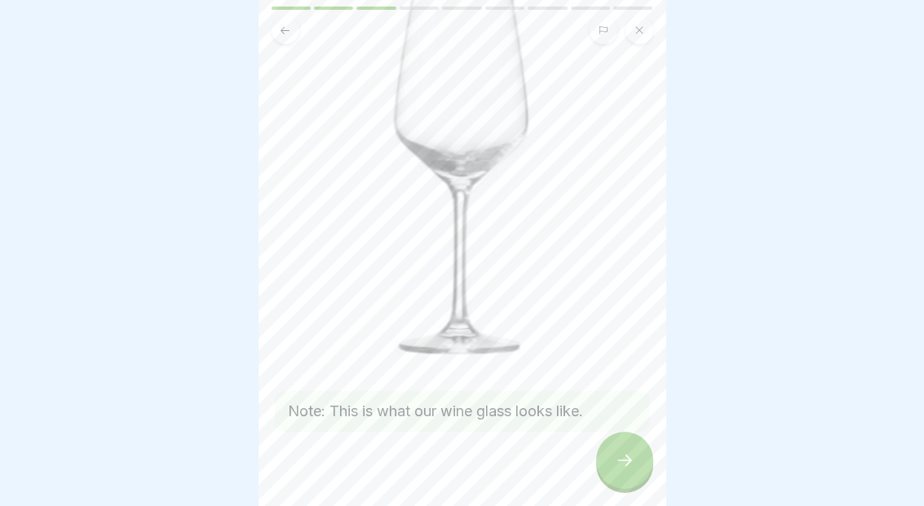
scroll to position [162, 0]
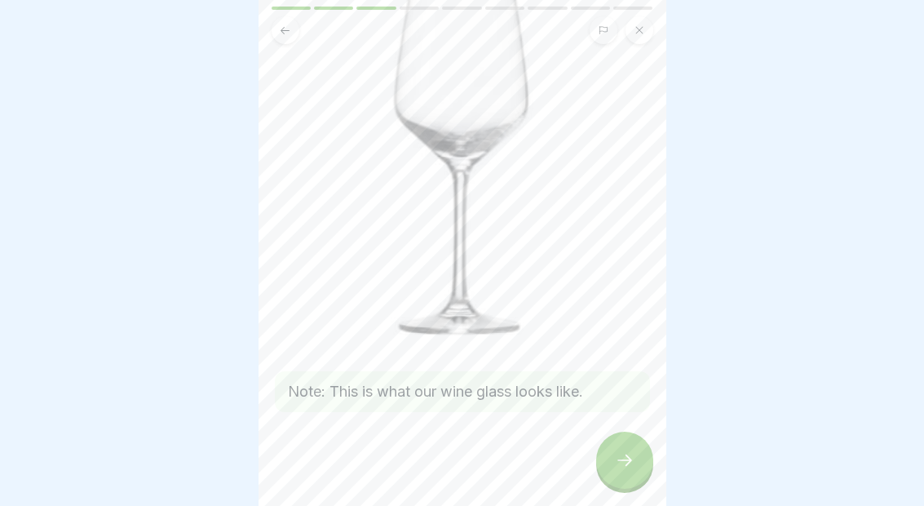
click at [615, 456] on icon at bounding box center [625, 460] width 20 height 20
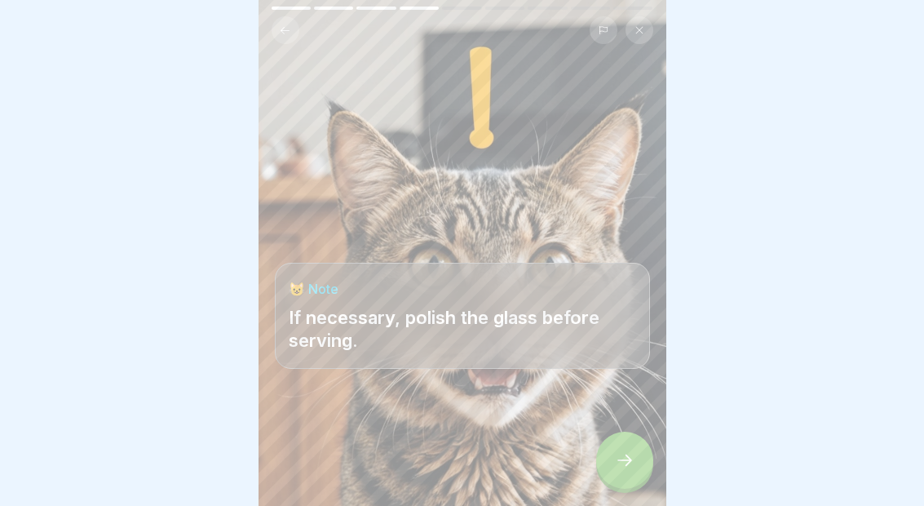
click at [636, 434] on div at bounding box center [624, 459] width 57 height 57
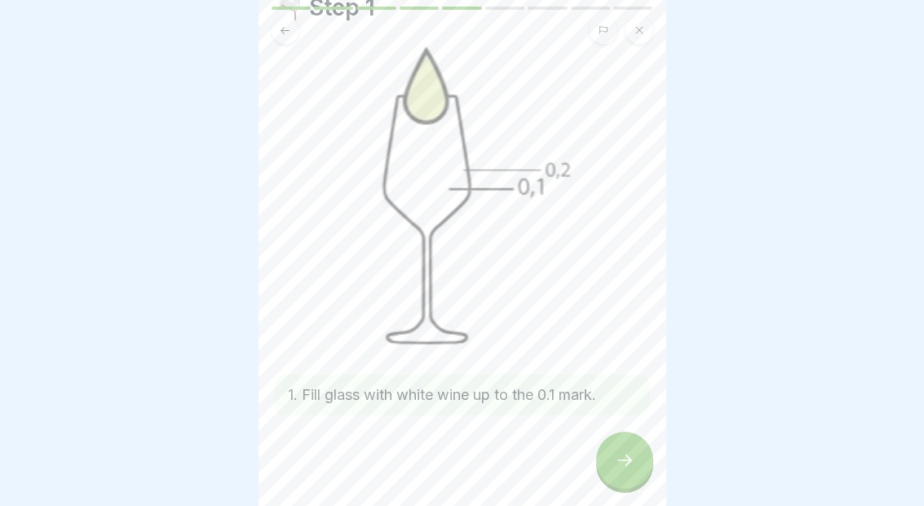
scroll to position [77, 0]
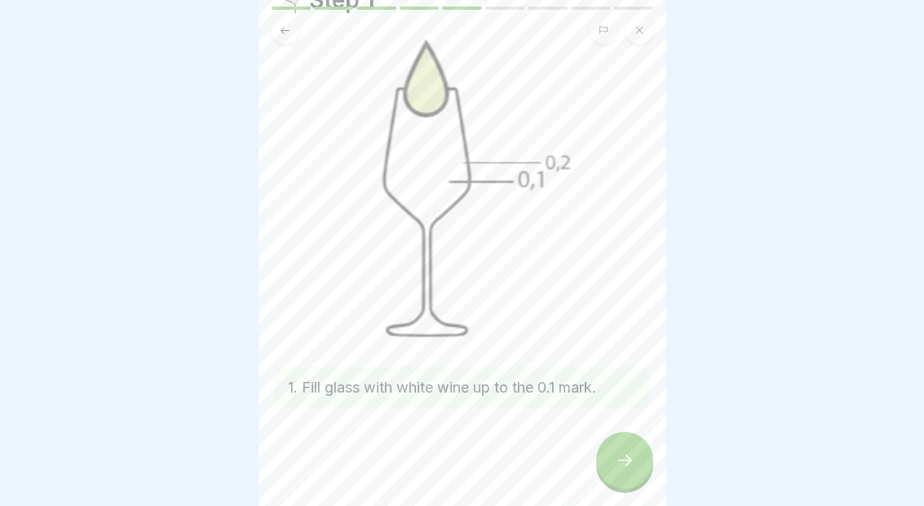
click at [633, 464] on icon at bounding box center [625, 460] width 20 height 20
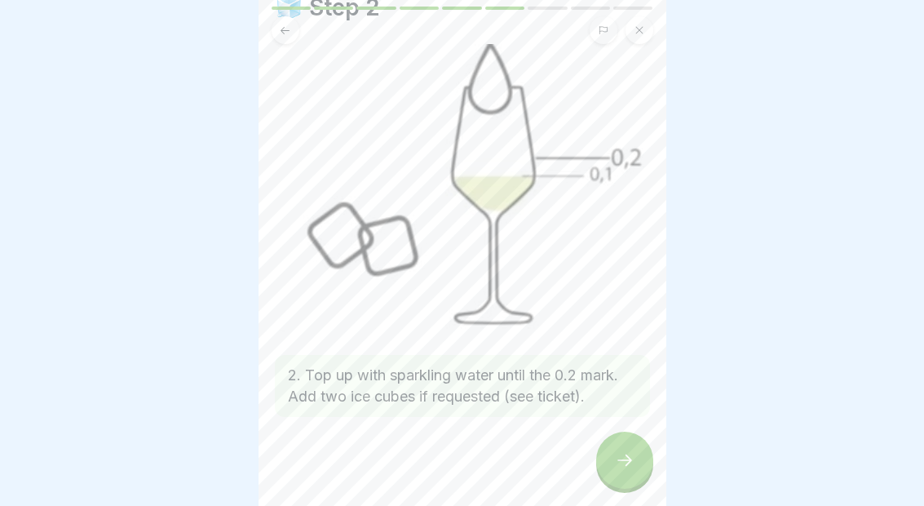
scroll to position [73, 0]
click at [639, 468] on div at bounding box center [624, 459] width 57 height 57
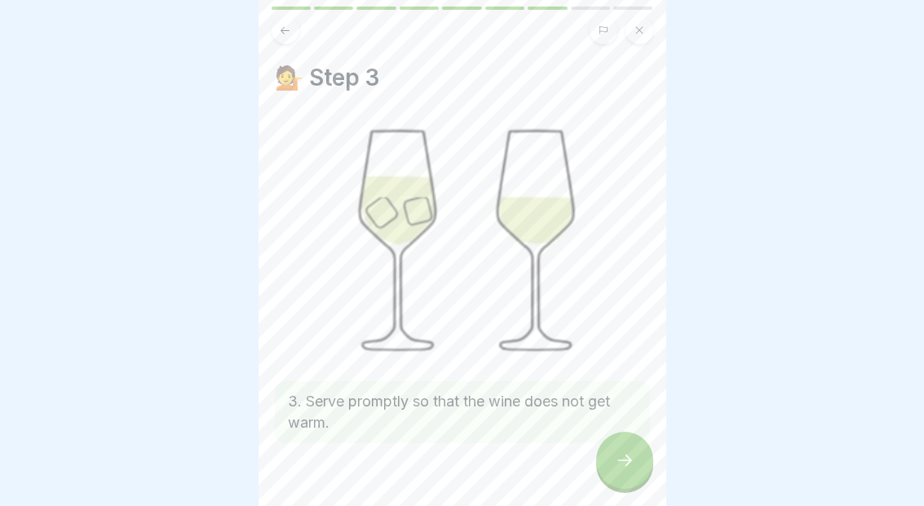
click at [636, 450] on div at bounding box center [624, 459] width 57 height 57
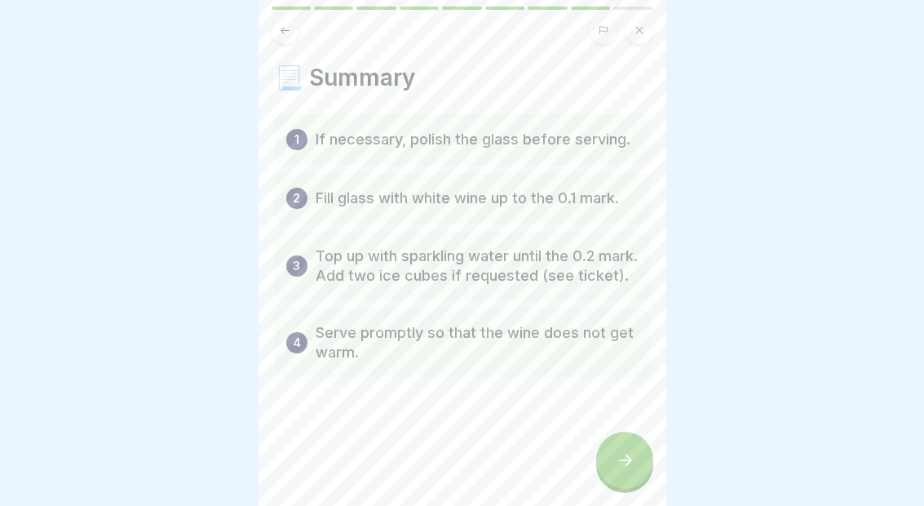
click at [623, 462] on icon at bounding box center [625, 460] width 20 height 20
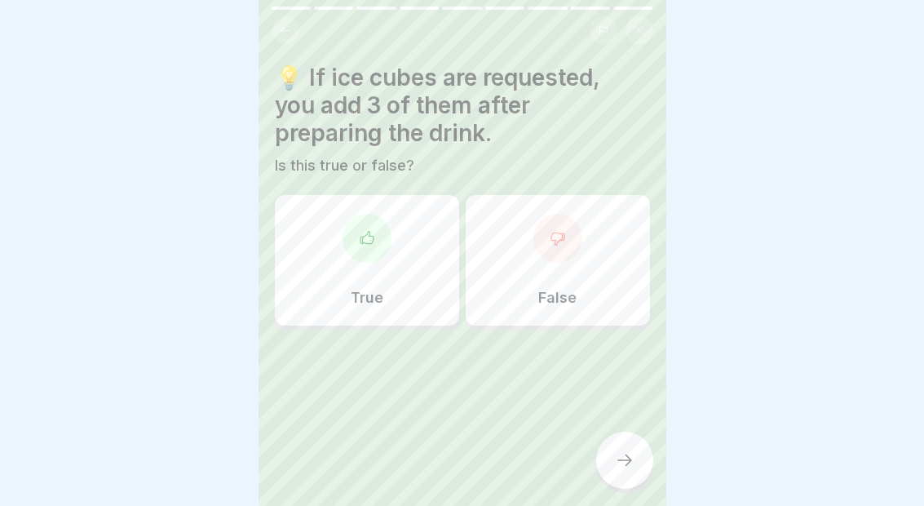
click at [283, 34] on icon at bounding box center [285, 30] width 12 height 12
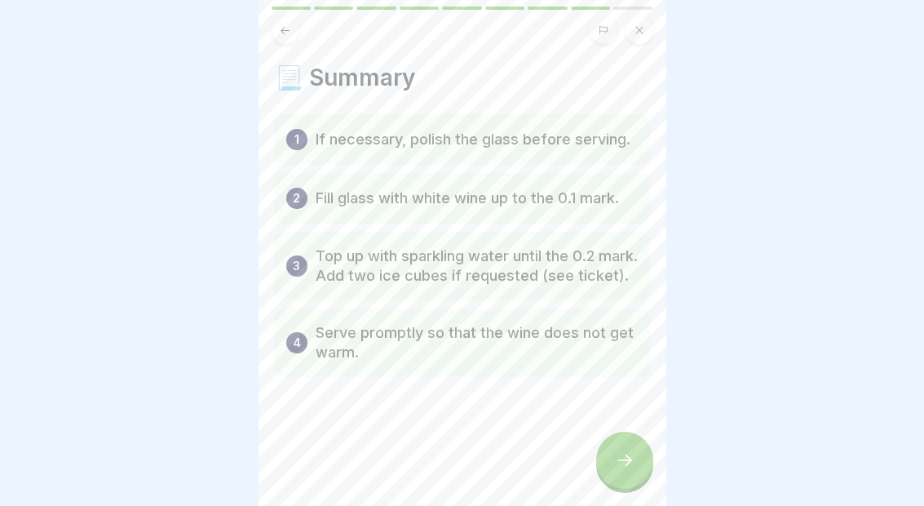
click at [303, 28] on div at bounding box center [463, 30] width 382 height 28
click at [277, 24] on button at bounding box center [286, 30] width 28 height 28
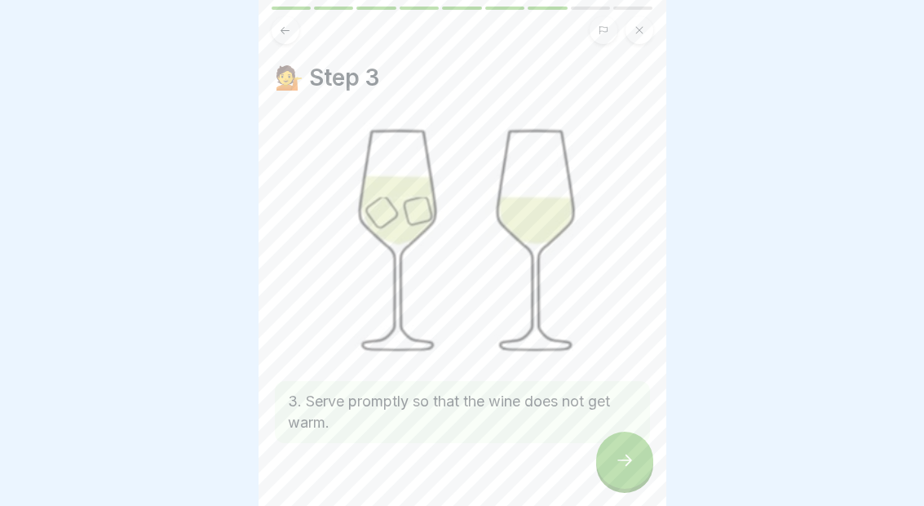
click at [275, 46] on div "💁 Step 3 3. Serve promptly so that the wine does not get warm." at bounding box center [463, 253] width 408 height 506
click at [285, 23] on button at bounding box center [286, 30] width 28 height 28
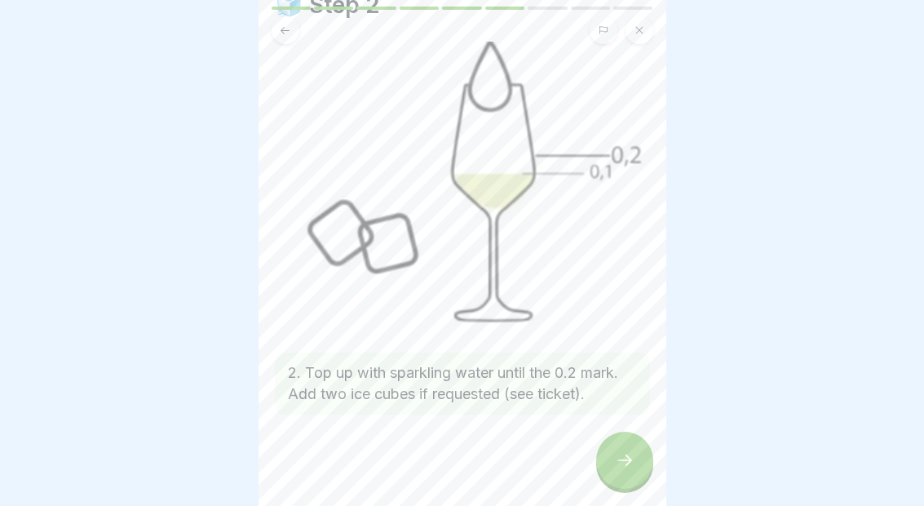
click at [640, 458] on div at bounding box center [624, 459] width 57 height 57
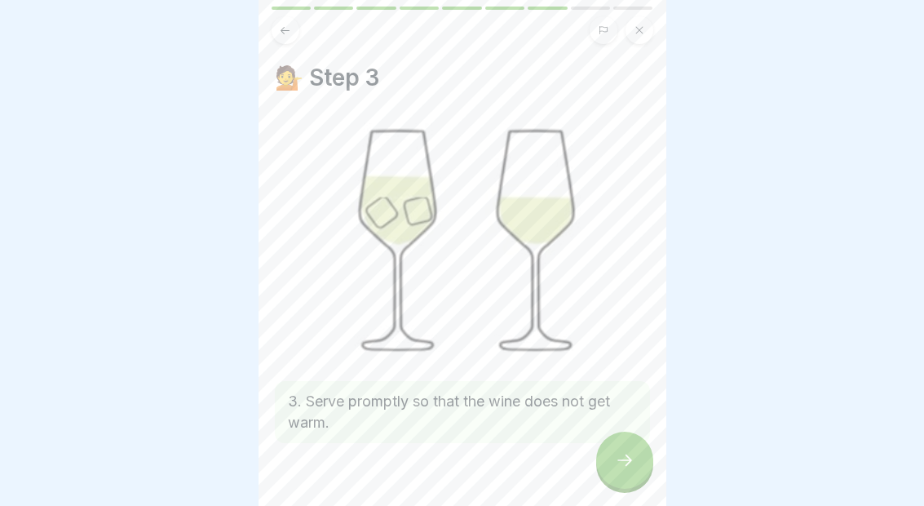
click at [631, 449] on div at bounding box center [624, 459] width 57 height 57
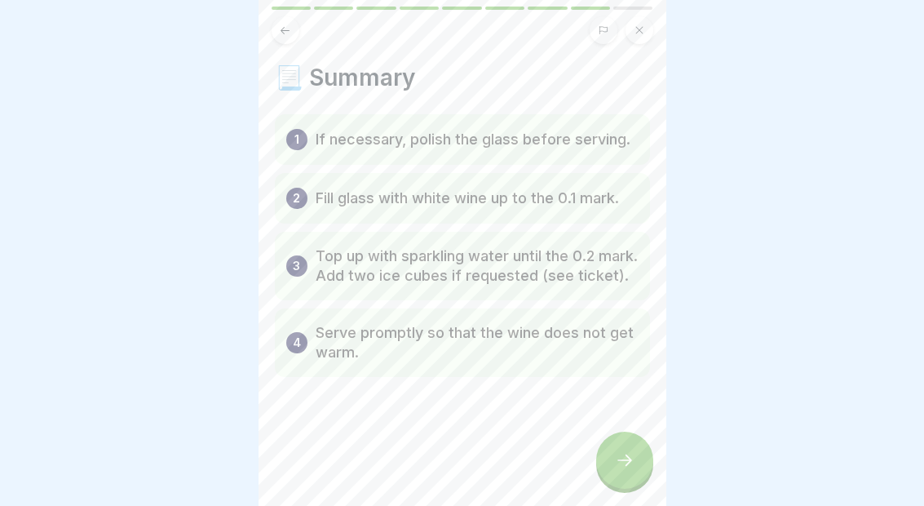
click at [619, 444] on div at bounding box center [624, 459] width 57 height 57
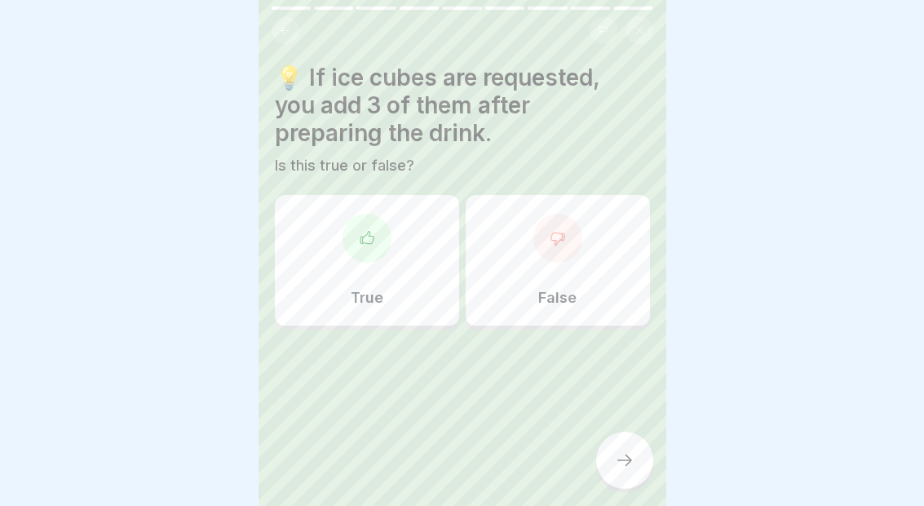
click at [594, 272] on div "False" at bounding box center [558, 260] width 184 height 130
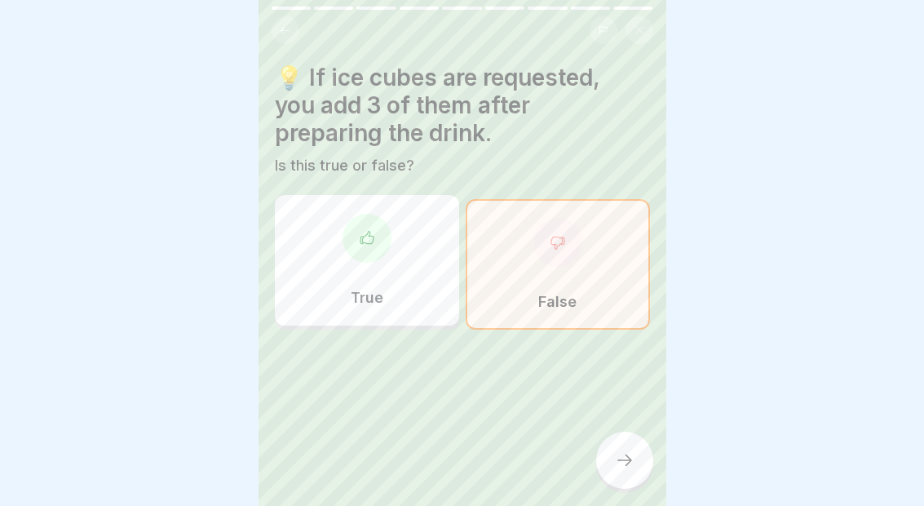
click at [626, 459] on icon at bounding box center [625, 460] width 20 height 20
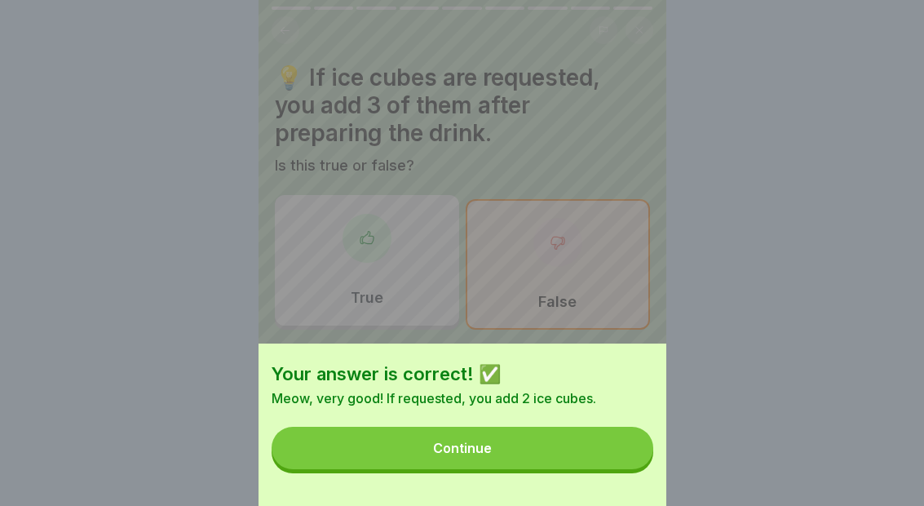
click at [577, 444] on button "Continue" at bounding box center [463, 448] width 382 height 42
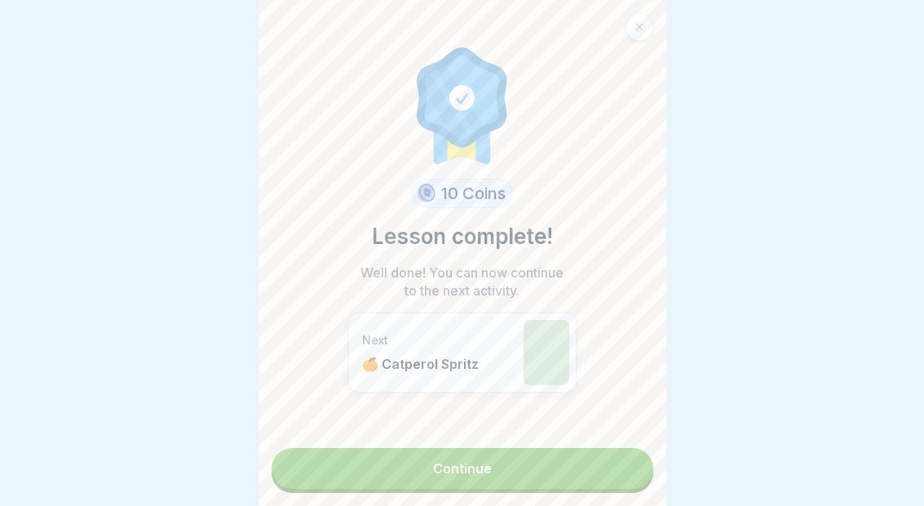
click at [562, 460] on link "Continue" at bounding box center [463, 468] width 382 height 41
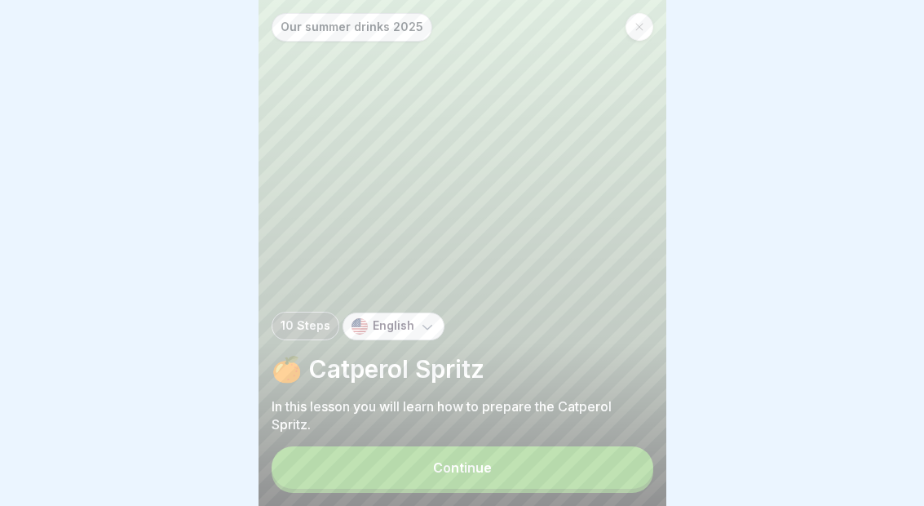
click at [534, 488] on button "Continue" at bounding box center [463, 467] width 382 height 42
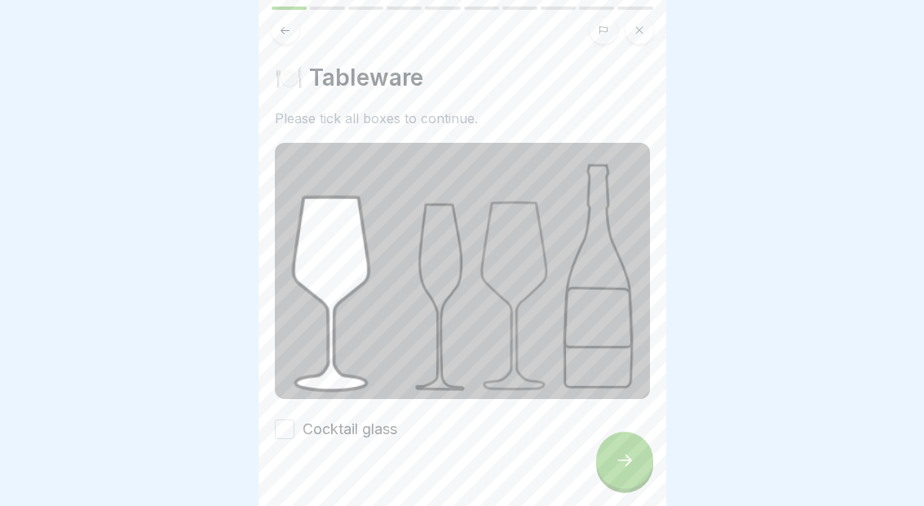
click at [387, 429] on label "Cocktail glass" at bounding box center [350, 428] width 95 height 21
click at [294, 429] on button "Cocktail glass" at bounding box center [285, 429] width 20 height 20
click at [630, 485] on div at bounding box center [624, 459] width 57 height 57
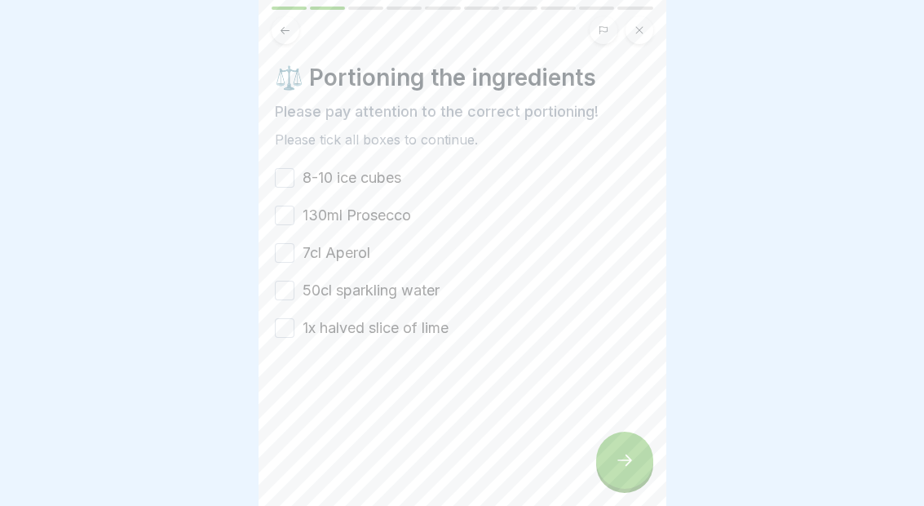
click at [345, 175] on label "8-10 ice cubes" at bounding box center [352, 177] width 99 height 21
click at [294, 175] on button "8-10 ice cubes" at bounding box center [285, 178] width 20 height 20
click at [375, 208] on label "130ml Prosecco" at bounding box center [357, 215] width 108 height 21
click at [294, 208] on button "130ml Prosecco" at bounding box center [285, 216] width 20 height 20
click at [348, 250] on label "7cl Aperol" at bounding box center [337, 252] width 68 height 21
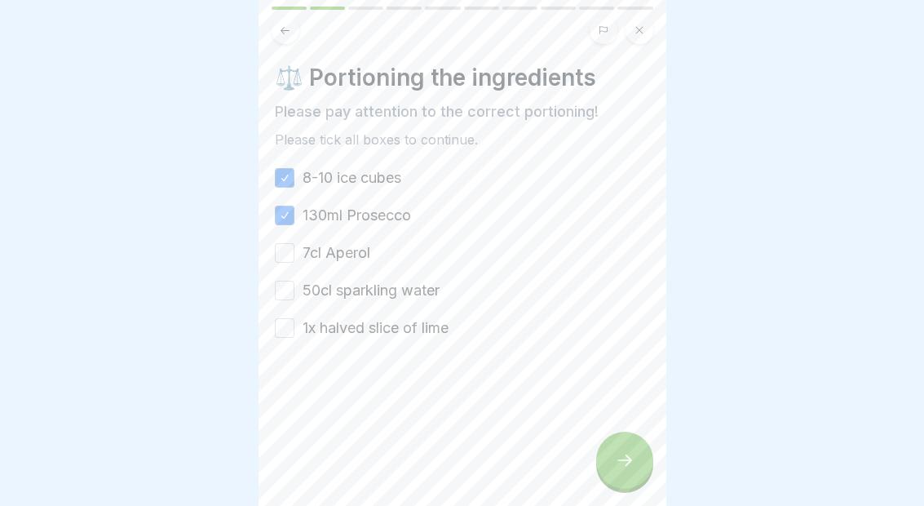
click at [294, 250] on button "7cl Aperol" at bounding box center [285, 253] width 20 height 20
click at [355, 298] on label "50cl sparkling water" at bounding box center [371, 290] width 137 height 21
click at [294, 298] on button "50cl sparkling water" at bounding box center [285, 291] width 20 height 20
click at [364, 320] on label "1x halved slice of lime" at bounding box center [376, 327] width 146 height 21
click at [294, 320] on button "1x halved slice of lime" at bounding box center [285, 328] width 20 height 20
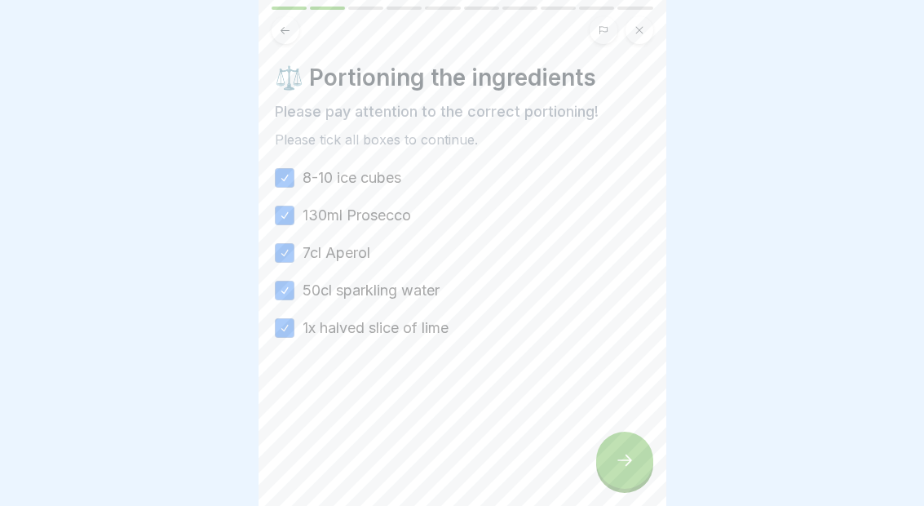
click at [644, 472] on div at bounding box center [624, 459] width 57 height 57
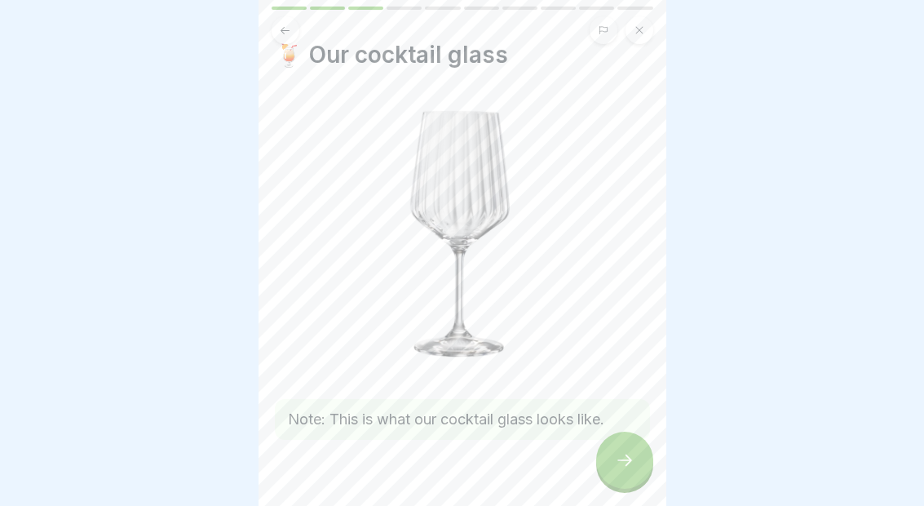
scroll to position [32, 0]
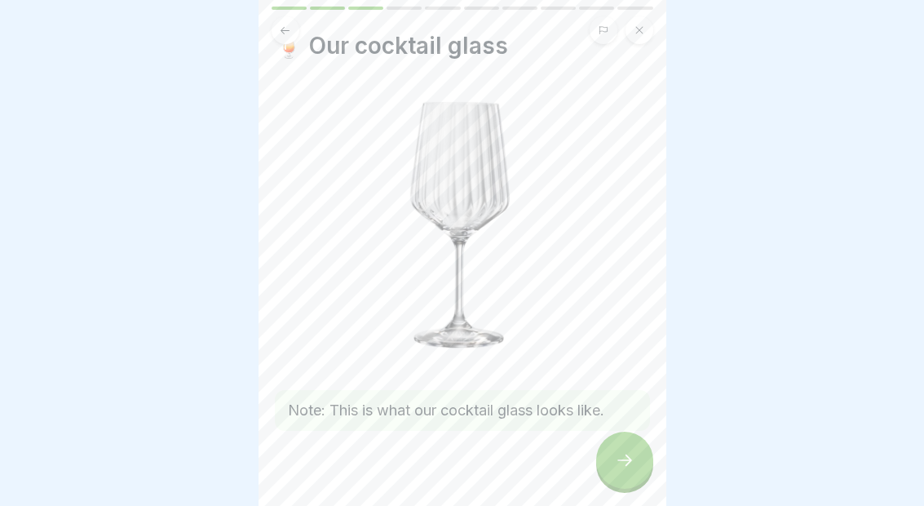
click at [627, 470] on div at bounding box center [624, 459] width 57 height 57
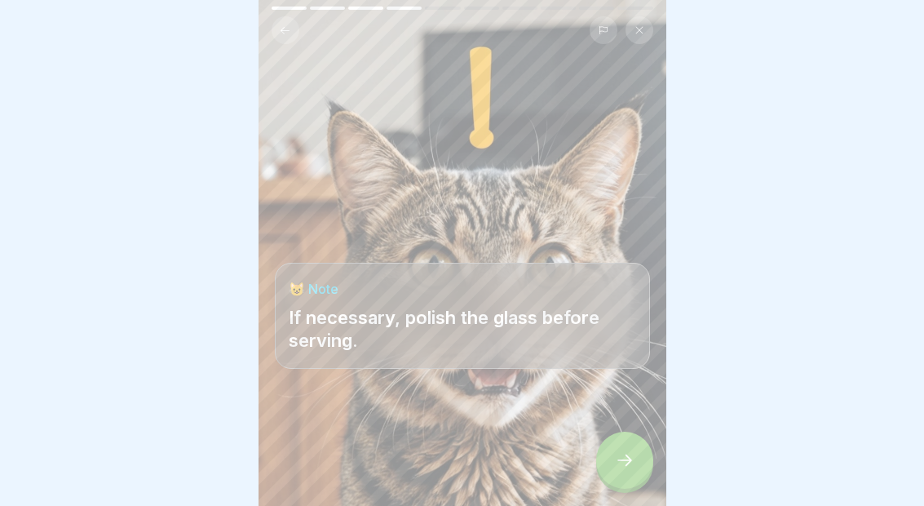
click at [621, 449] on div at bounding box center [624, 459] width 57 height 57
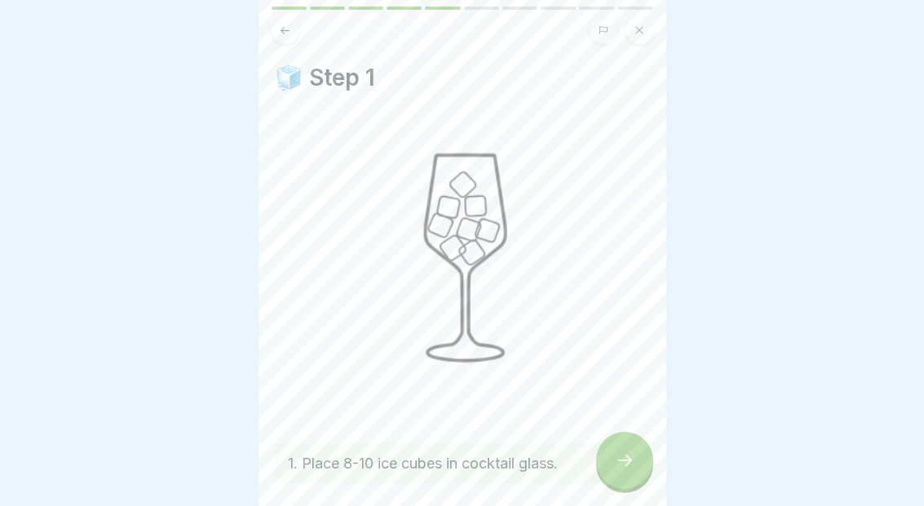
click at [619, 487] on div at bounding box center [624, 459] width 57 height 57
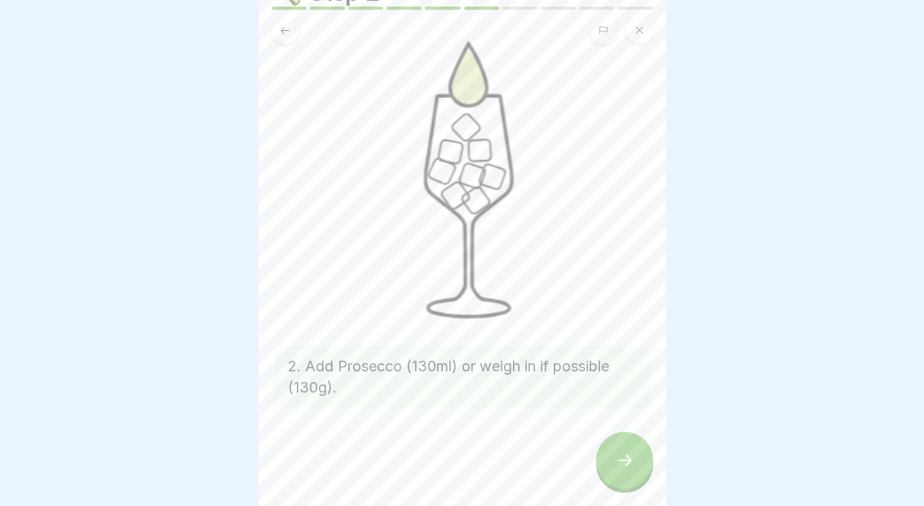
scroll to position [85, 0]
click at [617, 456] on icon at bounding box center [625, 460] width 20 height 20
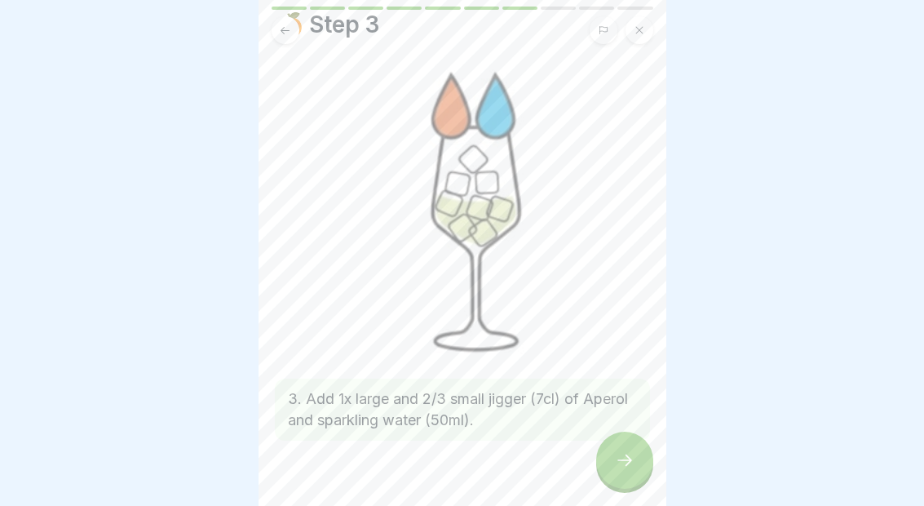
scroll to position [54, 0]
click at [626, 455] on icon at bounding box center [624, 459] width 15 height 11
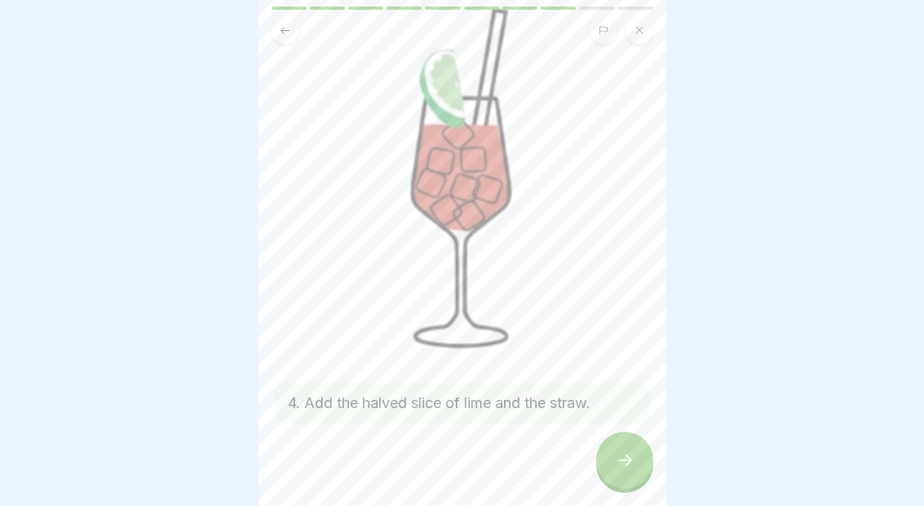
scroll to position [113, 0]
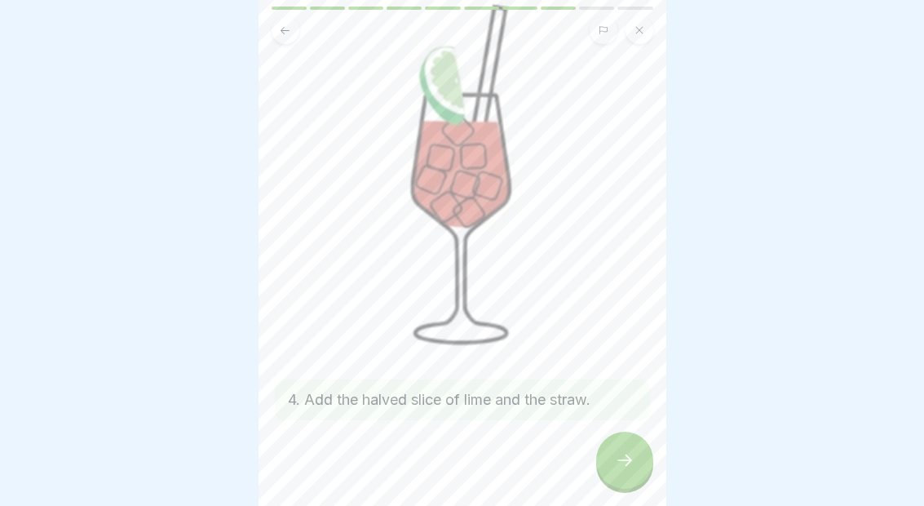
click at [634, 453] on icon at bounding box center [625, 460] width 20 height 20
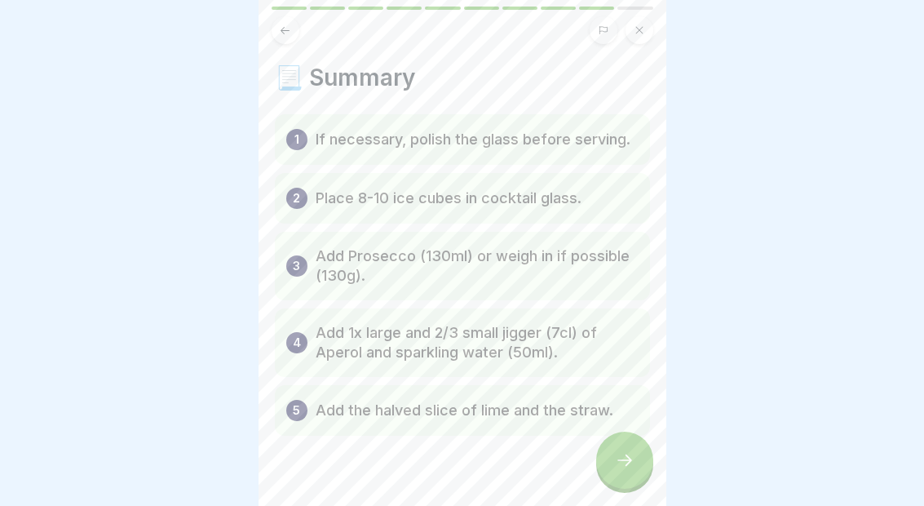
click at [612, 454] on div at bounding box center [624, 459] width 57 height 57
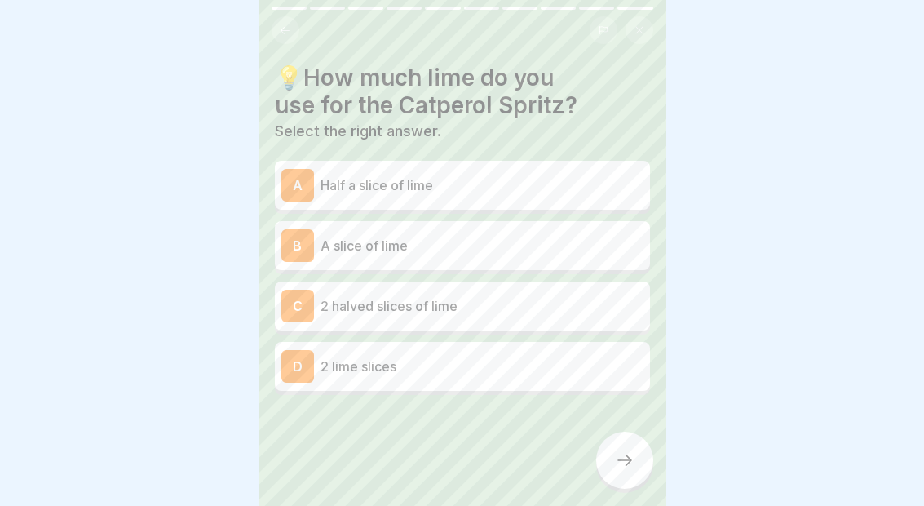
click at [291, 37] on button at bounding box center [286, 30] width 28 height 28
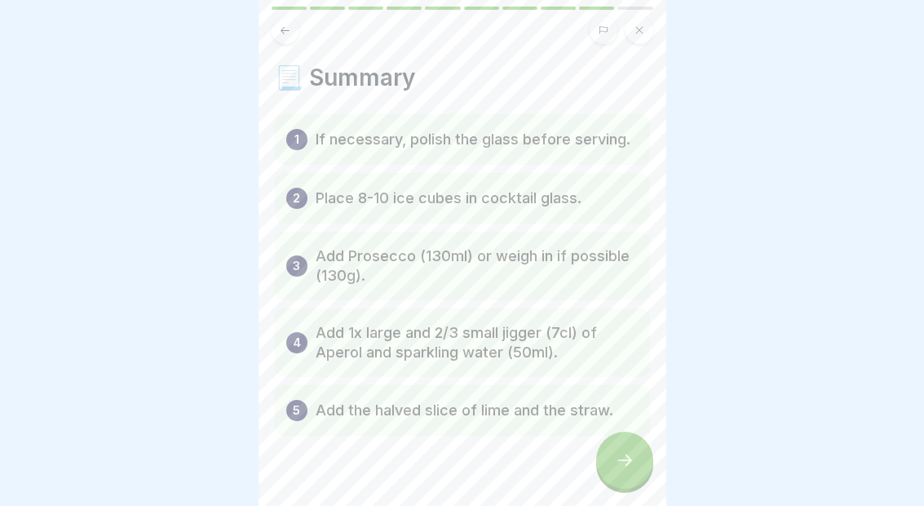
click at [289, 33] on icon at bounding box center [285, 30] width 12 height 12
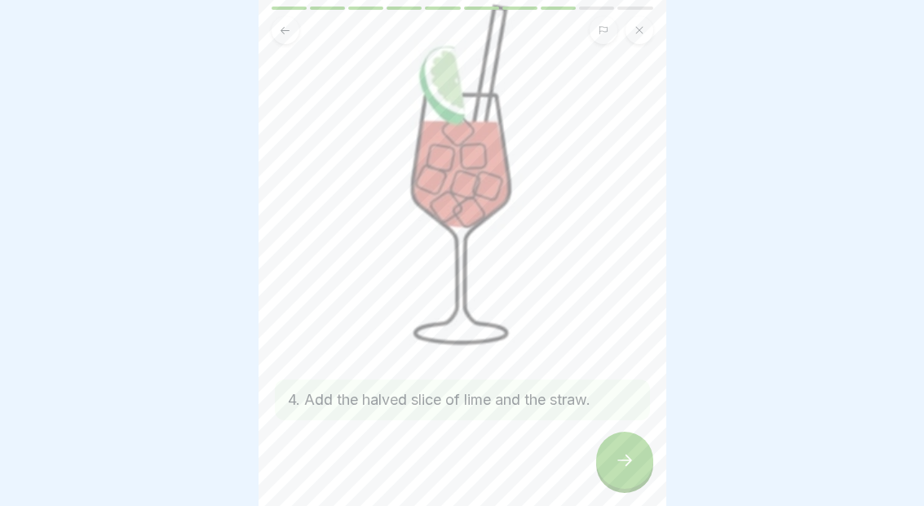
click at [619, 453] on icon at bounding box center [625, 460] width 20 height 20
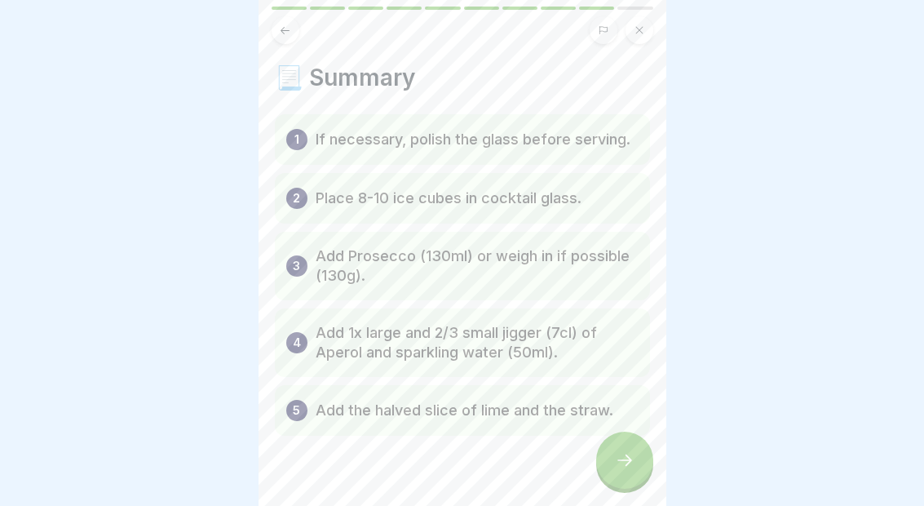
click at [630, 471] on div at bounding box center [624, 459] width 57 height 57
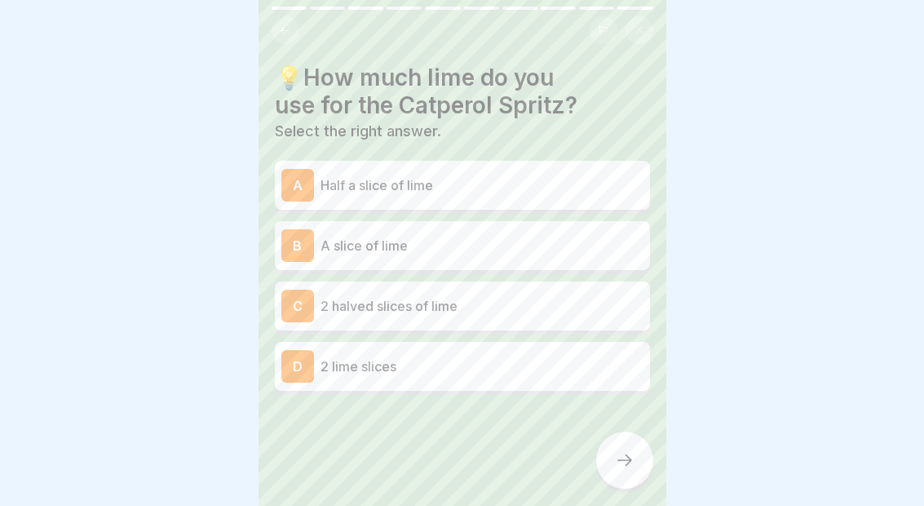
click at [564, 185] on p "Half a slice of lime" at bounding box center [482, 185] width 323 height 20
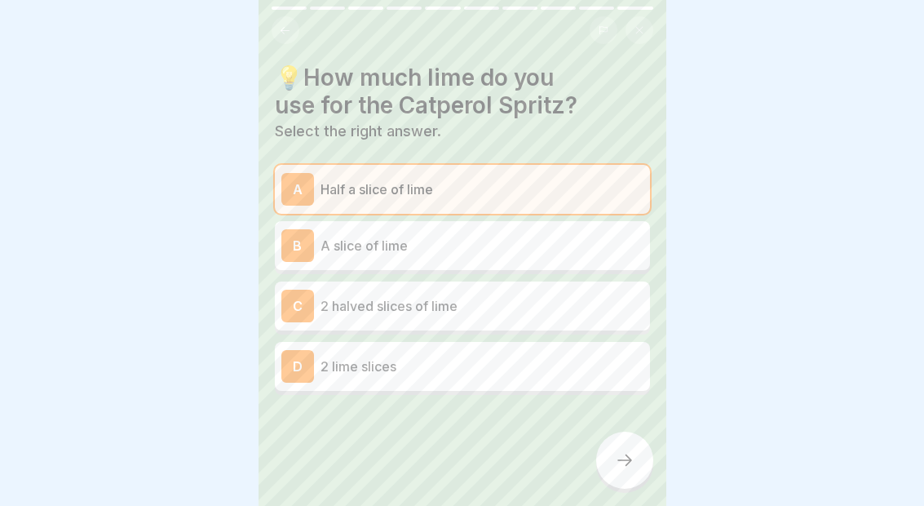
click at [613, 466] on div at bounding box center [624, 459] width 57 height 57
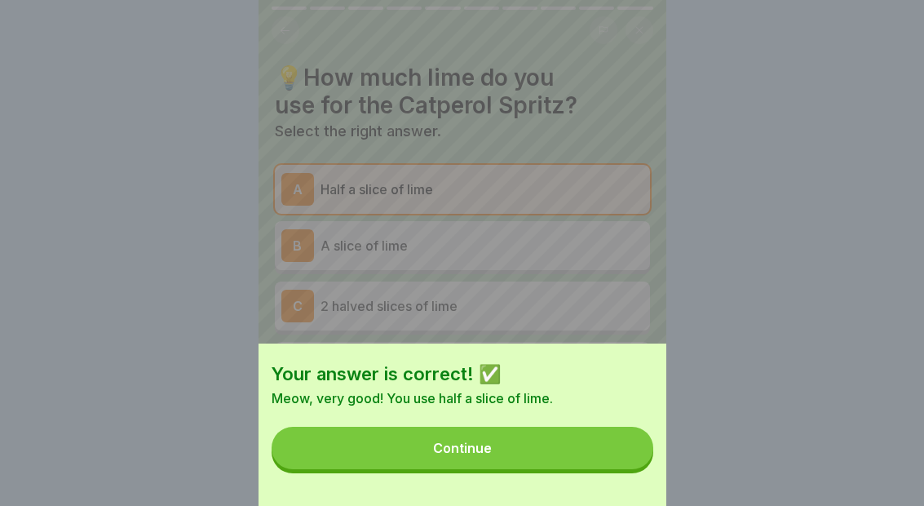
click at [576, 469] on button "Continue" at bounding box center [463, 448] width 382 height 42
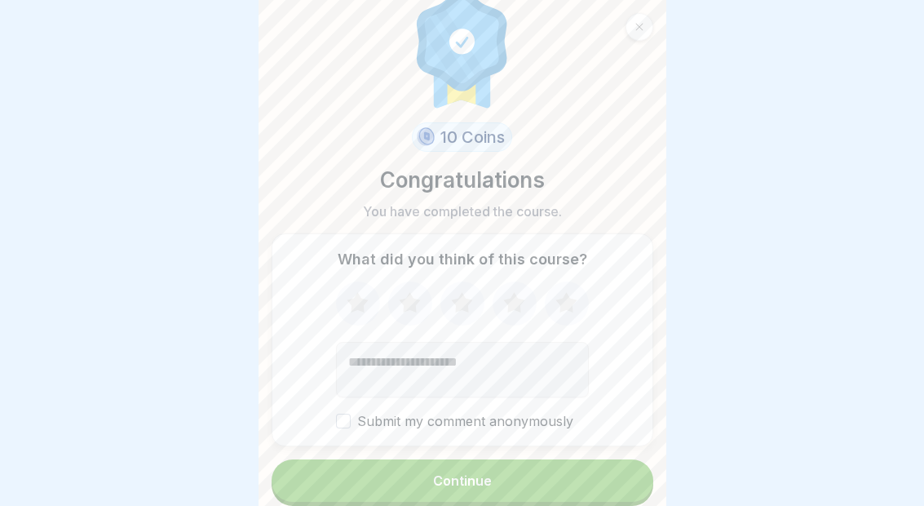
scroll to position [28, 0]
click at [560, 463] on button "Continue" at bounding box center [463, 479] width 382 height 42
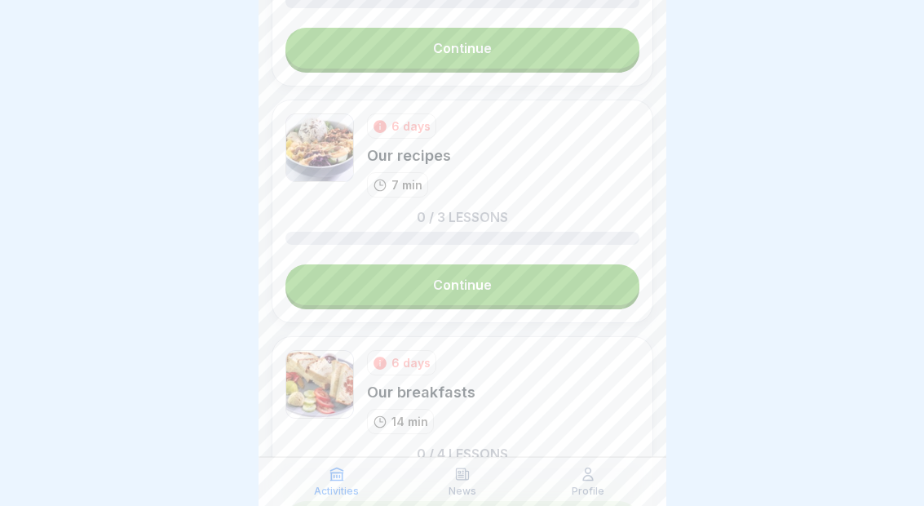
scroll to position [2207, 0]
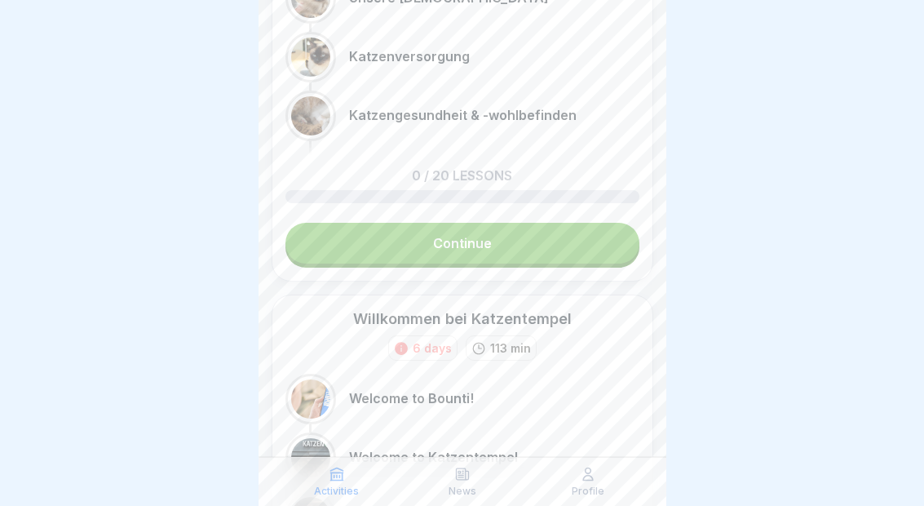
click at [607, 496] on div "Profile" at bounding box center [587, 481] width 117 height 31
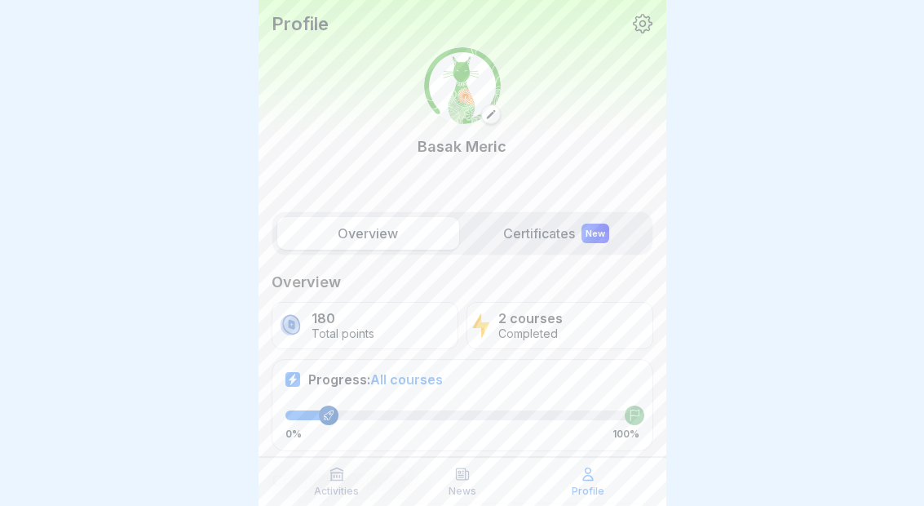
click at [589, 490] on p "Profile" at bounding box center [588, 490] width 33 height 11
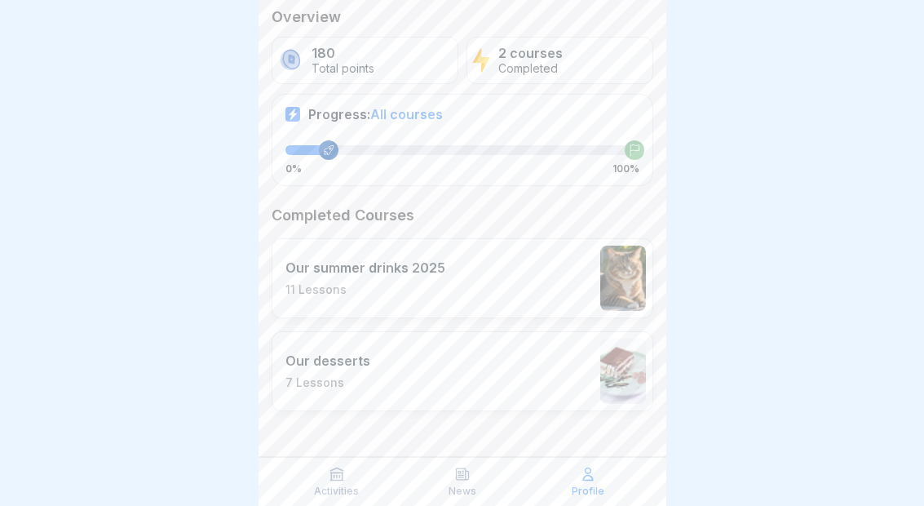
scroll to position [263, 0]
click at [329, 470] on icon at bounding box center [337, 474] width 16 height 16
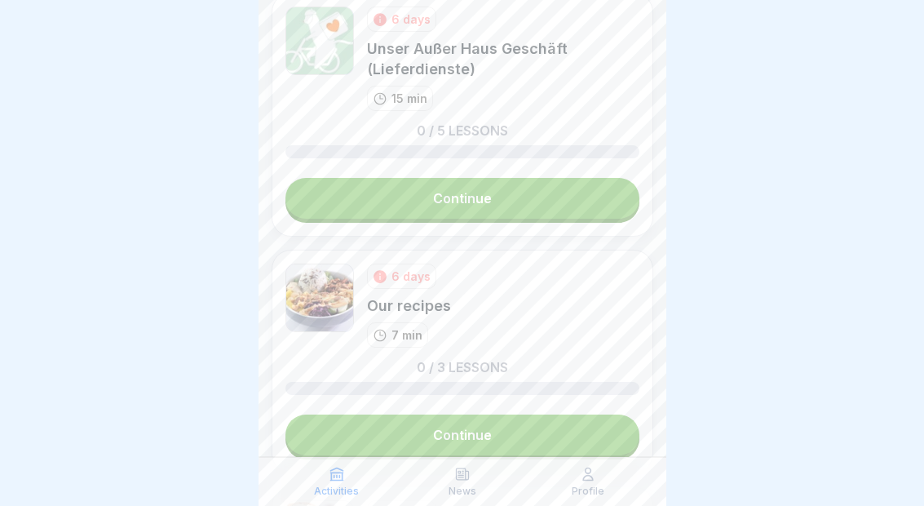
scroll to position [2089, 0]
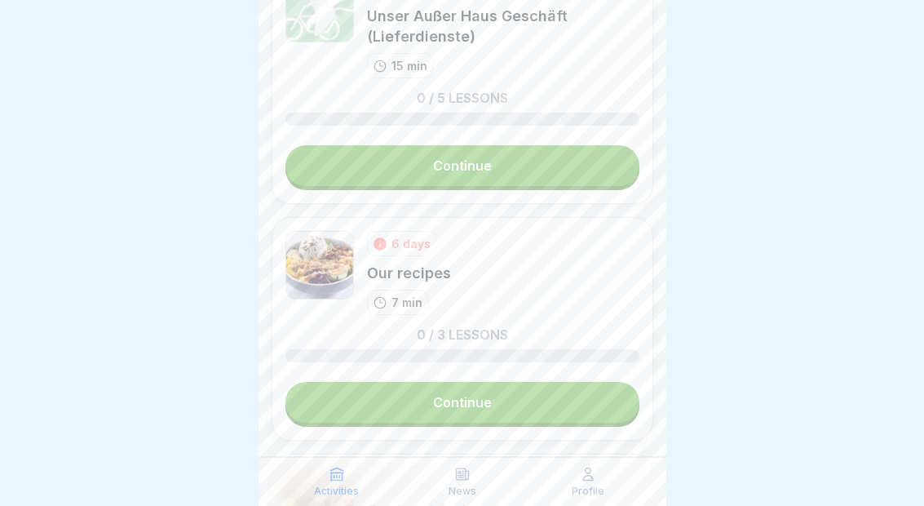
click at [476, 467] on div "News" at bounding box center [462, 481] width 117 height 31
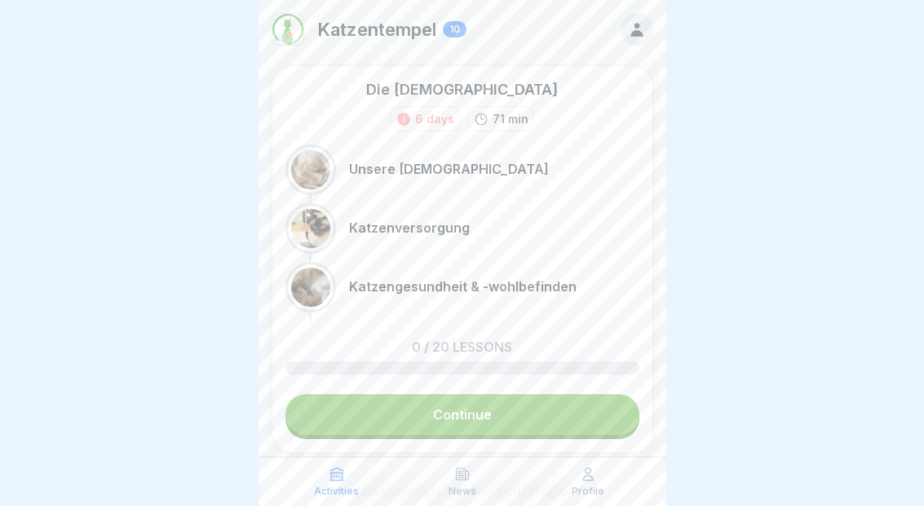
click at [478, 476] on div "News" at bounding box center [462, 481] width 117 height 31
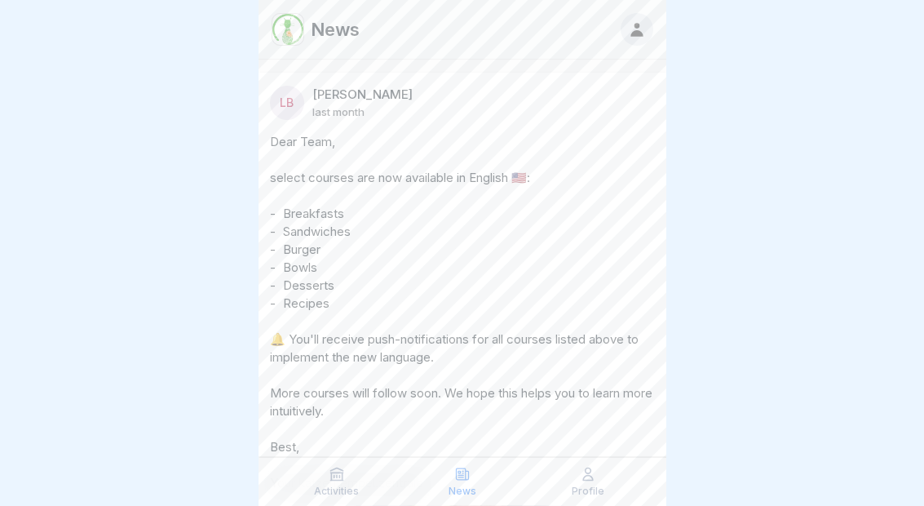
click at [630, 44] on div at bounding box center [637, 29] width 33 height 33
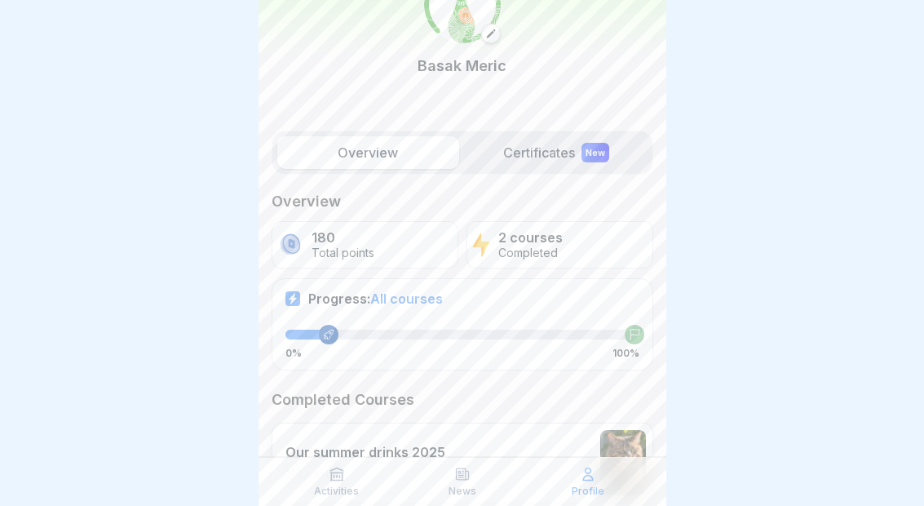
scroll to position [82, 0]
click at [584, 155] on div "New" at bounding box center [595, 151] width 28 height 20
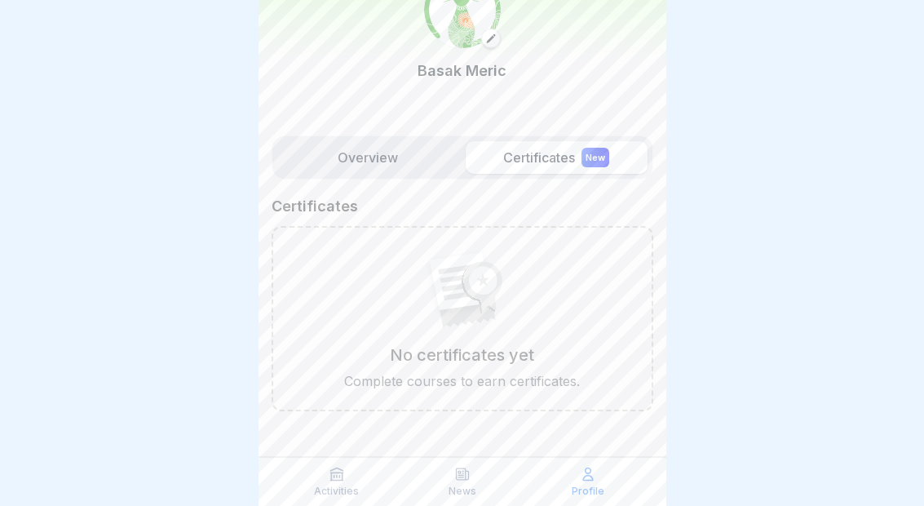
scroll to position [76, 0]
click at [399, 171] on label "Overview" at bounding box center [368, 157] width 182 height 33
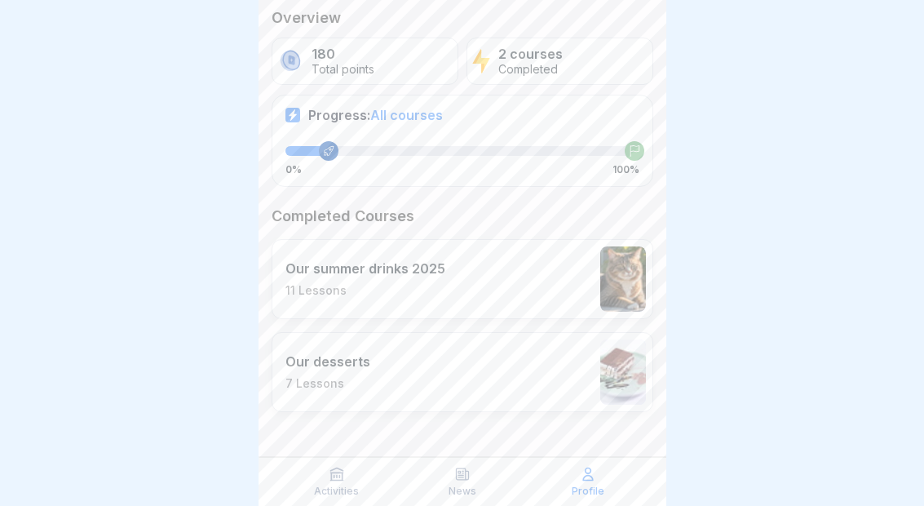
scroll to position [263, 0]
